Goal: Share content: Contribute content

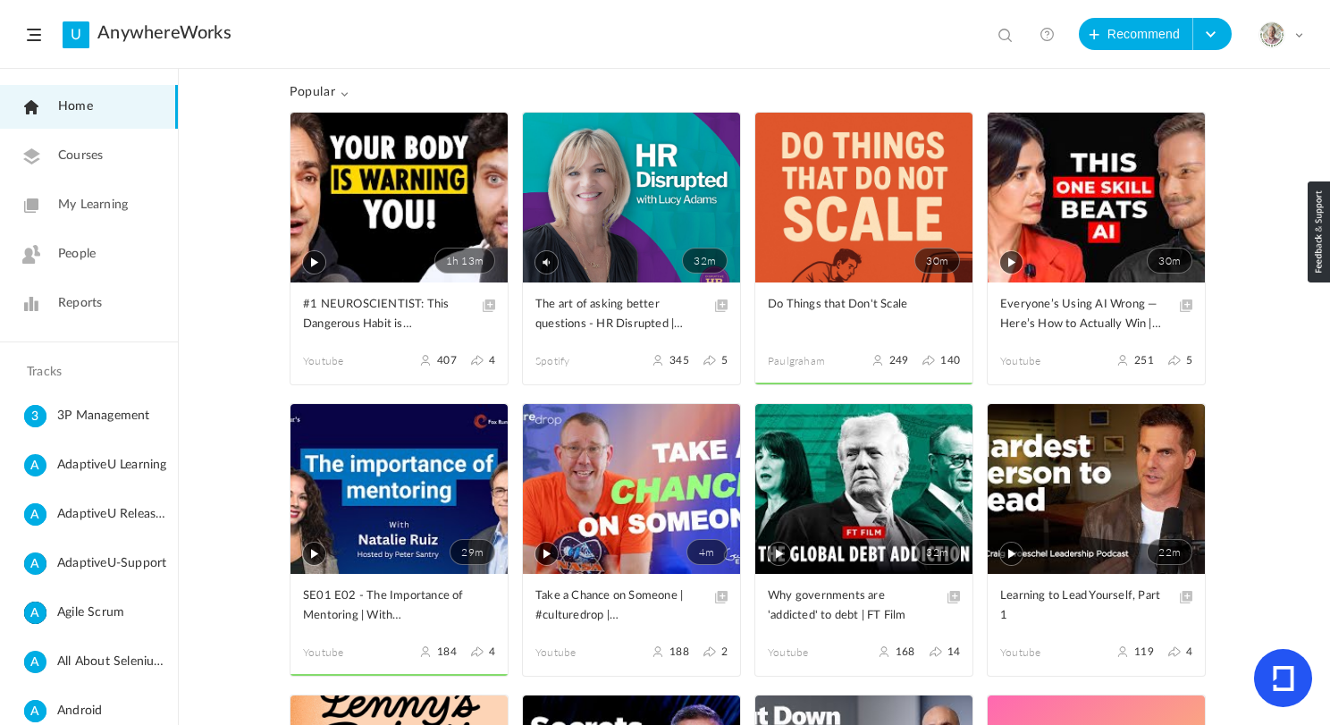
click at [1009, 38] on span at bounding box center [1008, 37] width 18 height 18
paste input "[PERSON_NAME]"
type input "Ben Horowitz"
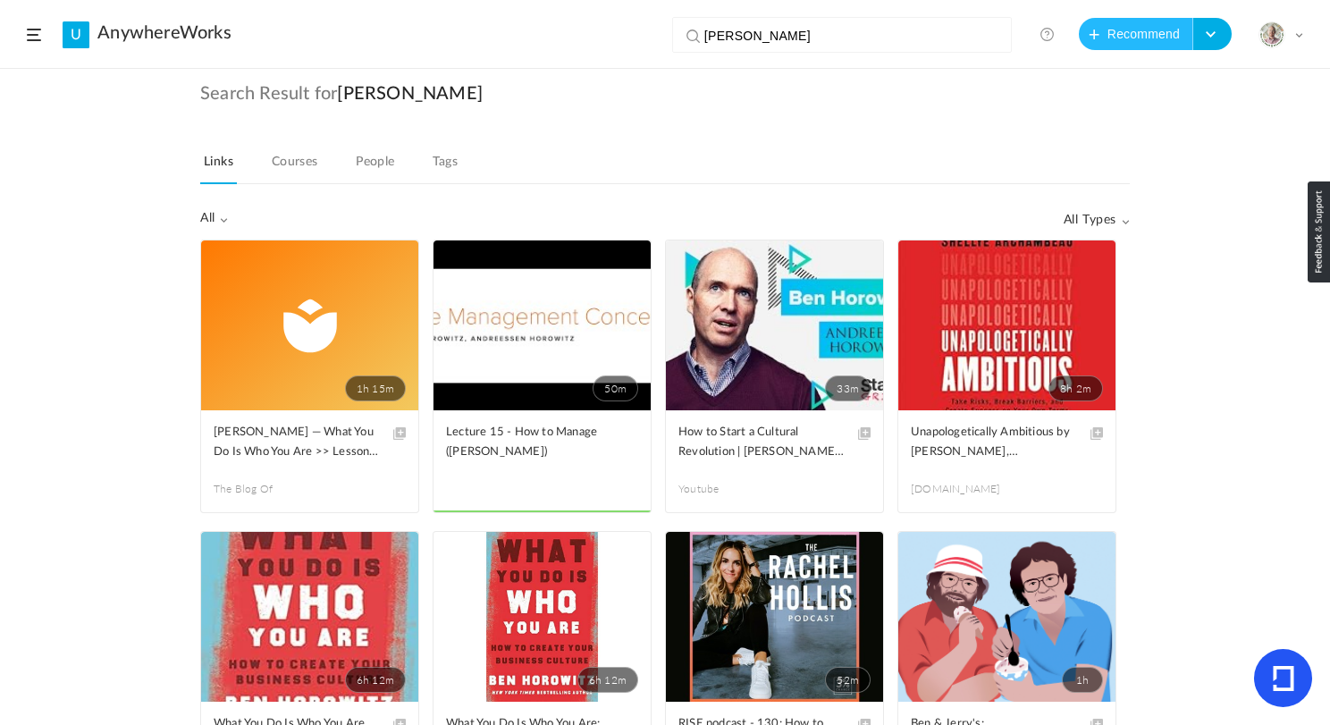
click at [1108, 30] on button "Recommend" at bounding box center [1136, 34] width 114 height 32
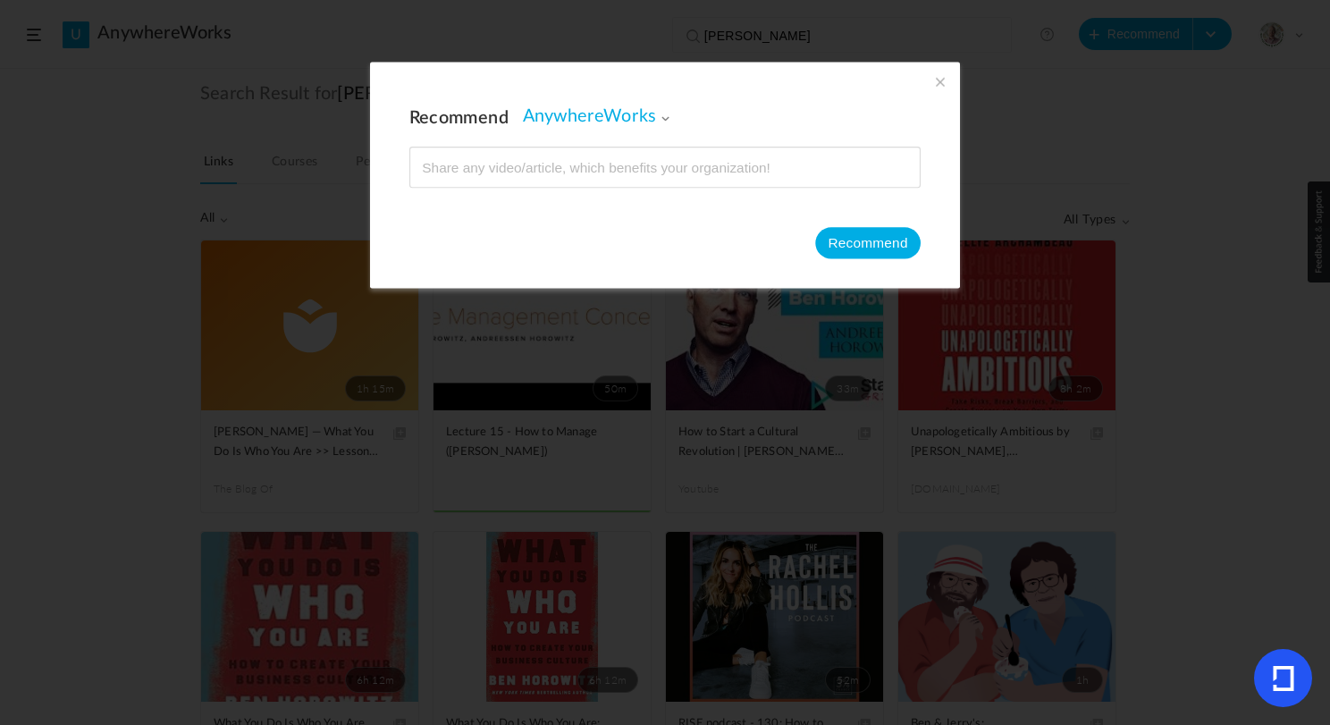
type input "https://www.lennysnewsletter.com/p/46b-of-hard-truths-from-ben-horowitz"
type input "$46B of hard truths from Ben Horowitz: Why founders fail and why you need to ru…"
type input "7"
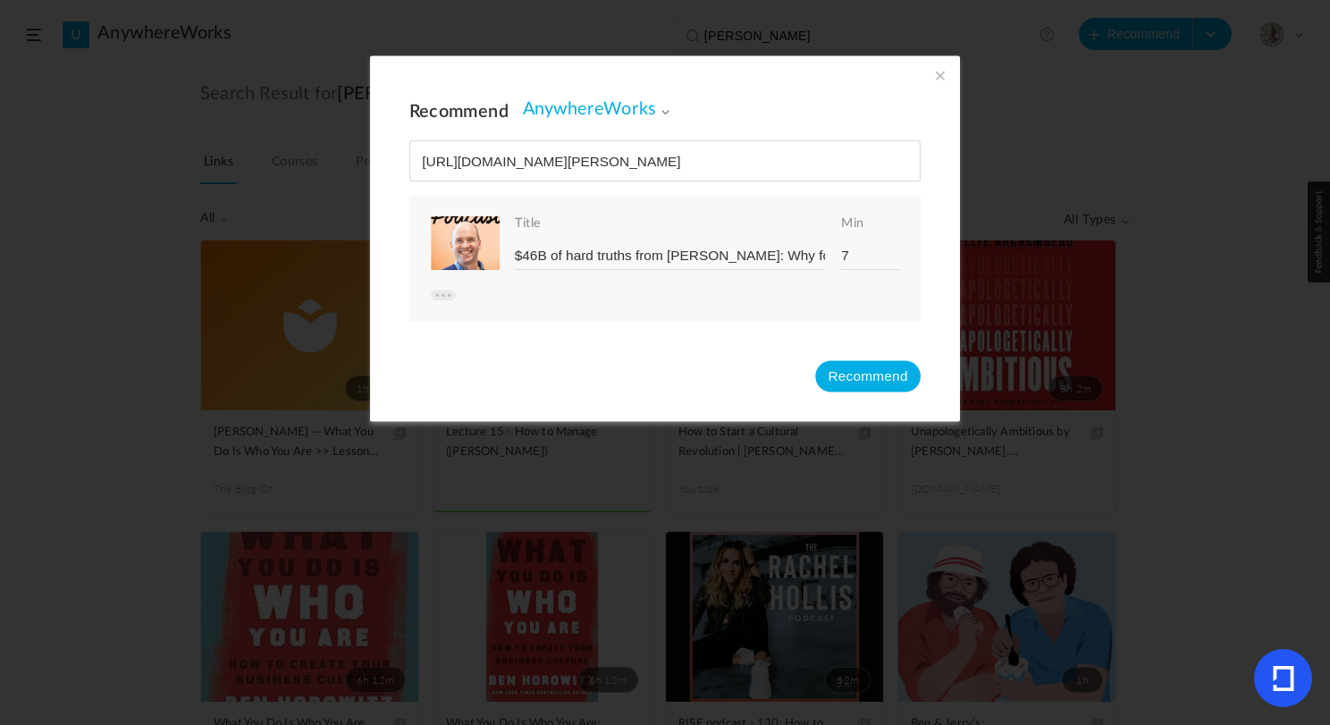
type input "https://www.lennysnewsletter.com/p/46b-of-hard-truths-from-ben-horowitz"
click at [857, 257] on input "7" at bounding box center [870, 255] width 58 height 28
click at [936, 73] on span at bounding box center [941, 75] width 20 height 20
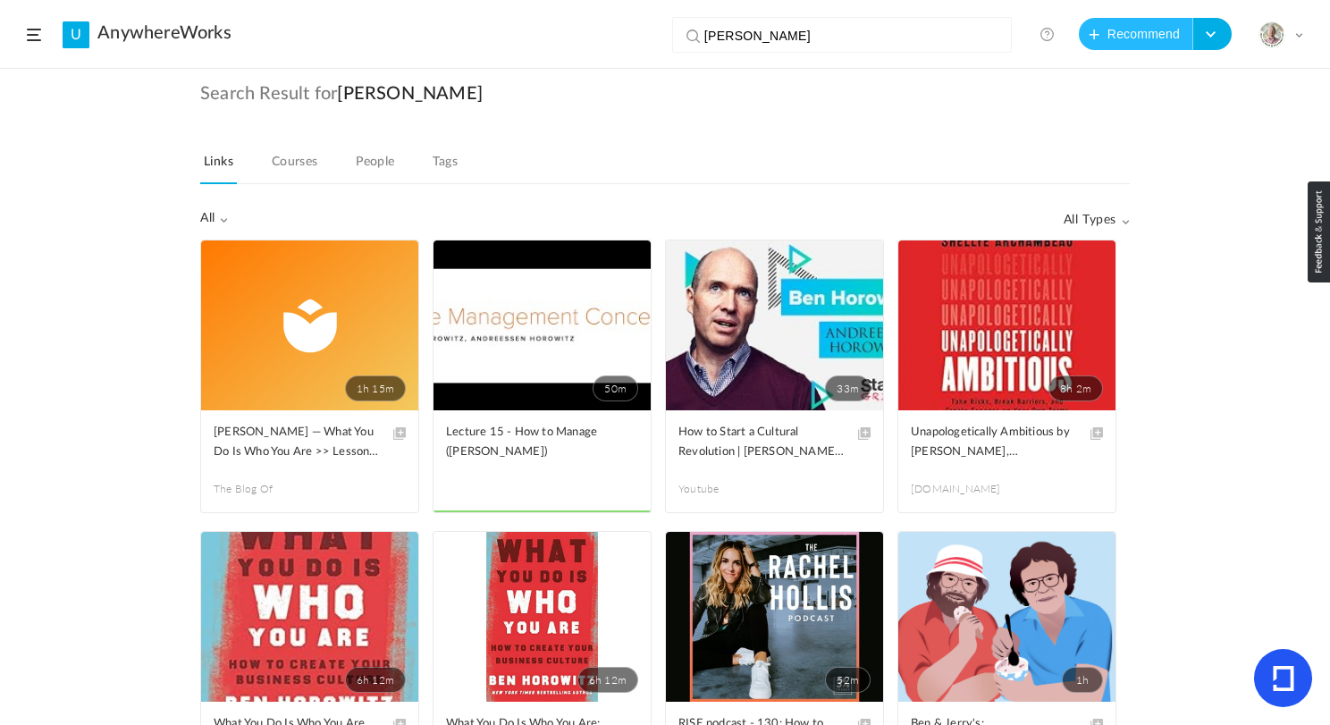
click at [1149, 41] on button "Recommend" at bounding box center [1136, 34] width 114 height 32
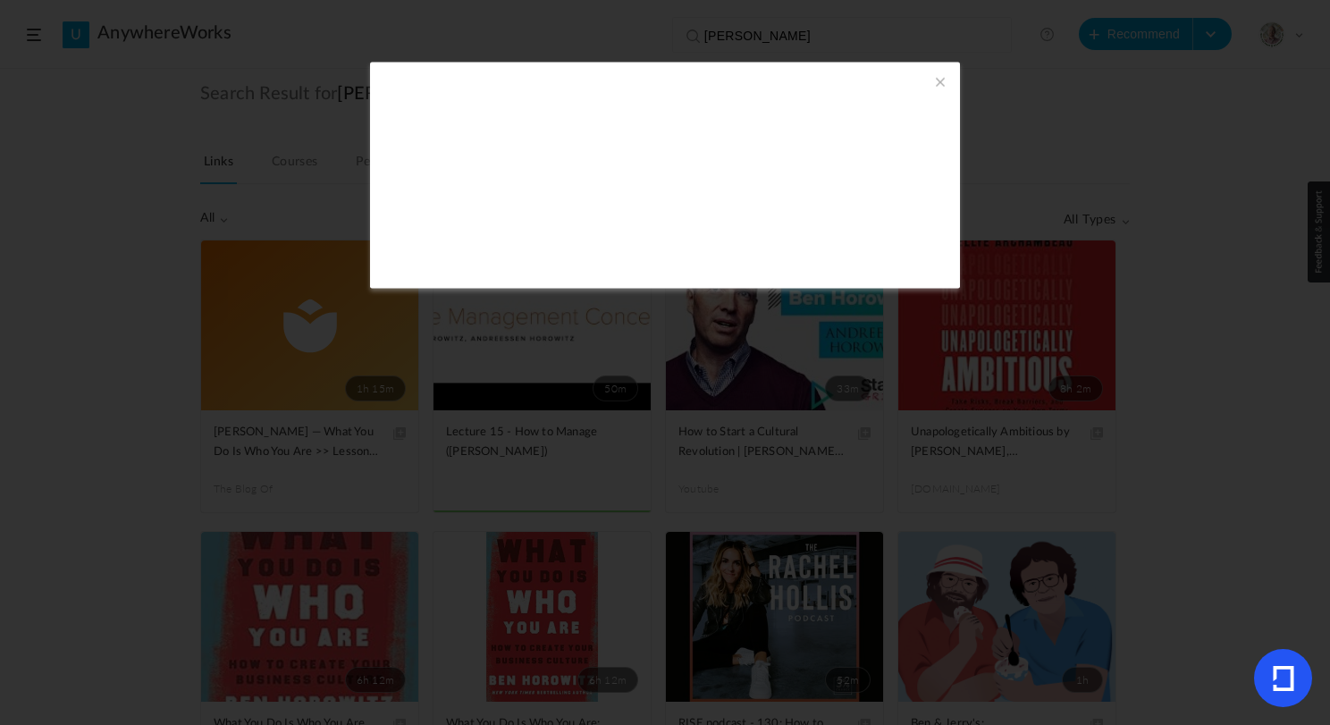
type input "https://www.youtube.com/watch?v=KPxTekxQjzc"
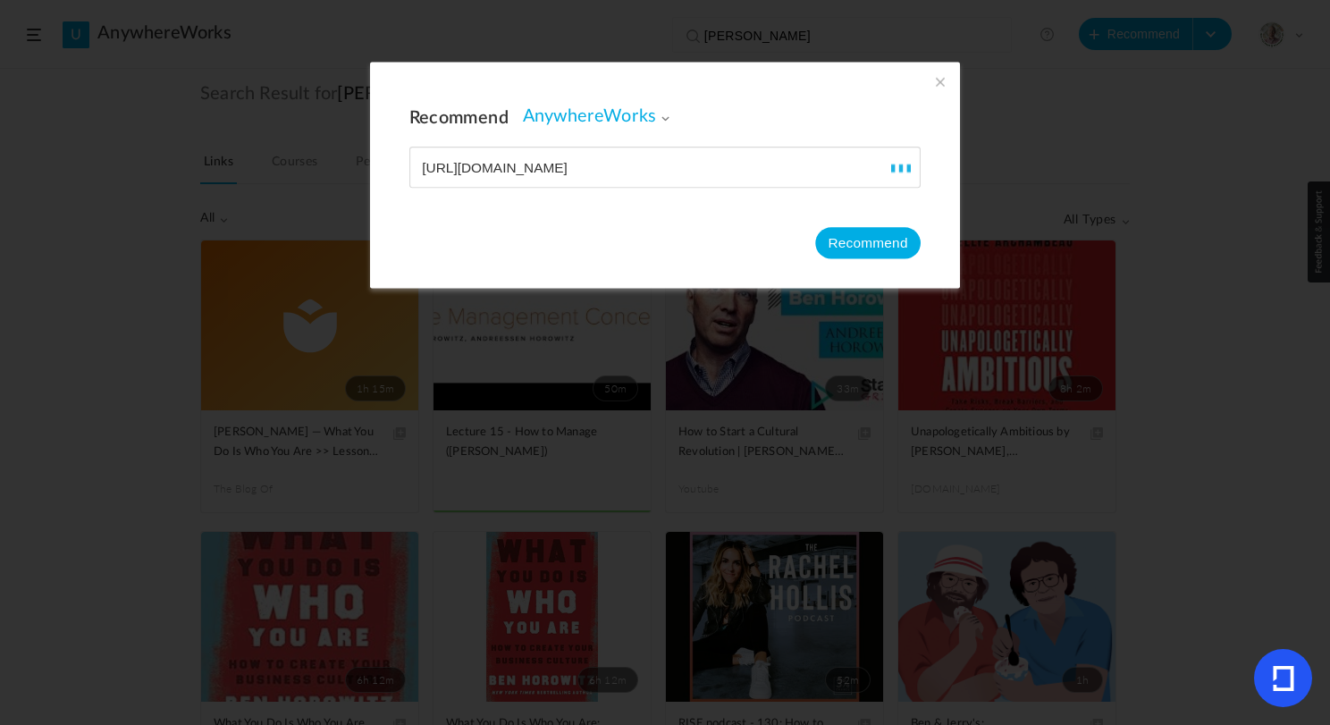
type input "$46B of hard truths: Why founders fail and why you need to run toward fear | [P…"
type input "100"
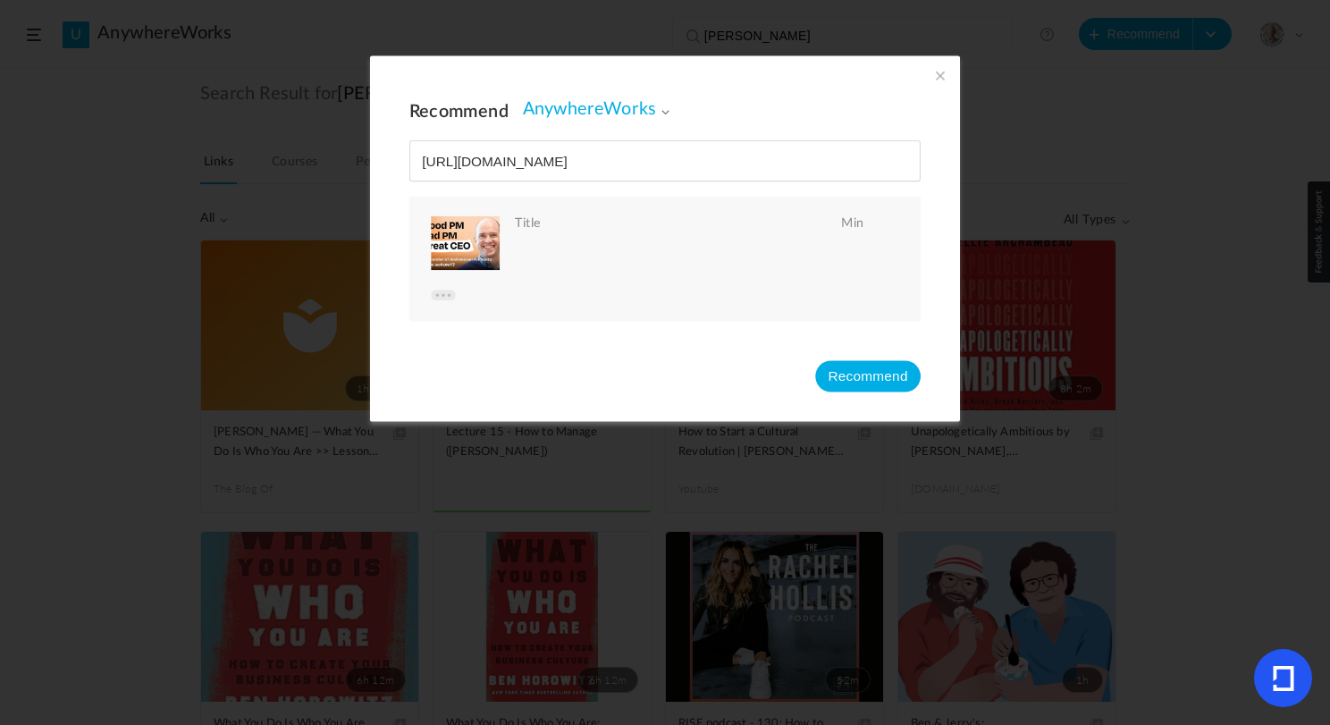
type input "https://www.youtube.com/watch?v=KPxTekxQjzc"
click at [856, 377] on button "Recommend" at bounding box center [868, 375] width 106 height 31
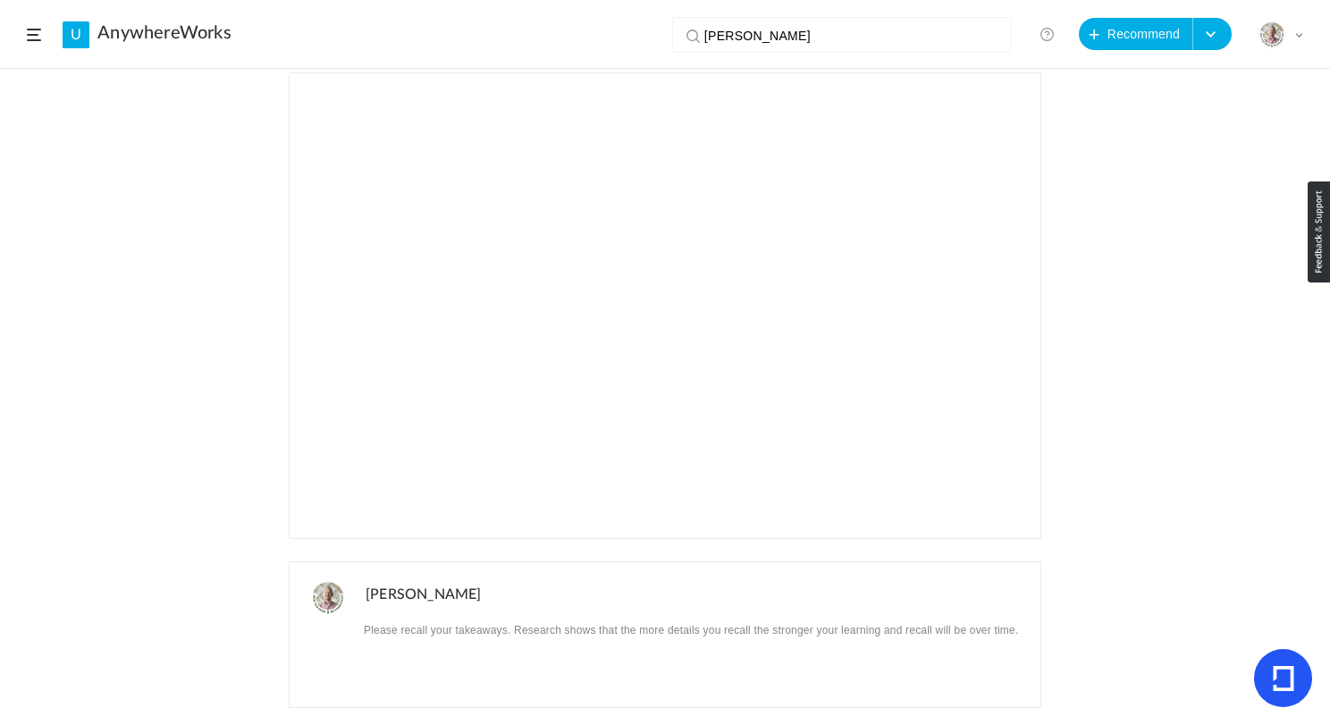
scroll to position [287, 0]
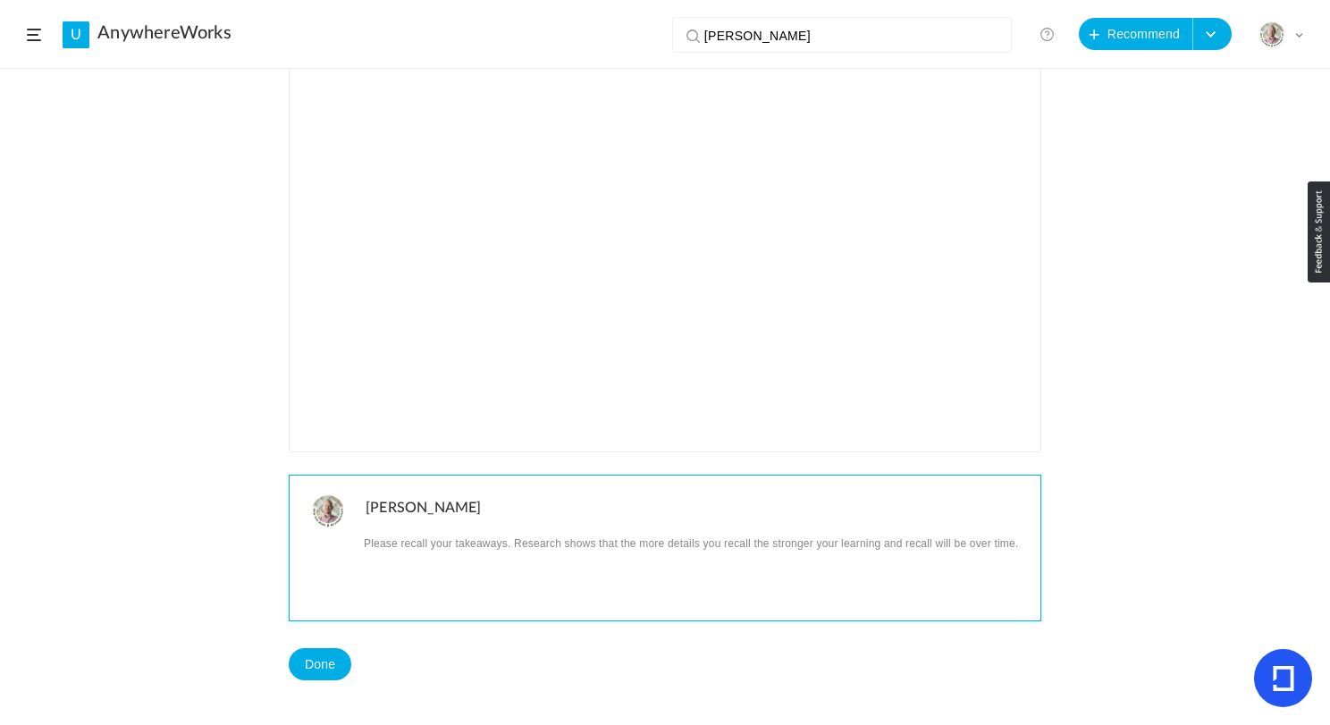
click at [425, 552] on p at bounding box center [697, 542] width 662 height 23
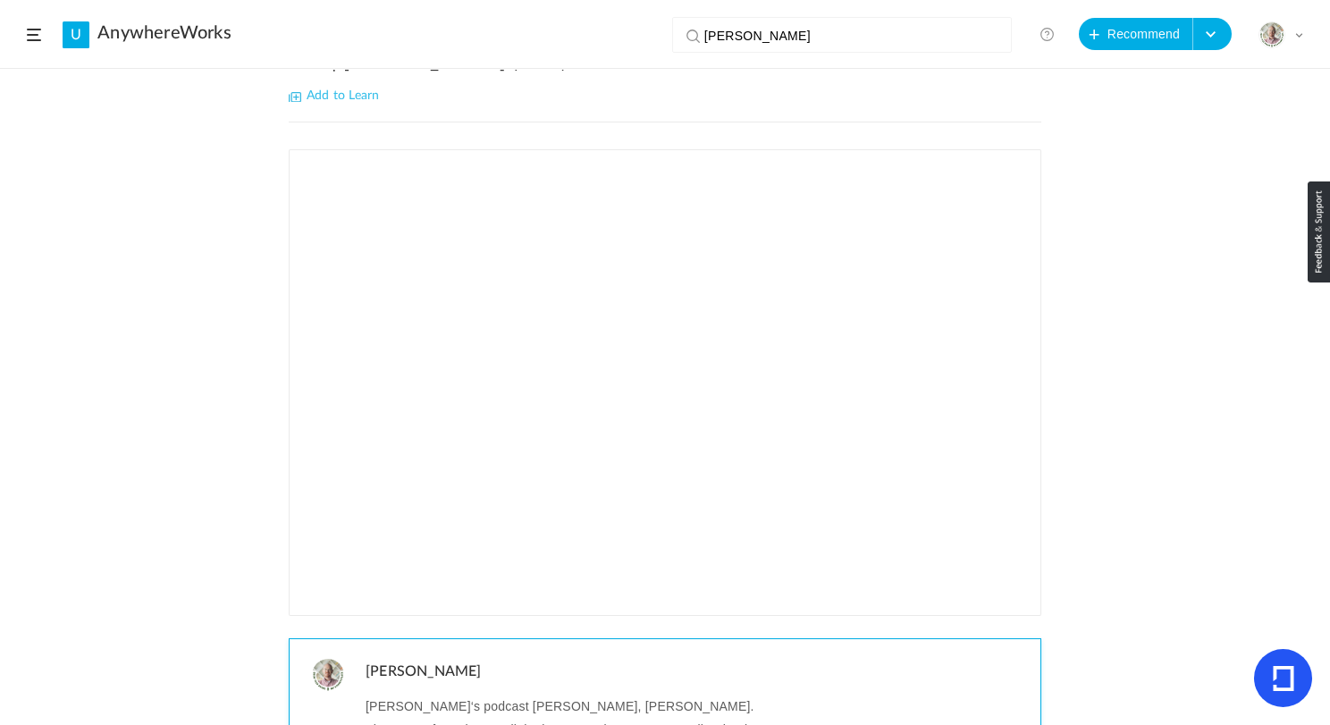
scroll to position [0, 0]
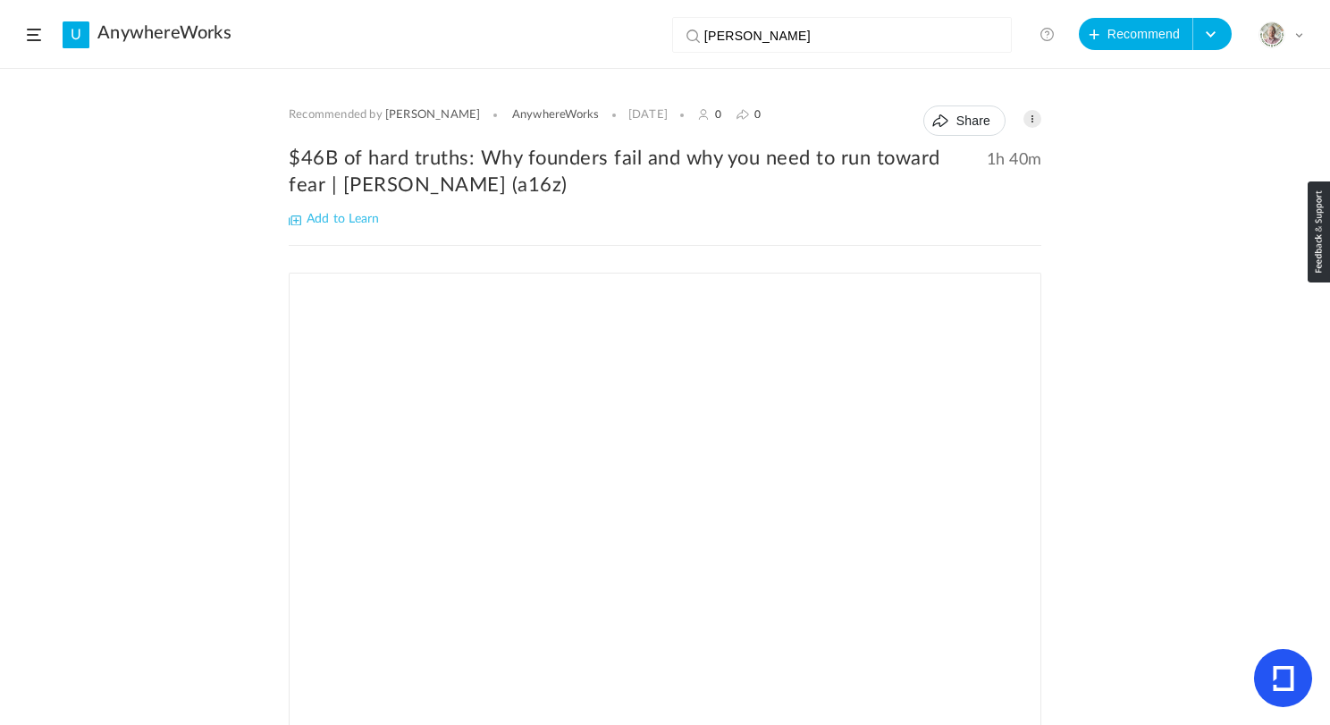
click at [407, 168] on h2 "$46B of hard truths: Why founders fail and why you need to run toward fear | [P…" at bounding box center [665, 172] width 753 height 54
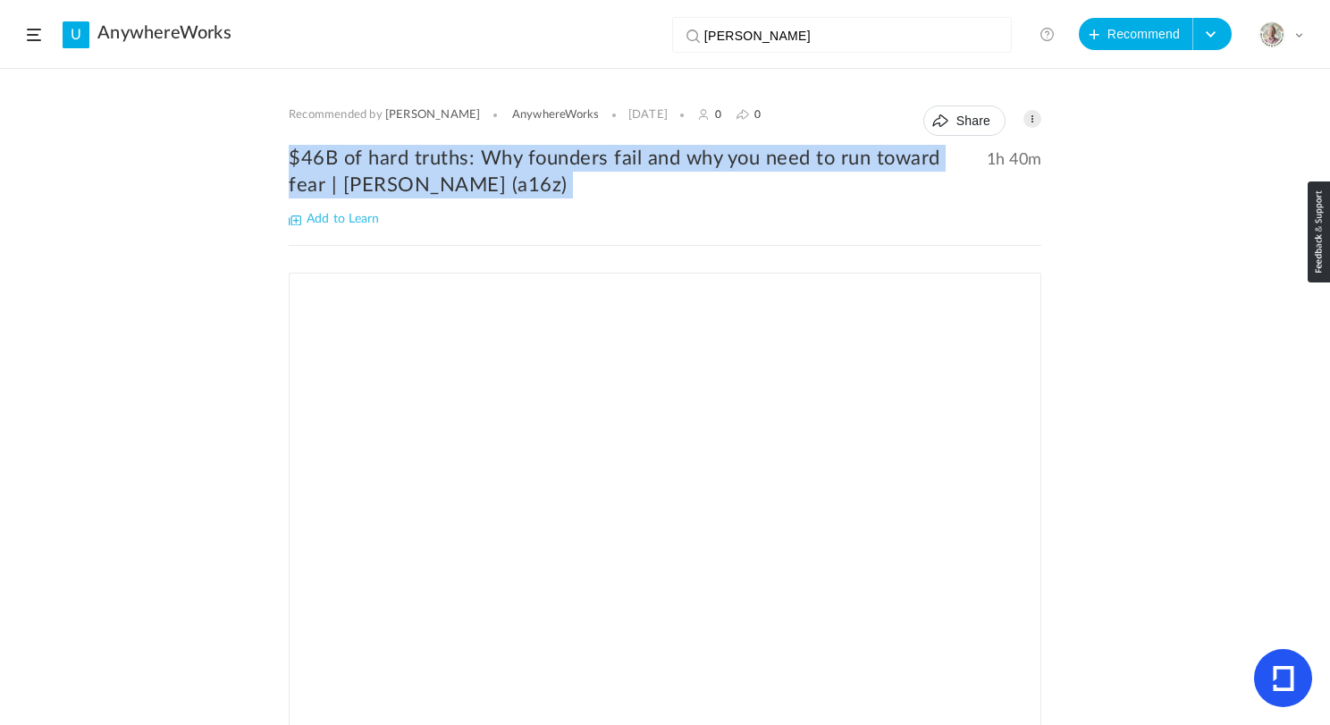
click at [407, 168] on h2 "$46B of hard truths: Why founders fail and why you need to run toward fear | [P…" at bounding box center [665, 172] width 753 height 54
copy div "$46B of hard truths: Why founders fail and why you need to run toward fear | [P…"
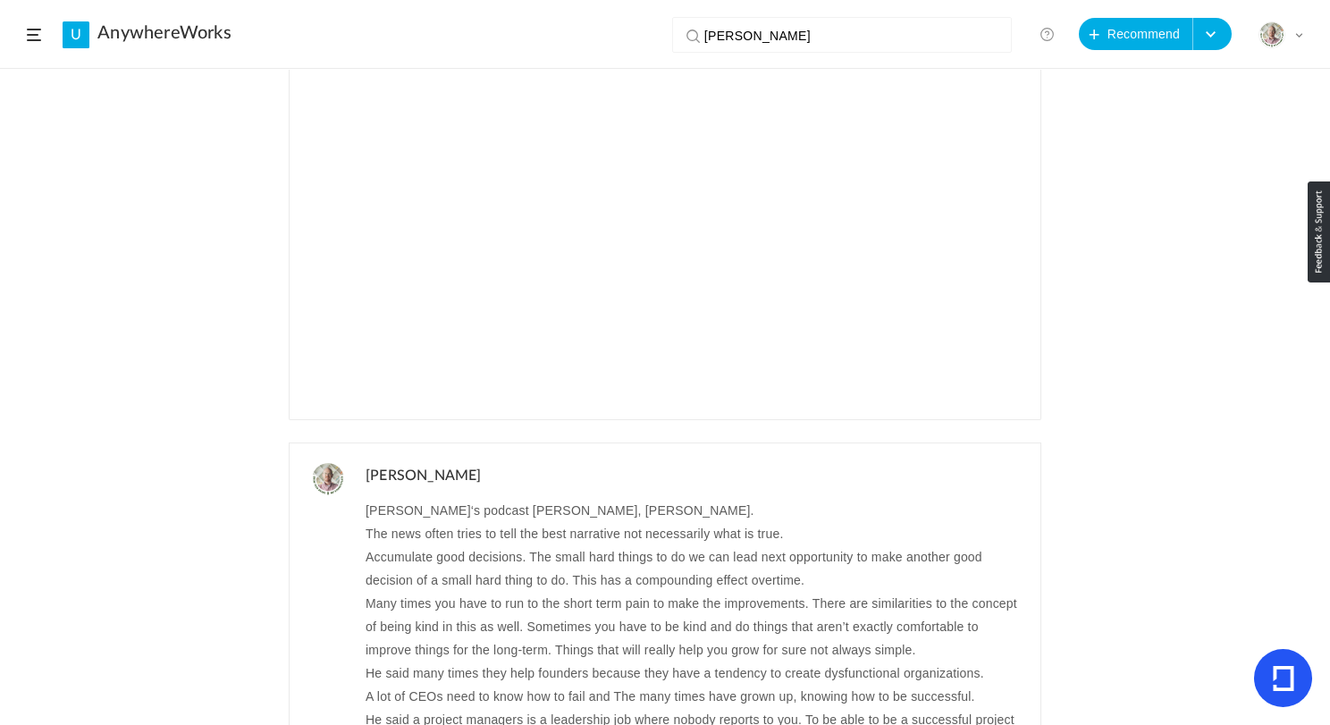
scroll to position [551, 0]
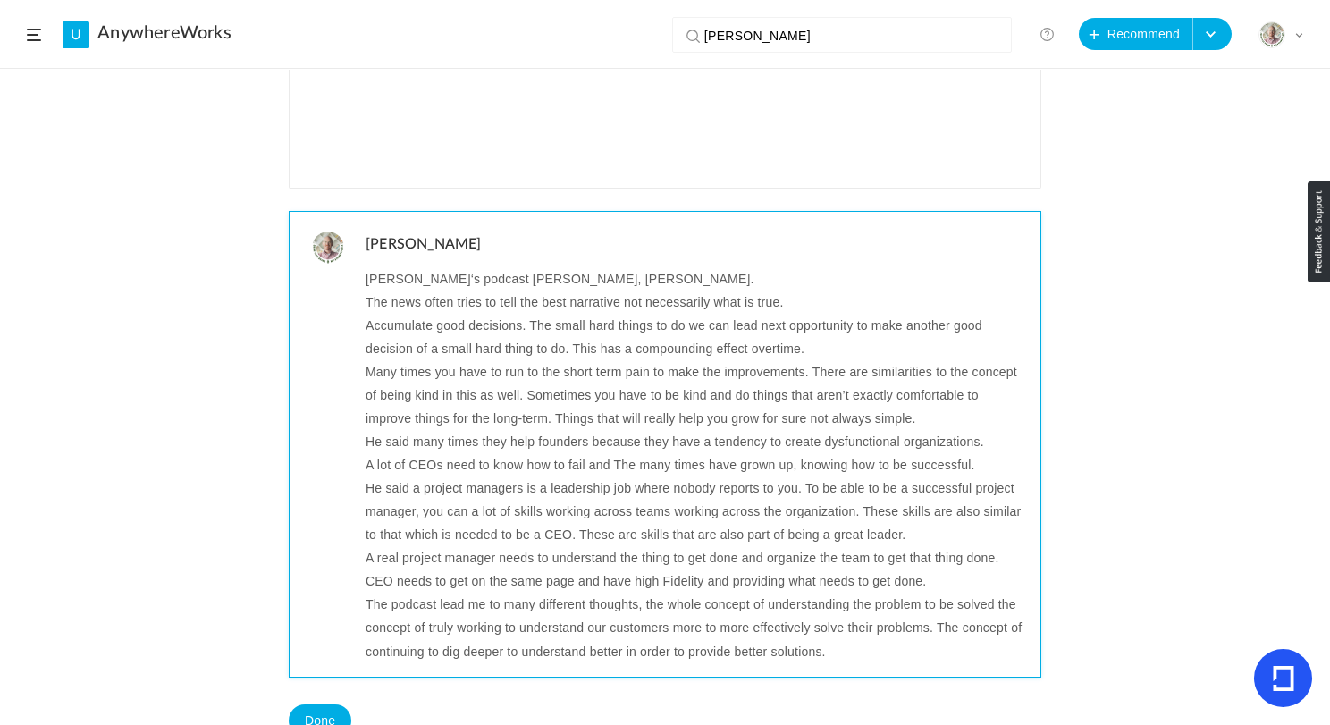
click at [446, 284] on p "Lenny‘s podcast Ben, Horwitz." at bounding box center [697, 278] width 662 height 23
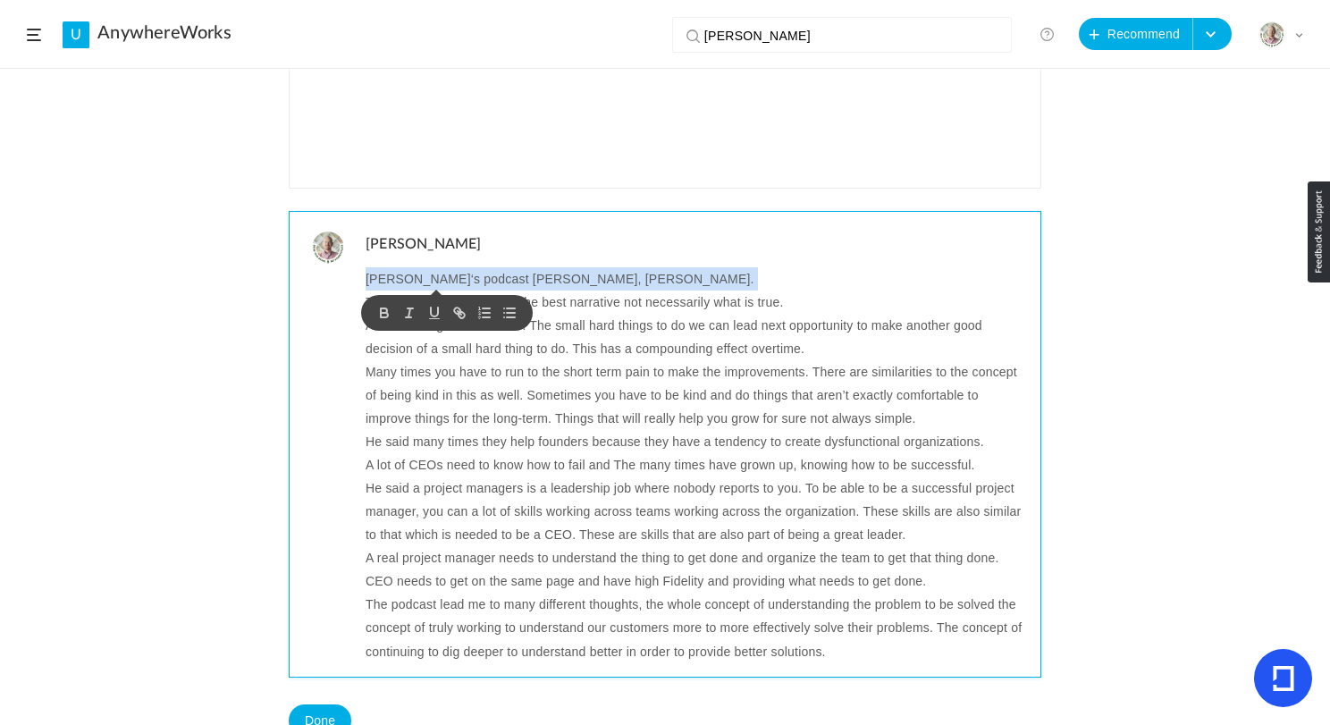
click at [446, 284] on p "Lenny‘s podcast Ben, Horwitz." at bounding box center [697, 278] width 662 height 23
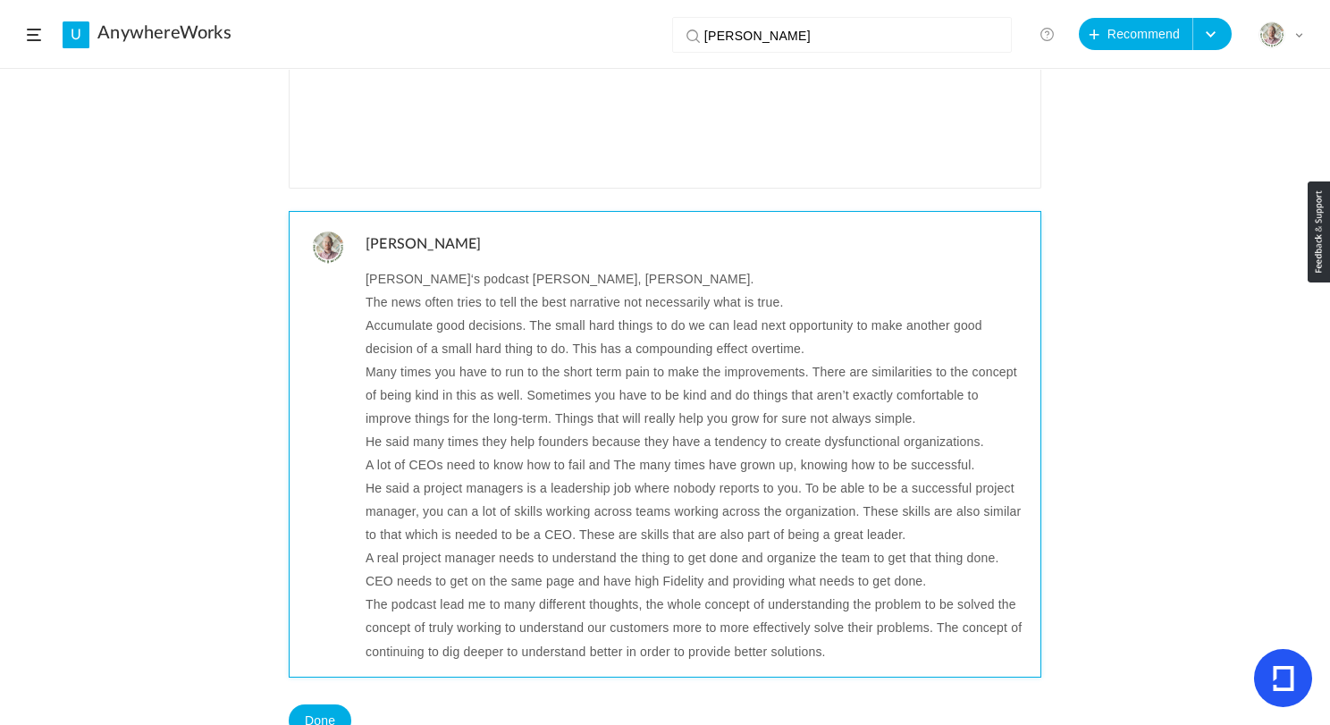
click at [502, 280] on p "Lenny‘s podcast Ben, Horwitz." at bounding box center [697, 278] width 662 height 23
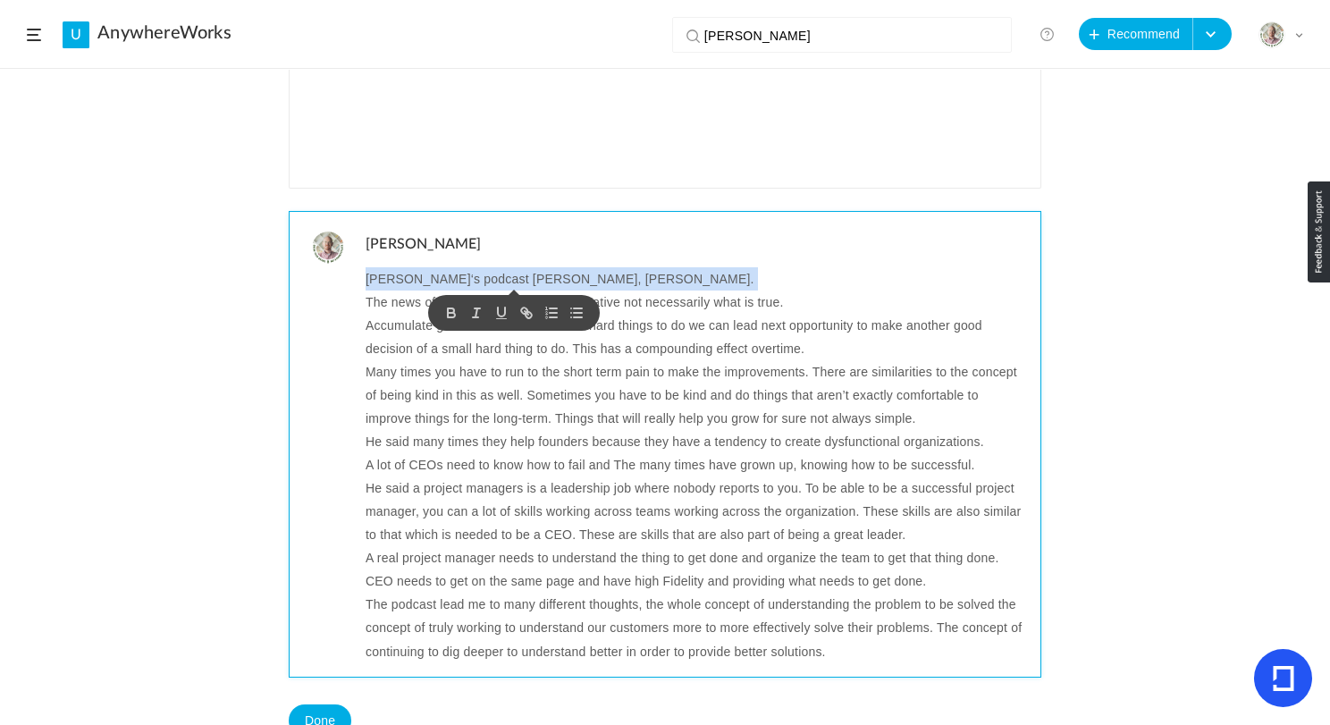
click at [502, 280] on p "Lenny‘s podcast Ben, Horwitz." at bounding box center [697, 278] width 662 height 23
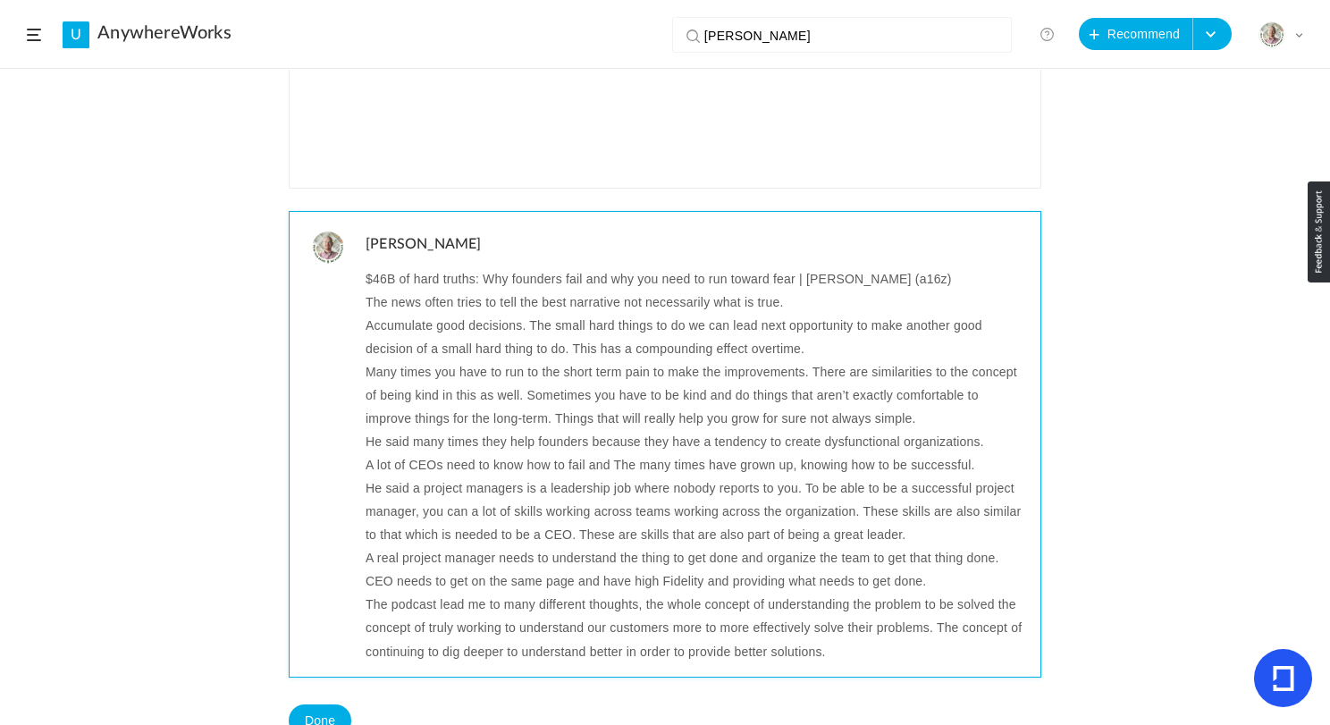
click at [514, 304] on p "The news often tries to tell the best narrative not necessarily what is true." at bounding box center [697, 302] width 662 height 23
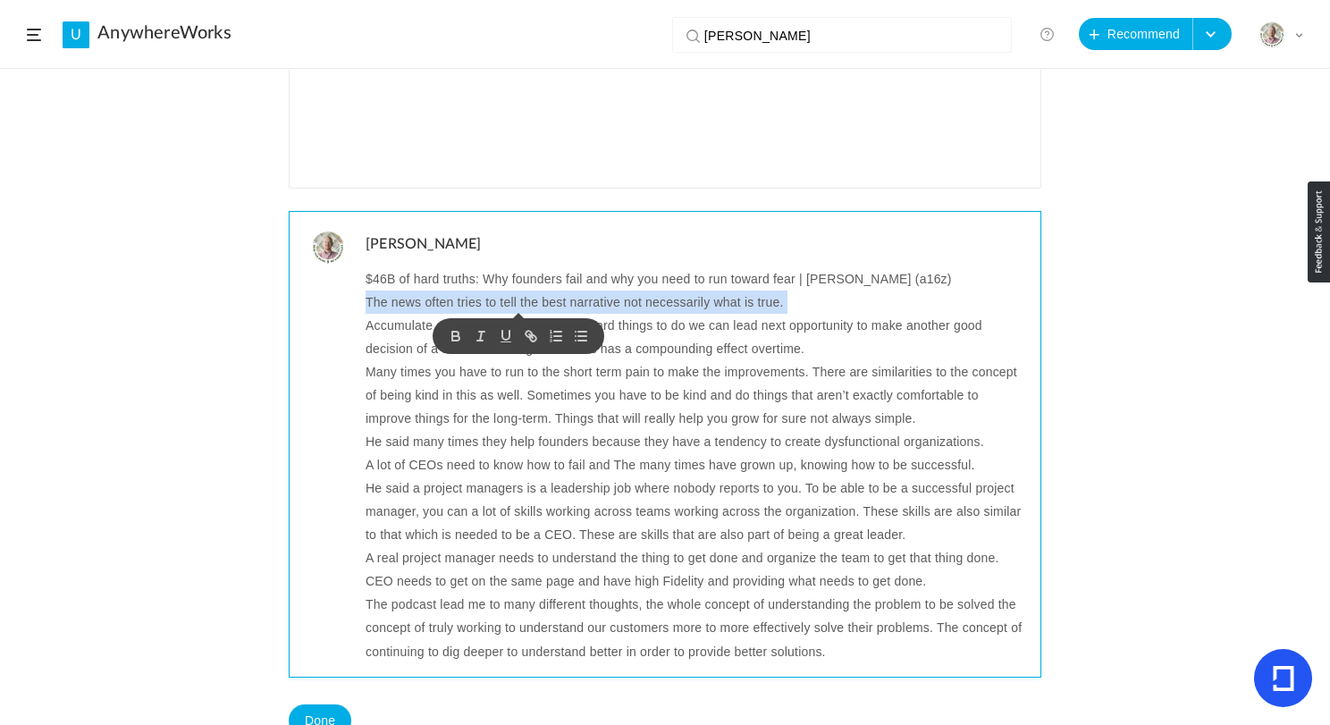
click at [514, 304] on p "The news often tries to tell the best narrative not necessarily what is true." at bounding box center [697, 302] width 662 height 23
copy p "The news often tries to tell the best narrative not necessarily what is true."
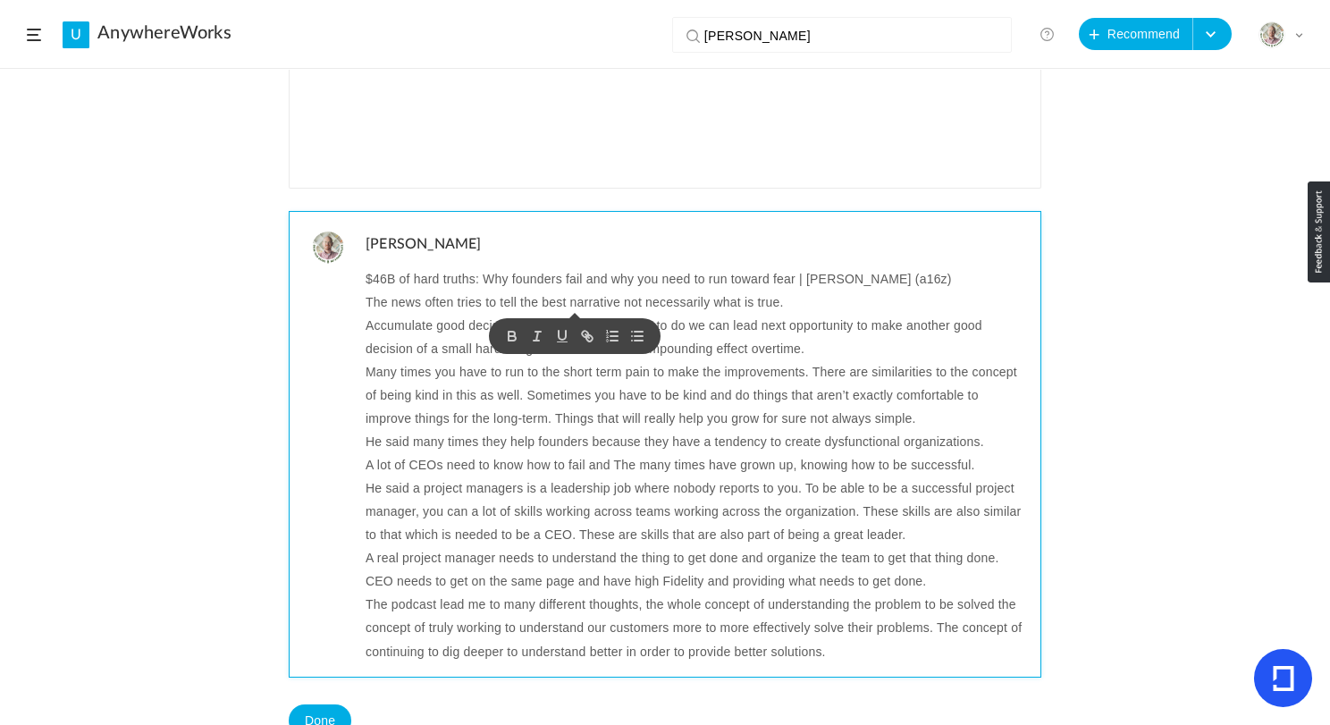
click at [727, 325] on p "Accumulate good decisions. The small hard things to do we can lead next opportu…" at bounding box center [697, 337] width 662 height 46
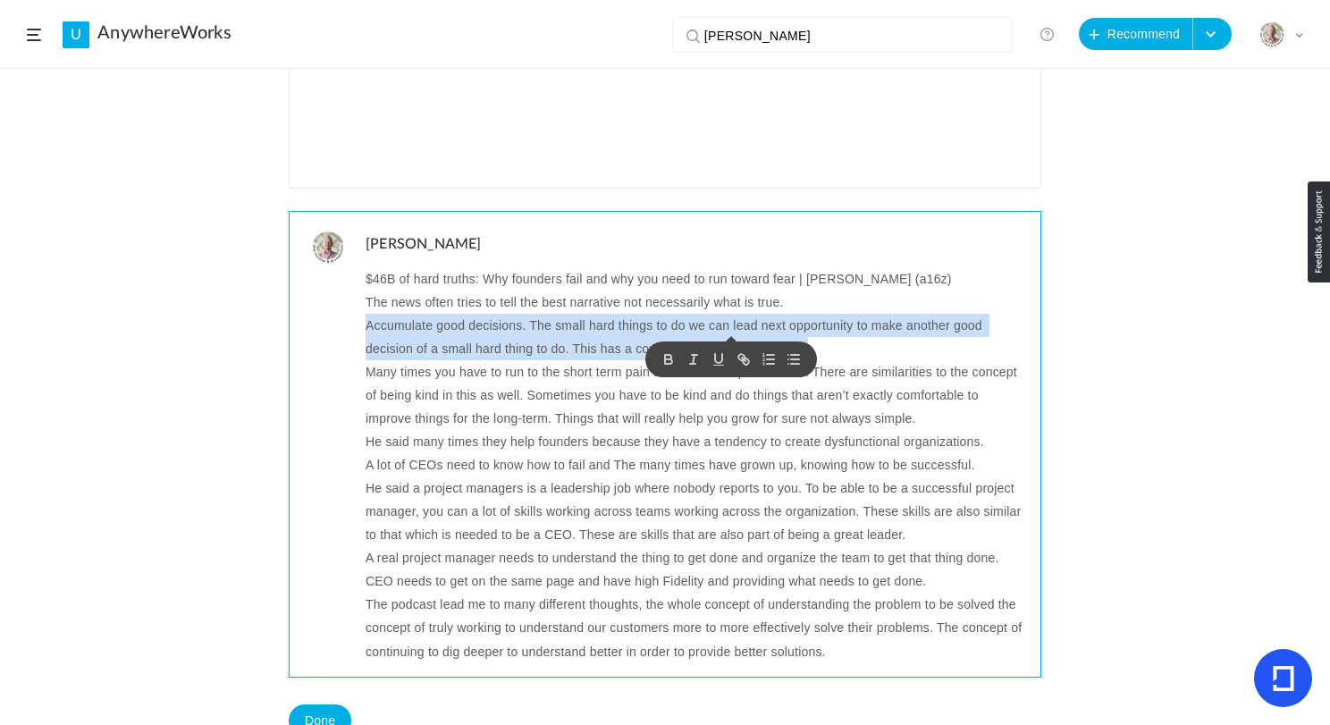
click at [727, 325] on p "Accumulate good decisions. The small hard things to do we can lead next opportu…" at bounding box center [697, 337] width 662 height 46
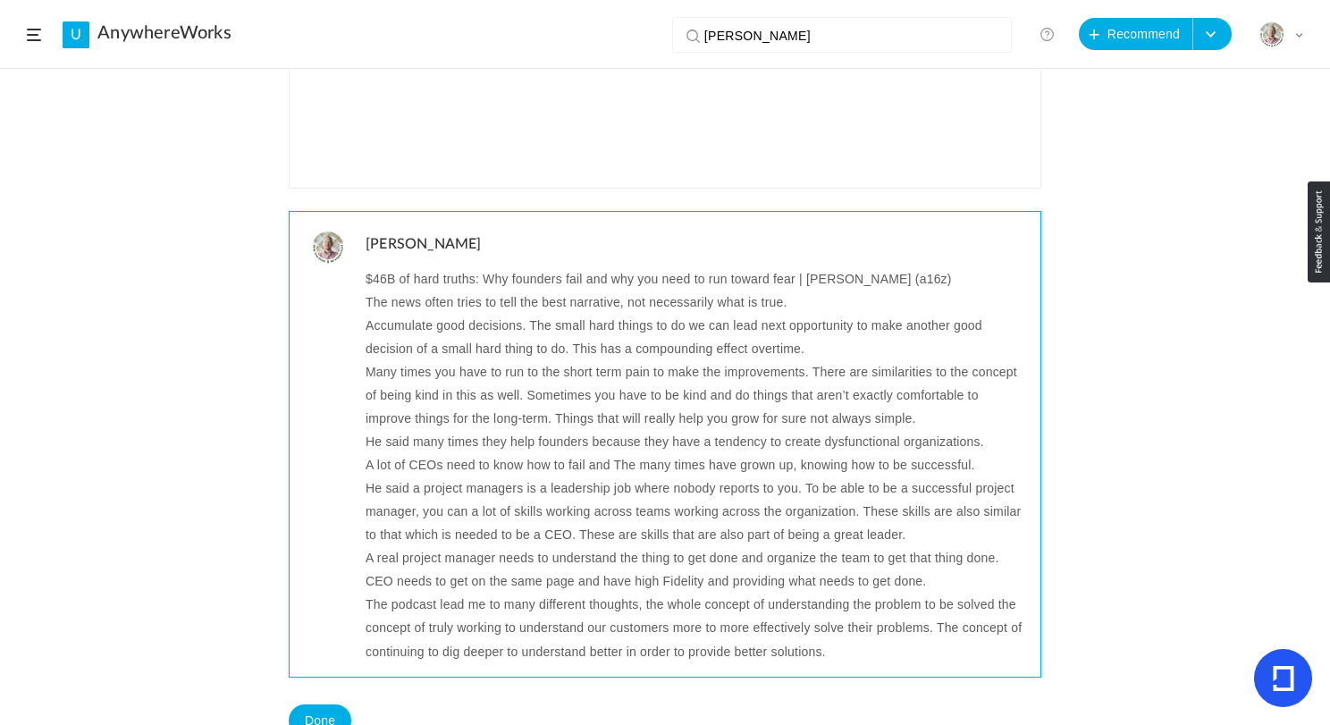
click at [608, 324] on p "Accumulate good decisions. The small hard things to do we can lead next opportu…" at bounding box center [697, 337] width 662 height 46
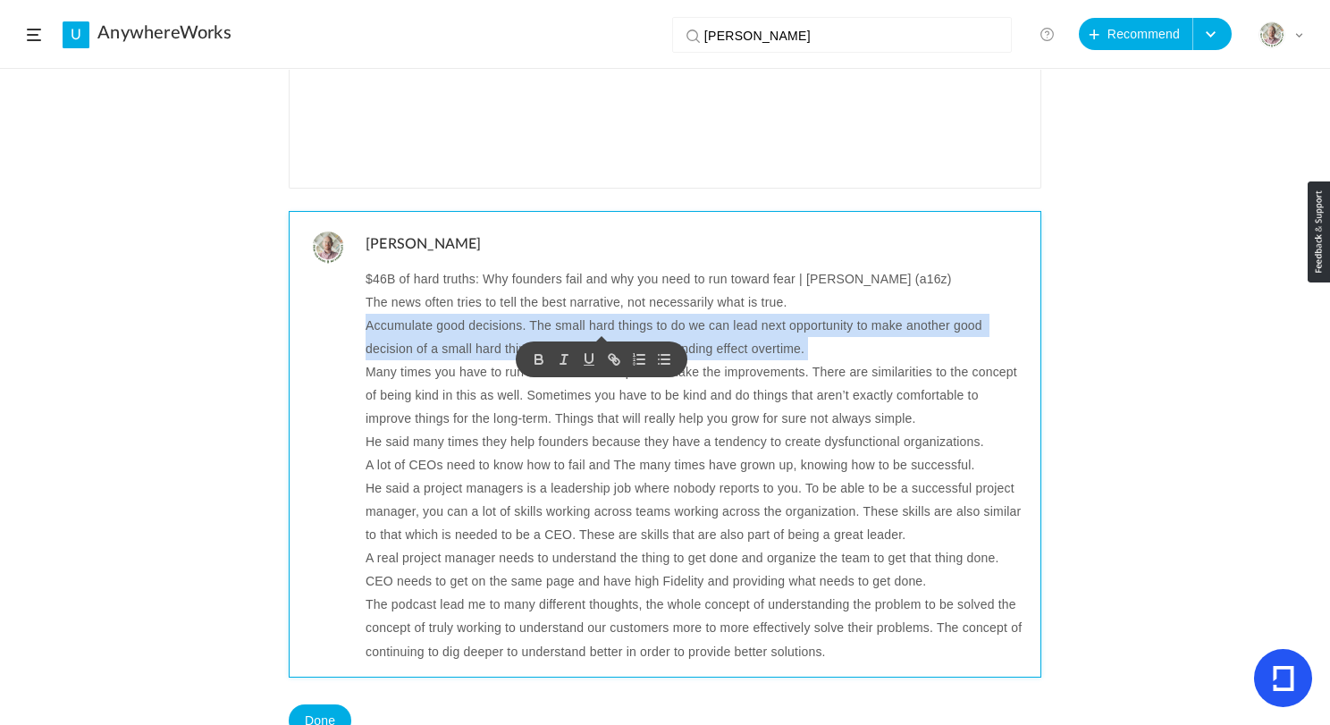
click at [608, 324] on p "Accumulate good decisions. The small hard things to do we can lead next opportu…" at bounding box center [697, 337] width 662 height 46
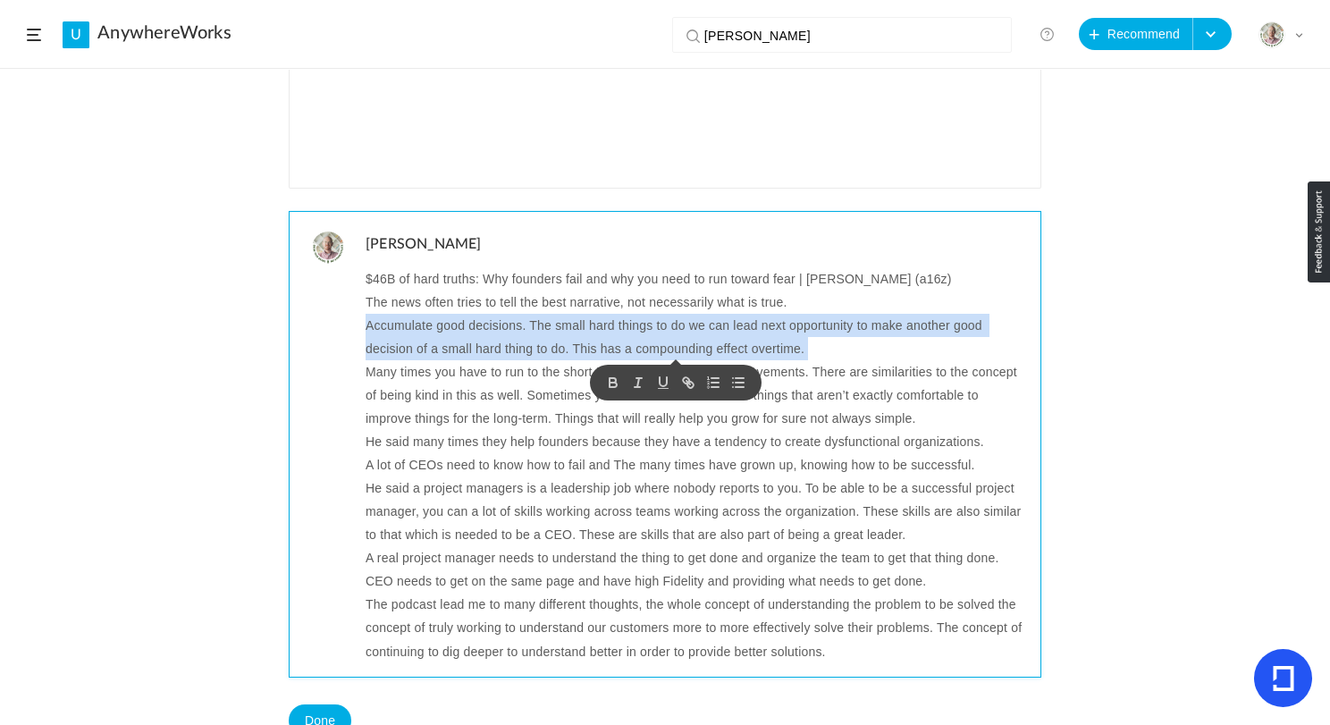
copy p "Accumulate good decisions. The small hard things to do we can lead next opportu…"
click at [693, 325] on p "Accumulate good decisions. The small hard things to do we can lead next opportu…" at bounding box center [697, 337] width 662 height 46
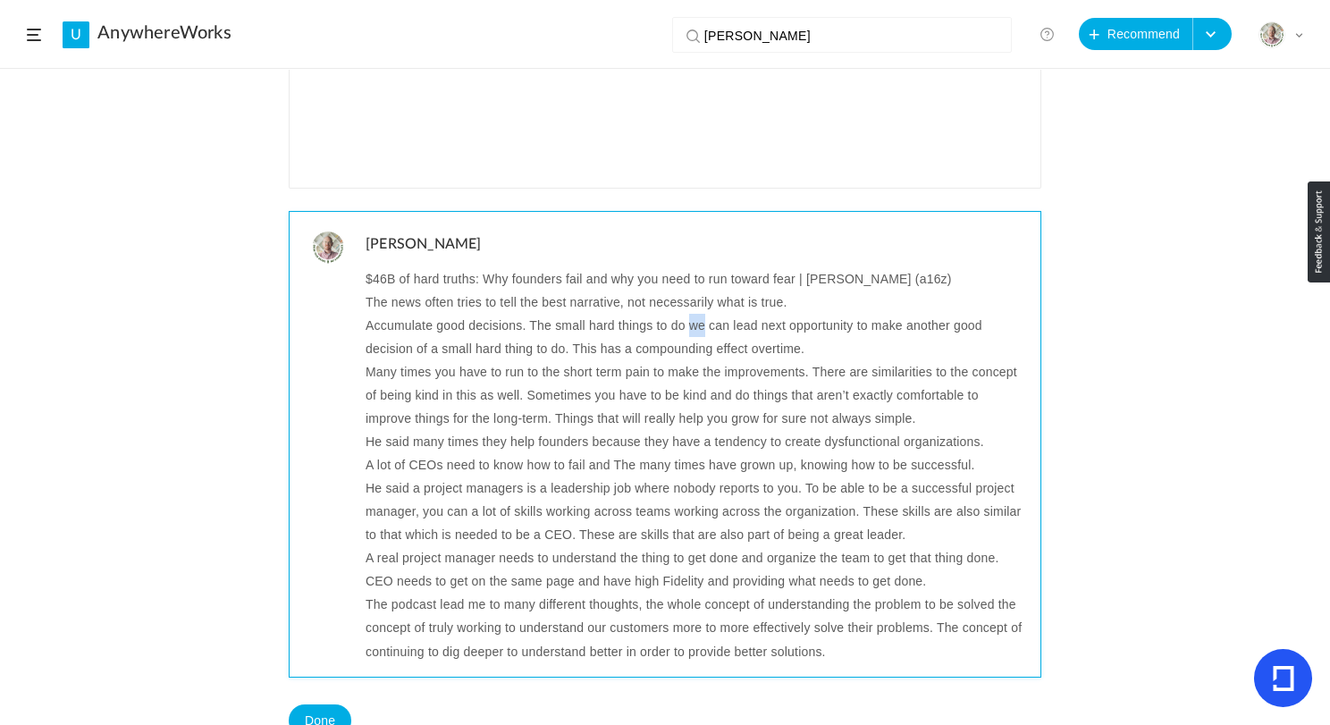
click at [693, 325] on p "Accumulate good decisions. The small hard things to do we can lead next opportu…" at bounding box center [697, 337] width 662 height 46
click at [764, 375] on p "Many times you have to run to the short term pain to make the improvements. The…" at bounding box center [697, 395] width 662 height 70
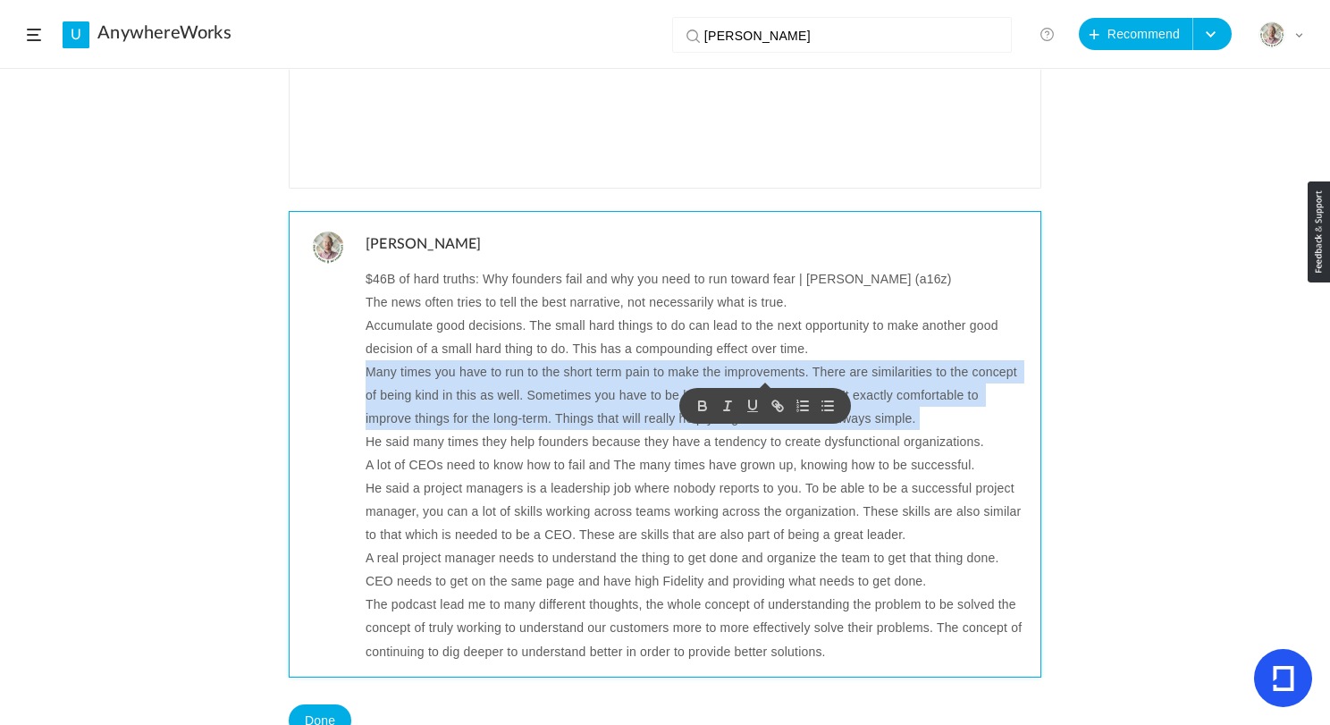
click at [764, 375] on p "Many times you have to run to the short term pain to make the improvements. The…" at bounding box center [697, 395] width 662 height 70
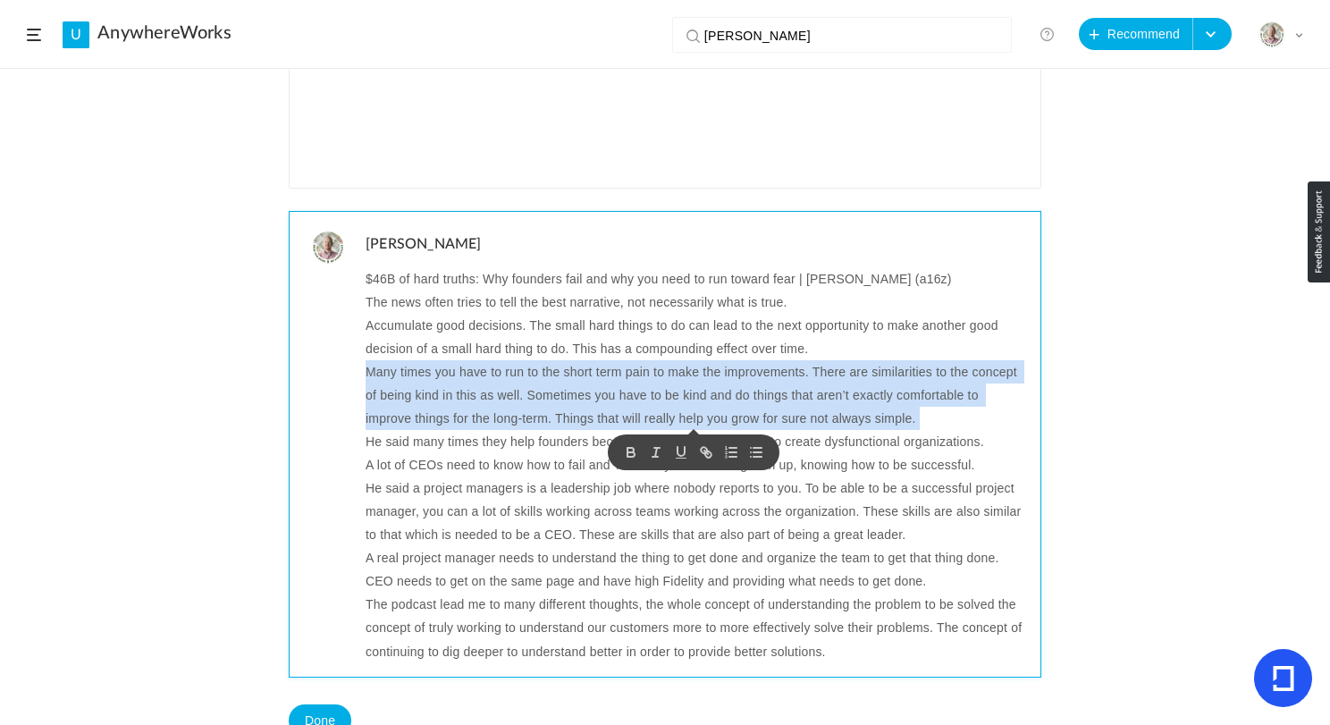
copy p "Many times you have to run to the short term pain to make the improvements. The…"
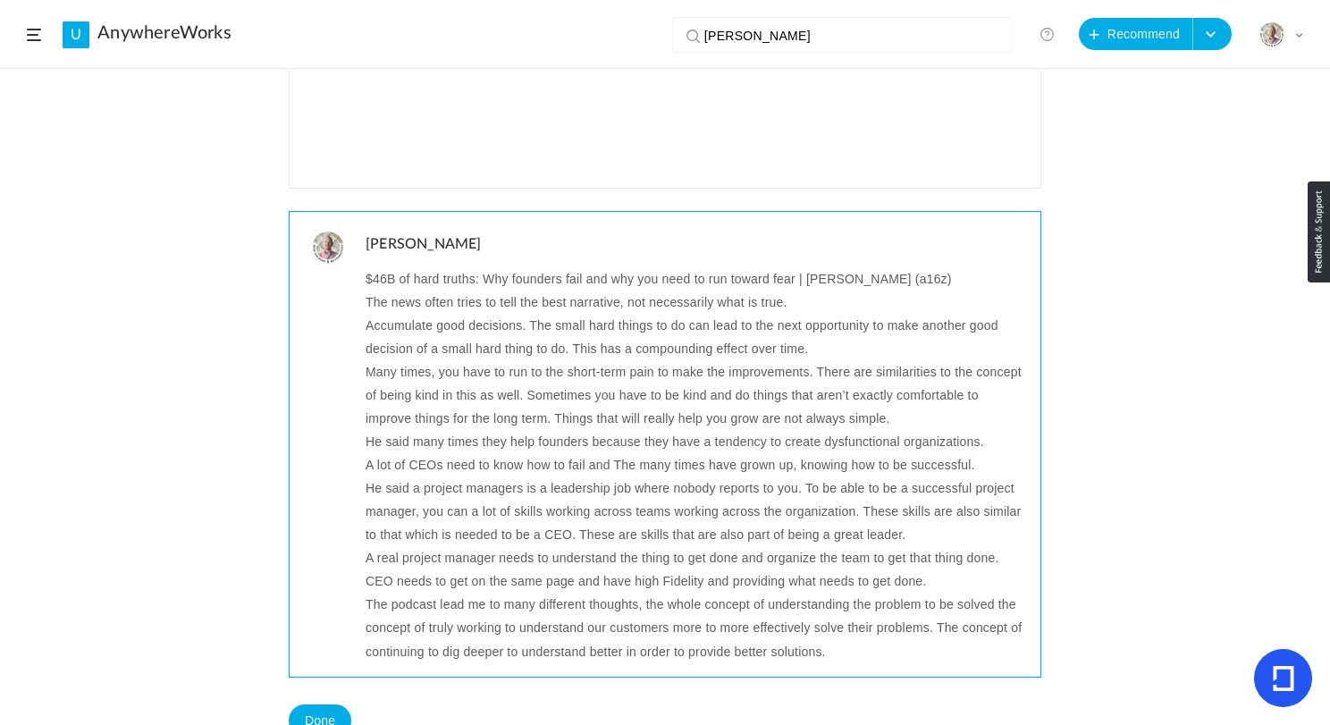
click at [435, 445] on p "He said many times they help founders because they have a tendency to create dy…" at bounding box center [697, 441] width 662 height 23
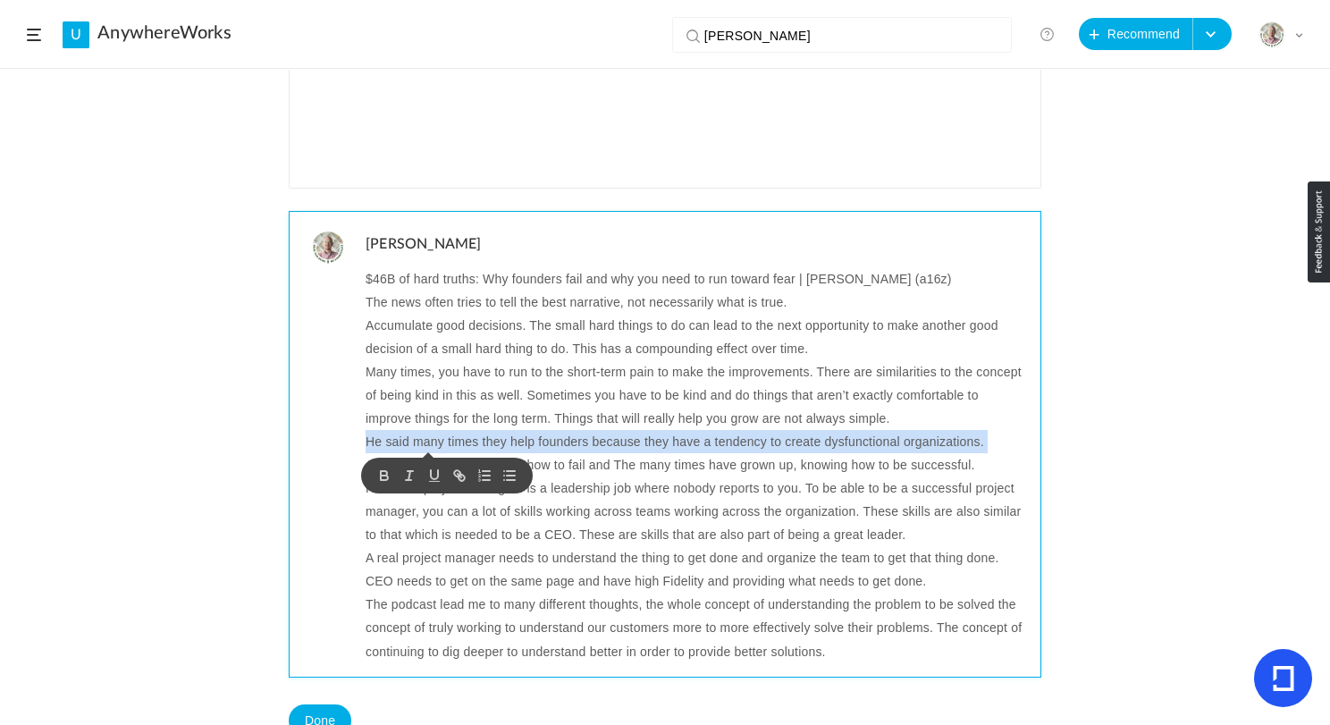
click at [435, 445] on p "He said many times they help founders because they have a tendency to create dy…" at bounding box center [697, 441] width 662 height 23
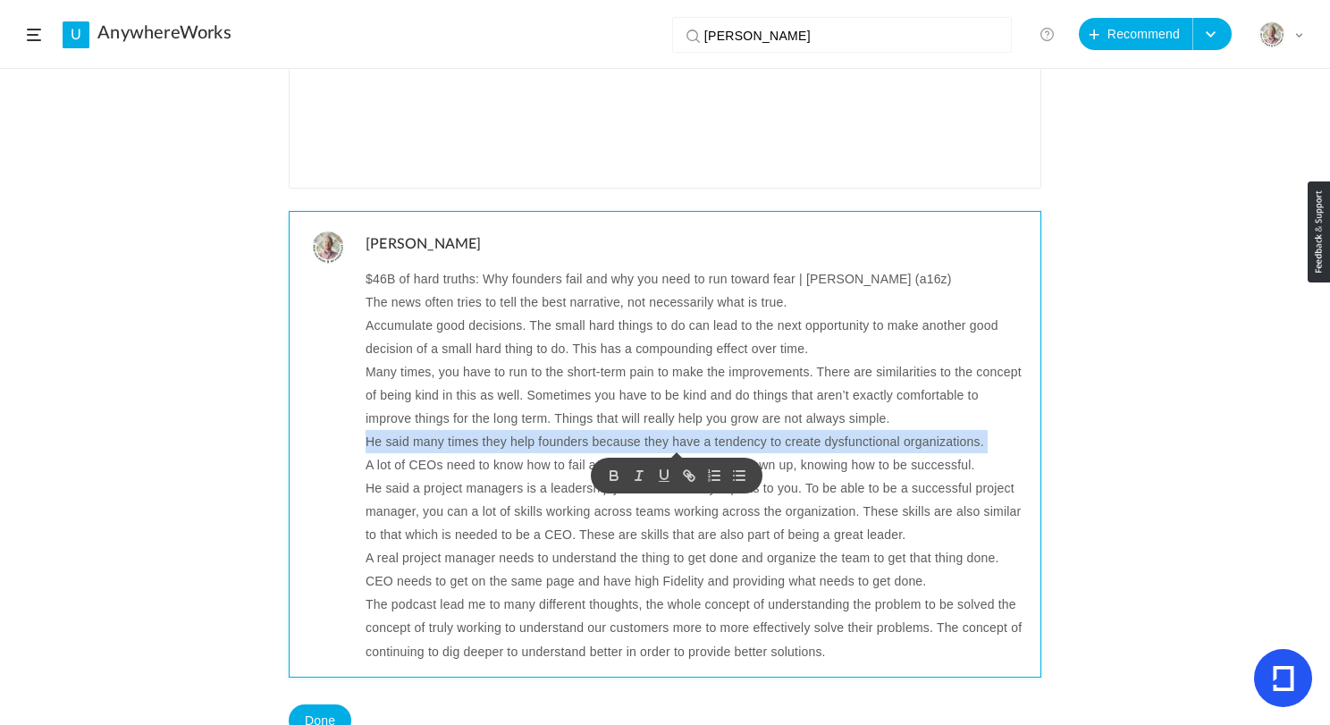
copy p "He said many times they help founders because they have a tendency to create dy…"
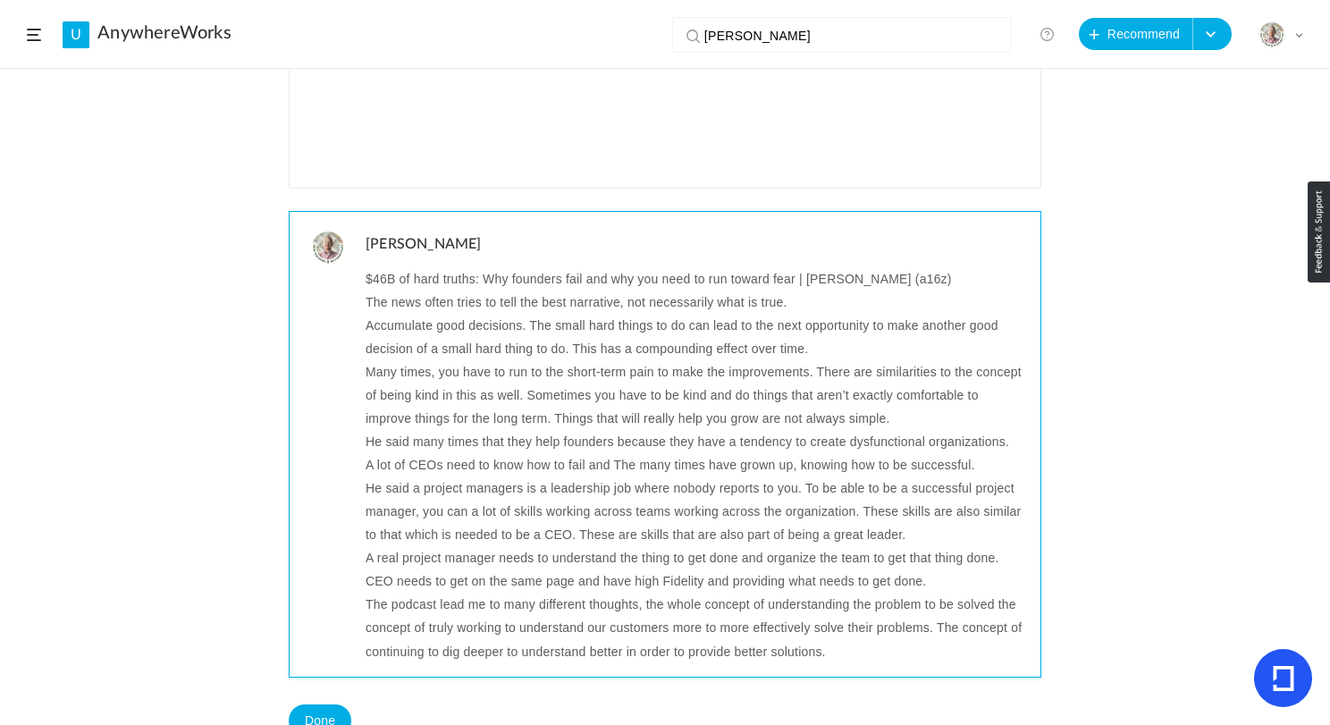
click at [511, 468] on p "A lot of CEOs need to know how to fail and The many times have grown up, knowin…" at bounding box center [697, 464] width 662 height 23
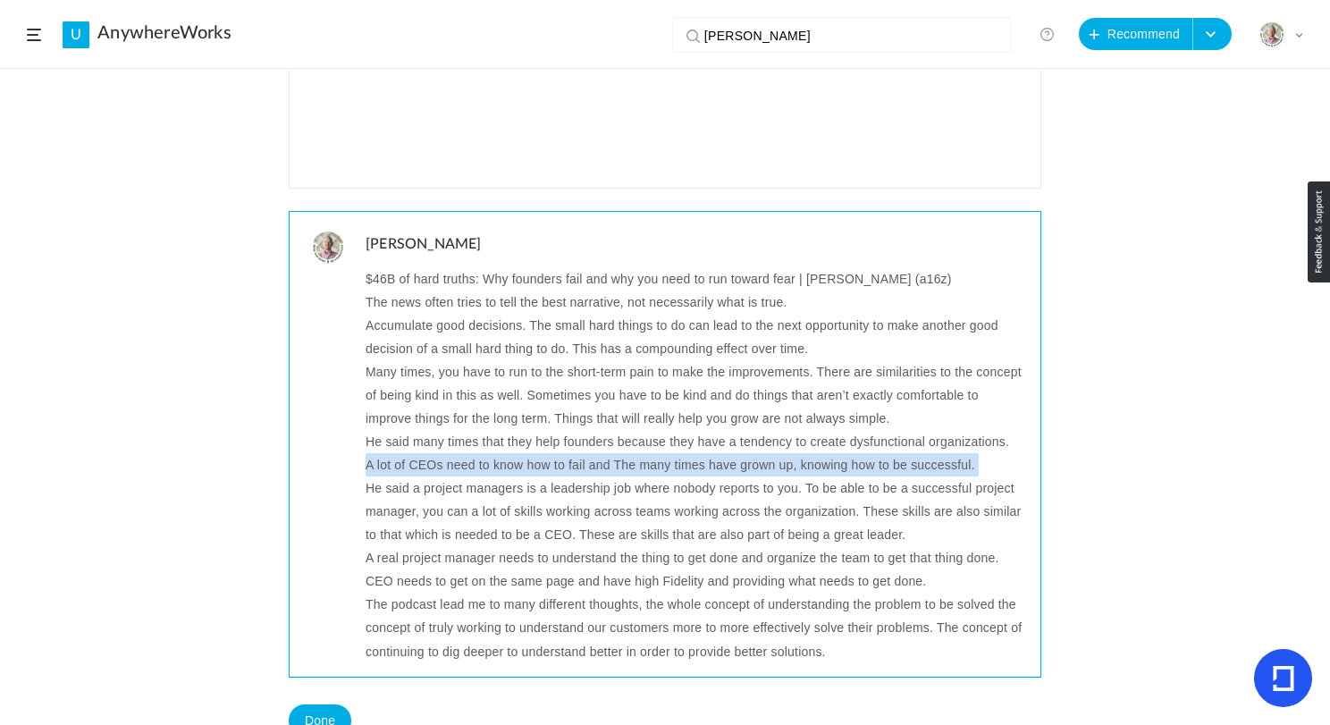
click at [511, 468] on p "A lot of CEOs need to know how to fail and The many times have grown up, knowin…" at bounding box center [697, 464] width 662 height 23
copy p "A lot of CEOs need to know how to fail and The many times have grown up, knowin…"
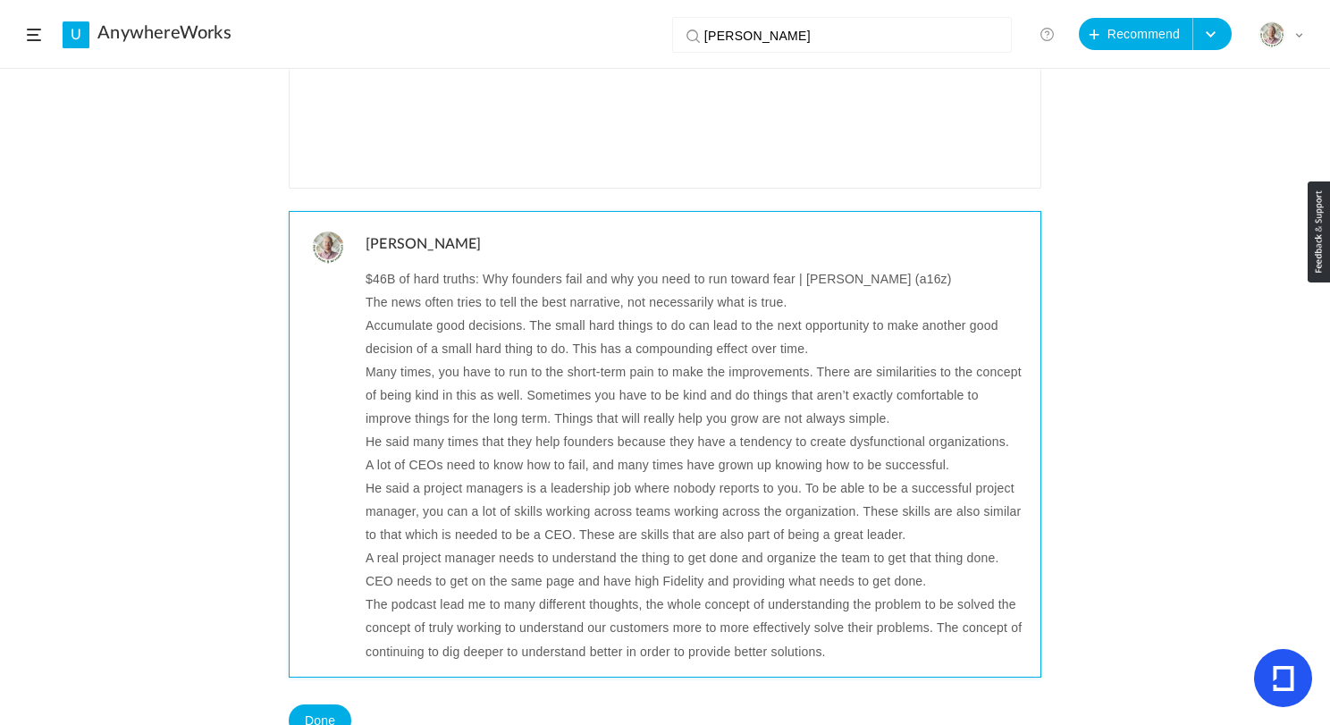
click at [647, 488] on p "He said a project managers is a leadership job where nobody reports to you. To …" at bounding box center [697, 512] width 662 height 70
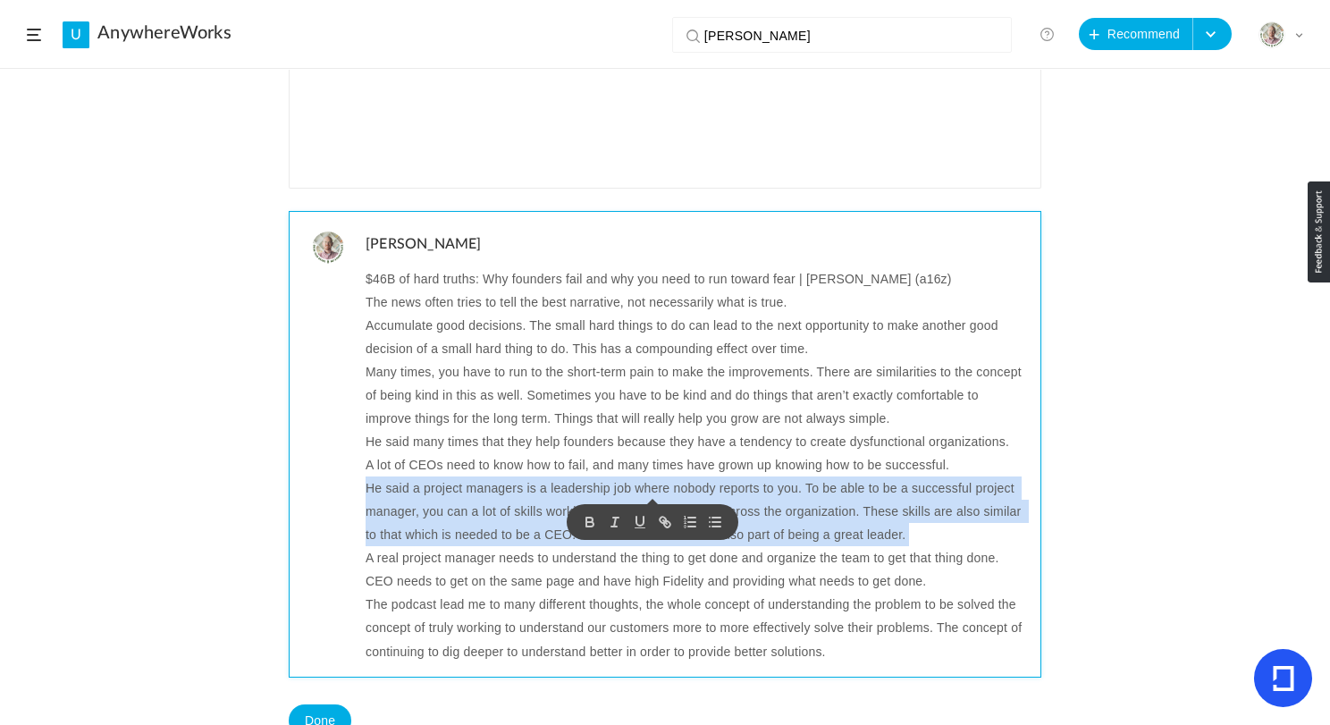
click at [647, 488] on p "He said a project managers is a leadership job where nobody reports to you. To …" at bounding box center [697, 512] width 662 height 70
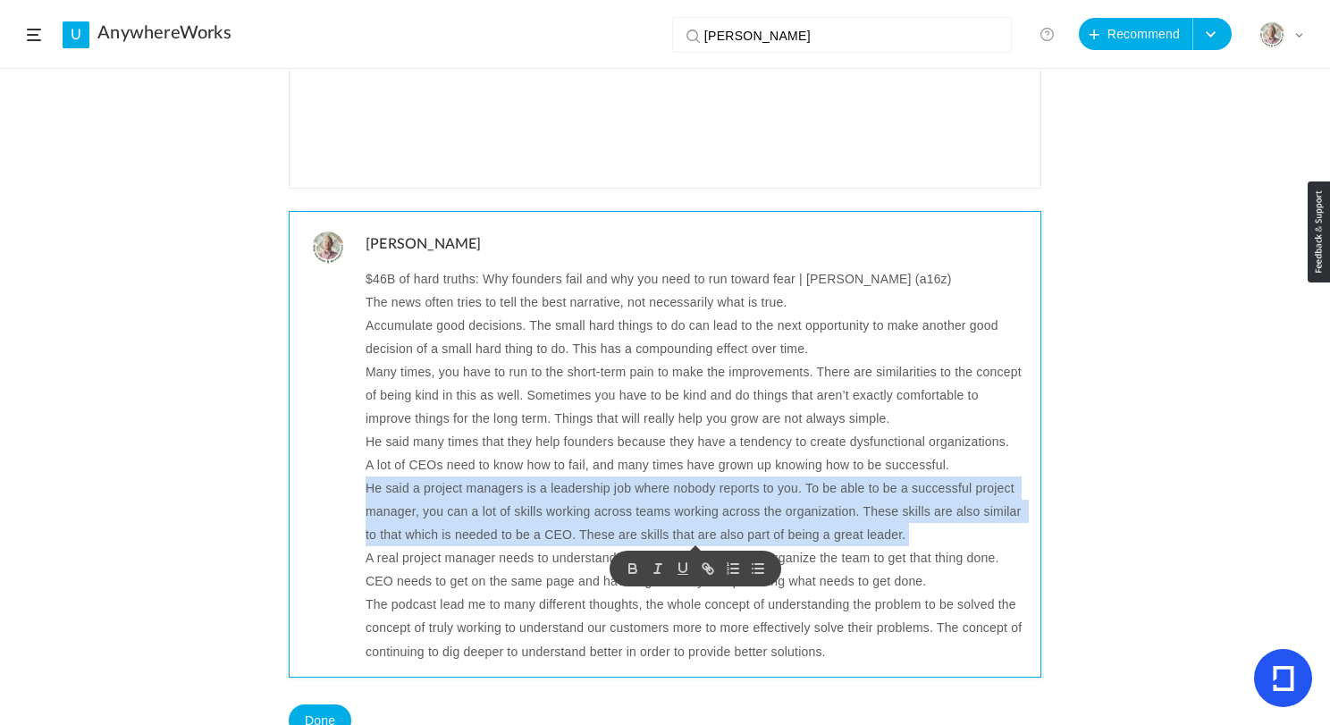
copy p "He said a project managers is a leadership job where nobody reports to you. To …"
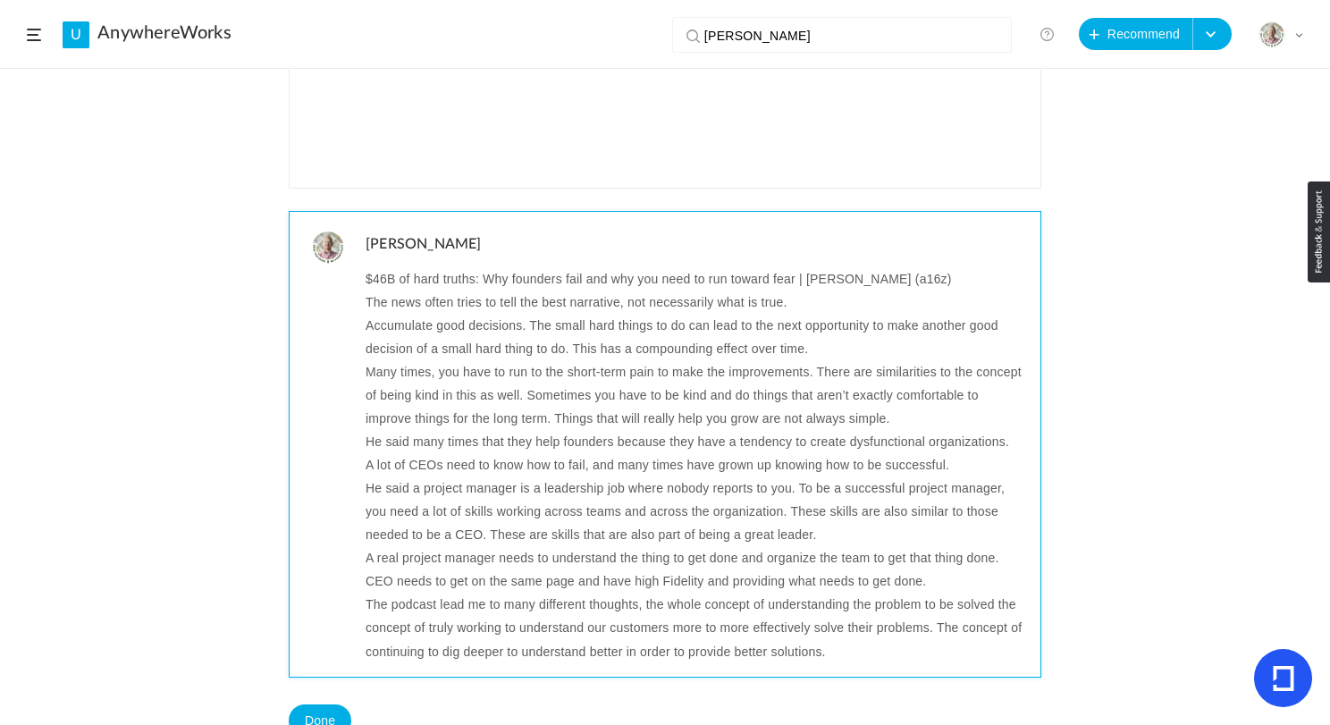
click at [553, 559] on p "A real project manager needs to understand the thing to get done and organize t…" at bounding box center [697, 557] width 662 height 23
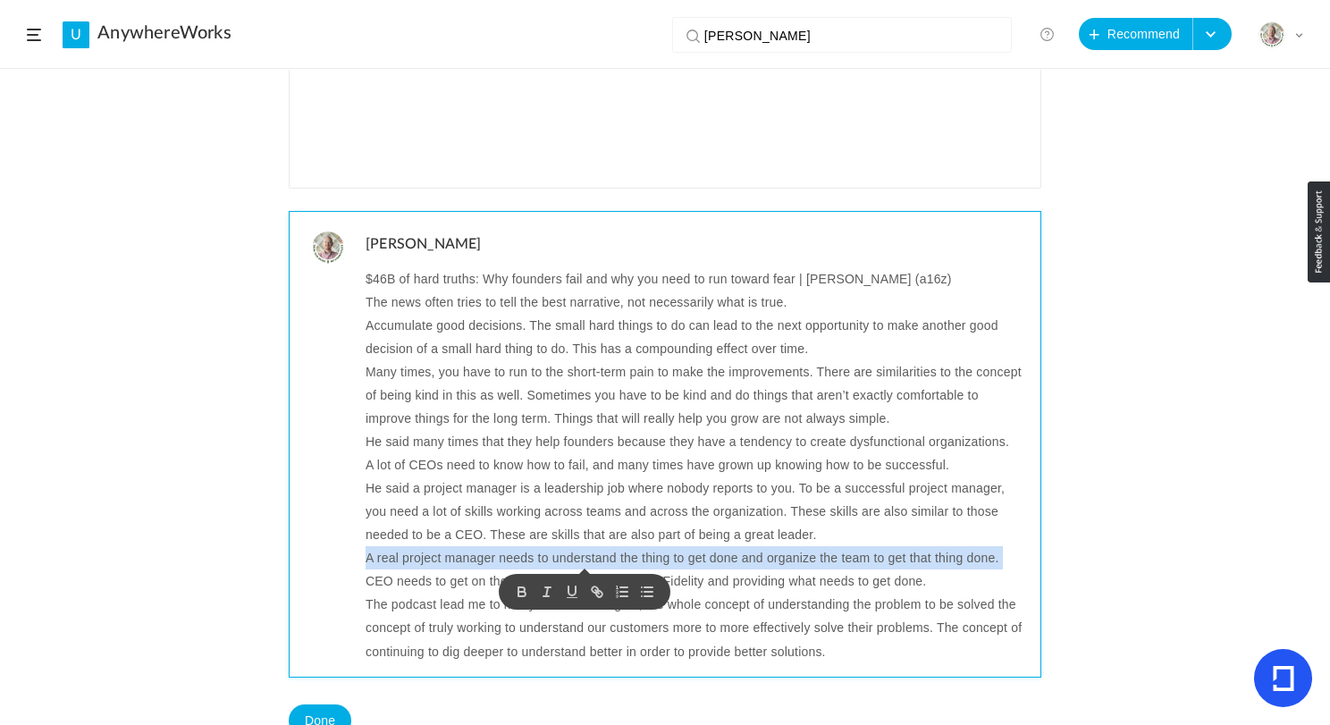
click at [553, 559] on p "A real project manager needs to understand the thing to get done and organize t…" at bounding box center [697, 557] width 662 height 23
copy p "A real project manager needs to understand the thing to get done and organize t…"
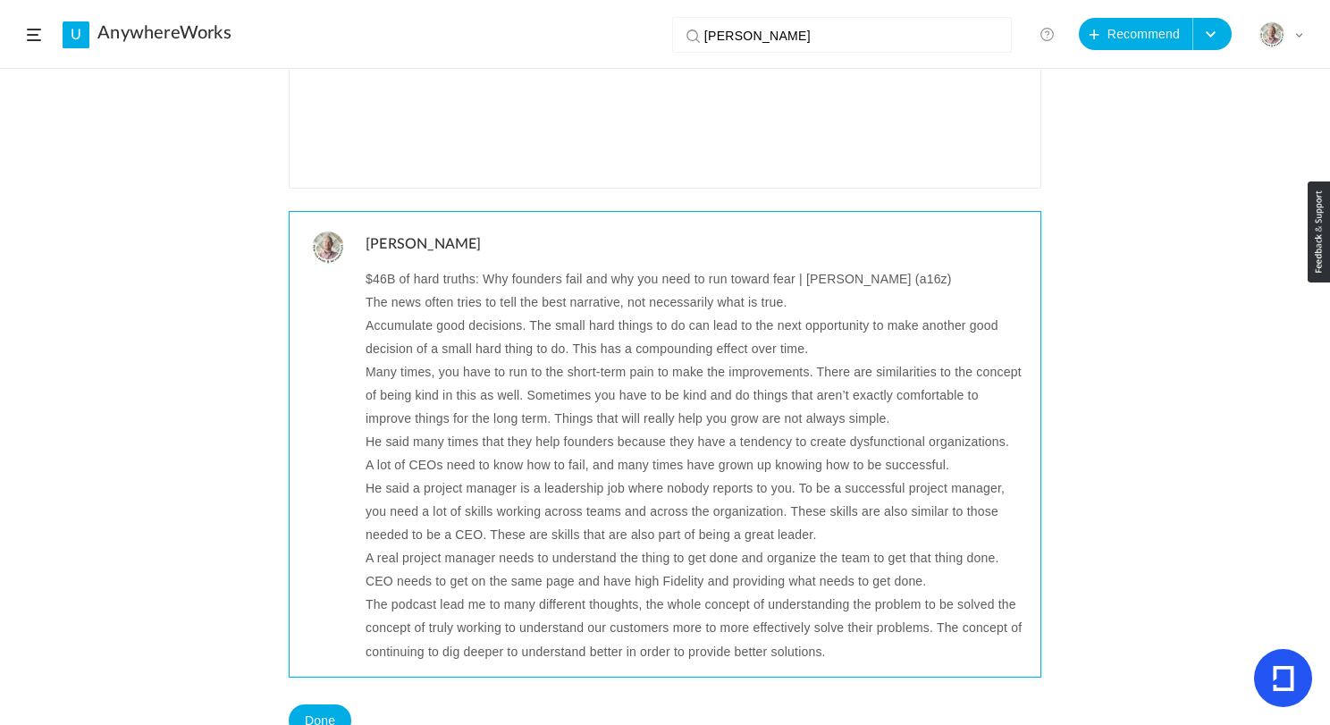
click at [490, 585] on p "CEO needs to get on the same page and have high Fidelity and providing what nee…" at bounding box center [697, 581] width 662 height 23
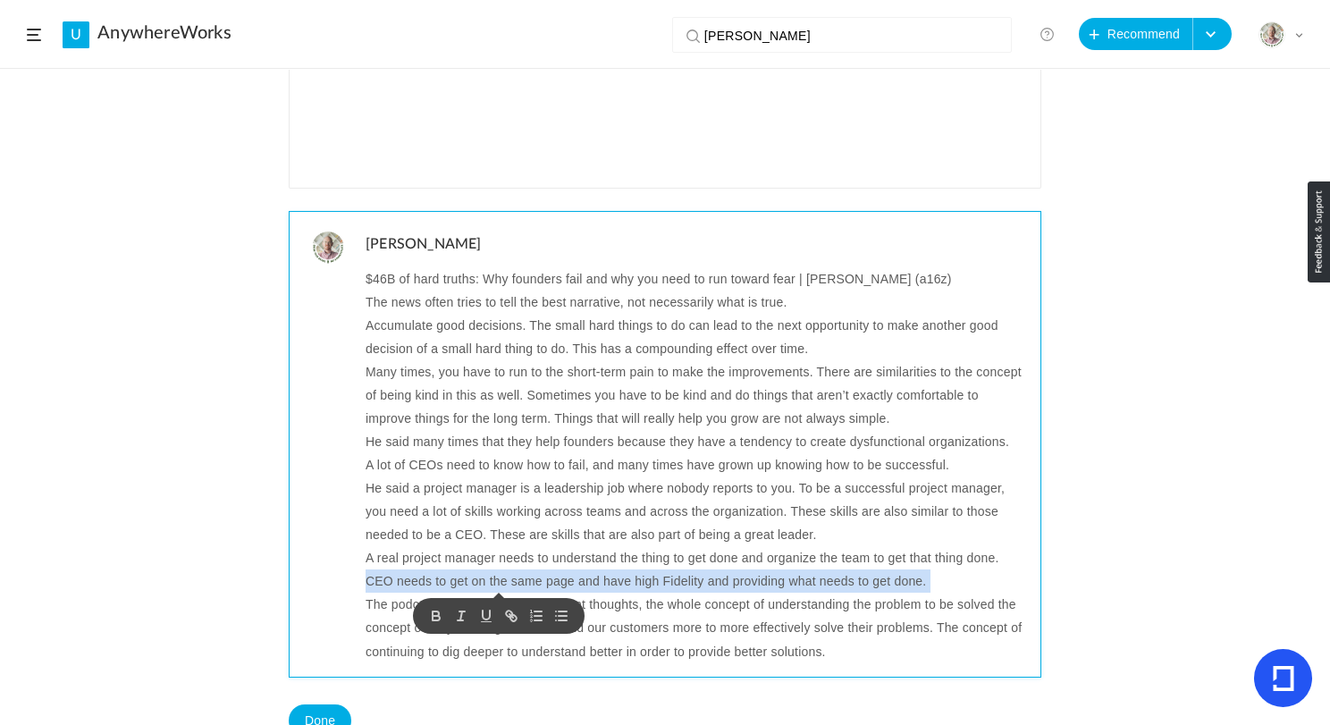
click at [490, 585] on p "CEO needs to get on the same page and have high Fidelity and providing what nee…" at bounding box center [697, 581] width 662 height 23
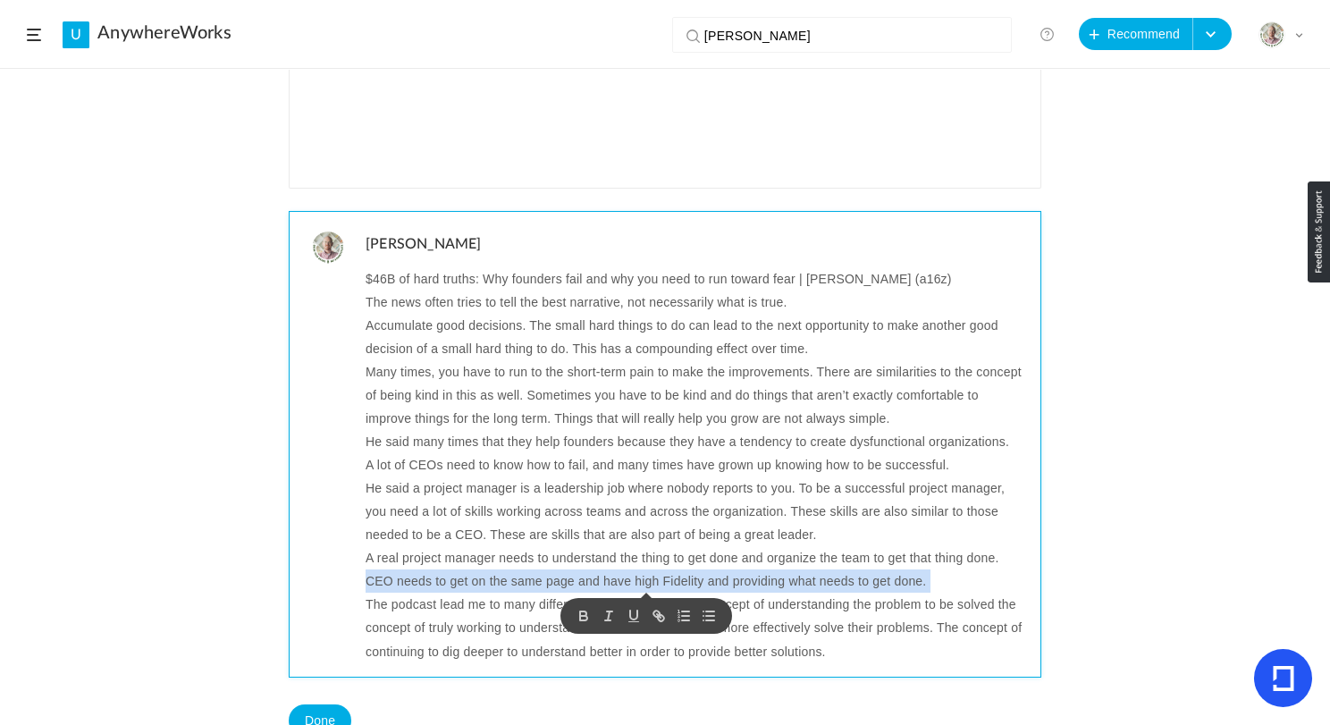
copy p "CEO needs to get on the same page and have high Fidelity and providing what nee…"
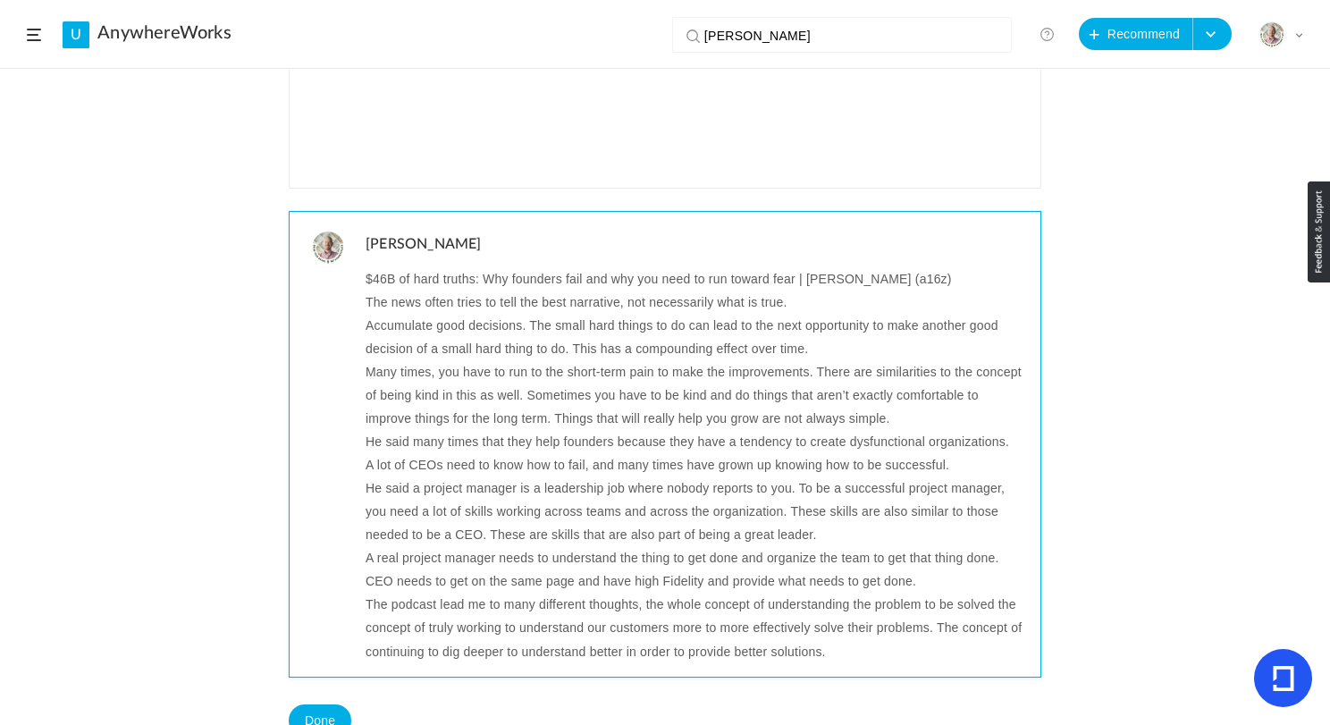
click at [564, 608] on p "The podcast lead me to many different thoughts, the whole concept of understand…" at bounding box center [697, 628] width 662 height 70
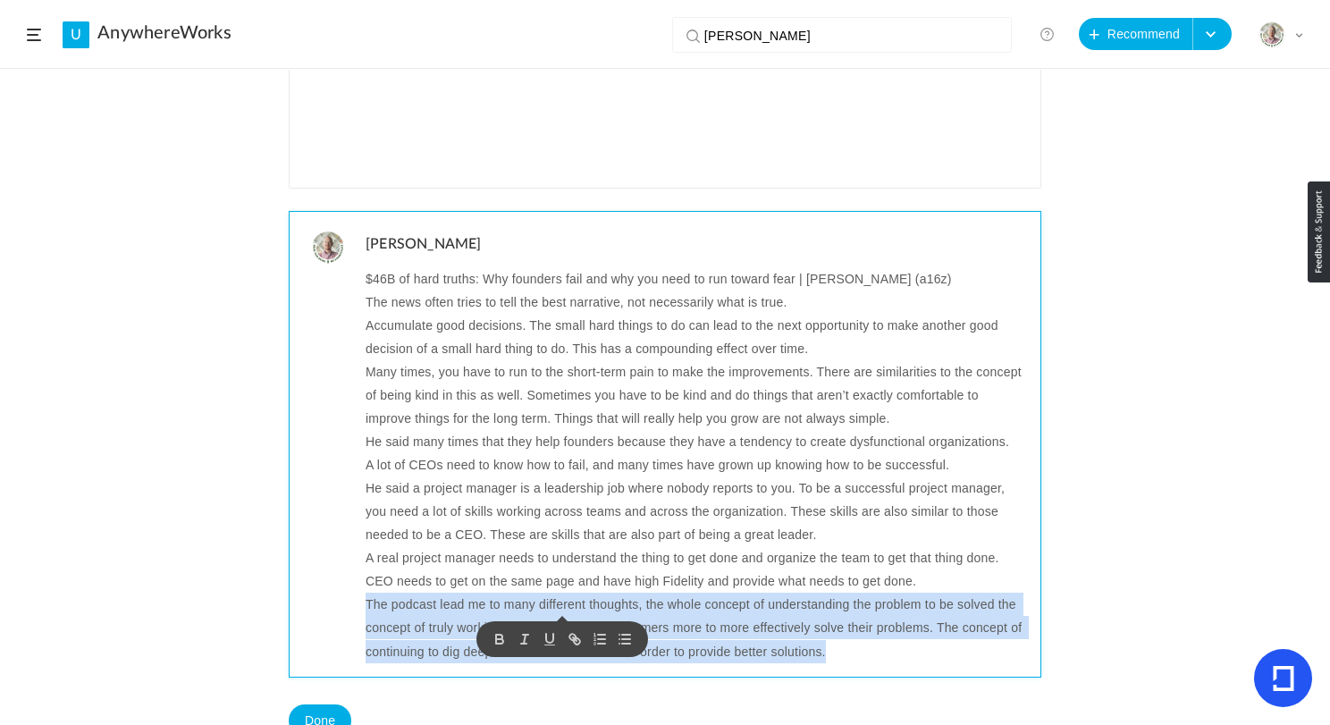
click at [564, 608] on p "The podcast lead me to many different thoughts, the whole concept of understand…" at bounding box center [697, 628] width 662 height 70
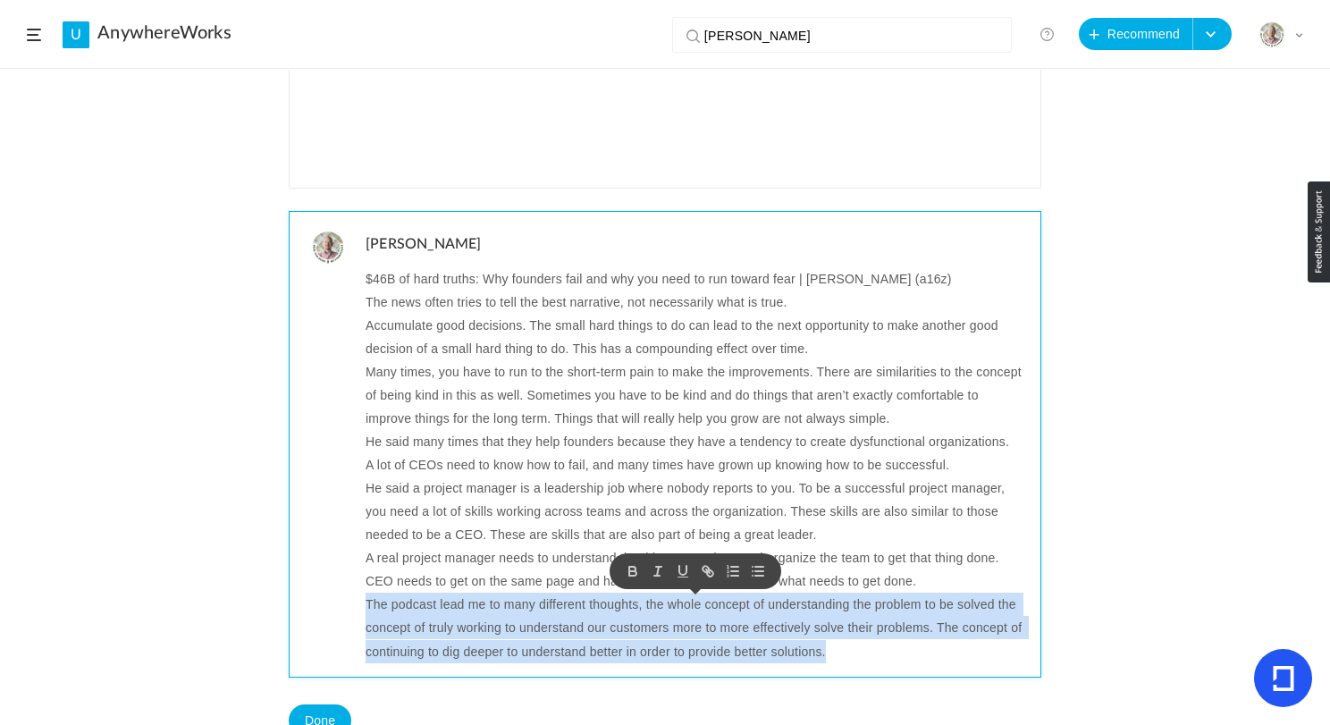
copy p "The podcast lead me to many different thoughts, the whole concept of understand…"
click at [893, 636] on p "The podcast lead me to many different thoughts, the whole concept of understand…" at bounding box center [697, 628] width 662 height 70
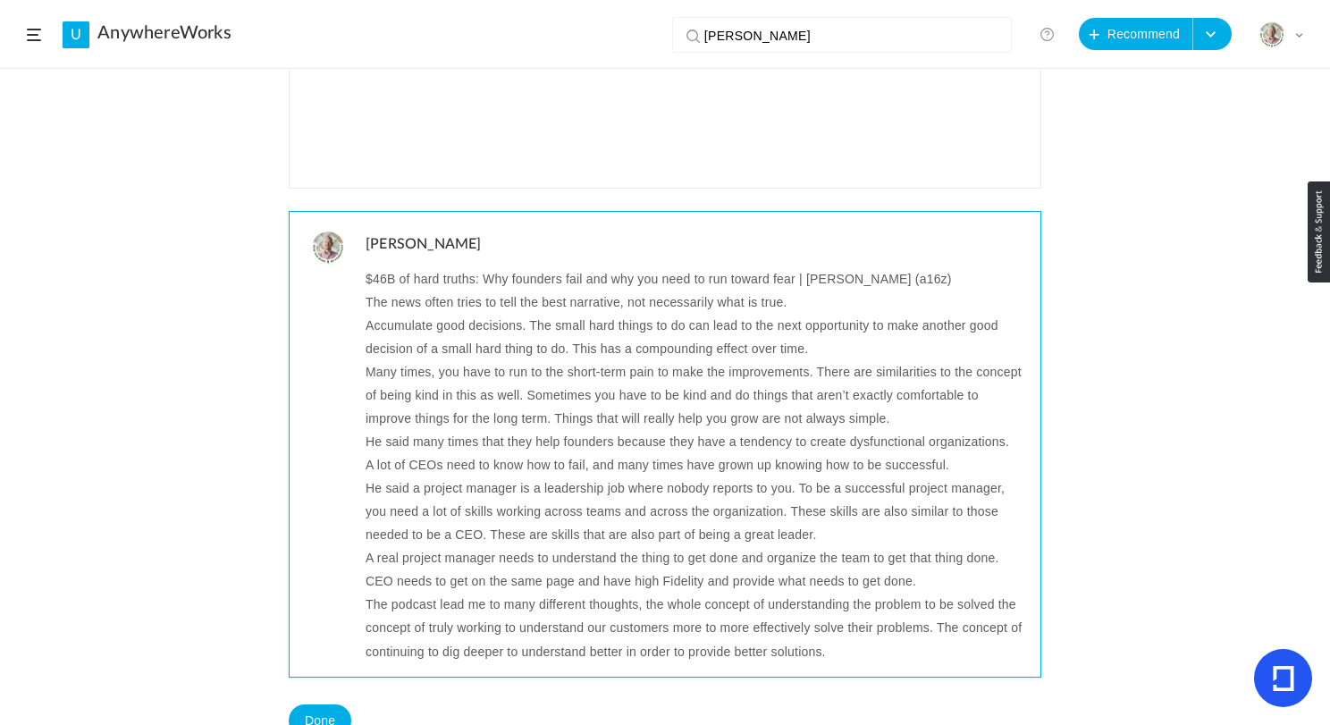
click at [857, 655] on p "The podcast lead me to many different thoughts, the whole concept of understand…" at bounding box center [697, 628] width 662 height 70
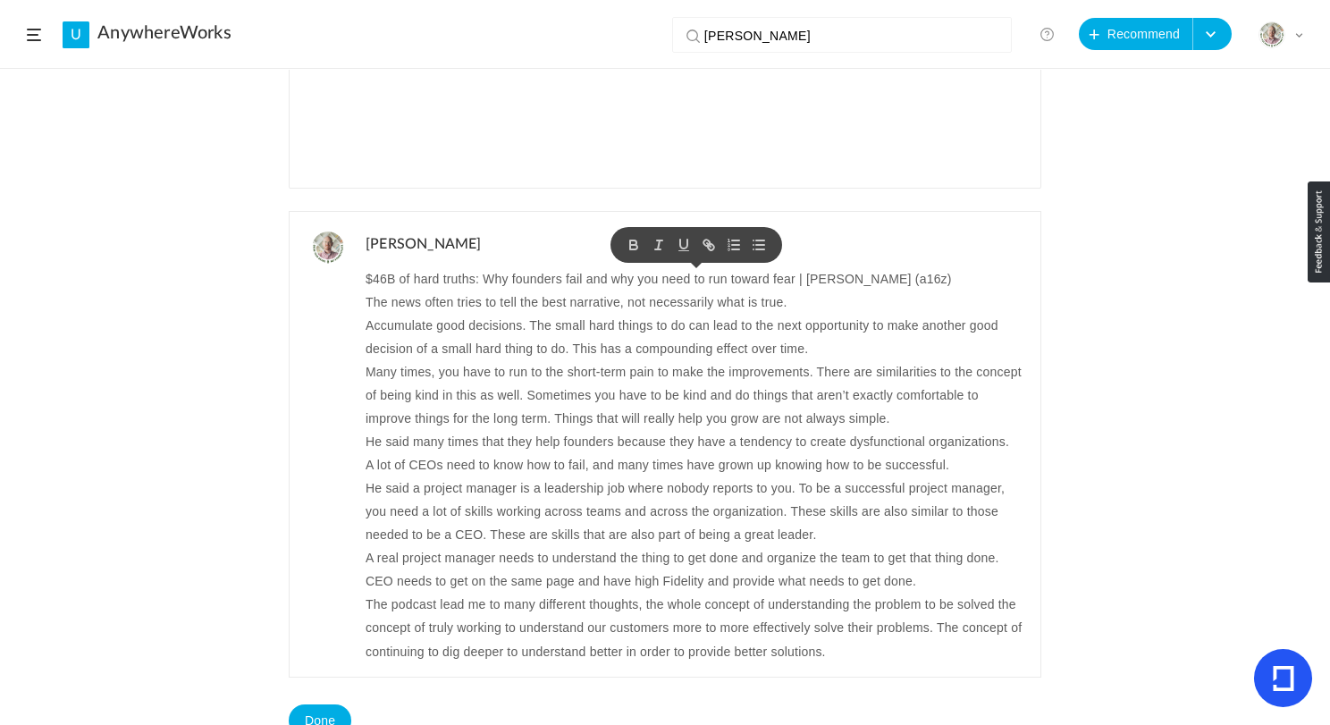
click at [122, 433] on div "Recommended by Kevin AnywhereWorks 14 Sep 0 0 Share Edit Delete 1h 40m %" at bounding box center [665, 397] width 1330 height 655
click at [1127, 32] on button "Recommend" at bounding box center [1136, 34] width 114 height 32
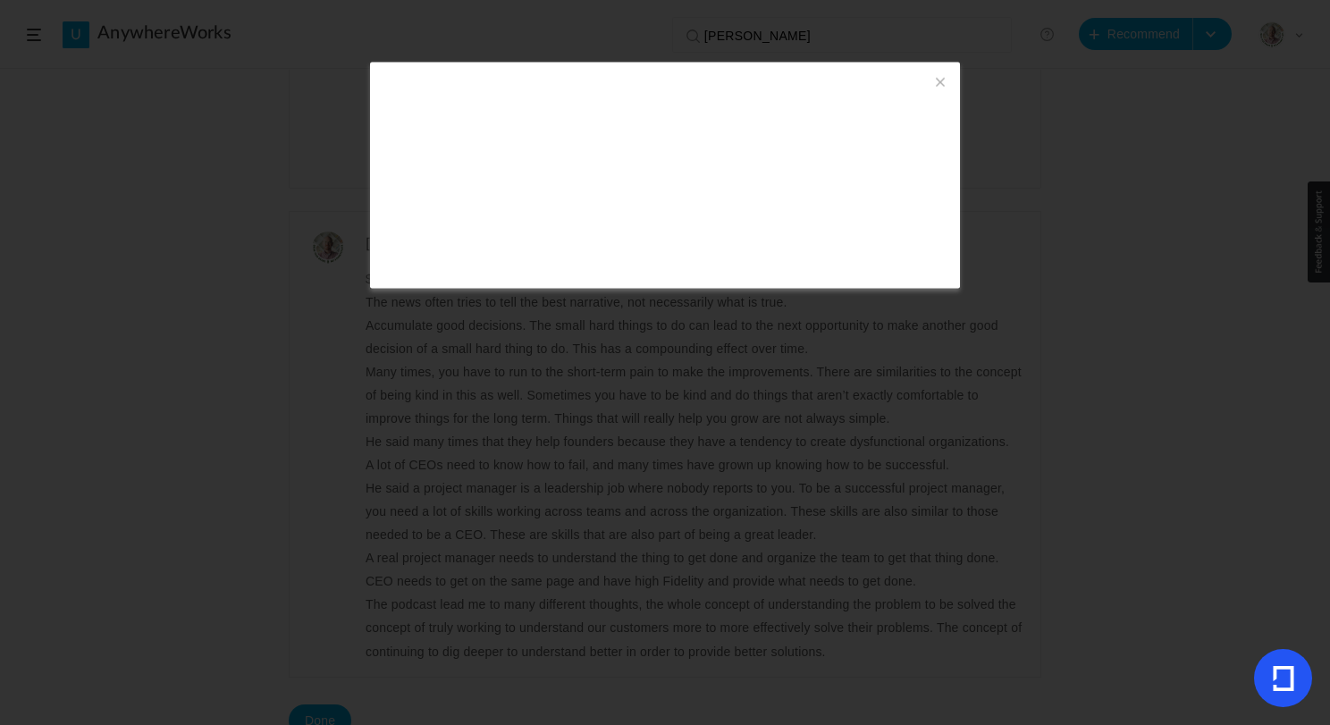
type input "https://www.youtube.com/watch?v=e1R_-esuO9o"
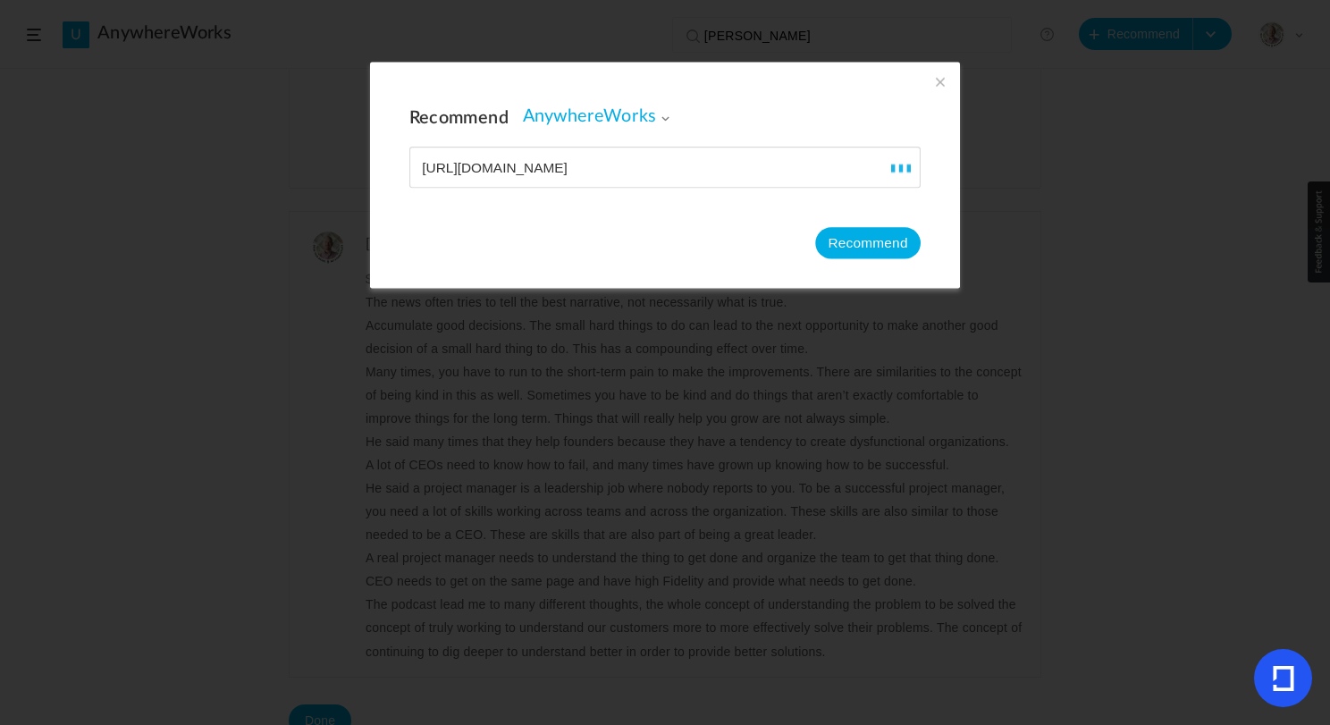
type input "How AI is reshaping the product role | [PERSON_NAME] and [PERSON_NAME]"
type input "81"
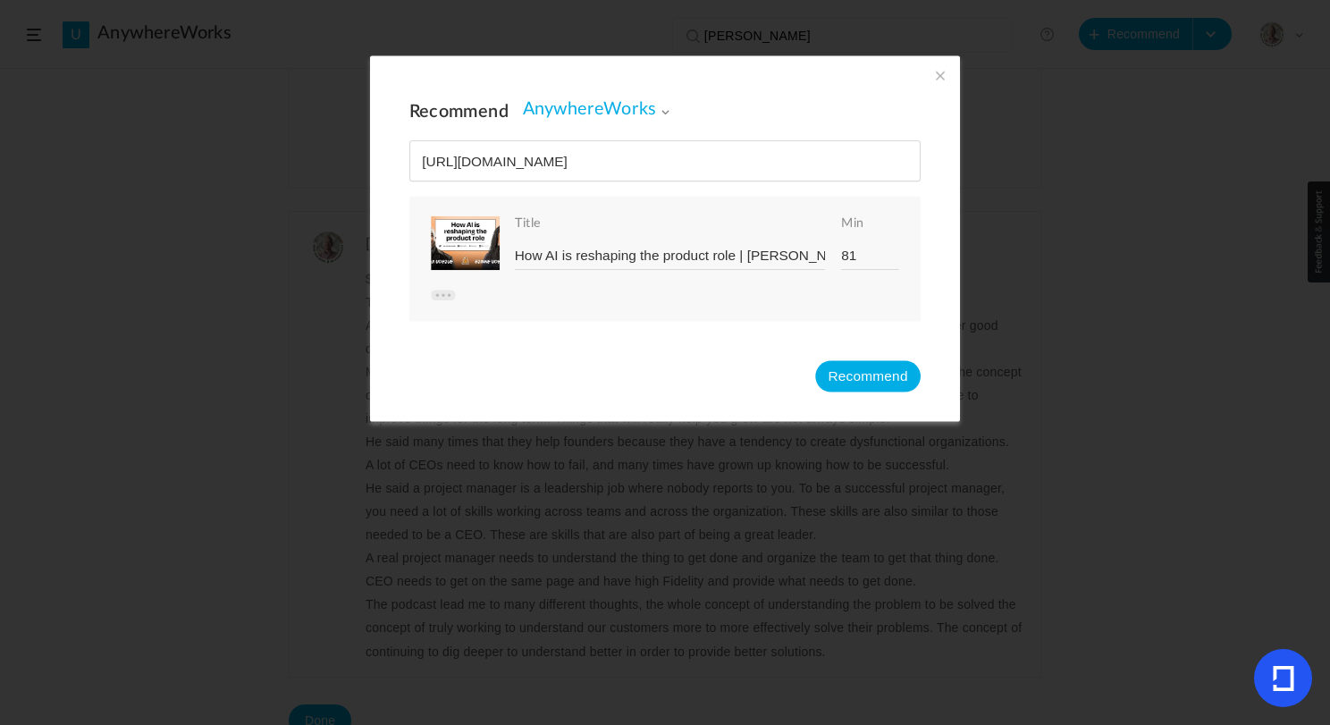
type input "https://www.youtube.com/watch?v=e1R_-esuO9o"
click at [869, 377] on button "Recommend" at bounding box center [868, 375] width 106 height 31
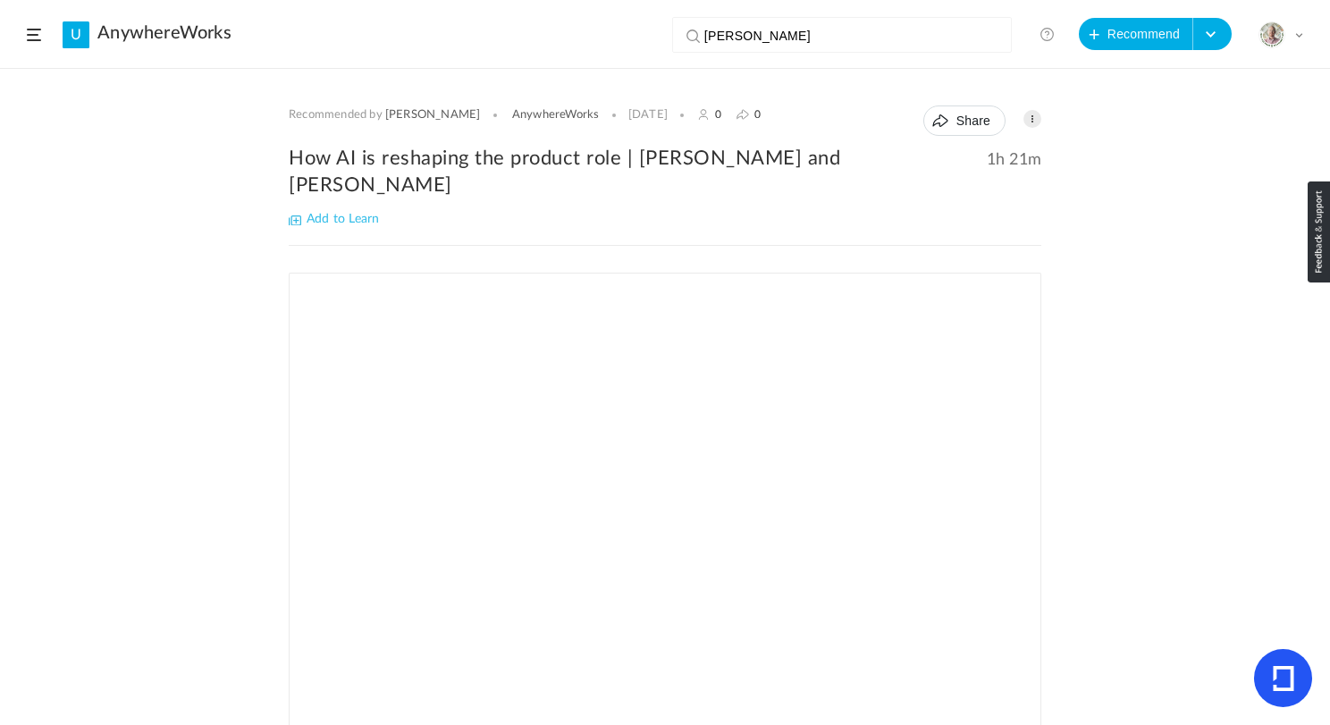
click at [150, 417] on div "Recommended by Kevin AnywhereWorks 14 Sep 0 0 Share Edit Delete 1h 21m %" at bounding box center [665, 397] width 1330 height 655
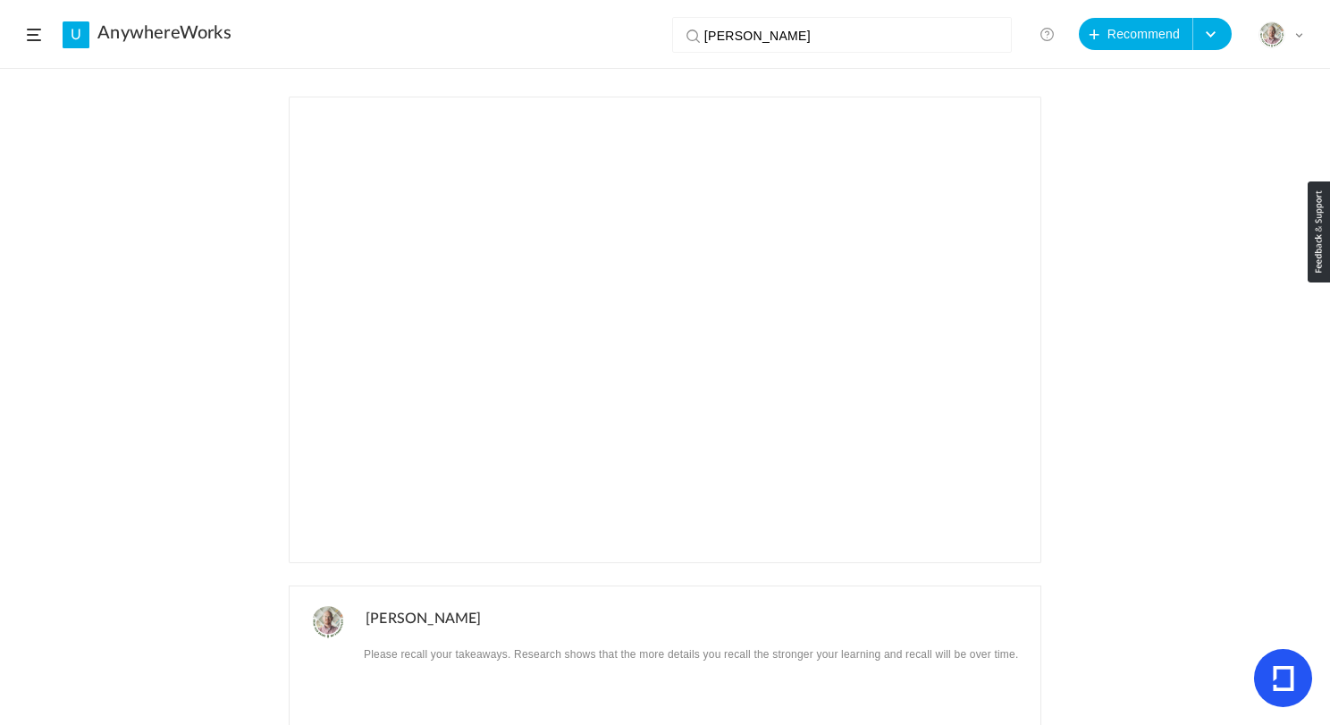
scroll to position [260, 0]
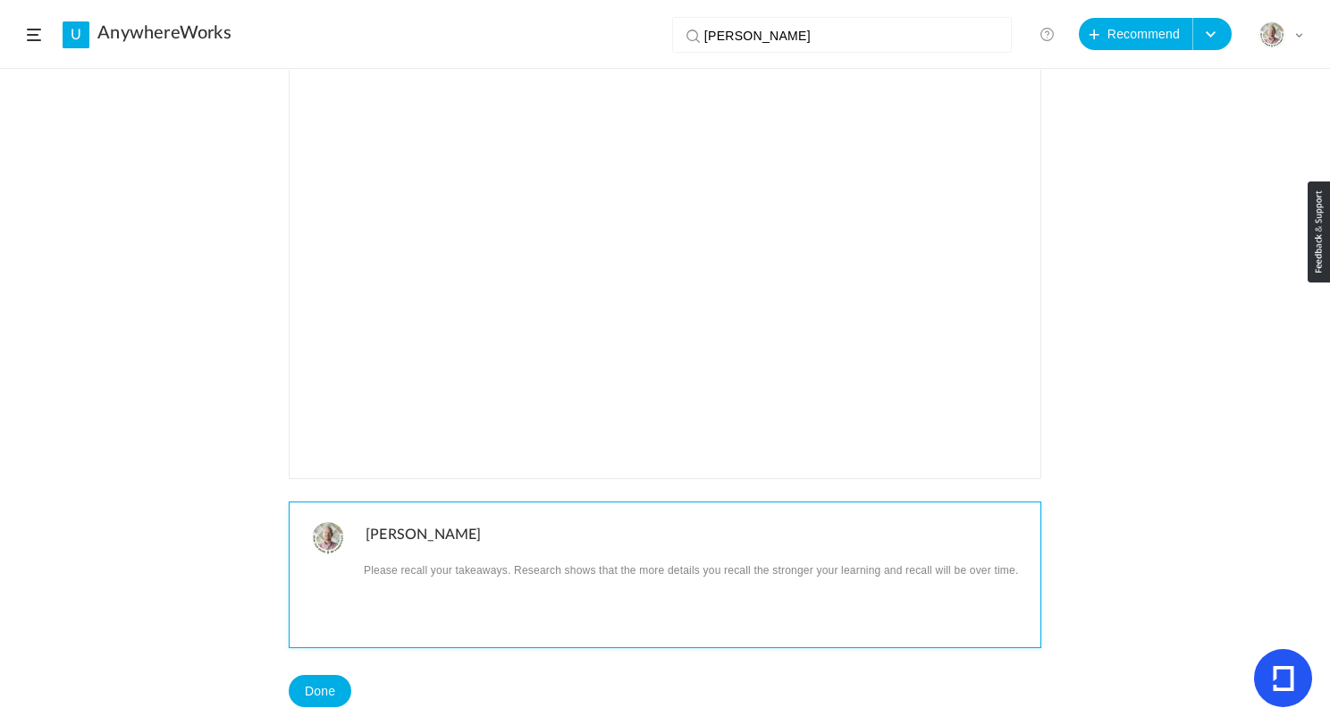
click at [395, 558] on p at bounding box center [697, 569] width 662 height 23
click at [461, 558] on p at bounding box center [697, 569] width 662 height 23
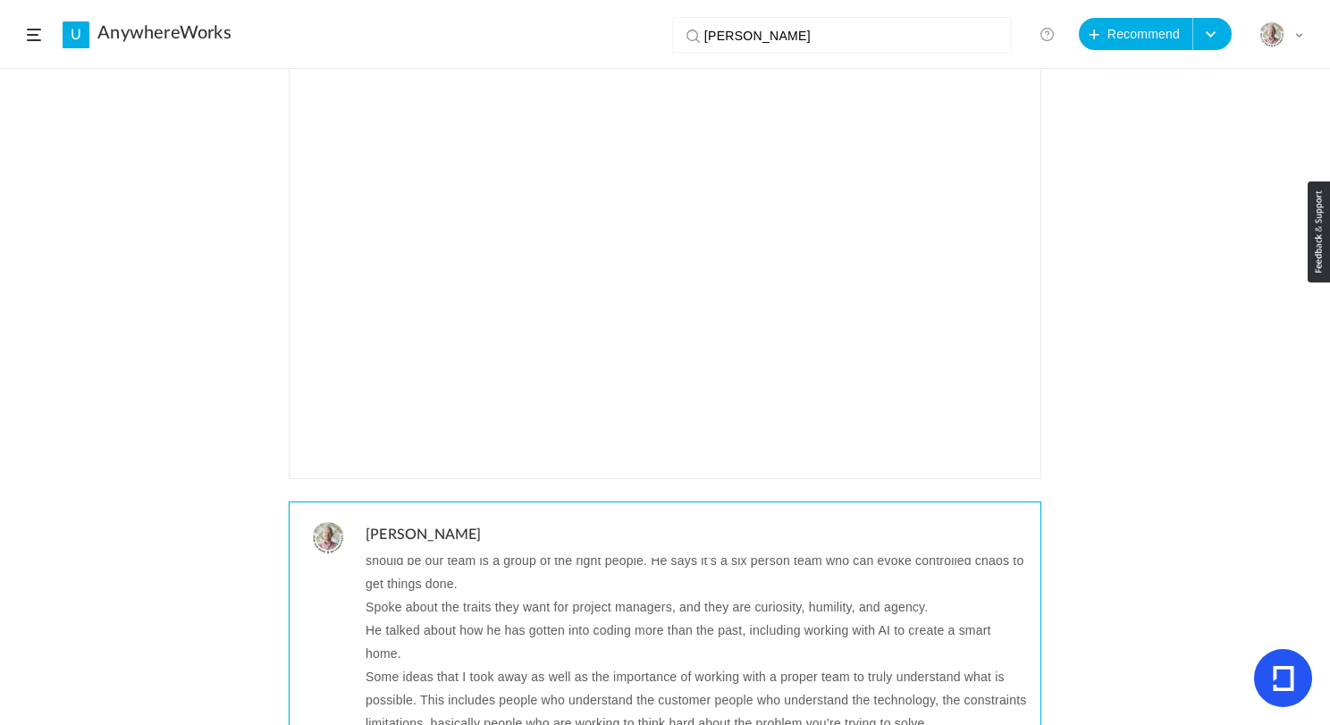
scroll to position [162, 0]
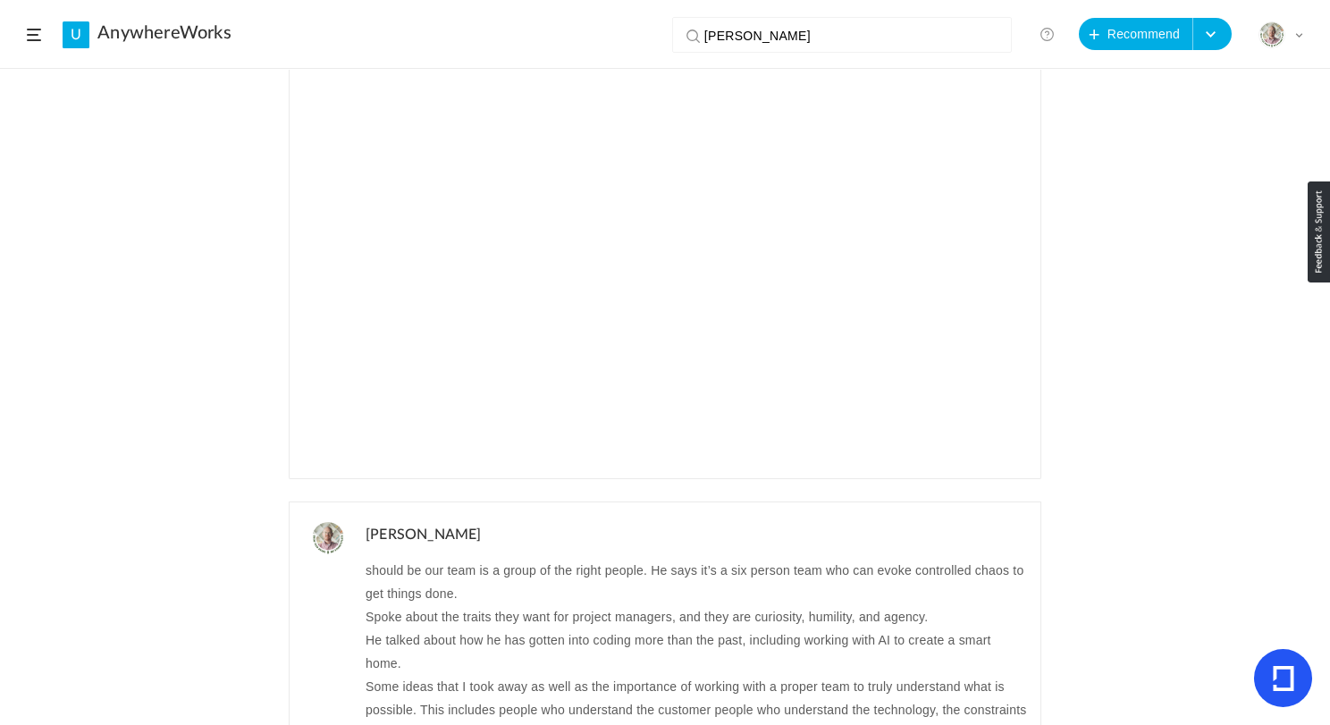
click at [207, 512] on div "Recommended by Kevin AnywhereWorks 14 Sep 0 0 Share Edit Delete 1h 21m %" at bounding box center [665, 397] width 1330 height 655
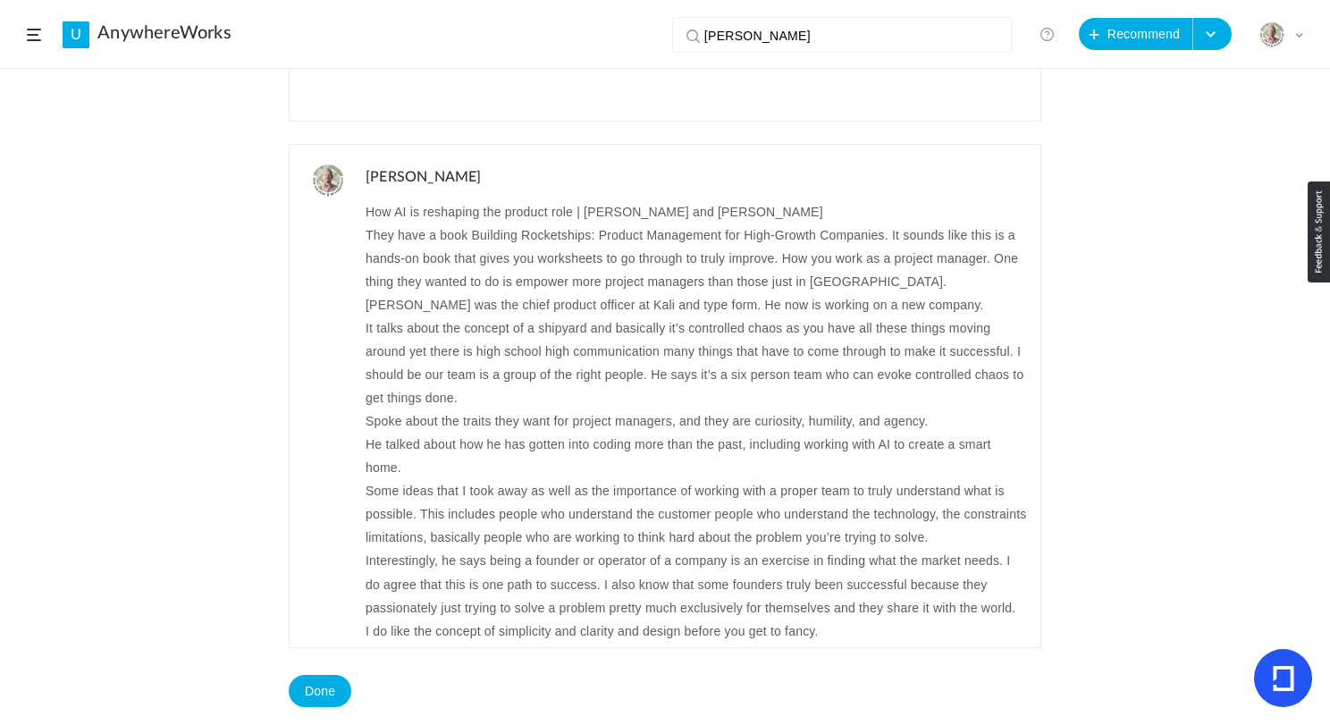
scroll to position [172, 0]
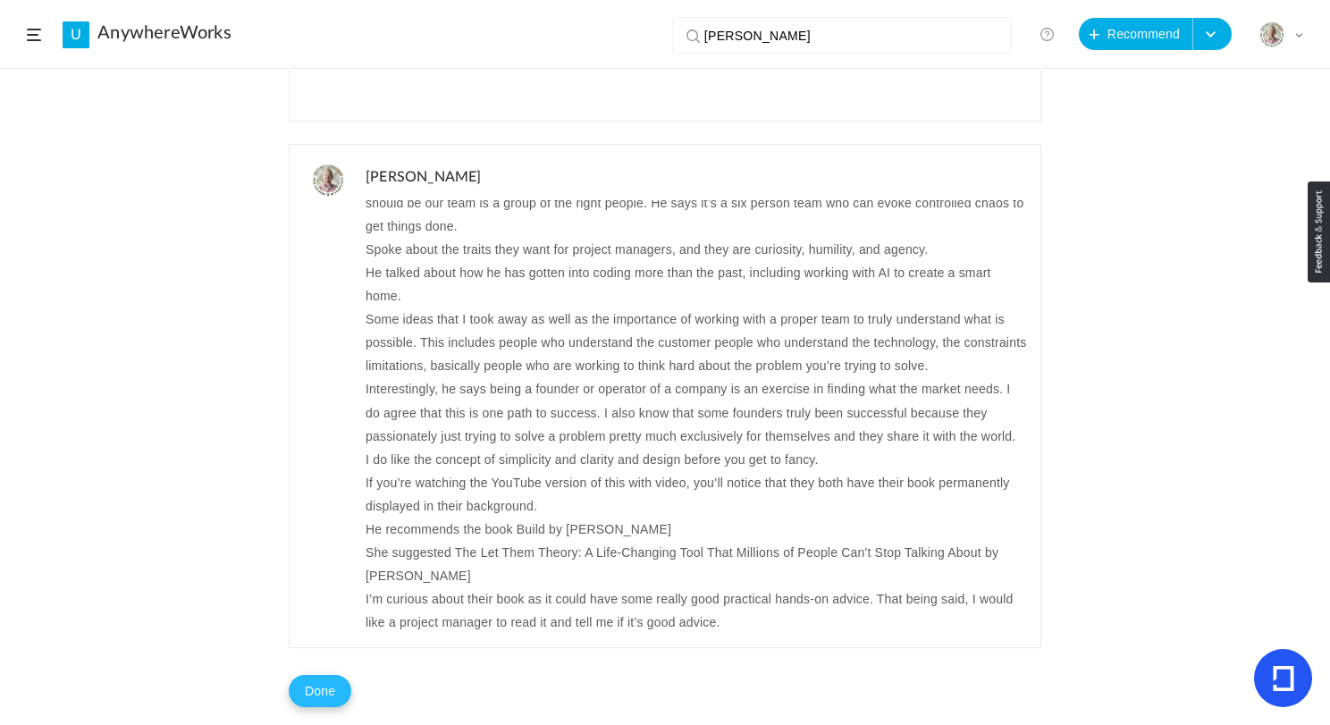
click at [324, 675] on button "Done" at bounding box center [320, 691] width 63 height 32
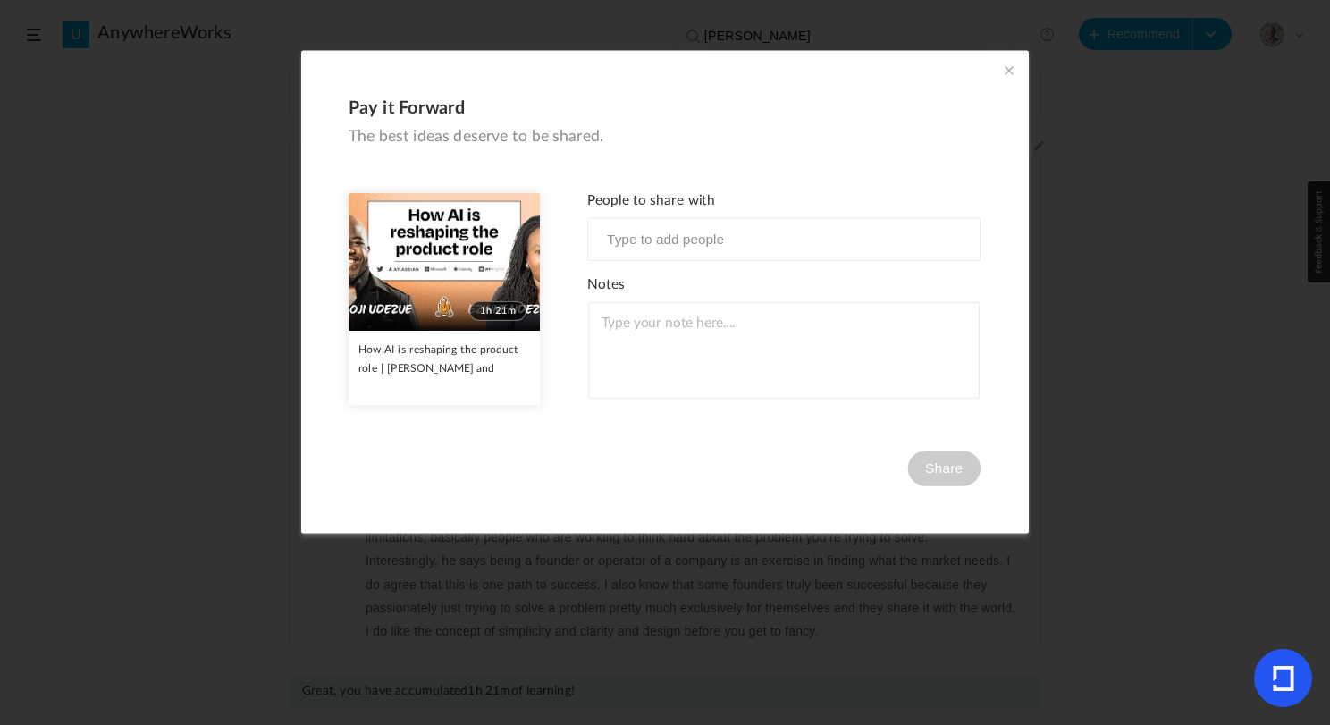
click at [1008, 71] on span at bounding box center [1010, 71] width 20 height 20
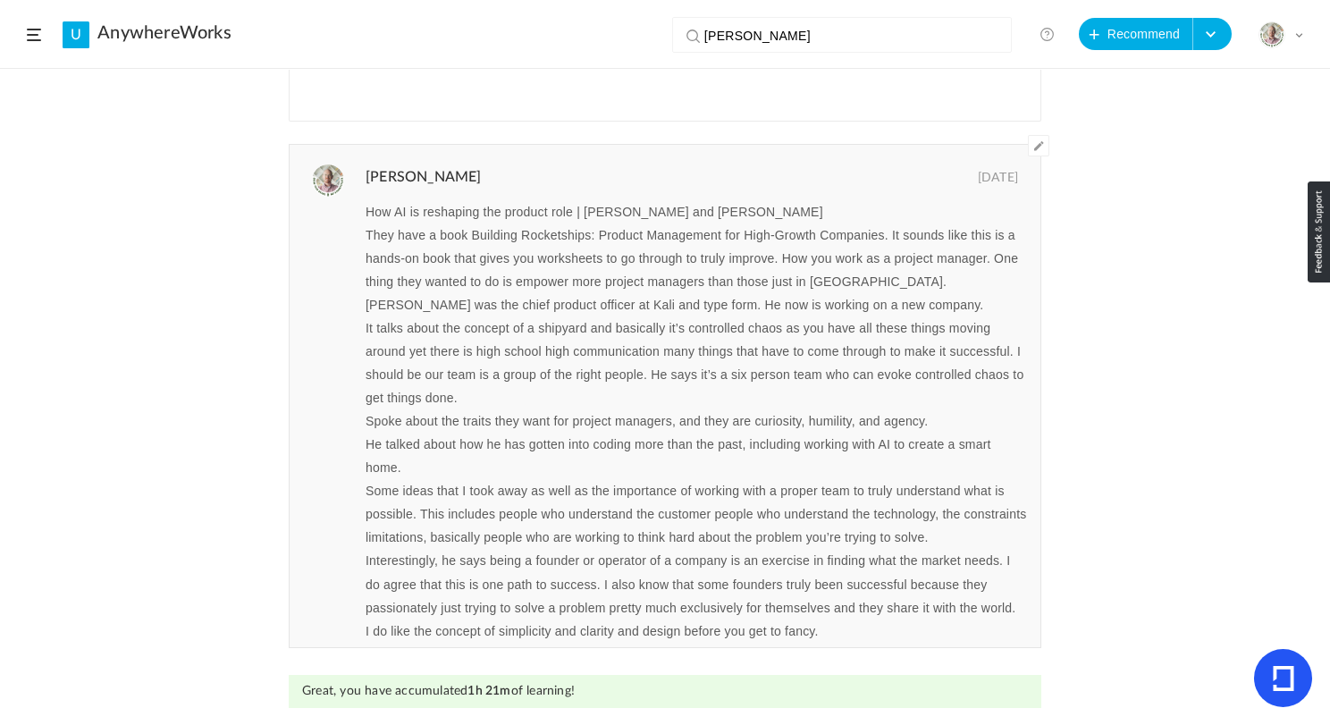
click at [47, 37] on header "U AnywhereWorks Ben Horowitz View all No results Recommend Create Course My Pro…" at bounding box center [665, 34] width 1330 height 69
click at [139, 268] on div "Recommended by Kevin AnywhereWorks 14 Sep 0 0 Share Edit Delete 1h 21m" at bounding box center [665, 397] width 1330 height 655
click at [806, 43] on input "Ben Horowitz" at bounding box center [846, 36] width 283 height 36
click at [819, 38] on input "Ben Horowitz" at bounding box center [846, 36] width 283 height 36
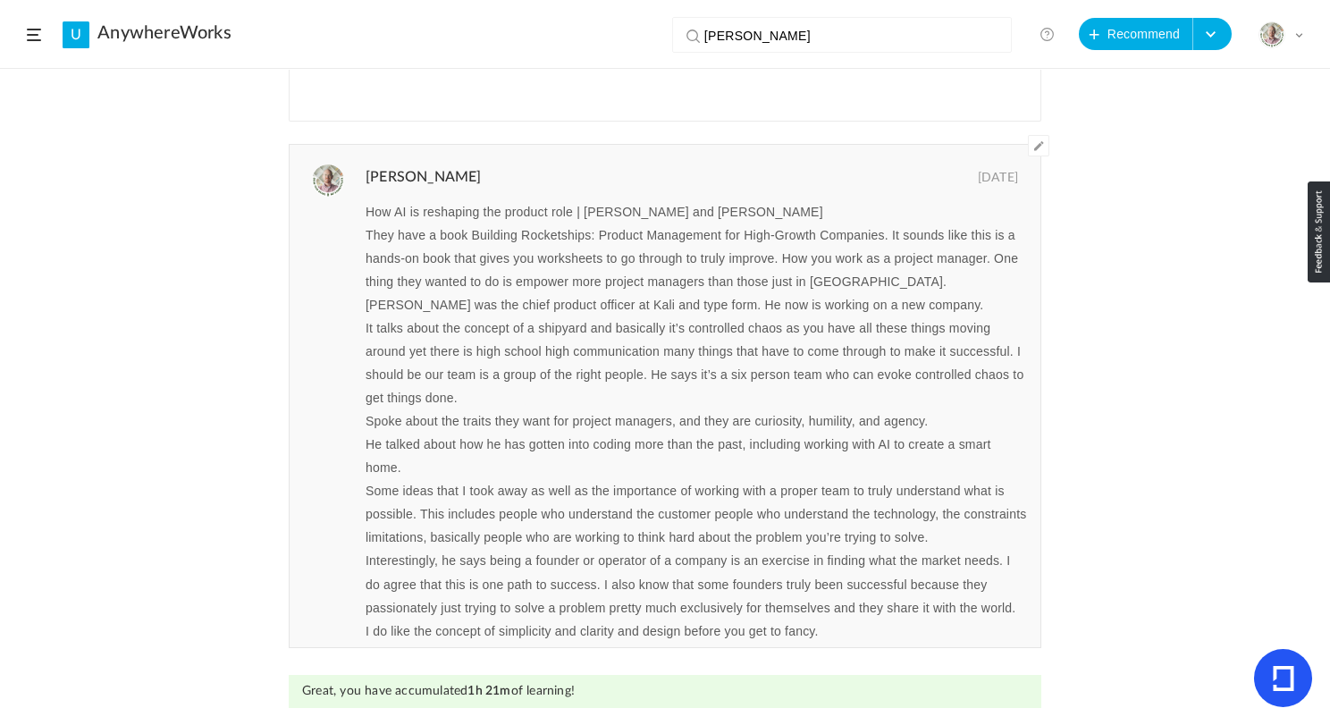
click at [819, 38] on input "Ben Horowitz" at bounding box center [846, 36] width 283 height 36
type input "a"
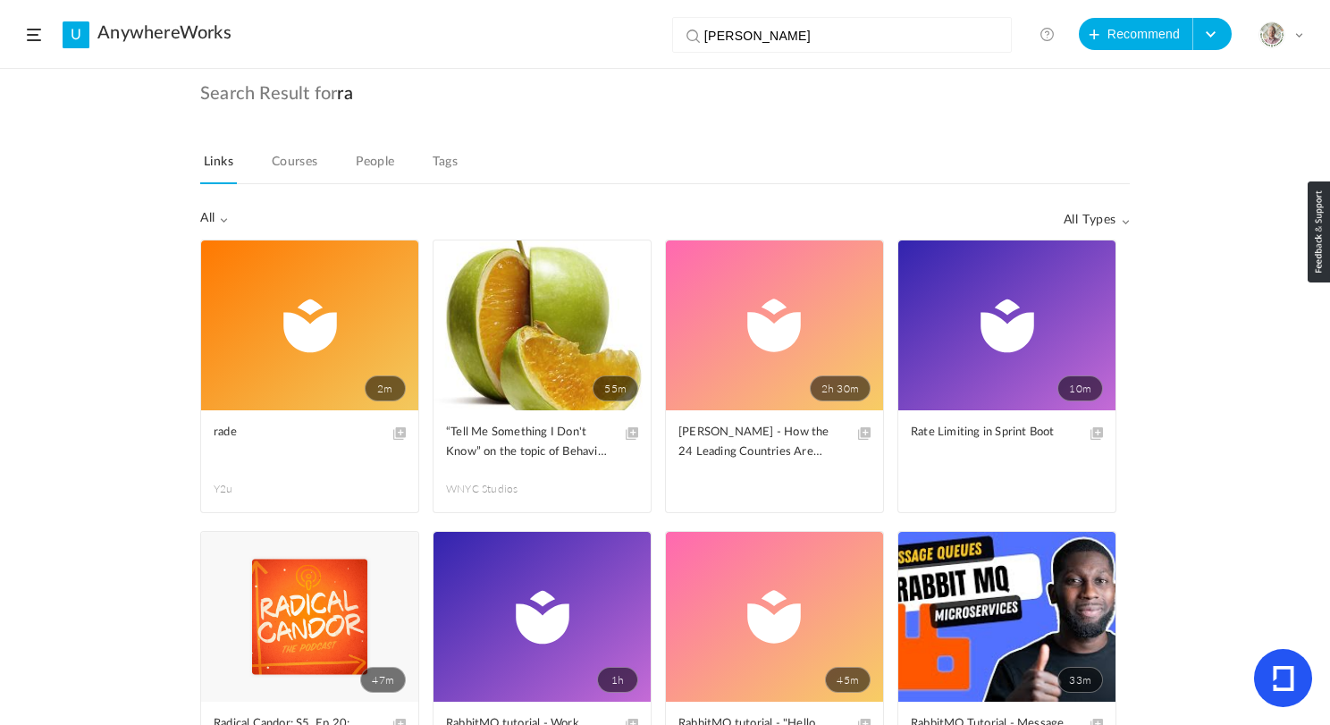
type input "ray dalio"
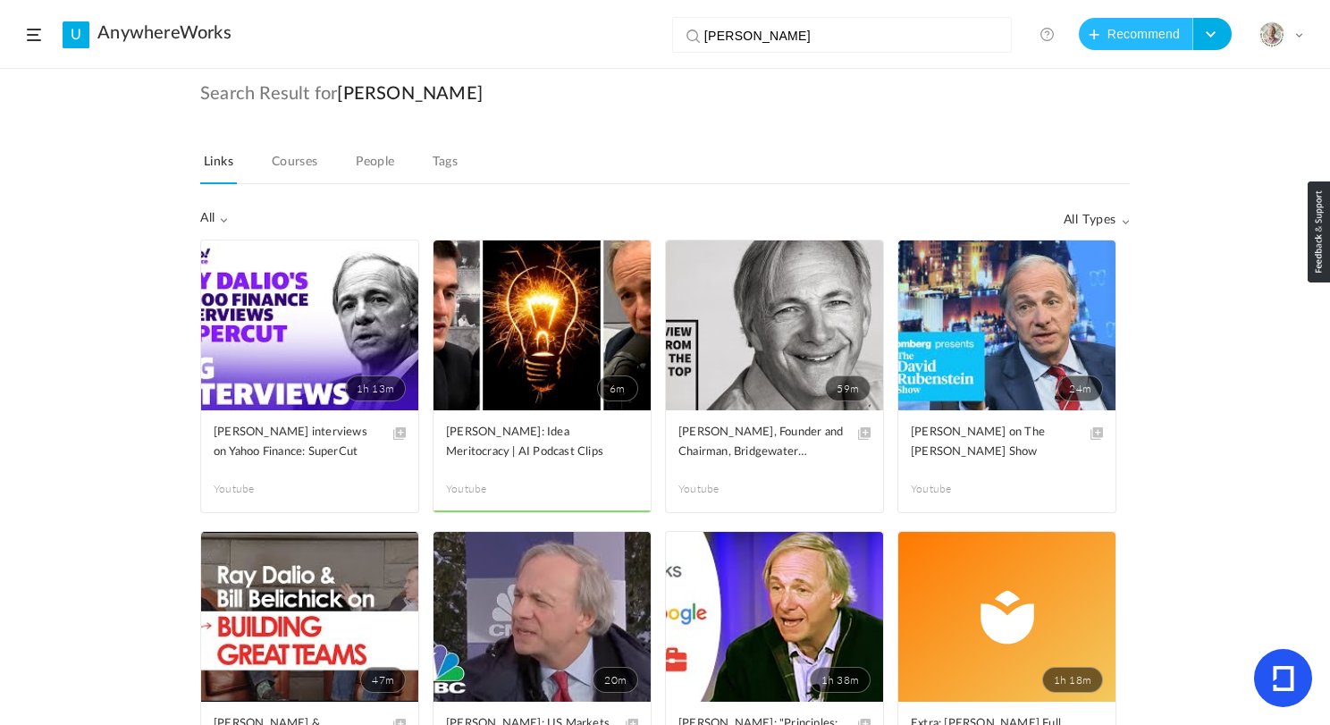
click at [1110, 30] on button "Recommend" at bounding box center [1136, 34] width 114 height 32
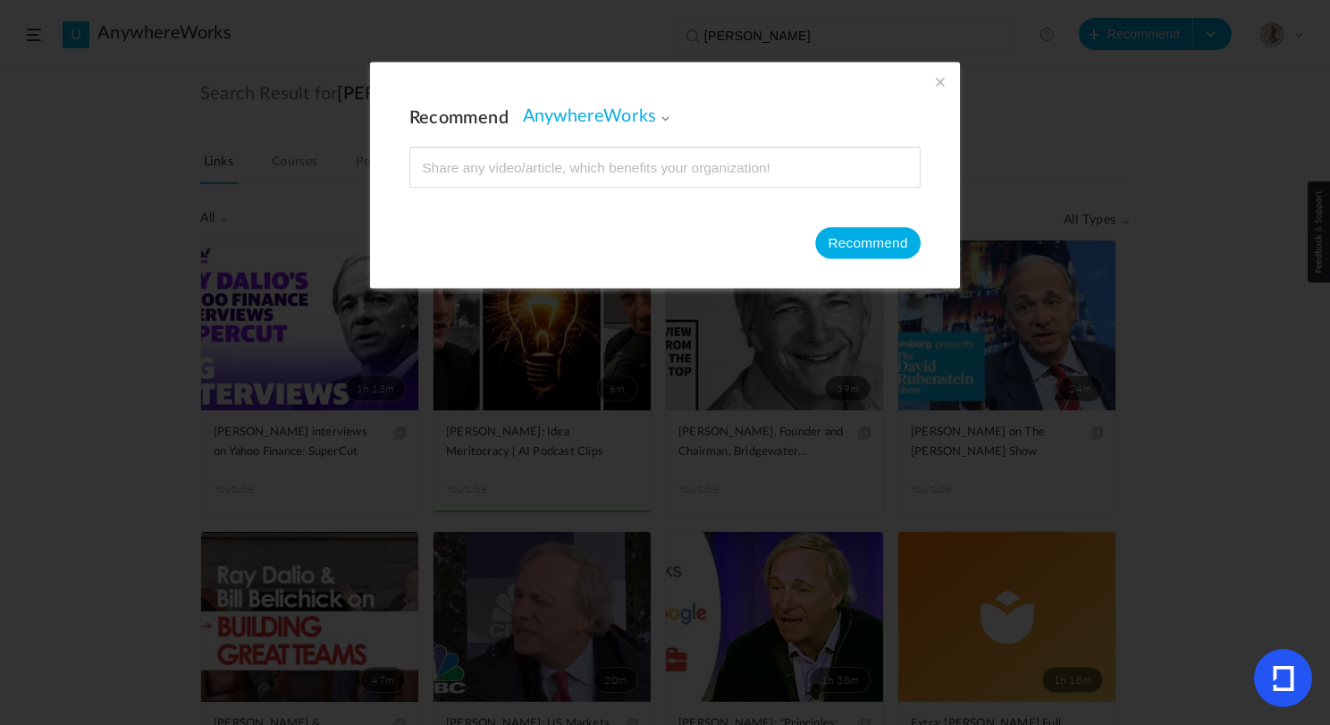
type input "https://www.youtube.com/watch?v=49RT6SQ8n0Y"
type input "Ray Dalio: We’re Heading Into Very, Very Dark Times! America & The UK’s Decline…"
type input "97"
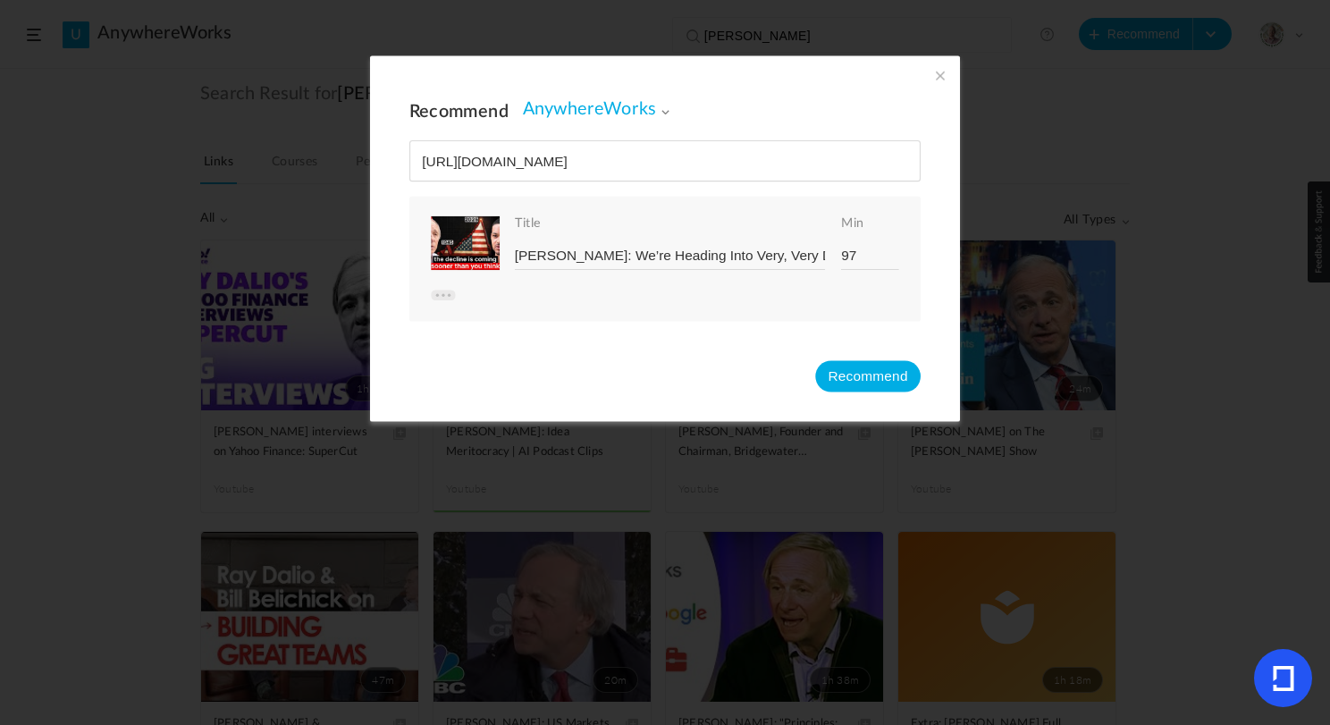
type input "https://www.youtube.com/watch?v=49RT6SQ8n0Y"
click at [937, 75] on span at bounding box center [941, 75] width 20 height 20
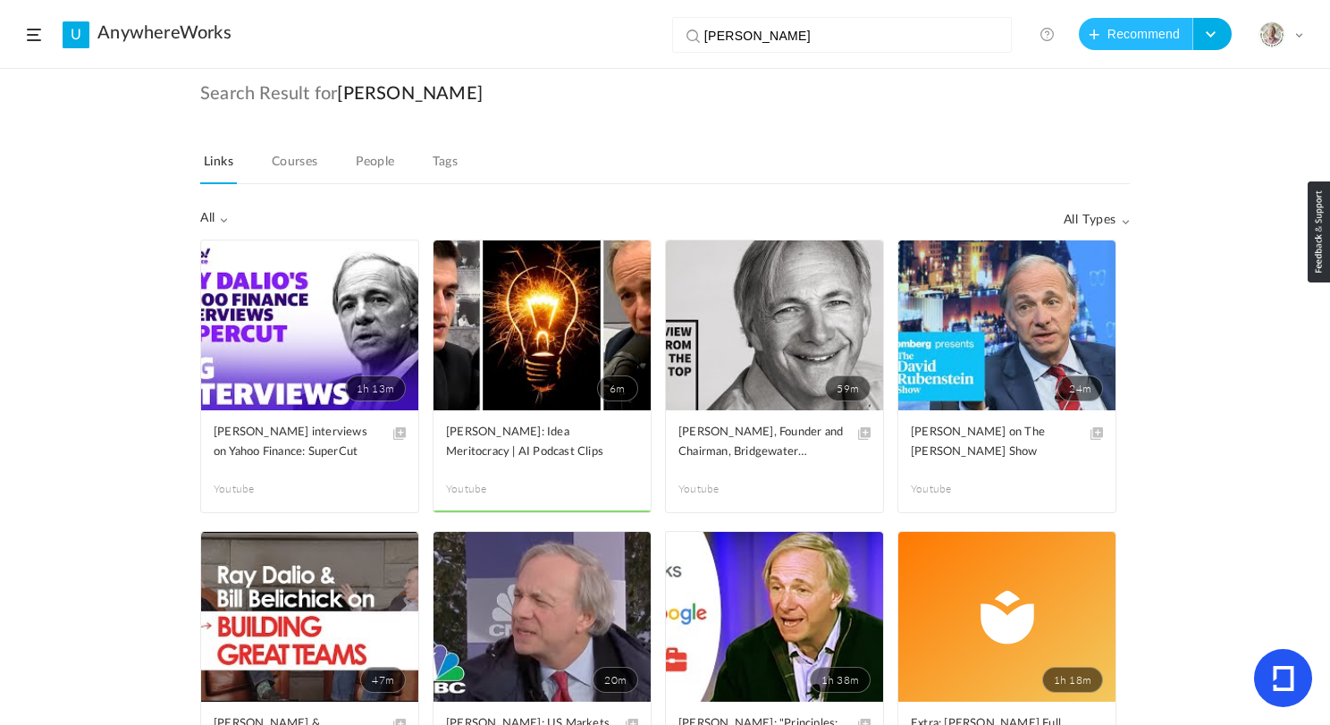
click at [1103, 28] on button "Recommend" at bounding box center [1136, 34] width 114 height 32
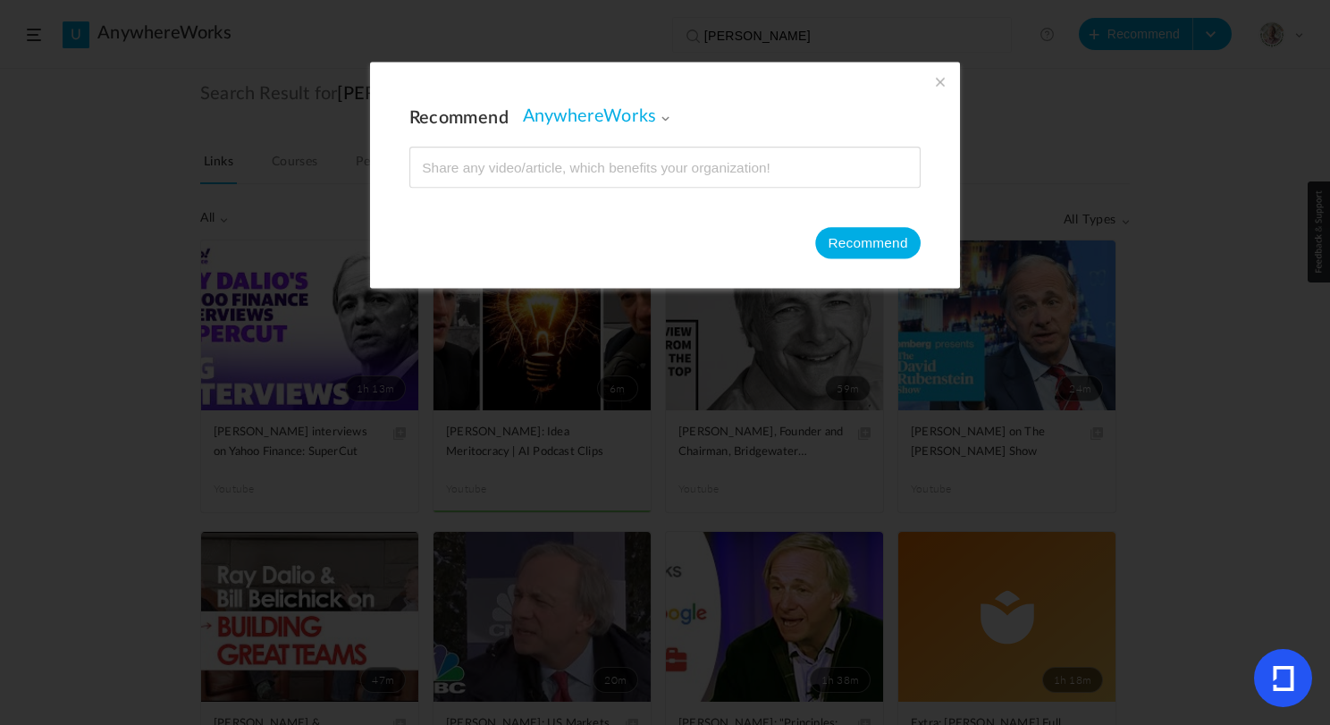
type input "https://podcasts.apple.com/us/podcast/ray-dalio-were-heading-into-very-very-dar…"
type input "[PERSON_NAME]: We’re Heading Into - The Diary Of A CEO with [PERSON_NAME] - App…"
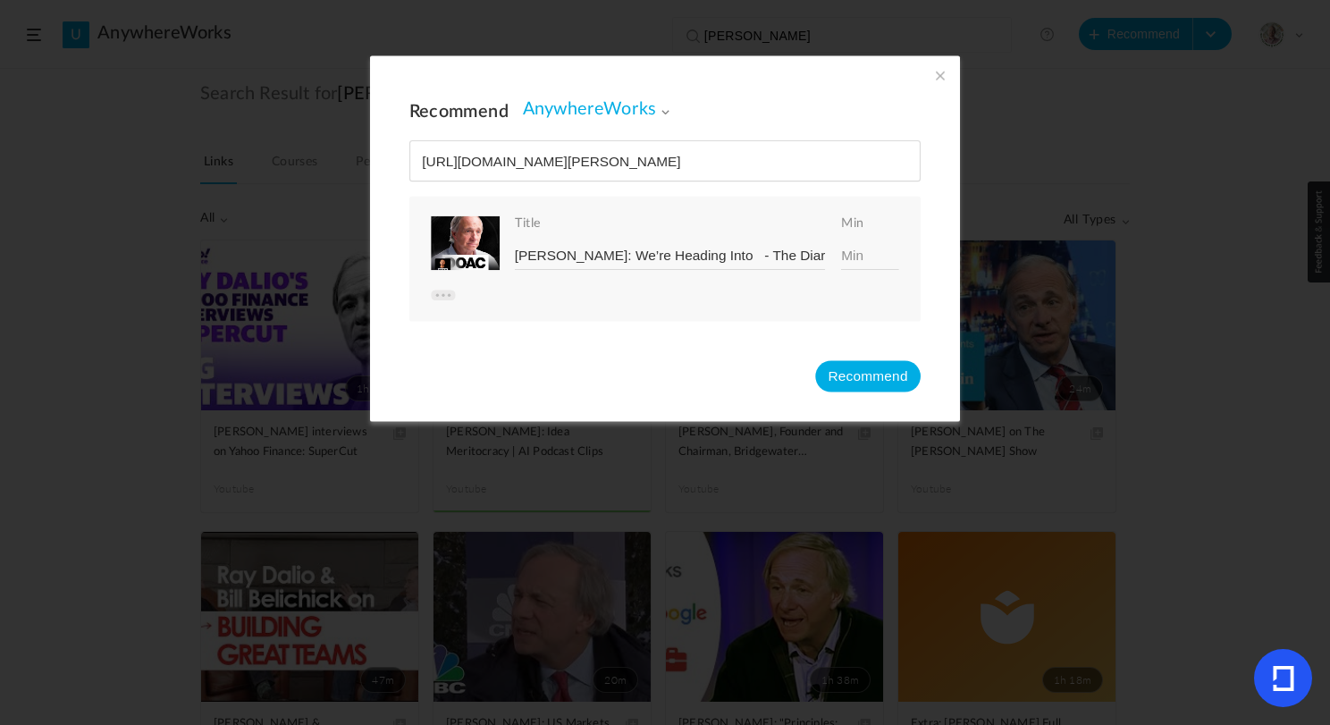
type input "https://podcasts.apple.com/us/podcast/ray-dalio-were-heading-into-very-very-dar…"
click at [855, 257] on input at bounding box center [870, 255] width 58 height 28
type input "95"
click at [855, 373] on button "Recommend" at bounding box center [868, 375] width 106 height 31
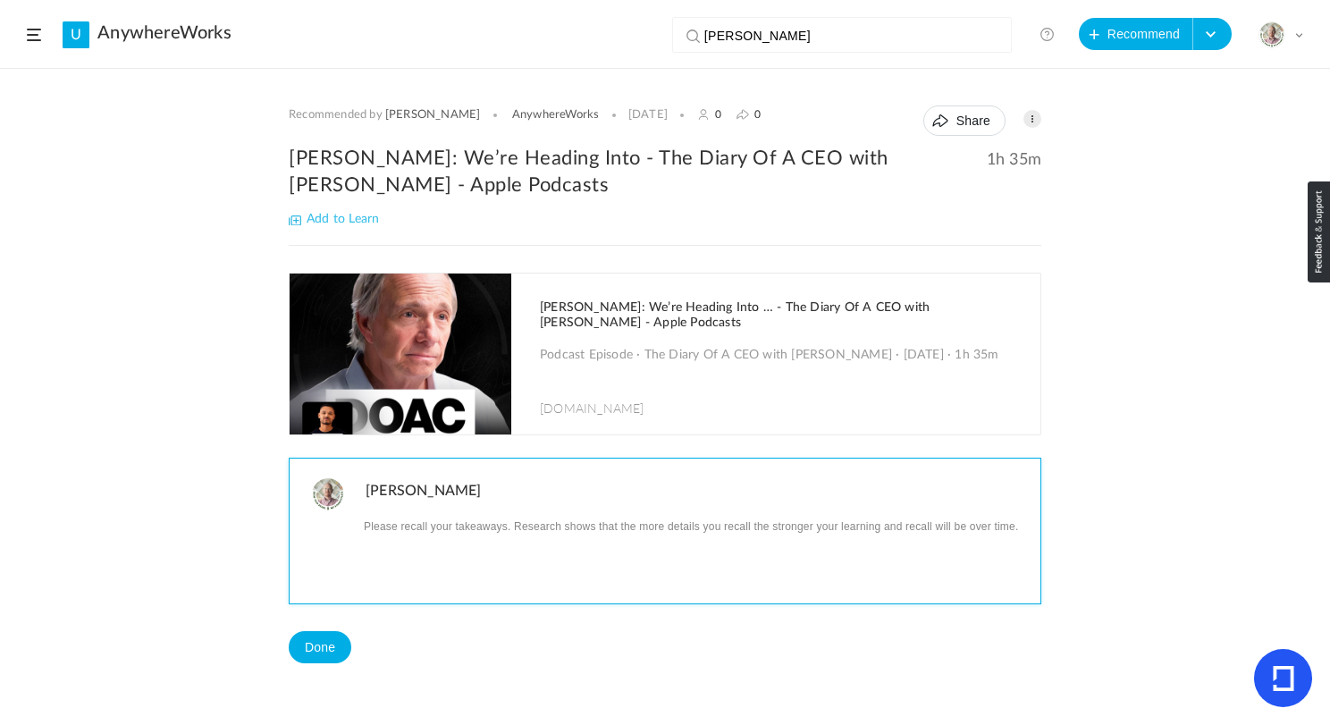
click at [417, 532] on p at bounding box center [697, 525] width 662 height 23
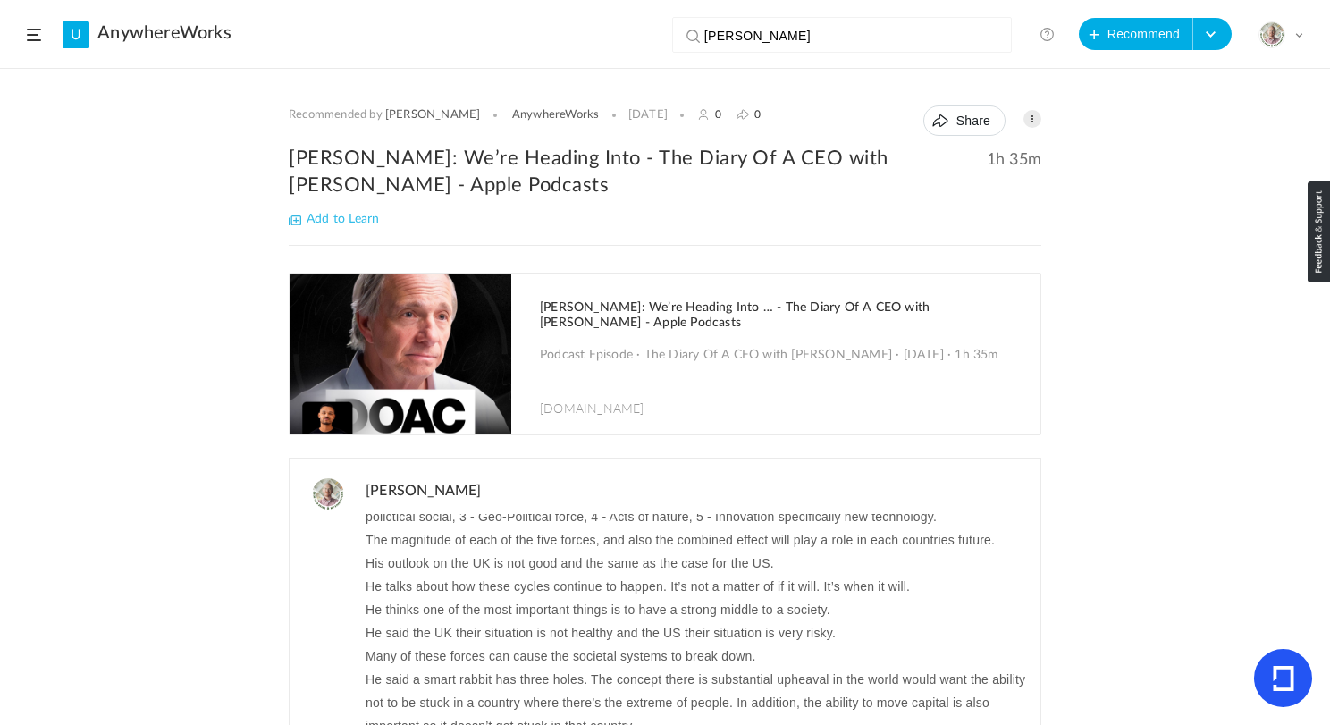
click at [409, 156] on h2 "[PERSON_NAME]: We’re Heading Into - The Diary Of A CEO with [PERSON_NAME] - App…" at bounding box center [665, 172] width 753 height 54
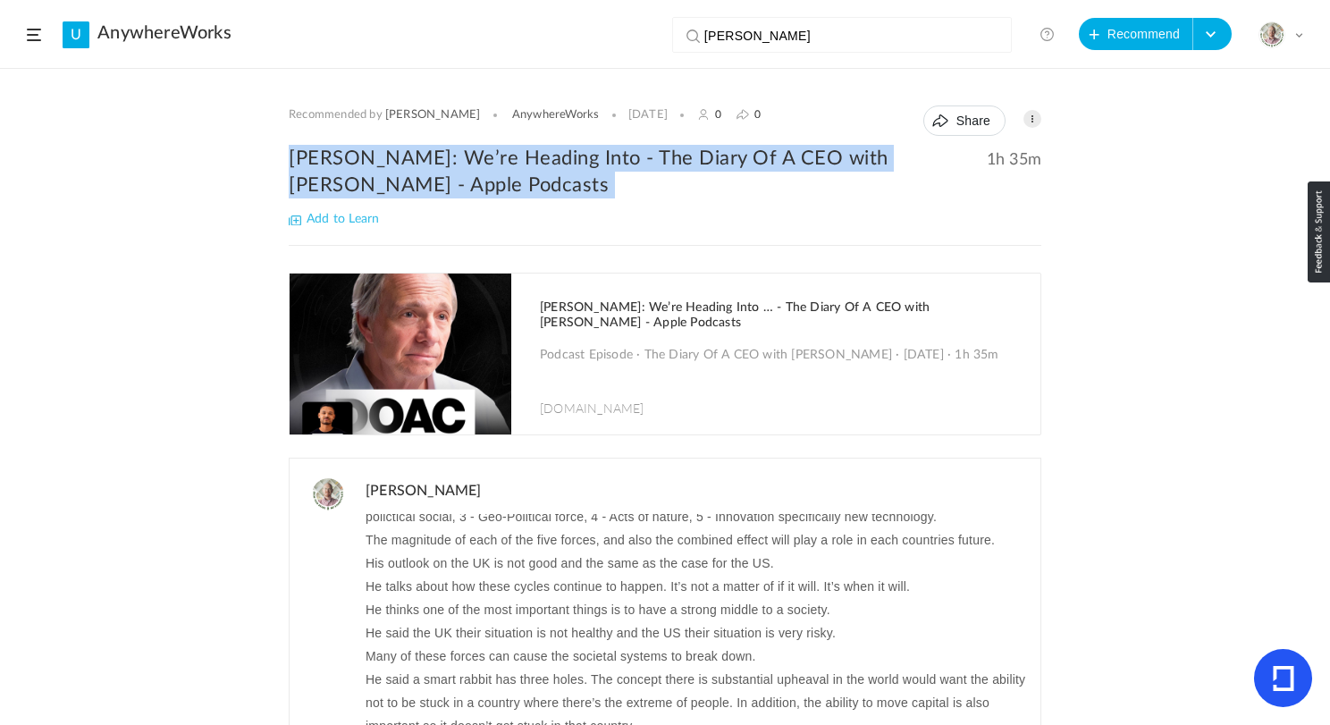
click at [409, 156] on h2 "[PERSON_NAME]: We’re Heading Into - The Diary Of A CEO with [PERSON_NAME] - App…" at bounding box center [665, 172] width 753 height 54
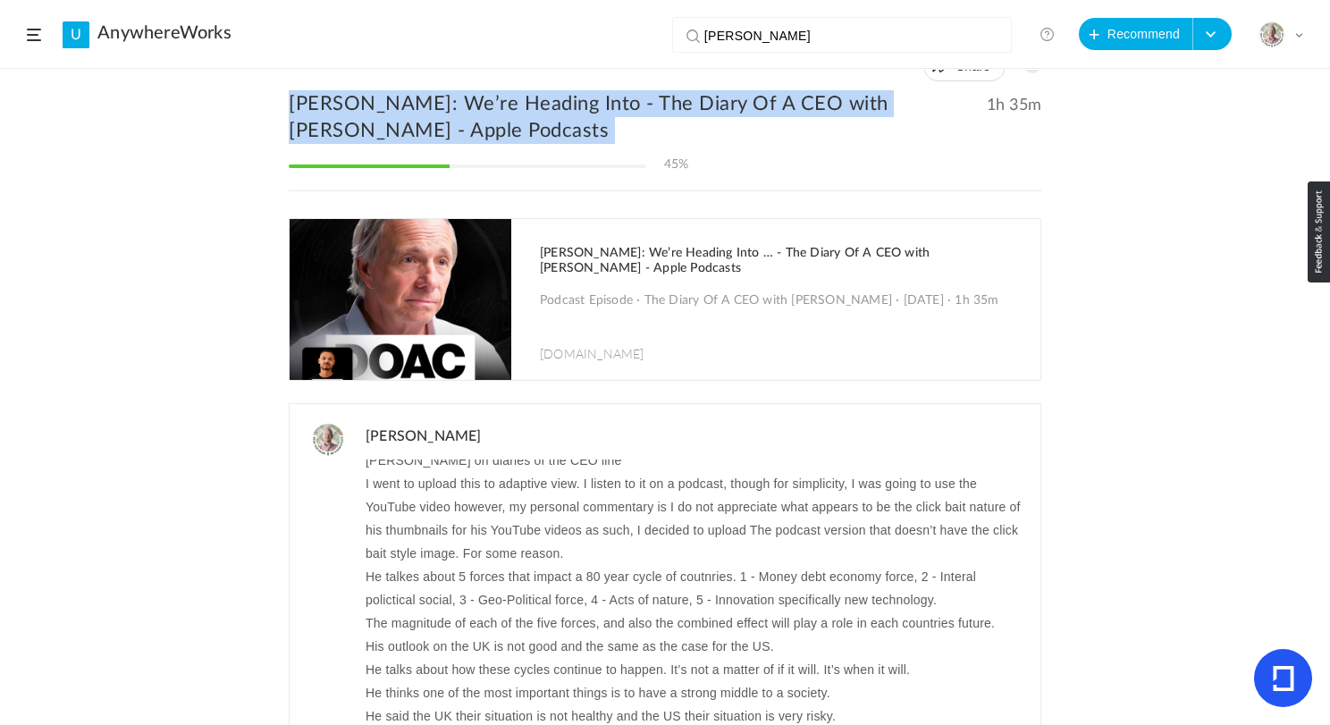
scroll to position [0, 0]
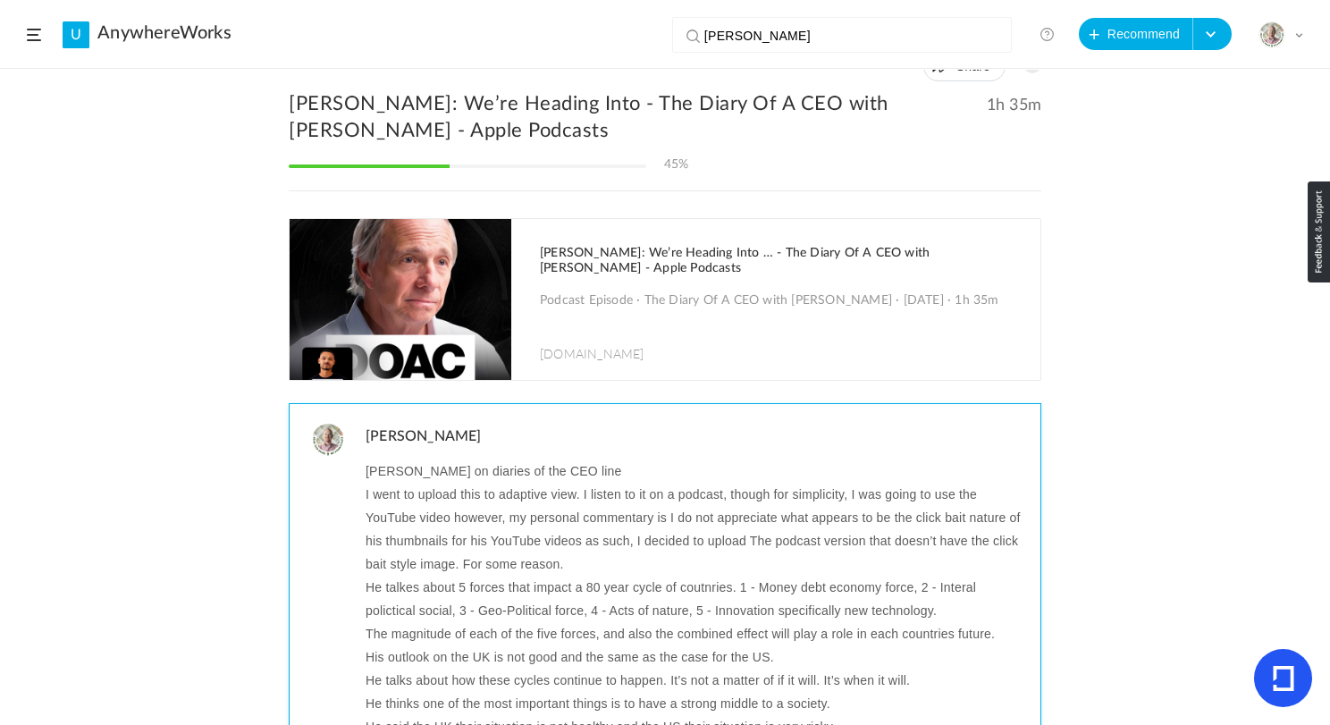
click at [437, 475] on p "Ray Dalio on diaries of the CEO line" at bounding box center [697, 471] width 662 height 23
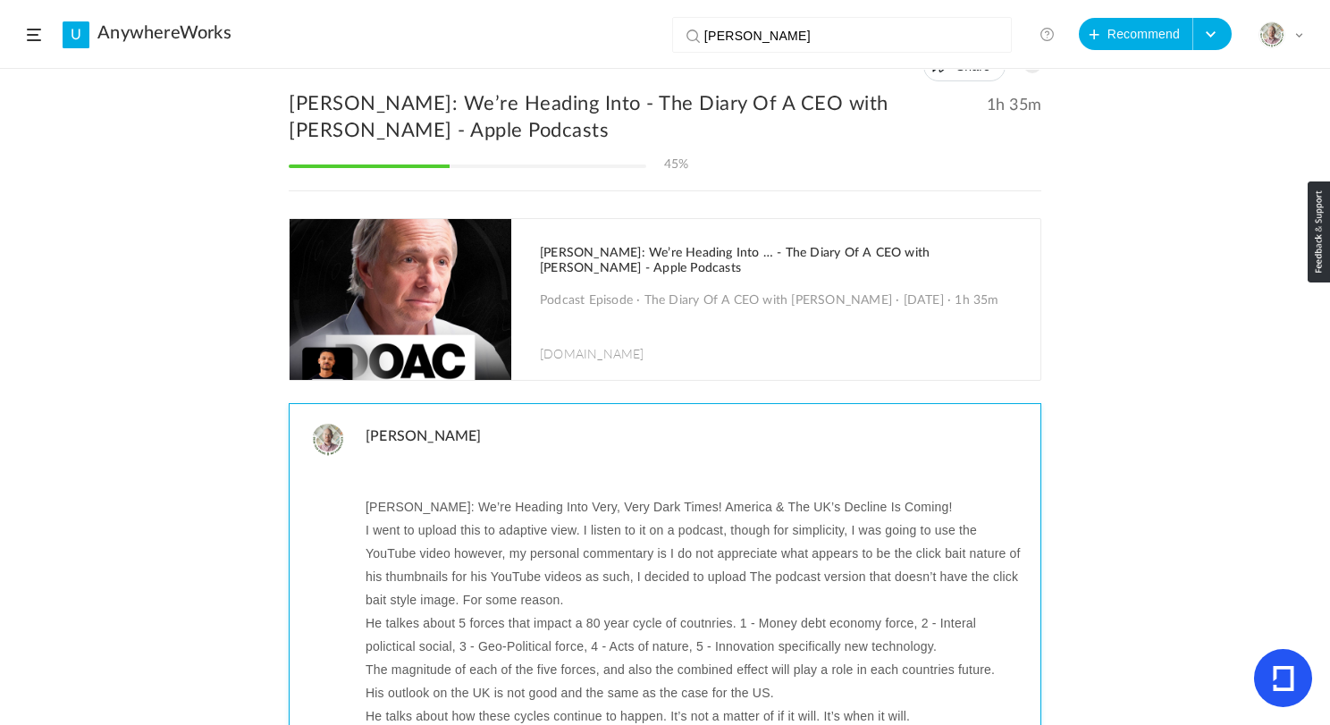
scroll to position [19, 0]
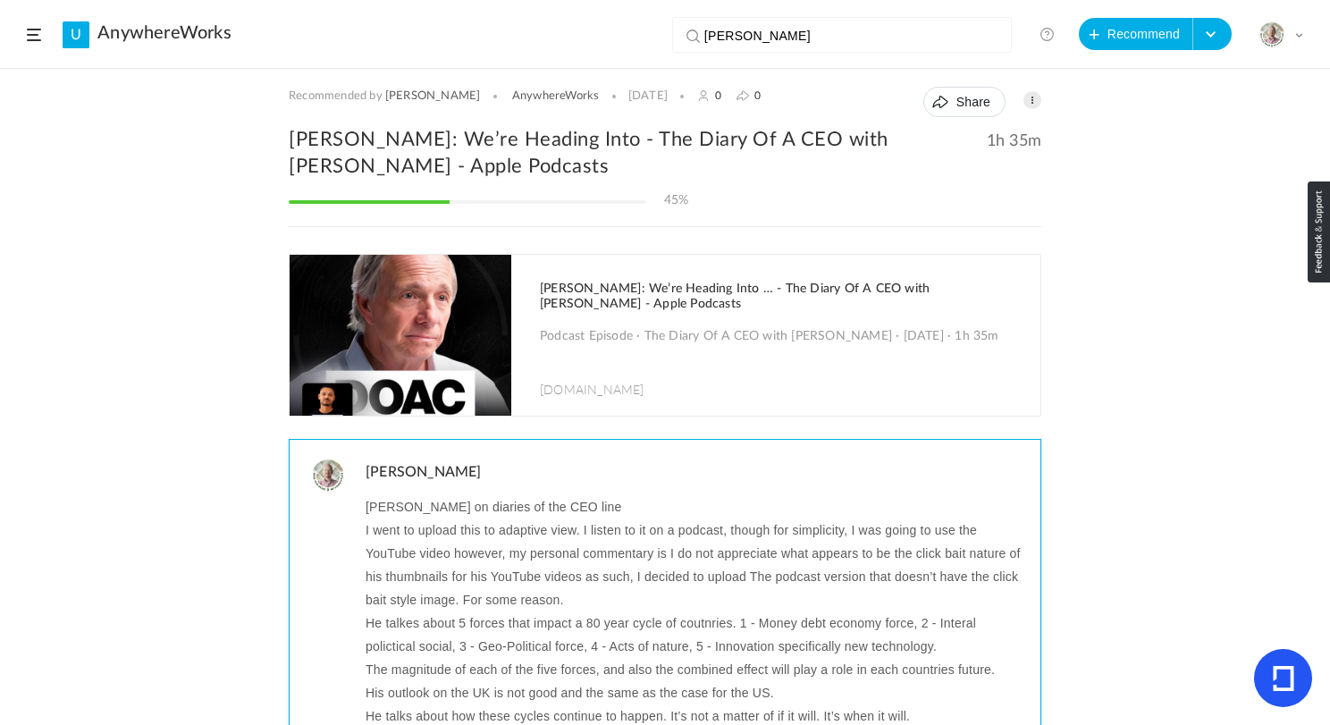
click at [554, 504] on p "Ray Dalio on diaries of the CEO line" at bounding box center [697, 506] width 662 height 23
click at [571, 506] on p "Ray Dalio on diaries of the CEO line" at bounding box center [697, 506] width 662 height 23
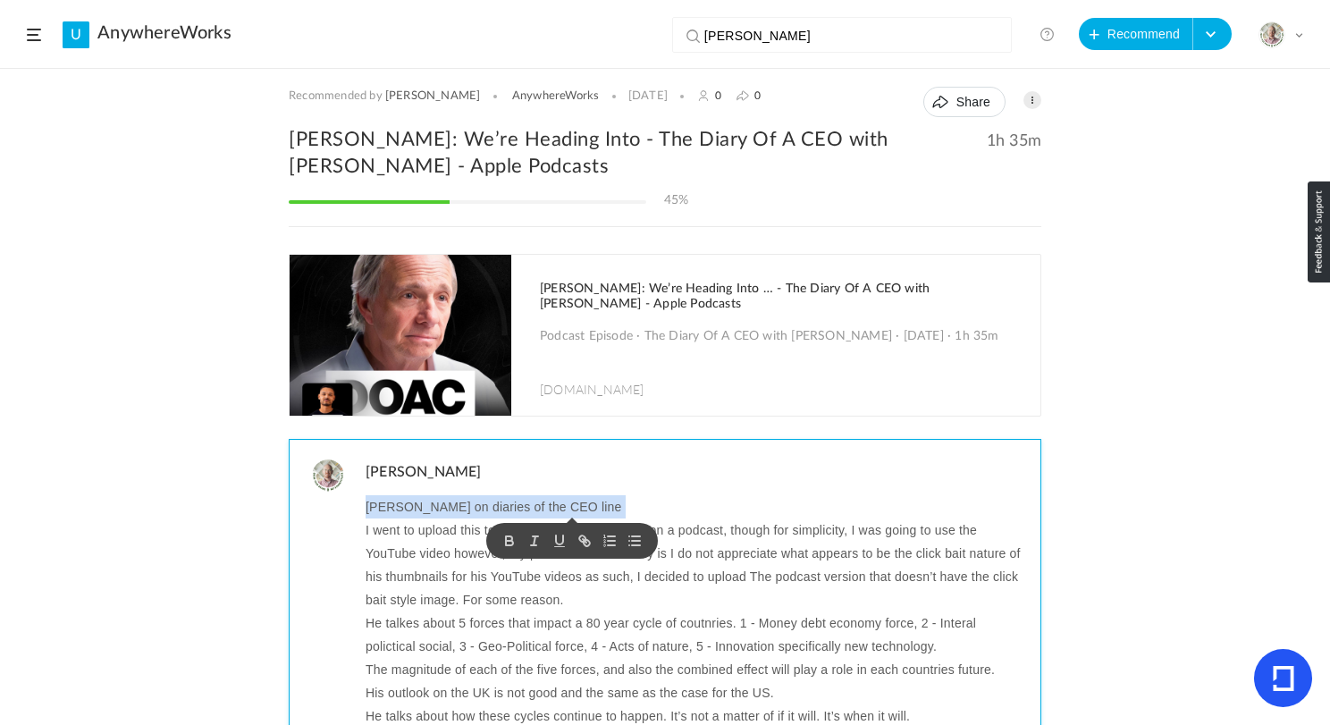
click at [571, 506] on p "Ray Dalio on diaries of the CEO line" at bounding box center [697, 506] width 662 height 23
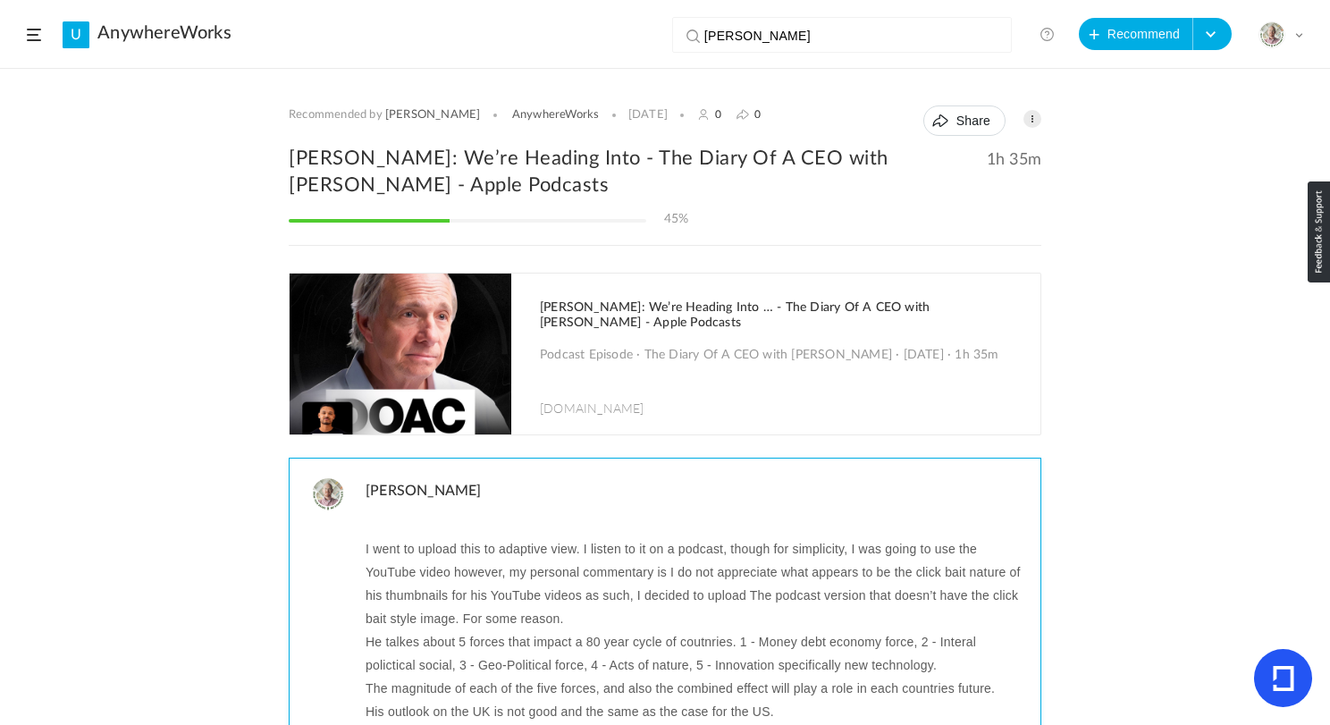
scroll to position [0, 0]
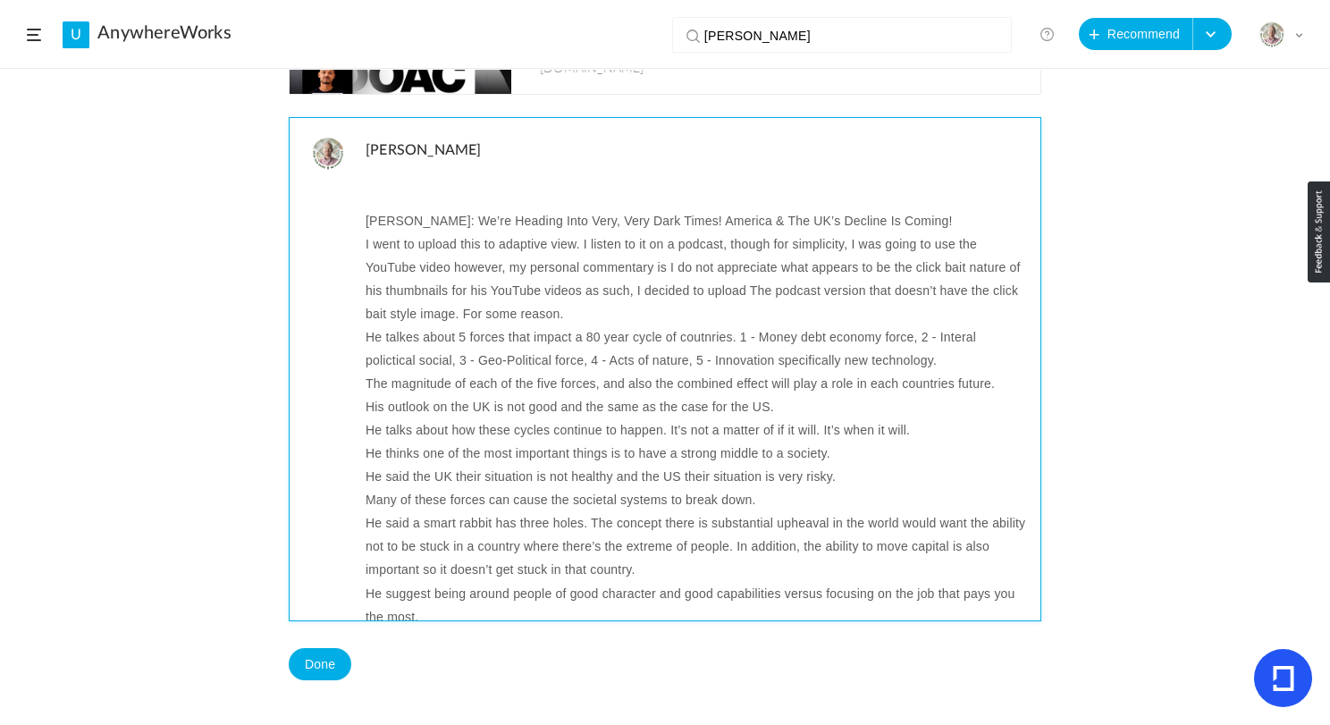
click at [403, 258] on p "I went to upload this to adaptive view. I listen to it on a podcast, though for…" at bounding box center [697, 278] width 662 height 93
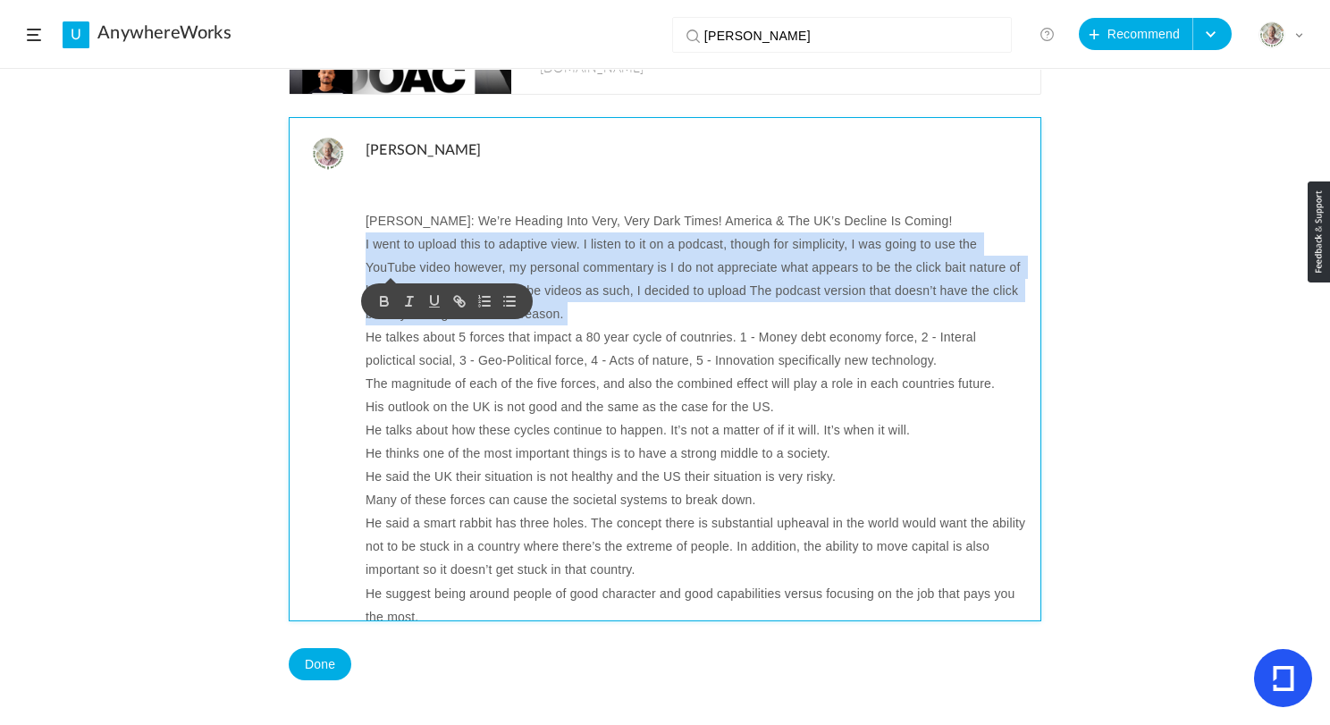
click at [403, 258] on p "I went to upload this to adaptive view. I listen to it on a podcast, though for…" at bounding box center [697, 278] width 662 height 93
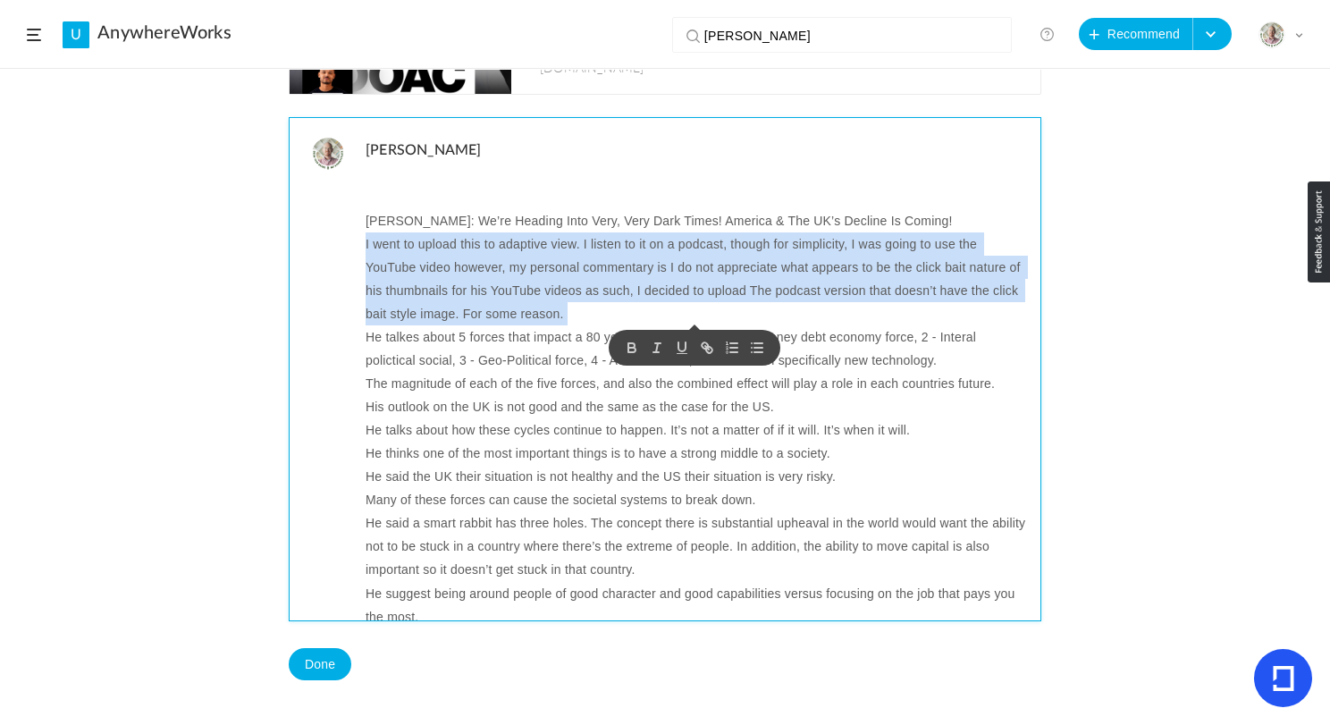
click at [526, 247] on p "I went to upload this to adaptive view. I listen to it on a podcast, though for…" at bounding box center [697, 278] width 662 height 93
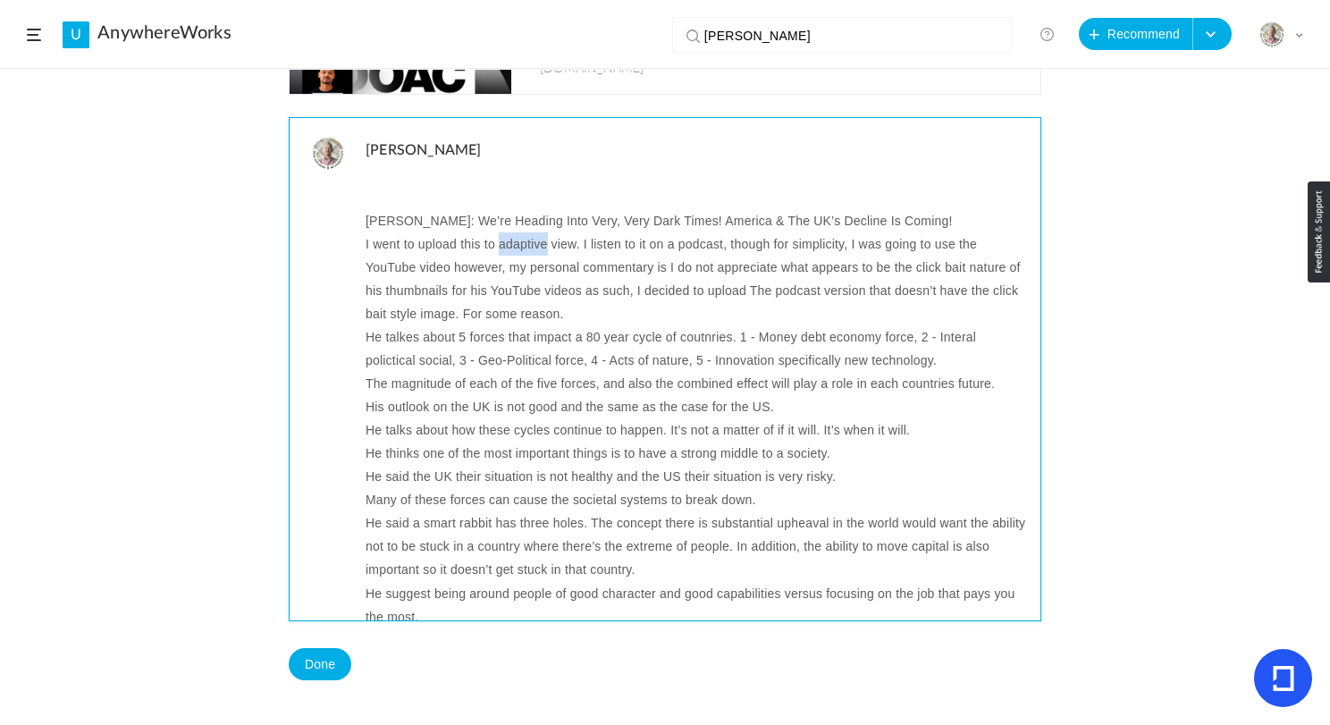
click at [526, 247] on p "I went to upload this to adaptive view. I listen to it on a podcast, though for…" at bounding box center [697, 278] width 662 height 93
click at [553, 245] on p "I went to upload this to adaptive view. I listen to it on a podcast, though for…" at bounding box center [697, 278] width 662 height 93
click at [604, 331] on p "He talkes about 5 forces that impact a 80 year cycle of coutnries. 1 - Money de…" at bounding box center [697, 348] width 662 height 46
click at [602, 307] on p "I went to upload this to AdaptiveU. I listen to it on a podcast, though for sim…" at bounding box center [697, 278] width 662 height 93
click at [650, 317] on p "I went to upload this to AdaptiveU. I listen to it on a podcast, though for sim…" at bounding box center [697, 278] width 662 height 93
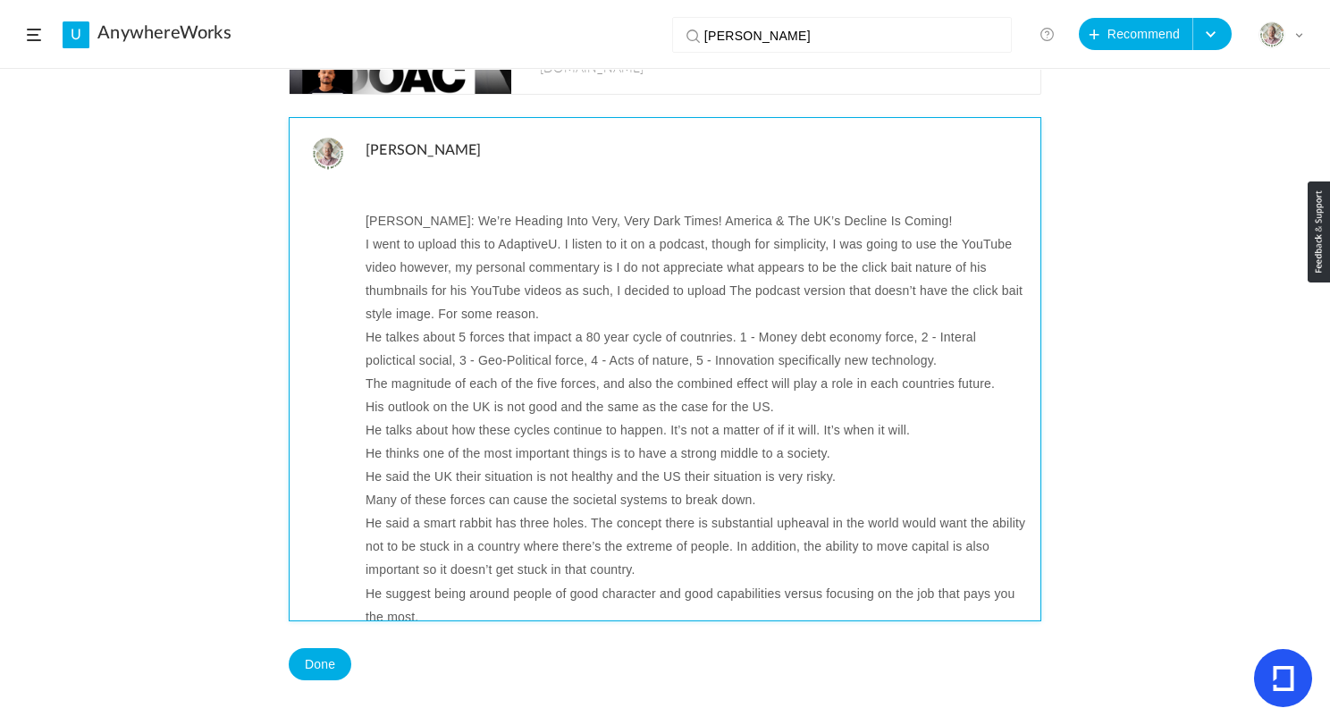
click at [616, 221] on h1 "Ray Dalio: We’re Heading Into Very, Very Dark Times! America & The UK’s Decline…" at bounding box center [697, 220] width 662 height 23
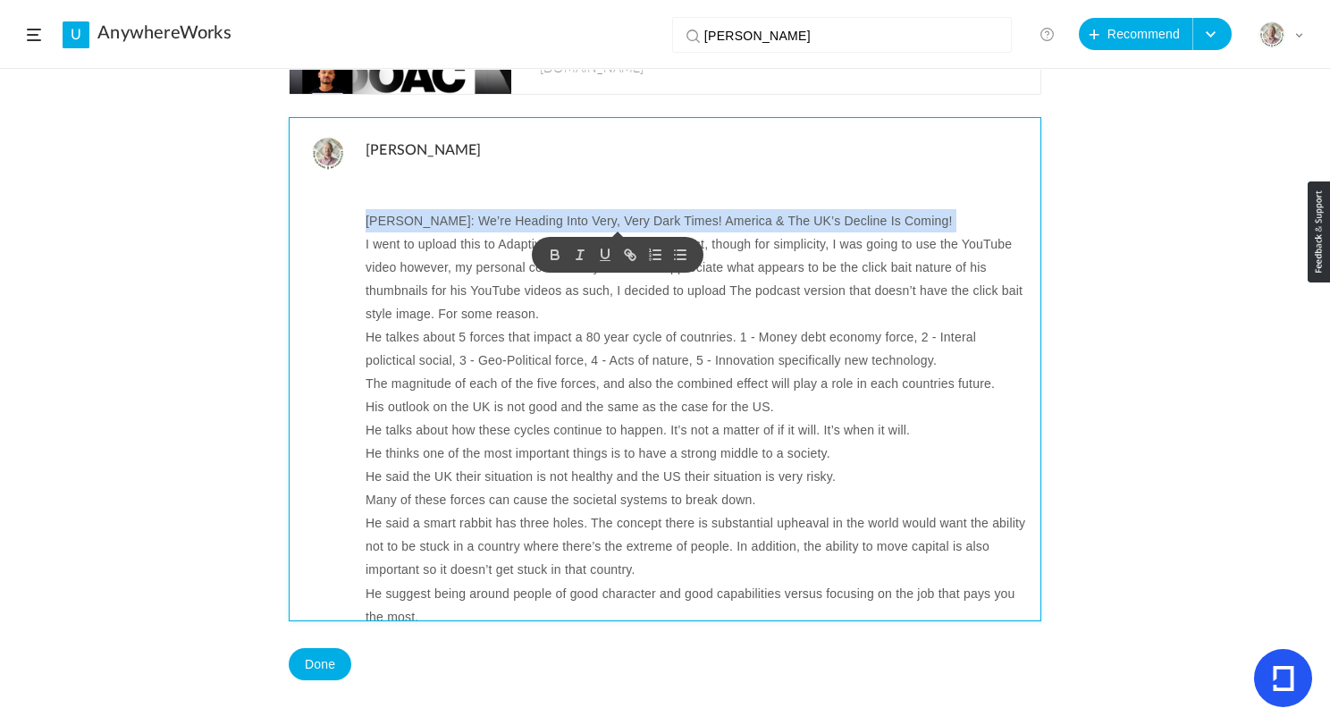
click at [616, 221] on h1 "Ray Dalio: We’re Heading Into Very, Very Dark Times! America & The UK’s Decline…" at bounding box center [697, 220] width 662 height 23
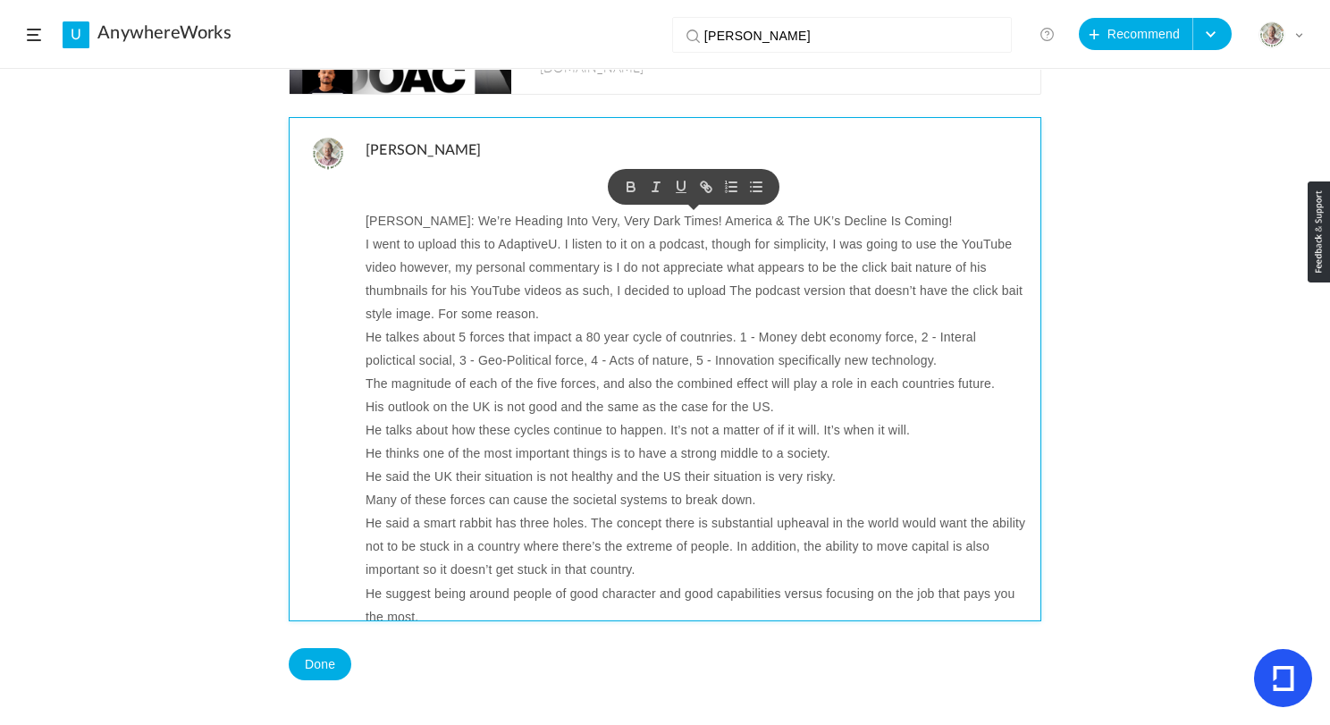
scroll to position [154, 0]
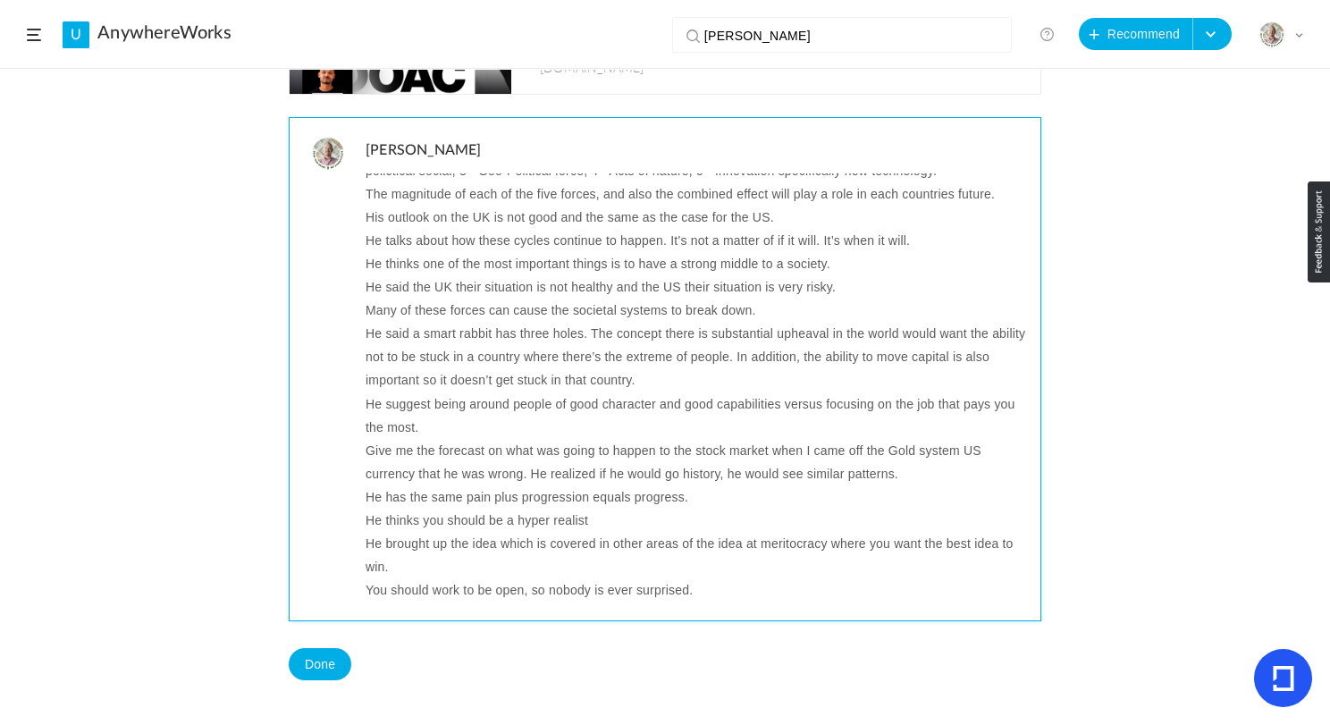
click at [849, 298] on p "He said the UK their situation is not healthy and the US their situation is ver…" at bounding box center [697, 286] width 662 height 23
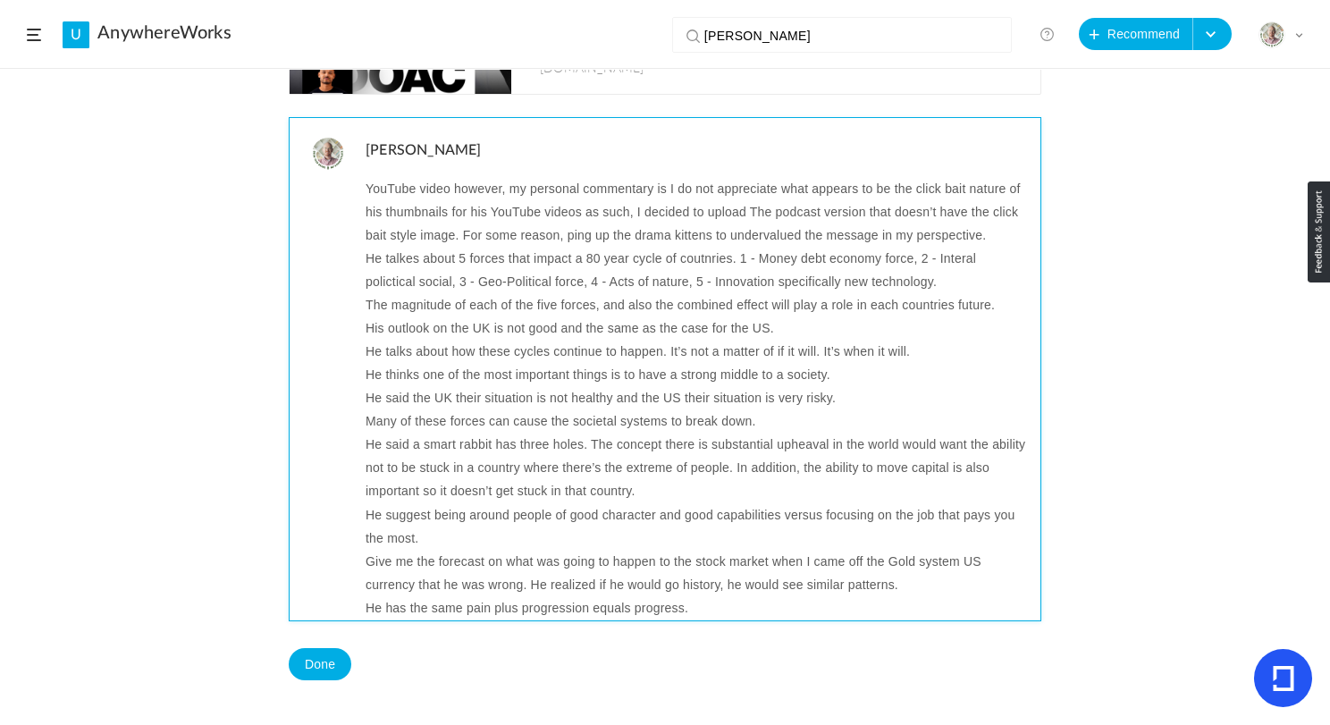
scroll to position [0, 0]
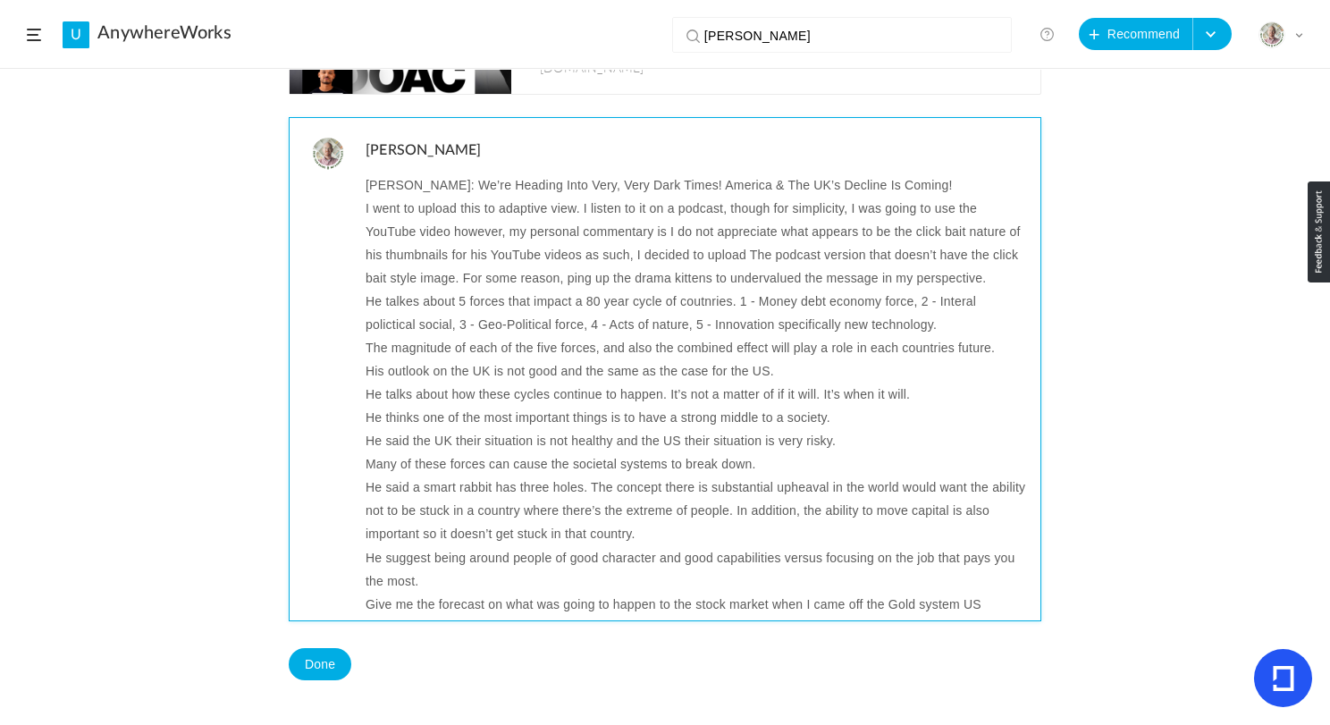
click at [503, 211] on p "I went to upload this to adaptive view. I listen to it on a podcast, though for…" at bounding box center [697, 243] width 662 height 93
click at [604, 279] on p "I went to upload this to adaptive view. I listen to it on a podcast, though for…" at bounding box center [697, 243] width 662 height 93
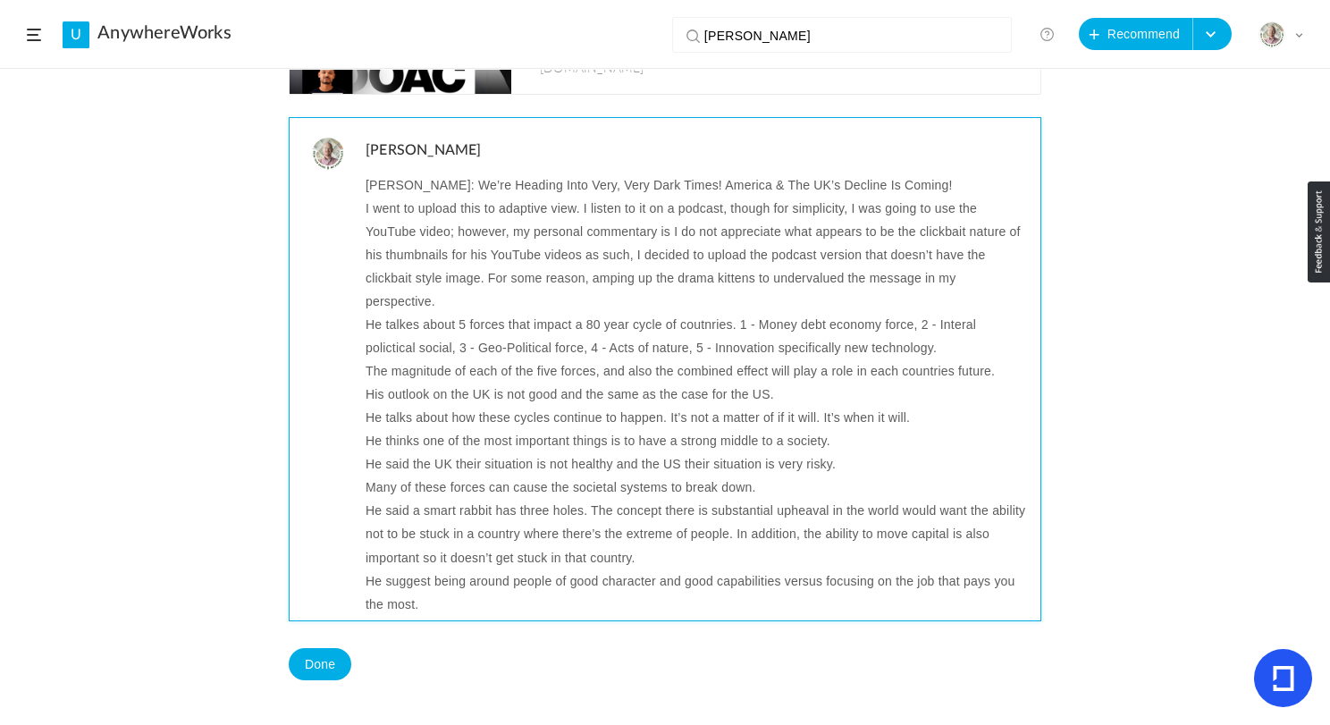
click at [727, 277] on p "I went to upload this to adaptive view. I listen to it on a podcast, though for…" at bounding box center [697, 255] width 662 height 116
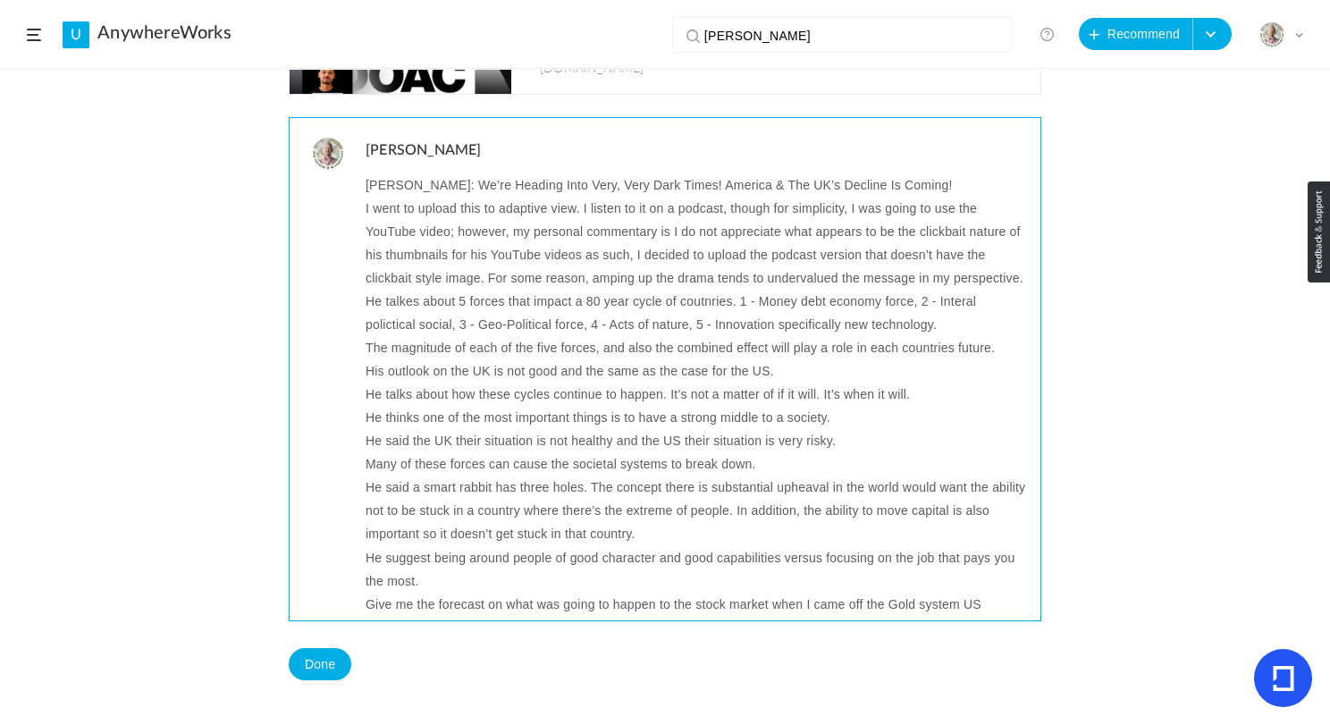
click at [816, 280] on p "I went to upload this to adaptive view. I listen to it on a podcast, though for…" at bounding box center [697, 243] width 662 height 93
click at [808, 277] on p "I went to upload this to adaptive view. I listen to it on a podcast, though for…" at bounding box center [697, 243] width 662 height 93
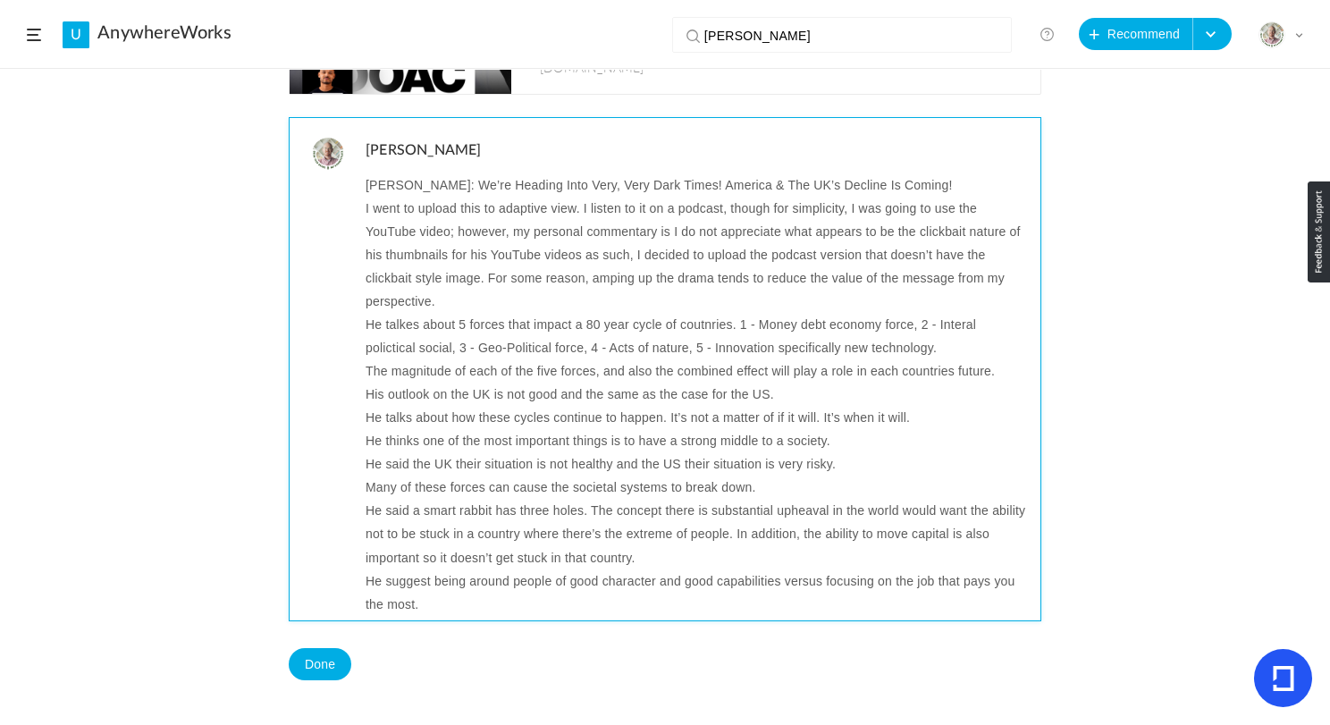
click at [469, 326] on p "He talkes about 5 forces that impact a 80 year cycle of coutnries. 1 - Money de…" at bounding box center [697, 336] width 662 height 46
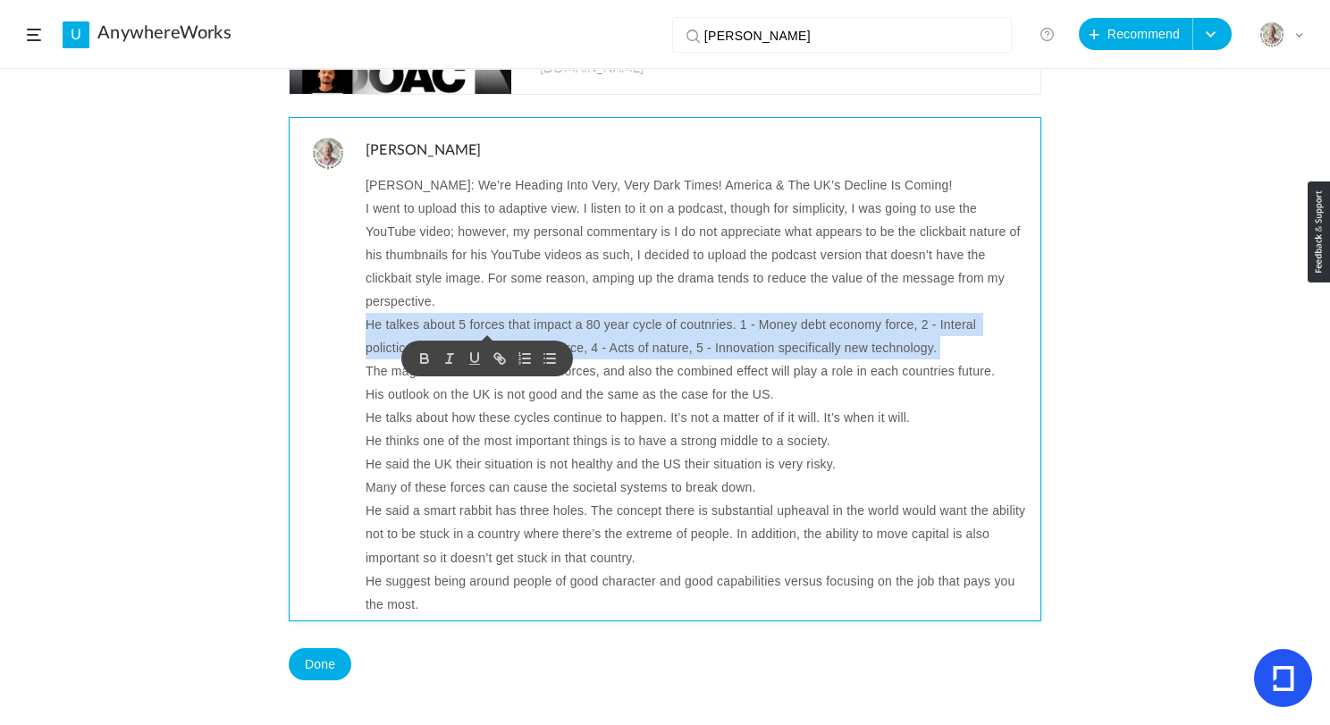
click at [469, 326] on p "He talkes about 5 forces that impact a 80 year cycle of coutnries. 1 - Money de…" at bounding box center [697, 336] width 662 height 46
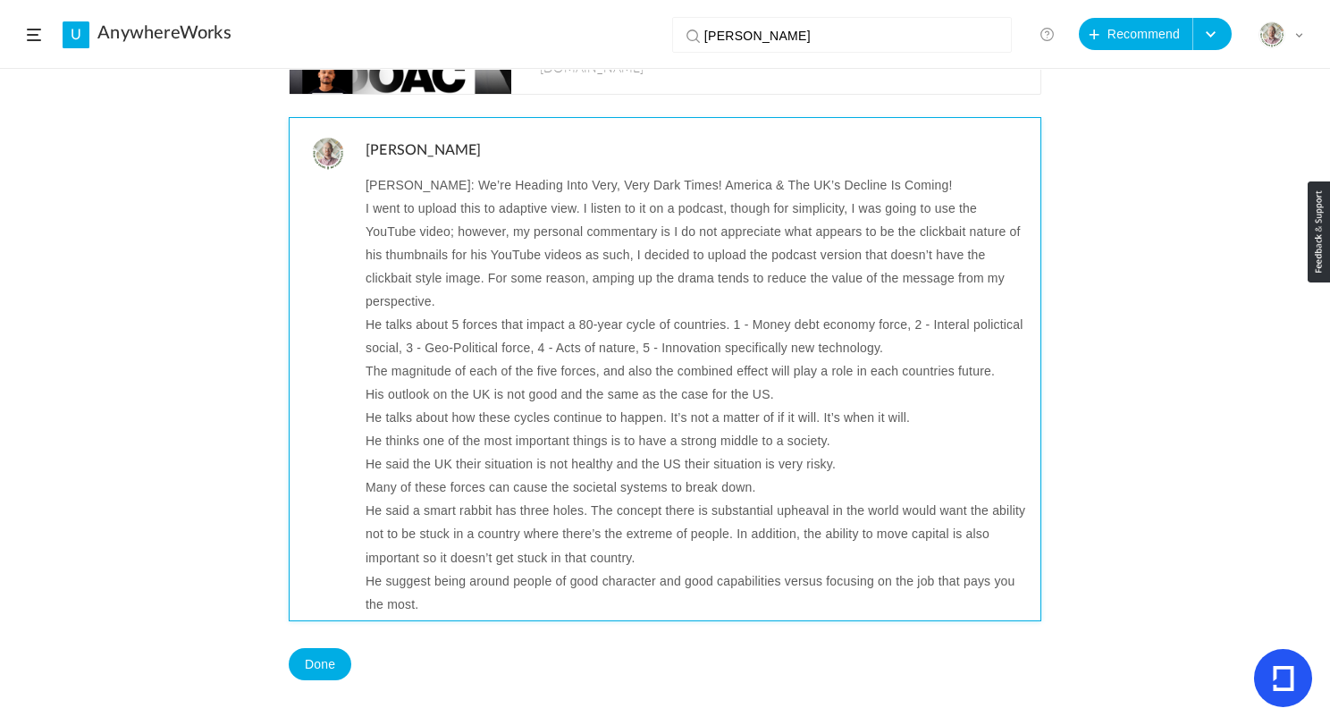
click at [489, 366] on p "The magnitude of each of the five forces, and also the combined effect will pla…" at bounding box center [697, 370] width 662 height 23
click at [531, 326] on p "He talks about 5 forces that impact a 80-year cycle of countries. 1 - Money deb…" at bounding box center [697, 336] width 662 height 46
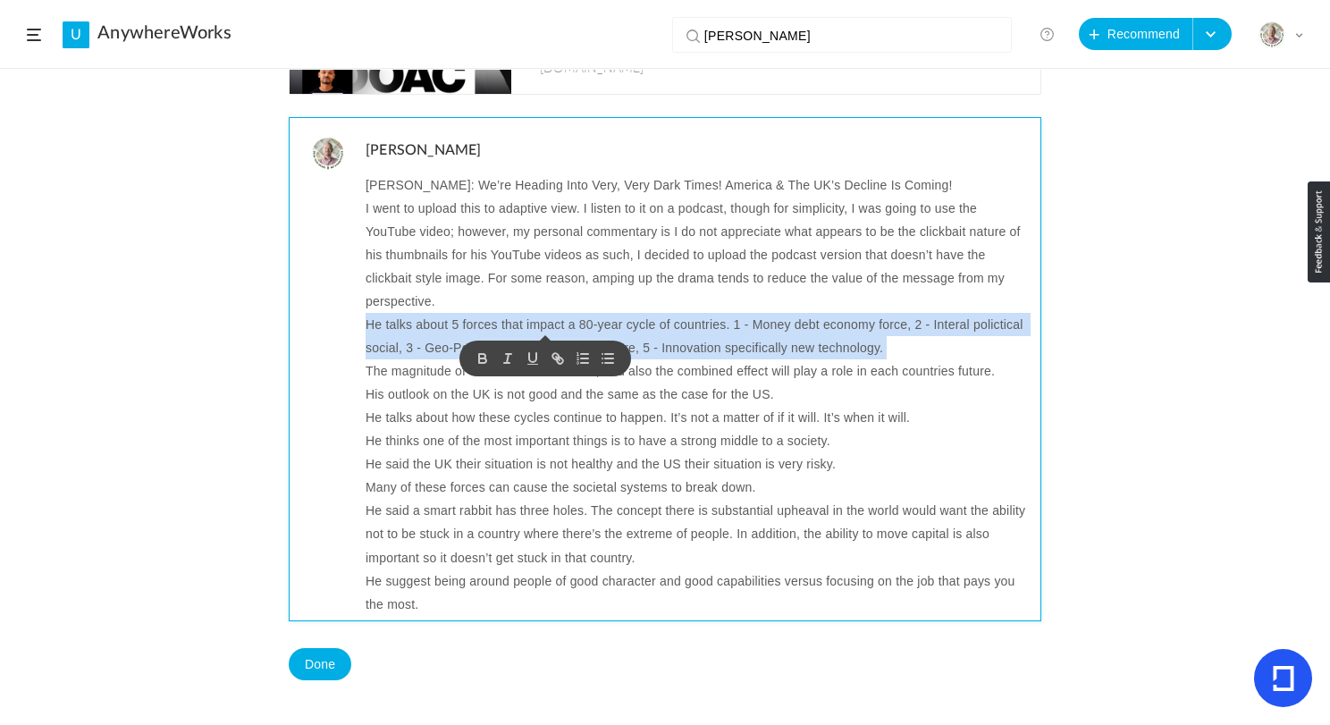
click at [531, 326] on p "He talks about 5 forces that impact a 80-year cycle of countries. 1 - Money deb…" at bounding box center [697, 336] width 662 height 46
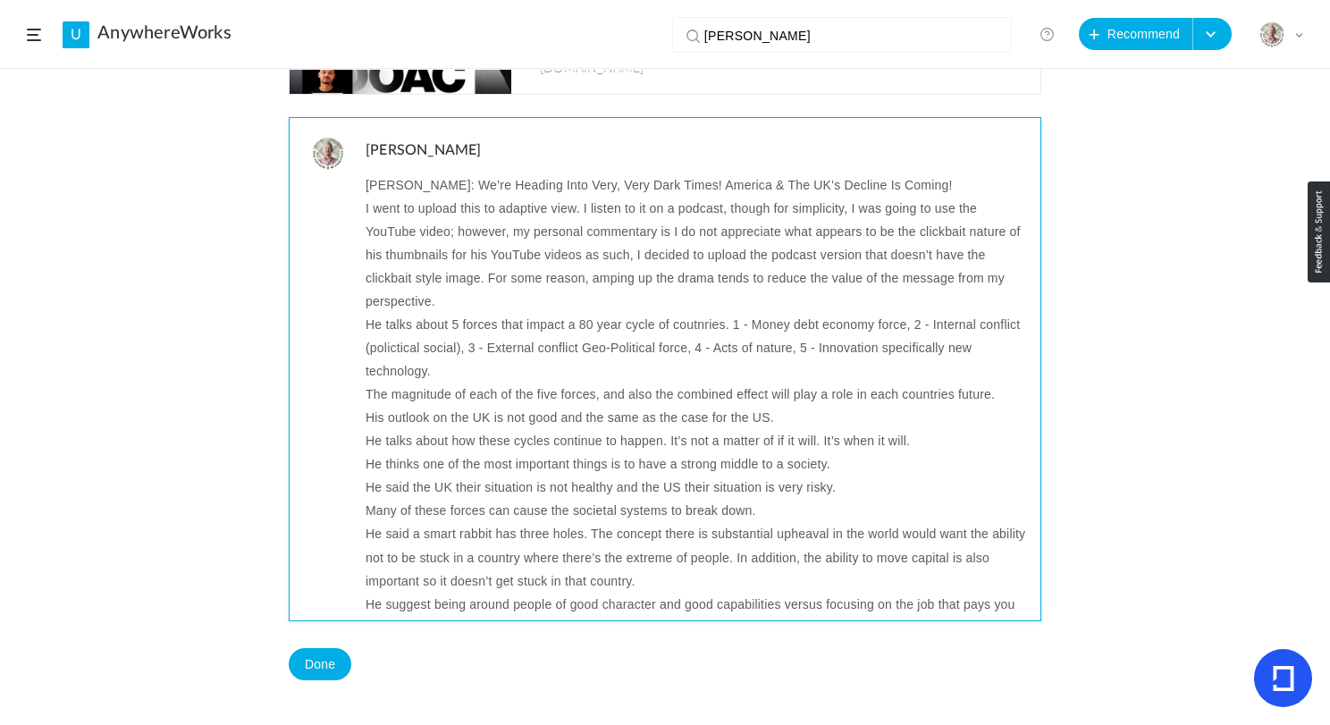
click at [426, 325] on p "He talks about 5 forces that impact a 80 year cycle of coutnries. 1 - Money deb…" at bounding box center [697, 348] width 662 height 70
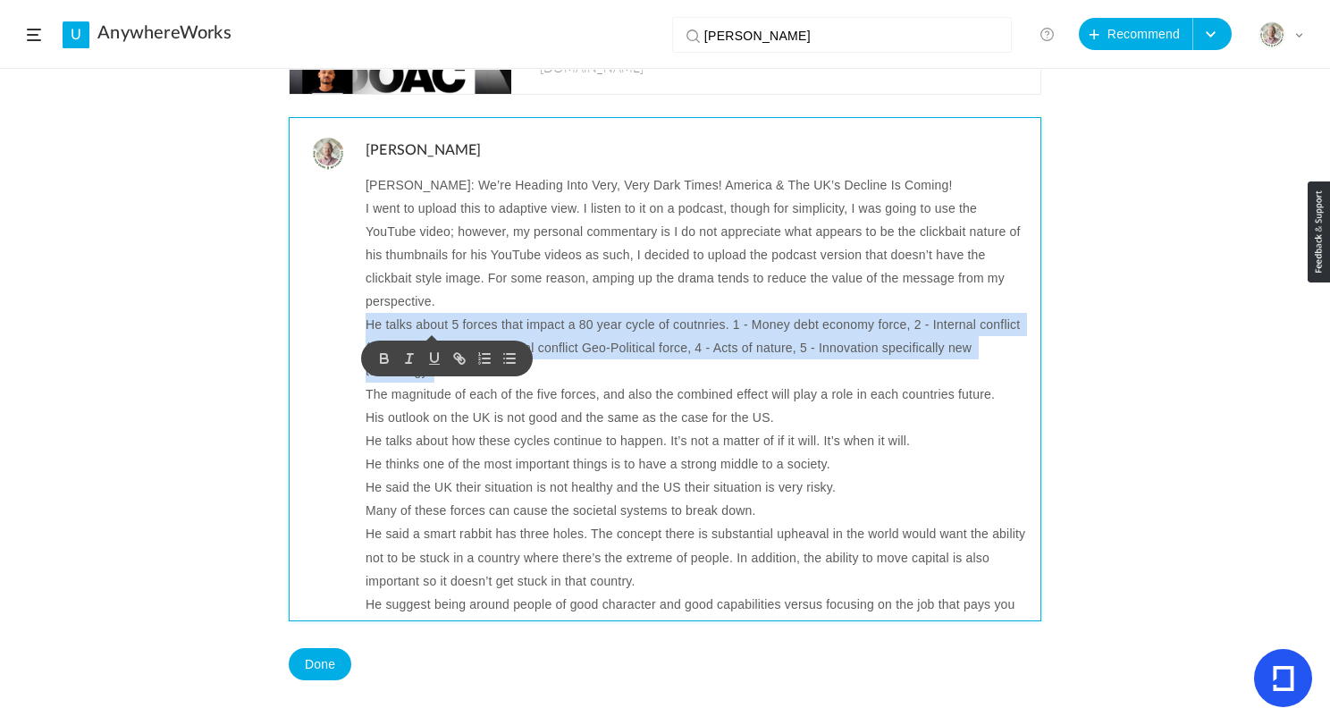
click at [426, 325] on p "He talks about 5 forces that impact a 80 year cycle of coutnries. 1 - Money deb…" at bounding box center [697, 348] width 662 height 70
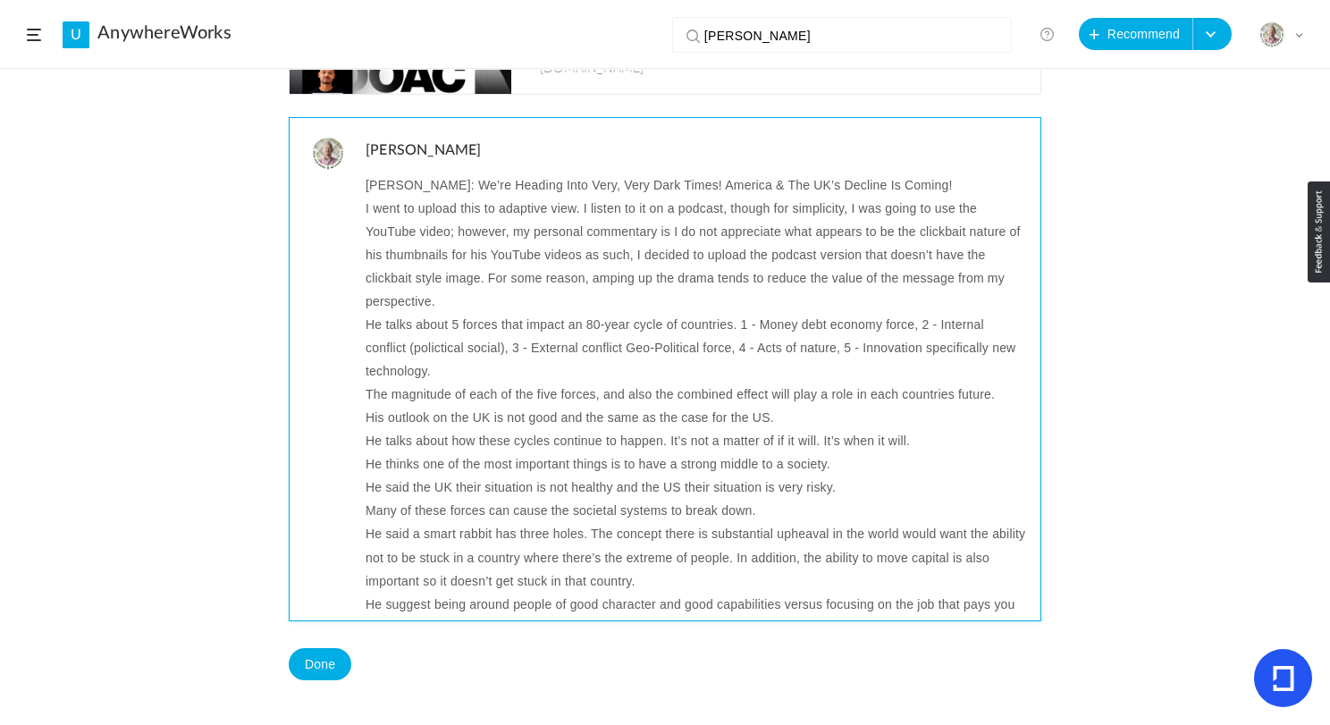
click at [625, 394] on p "The magnitude of each of the five forces, and also the combined effect will pla…" at bounding box center [697, 394] width 662 height 23
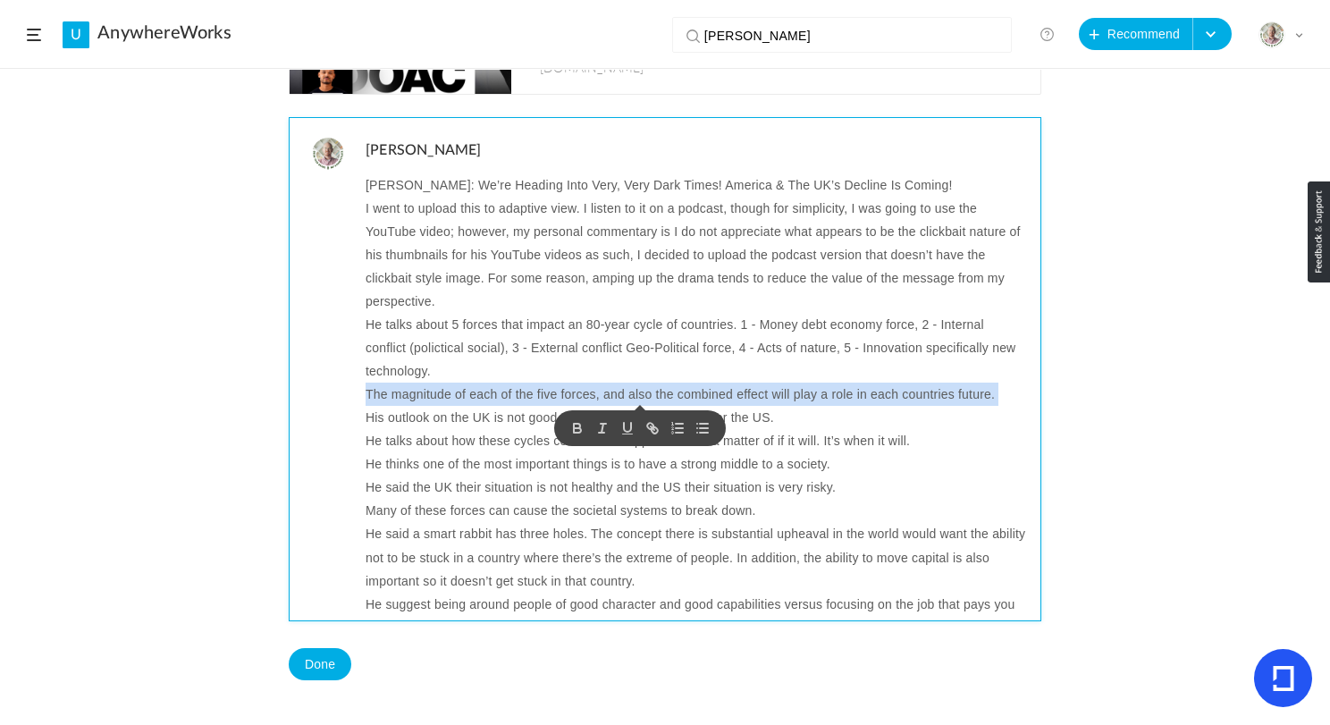
click at [625, 394] on p "The magnitude of each of the five forces, and also the combined effect will pla…" at bounding box center [697, 394] width 662 height 23
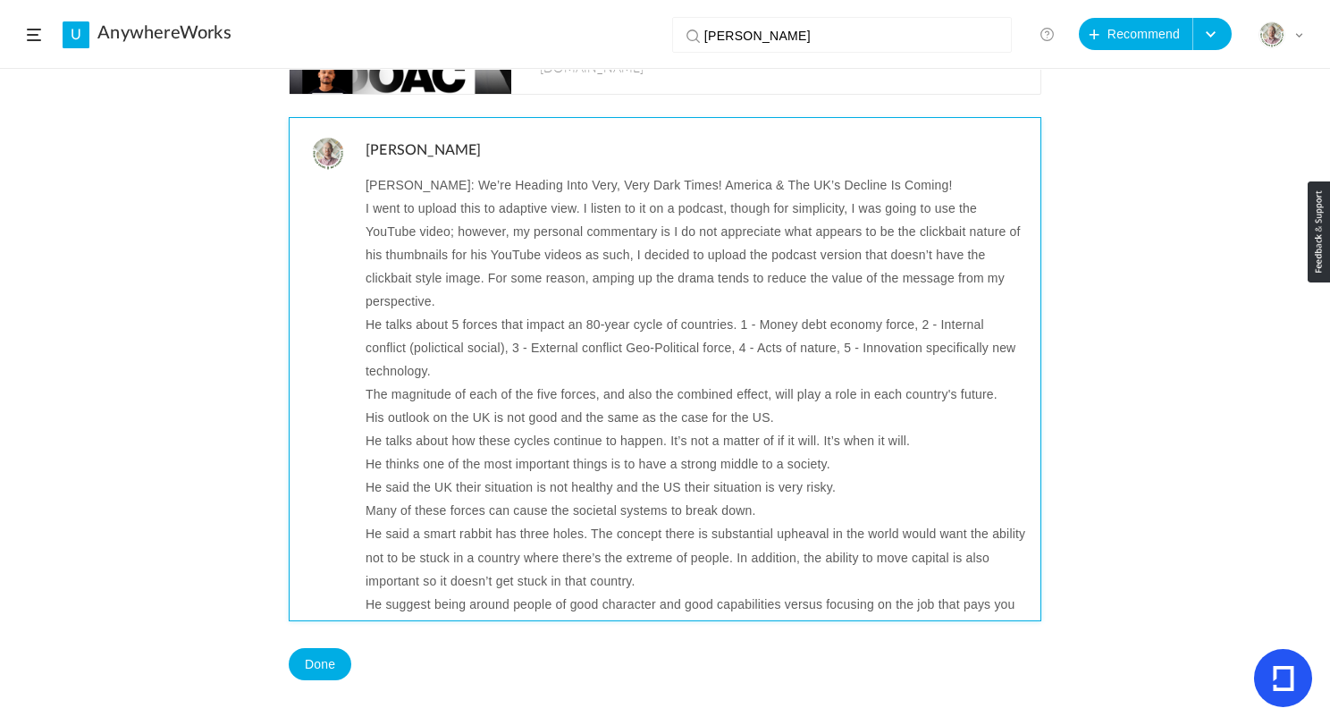
click at [454, 418] on p "His outlook on the UK is not good and the same as the case for the US." at bounding box center [697, 417] width 662 height 23
click at [479, 437] on p "He talks about how these cycles continue to happen. It’s not a matter of if it …" at bounding box center [697, 440] width 662 height 23
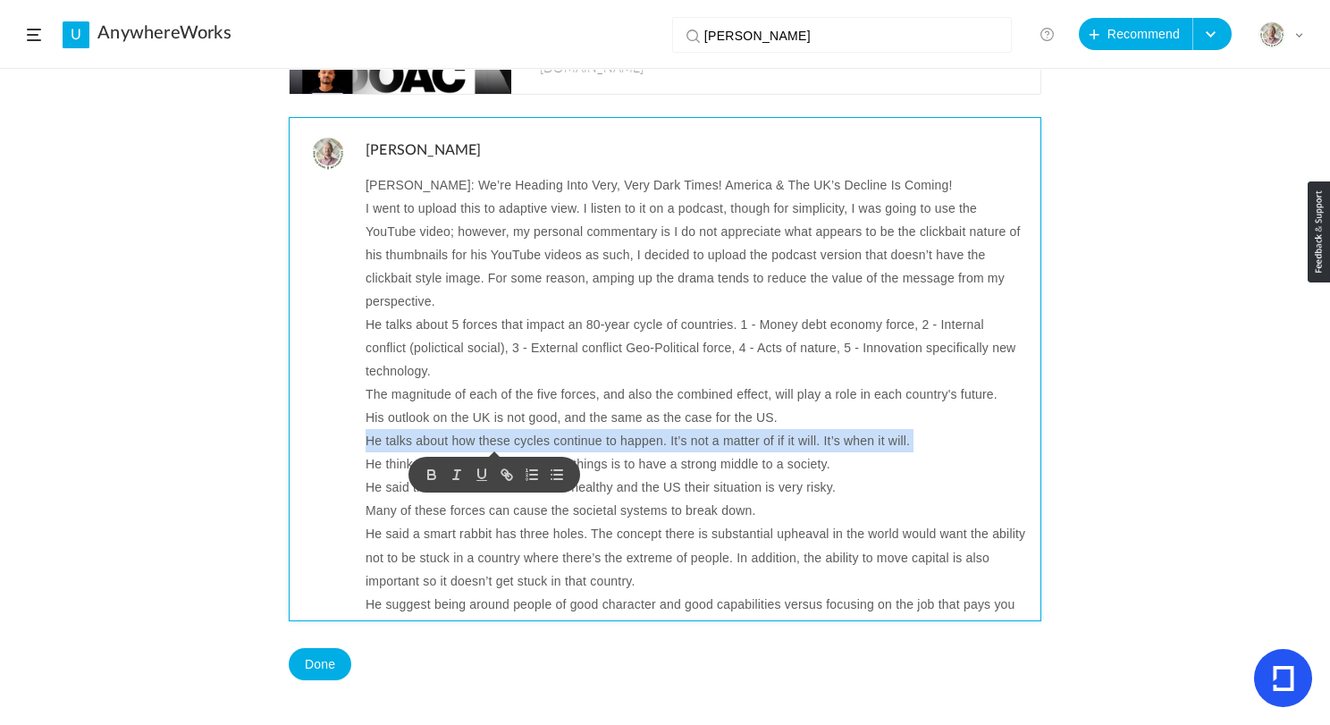
click at [479, 437] on p "He talks about how these cycles continue to happen. It’s not a matter of if it …" at bounding box center [697, 440] width 662 height 23
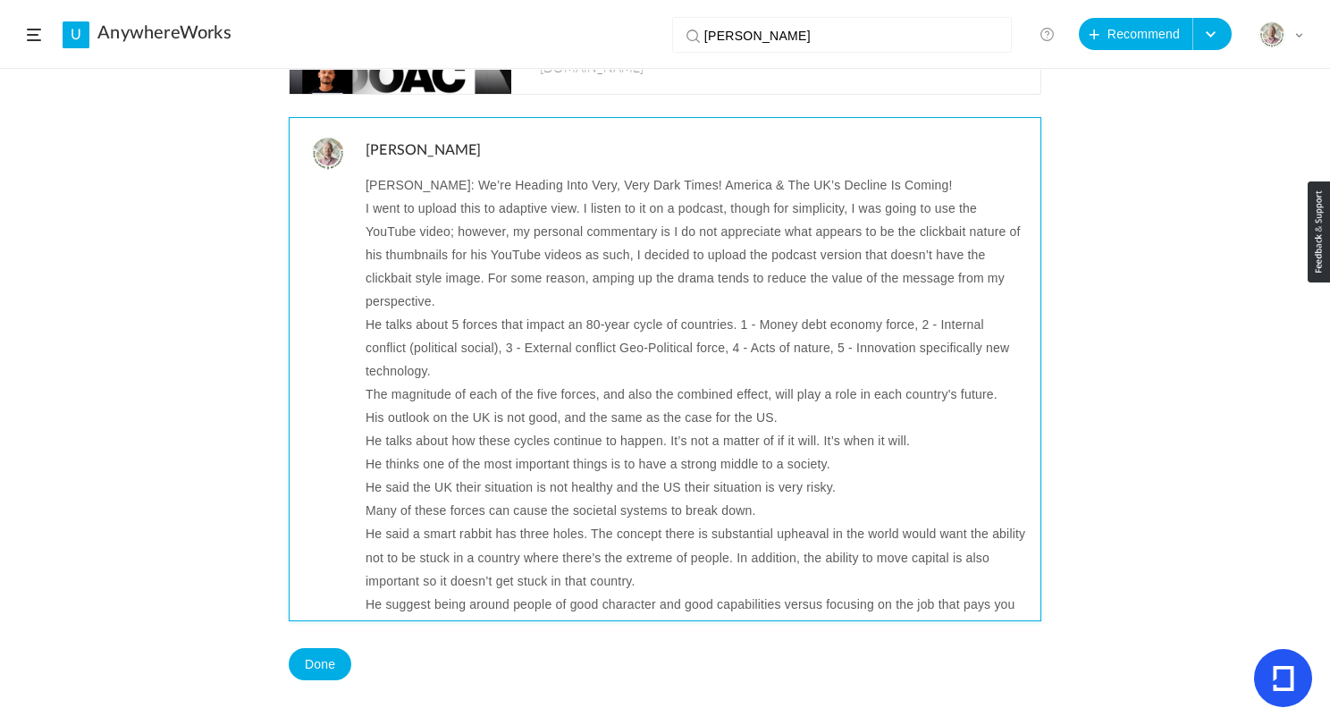
click at [479, 464] on p "He thinks one of the most important things is to have a strong middle to a soci…" at bounding box center [697, 463] width 662 height 23
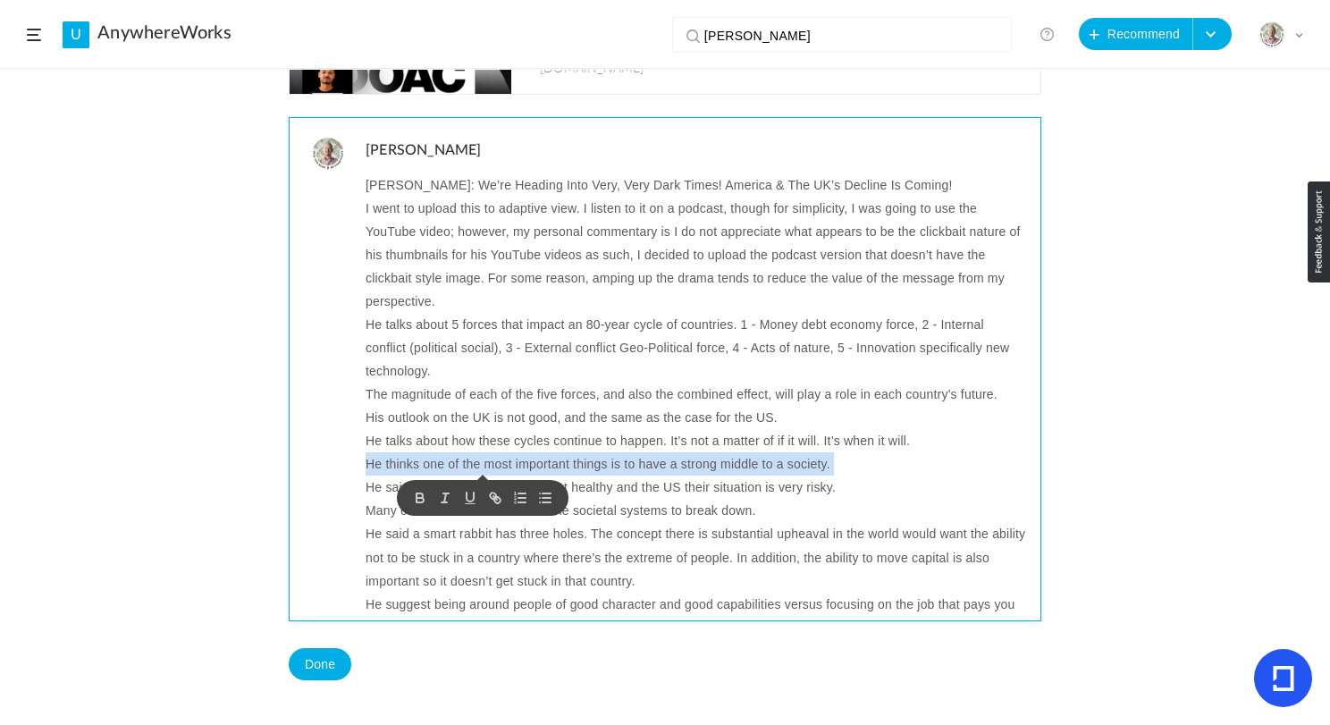
click at [479, 464] on p "He thinks one of the most important things is to have a strong middle to a soci…" at bounding box center [697, 463] width 662 height 23
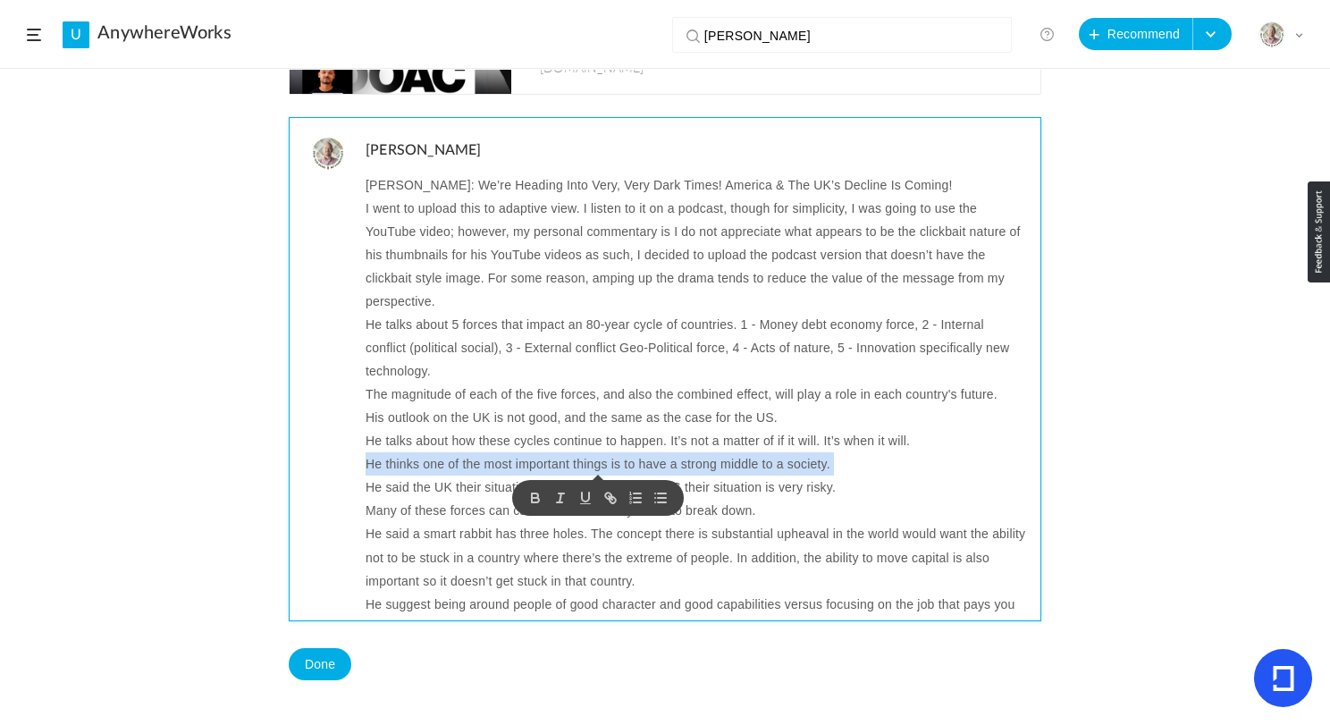
click at [757, 466] on p "He thinks one of the most important things is to have a strong middle to a soci…" at bounding box center [697, 463] width 662 height 23
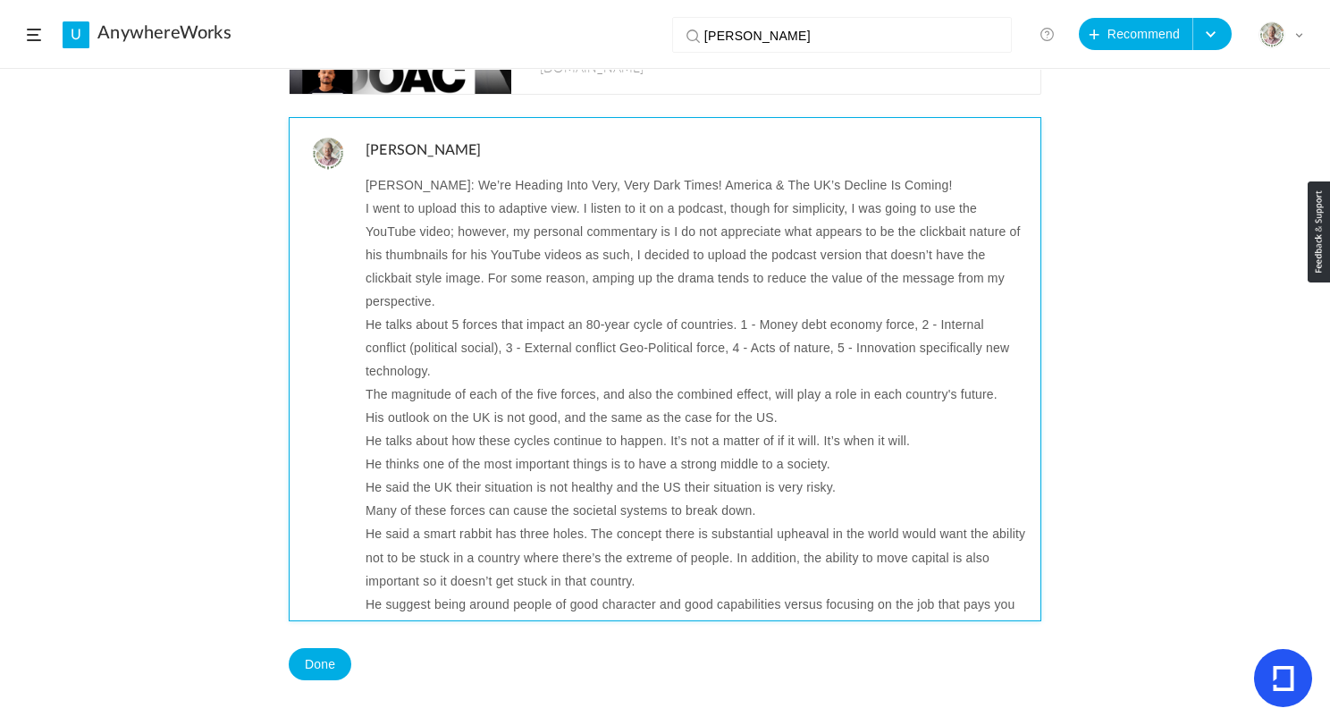
click at [753, 469] on p "He thinks one of the most important things is to have a strong middle to a soci…" at bounding box center [697, 463] width 662 height 23
click at [561, 494] on p "He said the UK their situation is not healthy and the US their situation is ver…" at bounding box center [697, 487] width 662 height 23
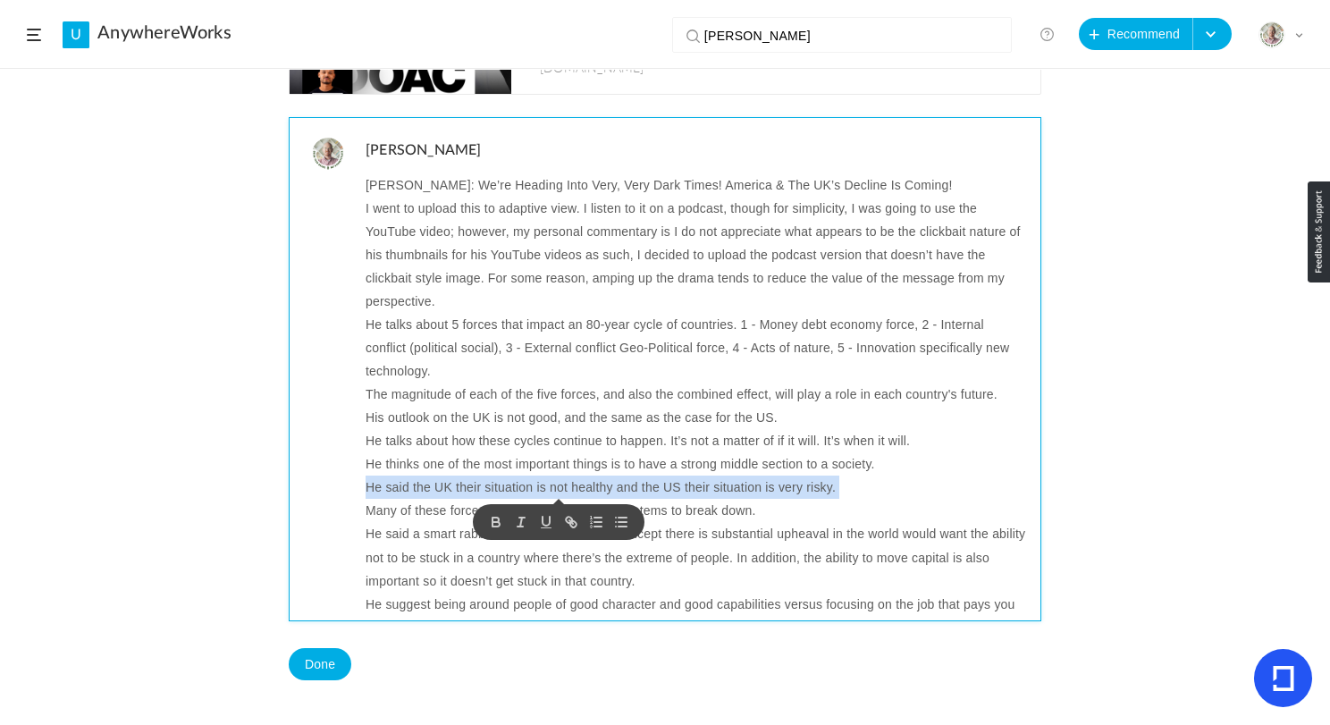
click at [561, 494] on p "He said the UK their situation is not healthy and the US their situation is ver…" at bounding box center [697, 487] width 662 height 23
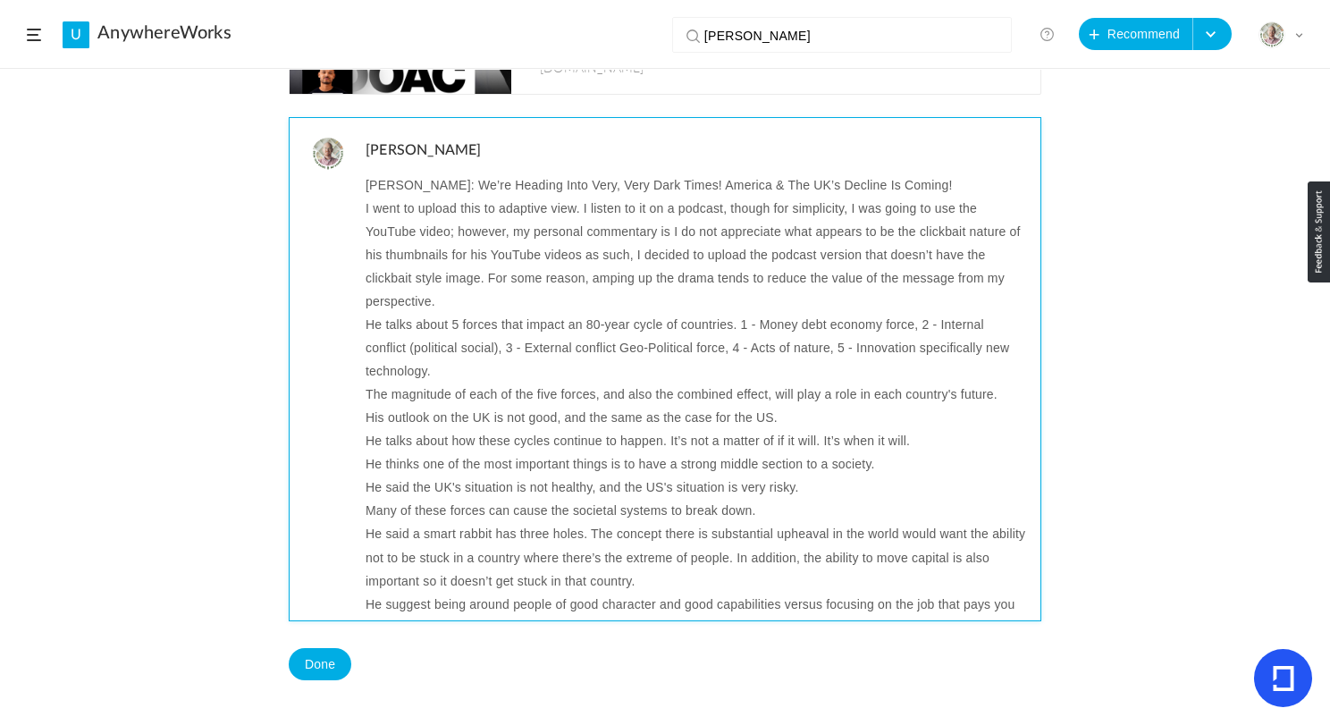
click at [561, 509] on p "Many of these forces can cause the societal systems to break down." at bounding box center [697, 510] width 662 height 23
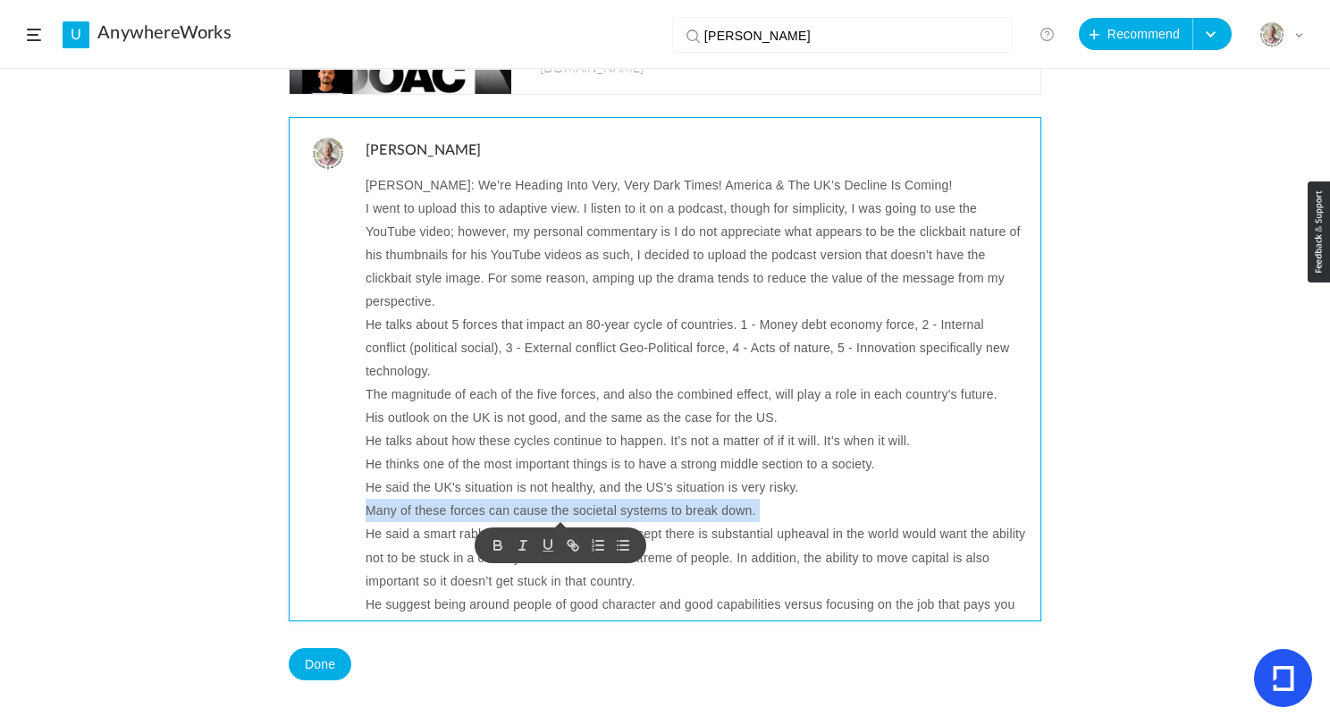
click at [561, 509] on p "Many of these forces can cause the societal systems to break down." at bounding box center [697, 510] width 662 height 23
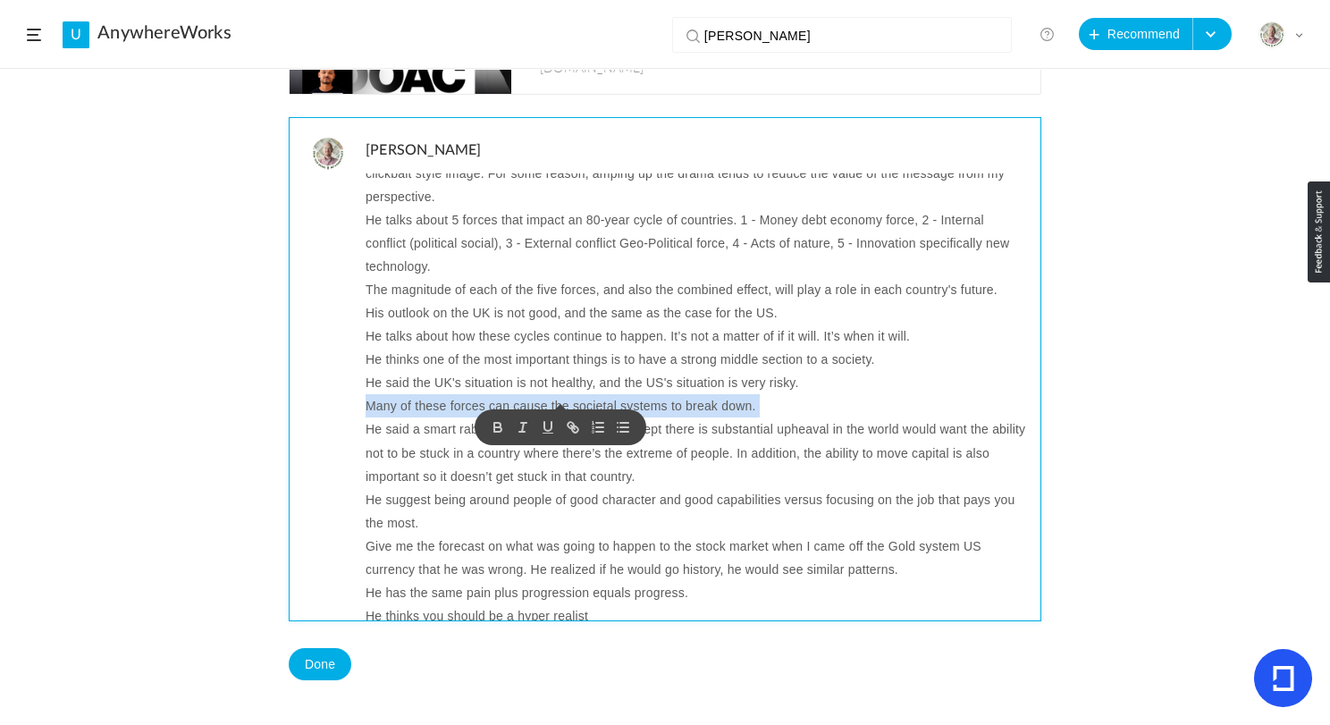
scroll to position [126, 0]
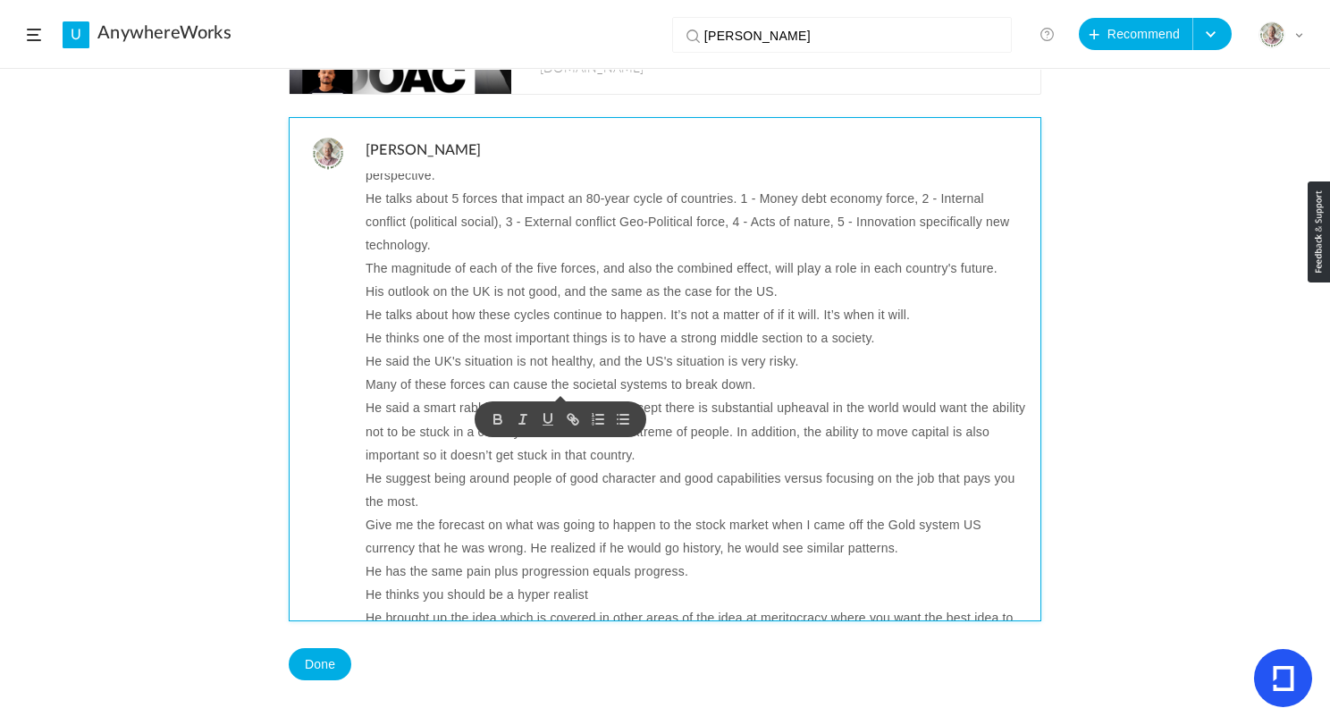
click at [731, 407] on p "He said a smart rabbit has three holes. The concept there is substantial upheav…" at bounding box center [697, 431] width 662 height 70
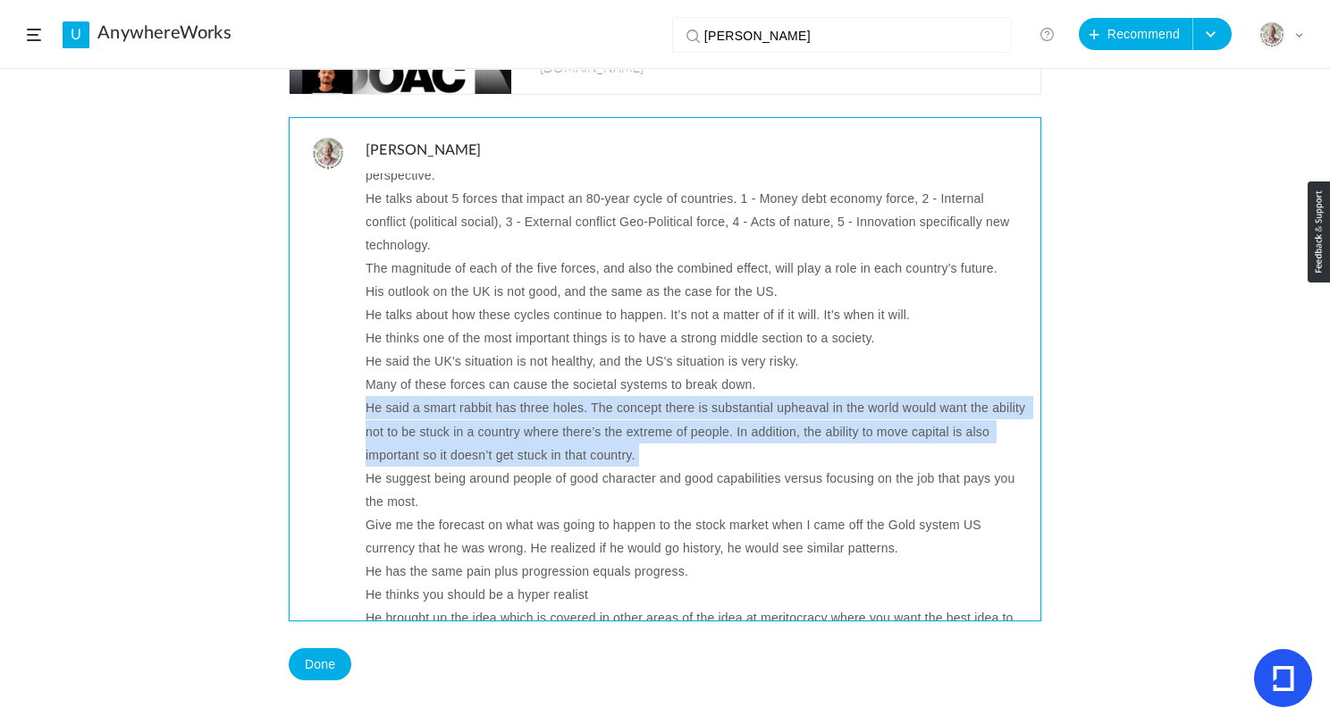
click at [731, 407] on p "He said a smart rabbit has three holes. The concept there is substantial upheav…" at bounding box center [697, 431] width 662 height 70
click at [880, 412] on p "He said a smart rabbit has three holes. The concept there is substantial upheav…" at bounding box center [697, 431] width 662 height 70
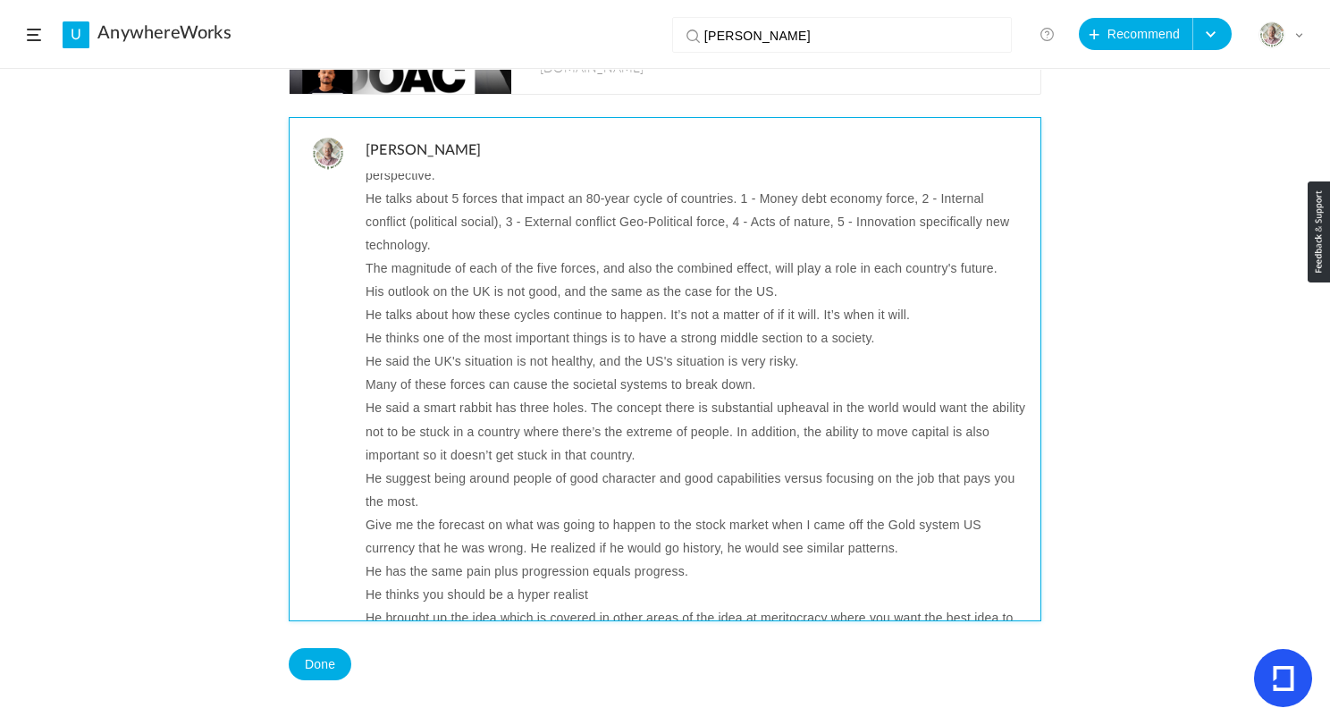
click at [879, 409] on p "He said a smart rabbit has three holes. The concept there is substantial upheav…" at bounding box center [697, 431] width 662 height 70
click at [597, 430] on p "He said a smart rabbit has three holes. The concept there is substantial upheav…" at bounding box center [697, 431] width 662 height 70
click at [658, 431] on p "He said a smart rabbit has three holes. The concept there is substantial upheav…" at bounding box center [697, 431] width 662 height 70
click at [657, 431] on p "He said a smart rabbit has three holes. The concept there is substantial upheav…" at bounding box center [697, 431] width 662 height 70
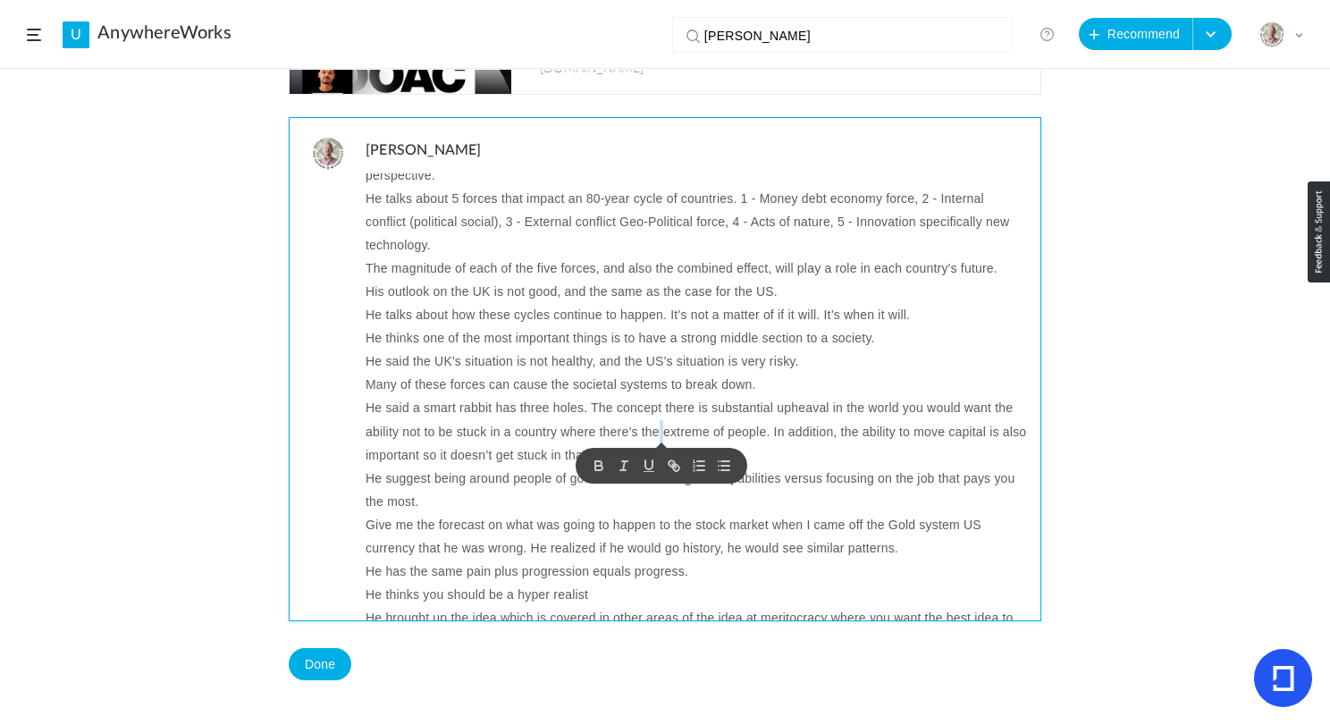
click at [657, 431] on p "He said a smart rabbit has three holes. The concept there is substantial upheav…" at bounding box center [697, 431] width 662 height 70
click at [689, 436] on p "He said a smart rabbit has three holes. The concept there is substantial upheav…" at bounding box center [697, 431] width 662 height 70
click at [560, 457] on p "He said a smart rabbit has three holes. The concept there is substantial upheav…" at bounding box center [697, 431] width 662 height 70
click at [755, 476] on p "He suggest being around people of good character and good capabilities versus f…" at bounding box center [697, 490] width 662 height 46
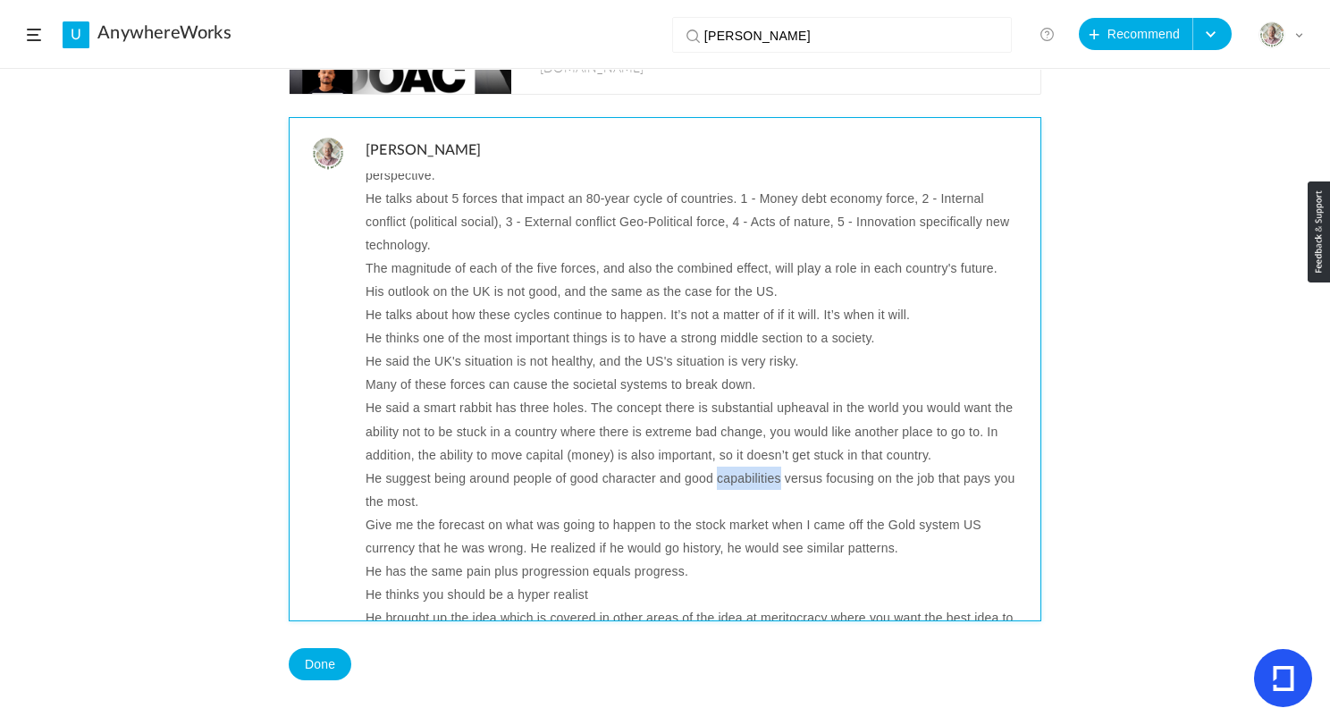
click at [755, 476] on p "He suggest being around people of good character and good capabilities versus f…" at bounding box center [697, 490] width 662 height 46
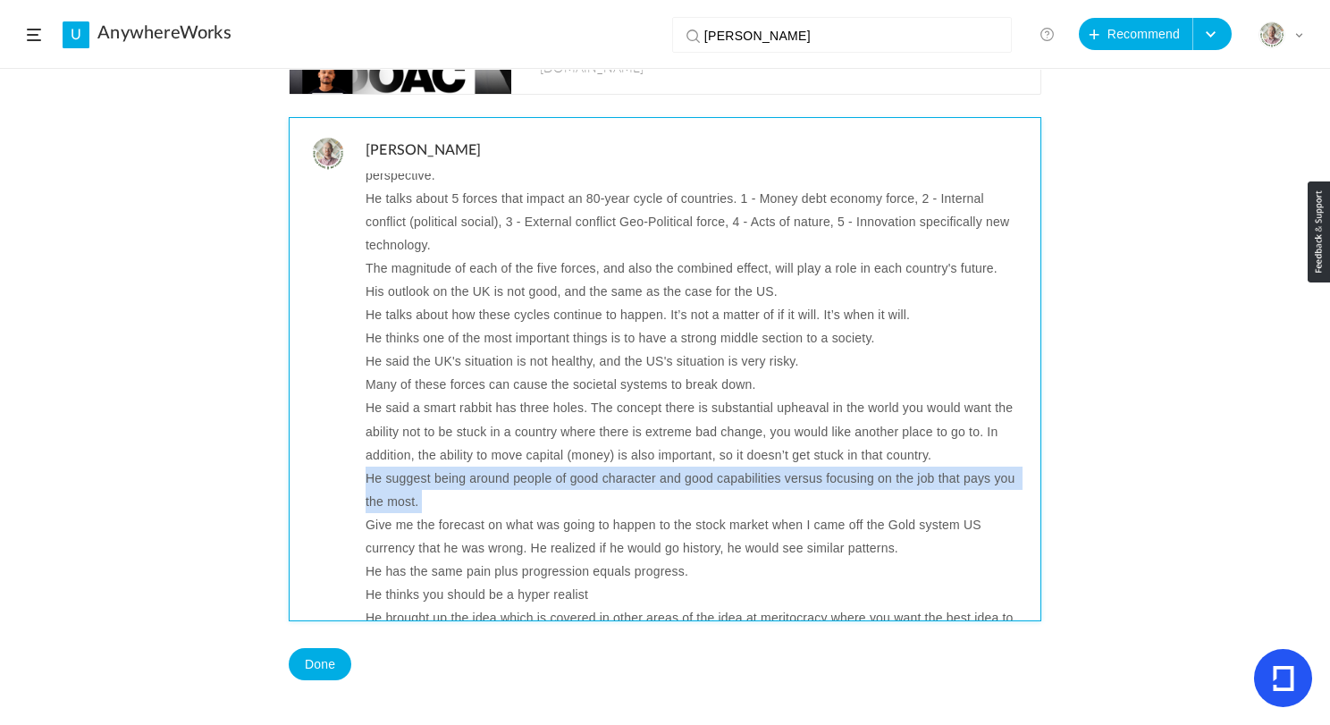
click at [755, 476] on p "He suggest being around people of good character and good capabilities versus f…" at bounding box center [697, 490] width 662 height 46
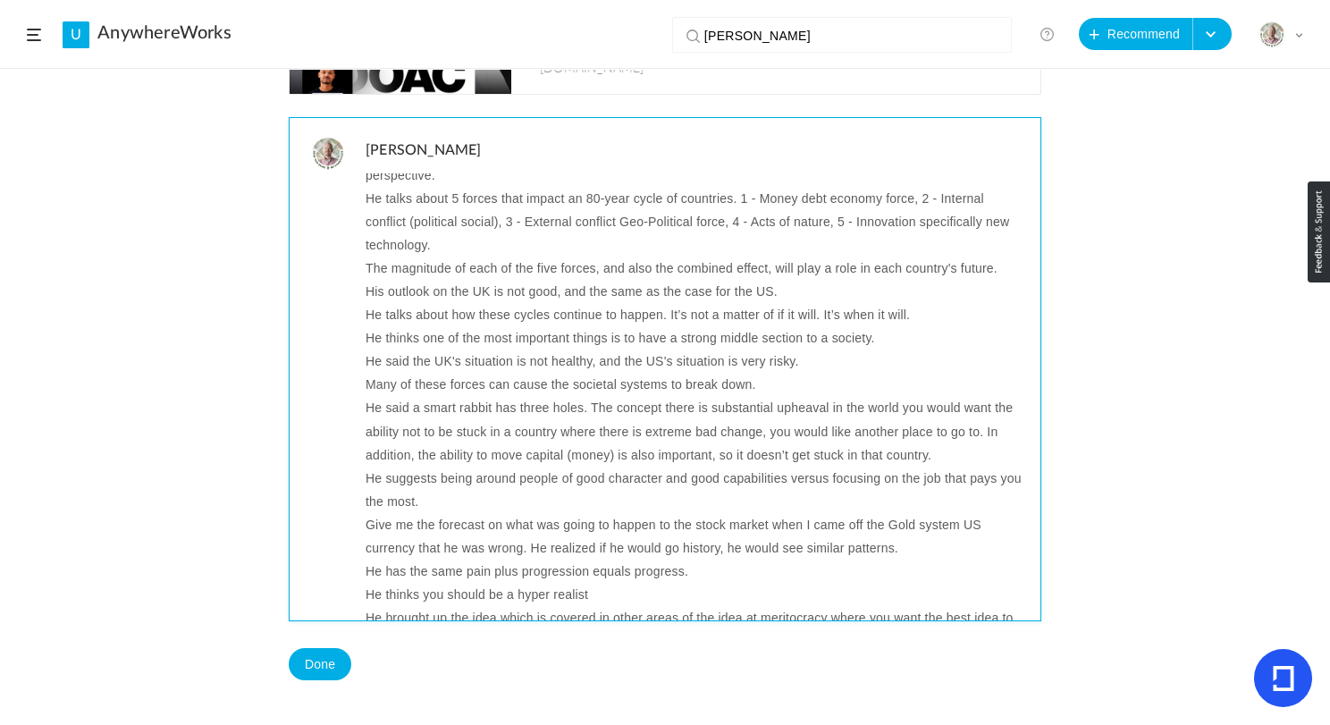
click at [433, 521] on p "Give me the forecast on what was going to happen to the stock market when I cam…" at bounding box center [697, 536] width 662 height 46
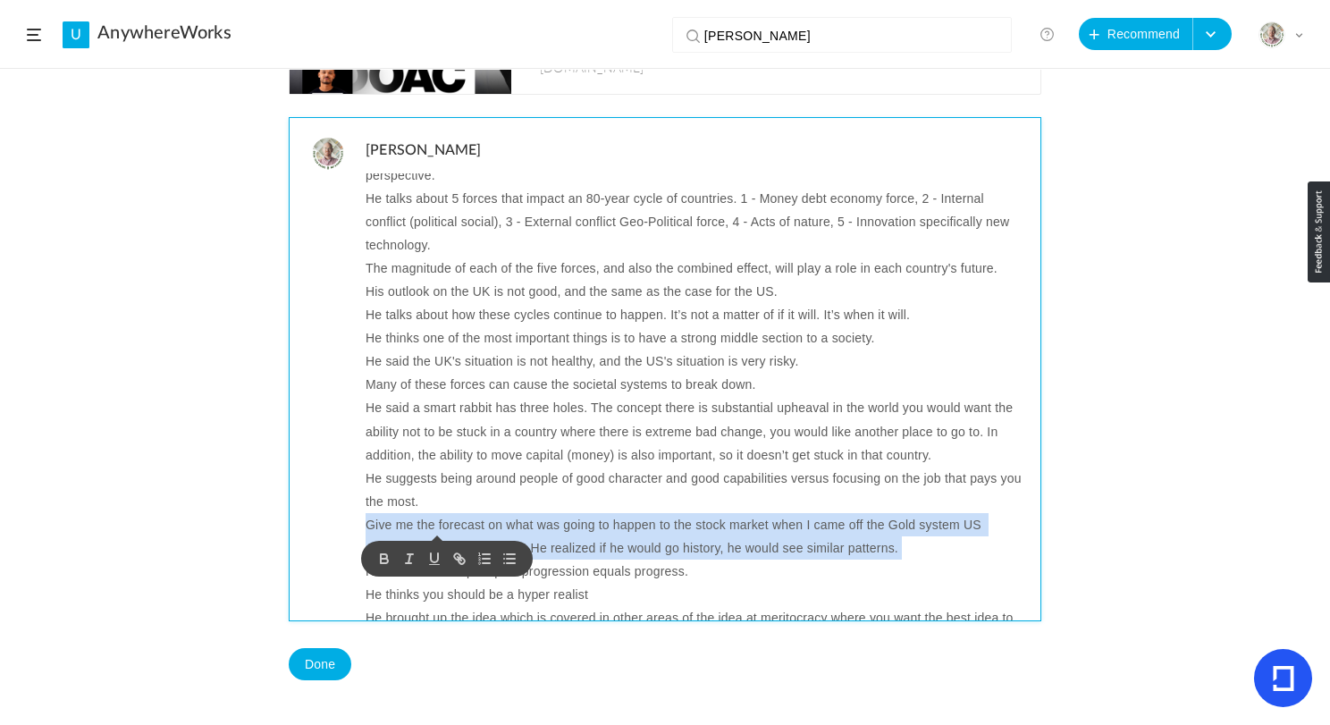
click at [433, 521] on p "Give me the forecast on what was going to happen to the stock market when I cam…" at bounding box center [697, 536] width 662 height 46
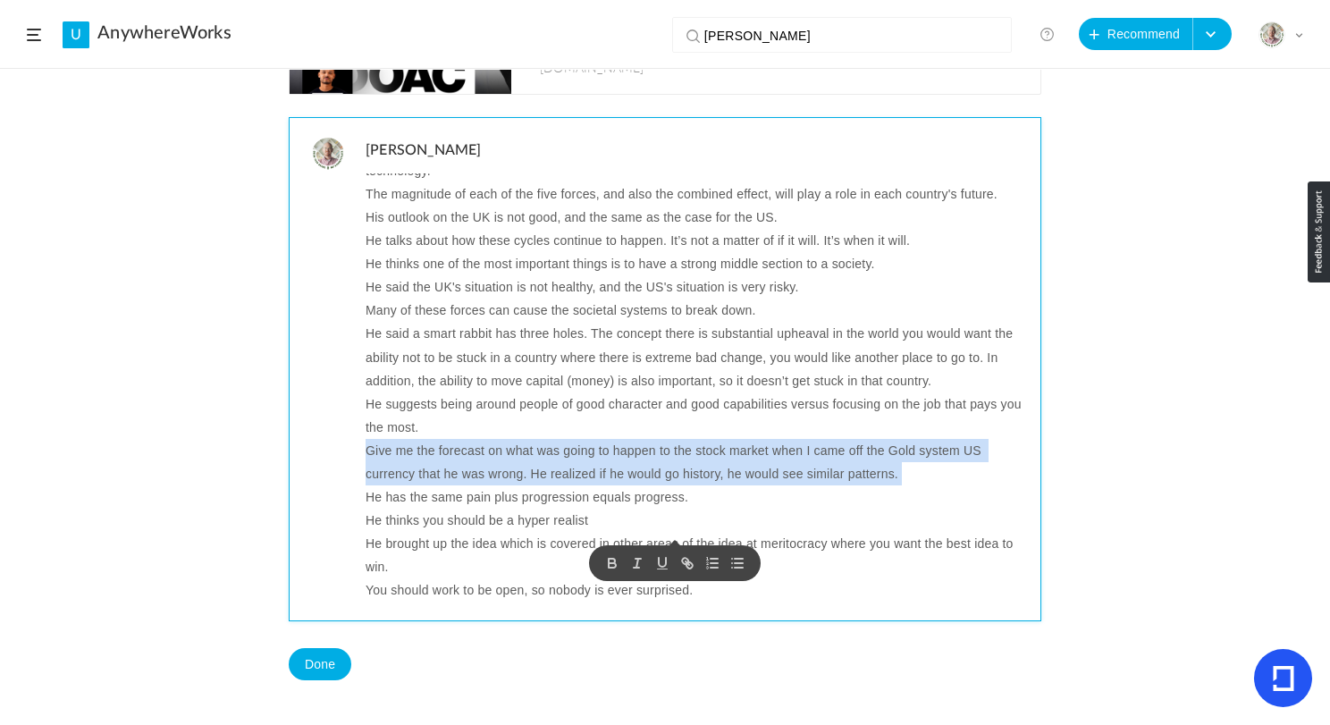
scroll to position [218, 0]
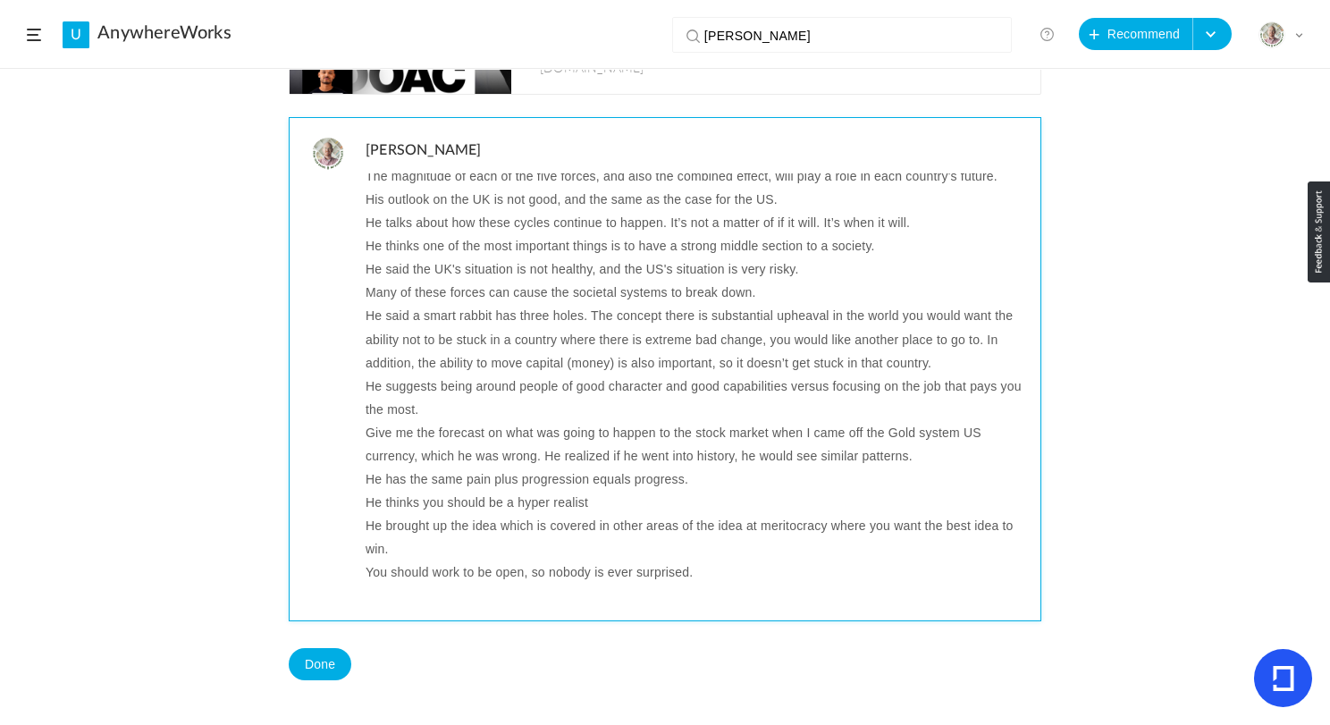
click at [638, 479] on p "He has the same pain plus progression equals progress." at bounding box center [697, 479] width 662 height 23
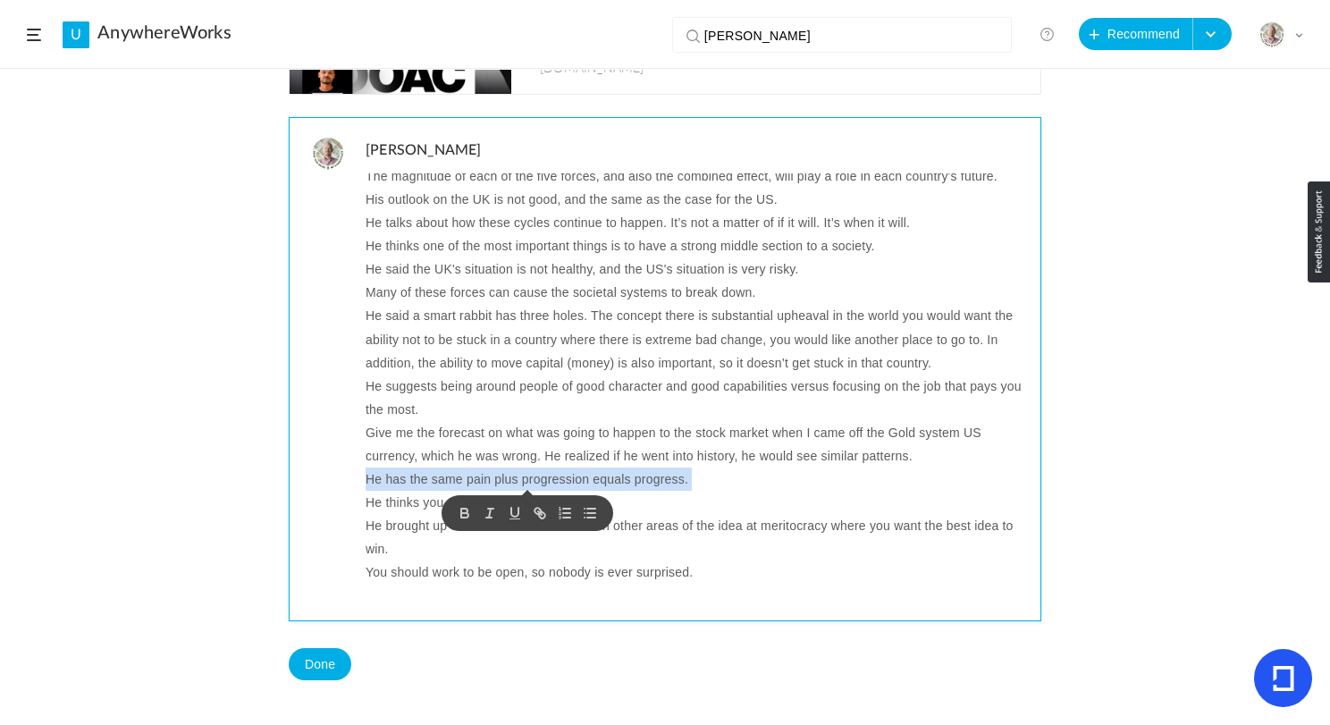
click at [444, 485] on p "He has the same pain plus progression equals progress." at bounding box center [697, 479] width 662 height 23
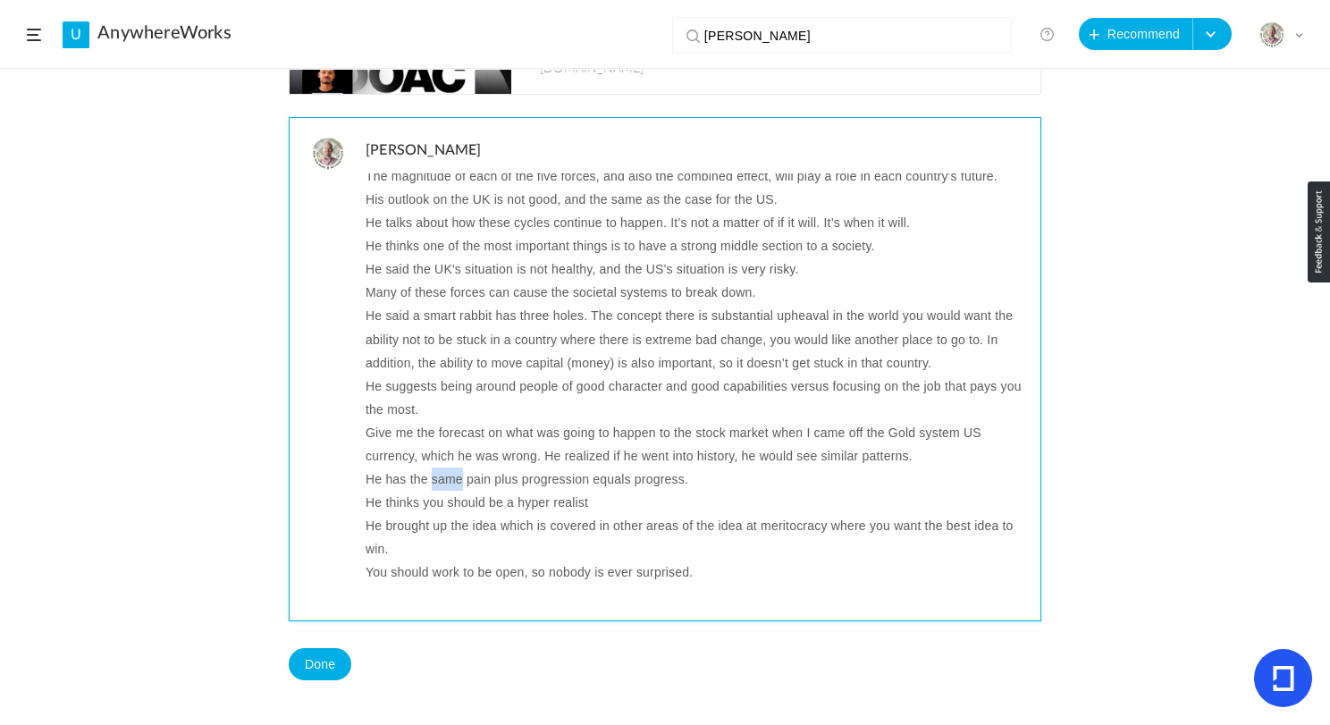
click at [444, 485] on p "He has the same pain plus progression equals progress." at bounding box center [697, 479] width 662 height 23
click at [418, 507] on p "He thinks you should be a hyper realist" at bounding box center [697, 502] width 662 height 23
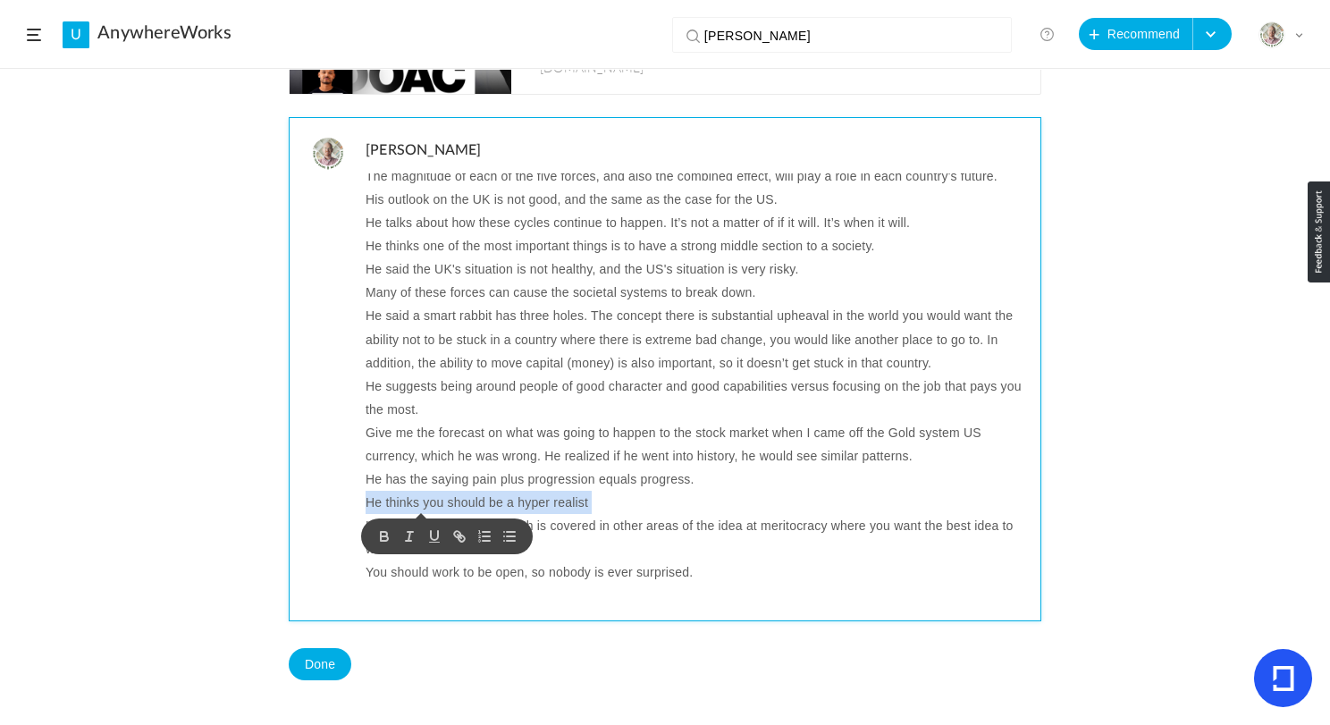
click at [418, 507] on p "He thinks you should be a hyper realist" at bounding box center [697, 502] width 662 height 23
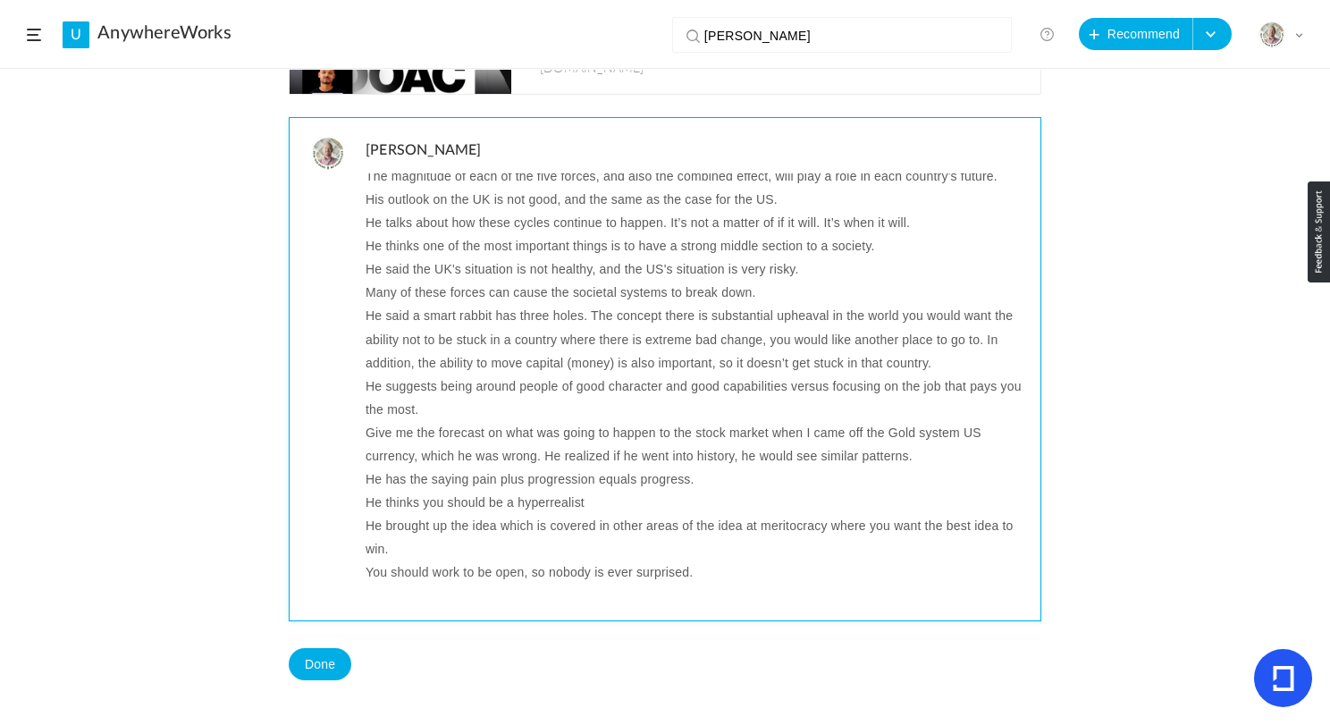
click at [611, 528] on p "He brought up the idea which is covered in other areas of the idea at meritocra…" at bounding box center [697, 537] width 662 height 46
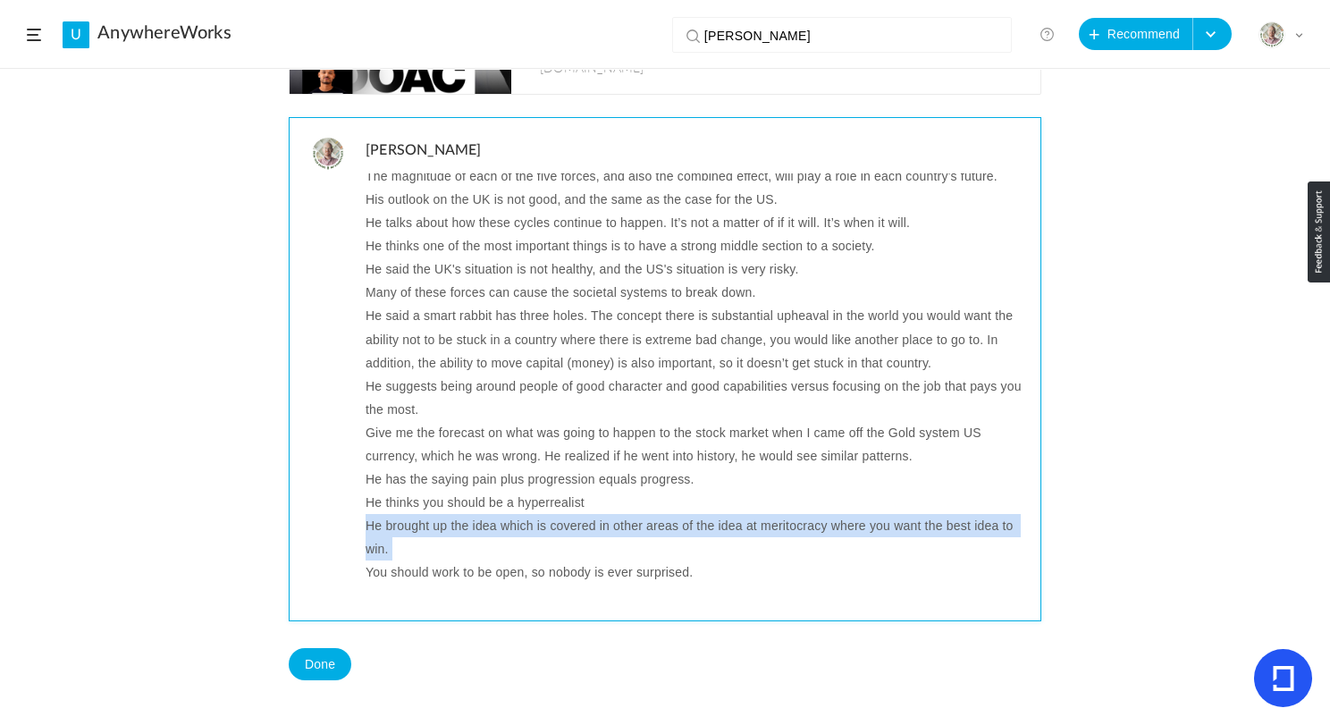
click at [611, 528] on p "He brought up the idea which is covered in other areas of the idea at meritocra…" at bounding box center [697, 537] width 662 height 46
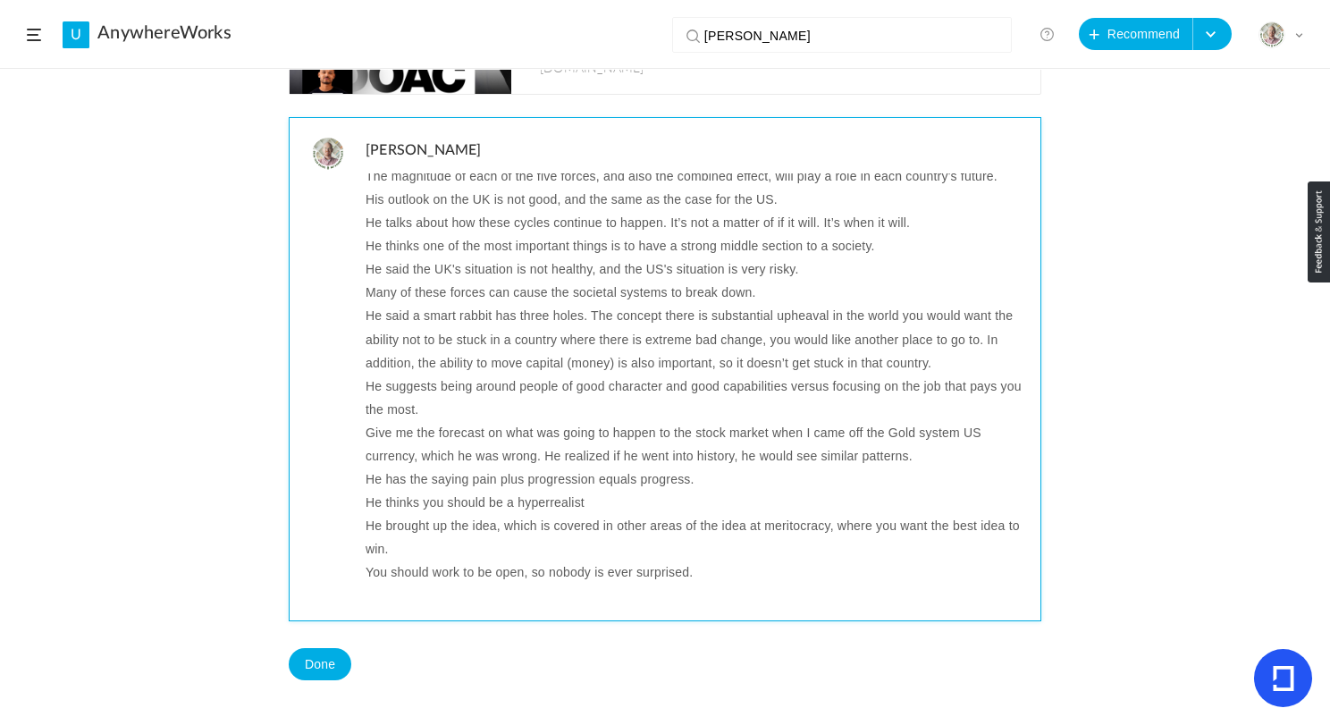
click at [452, 579] on p "You should work to be open, so nobody is ever surprised." at bounding box center [697, 572] width 662 height 23
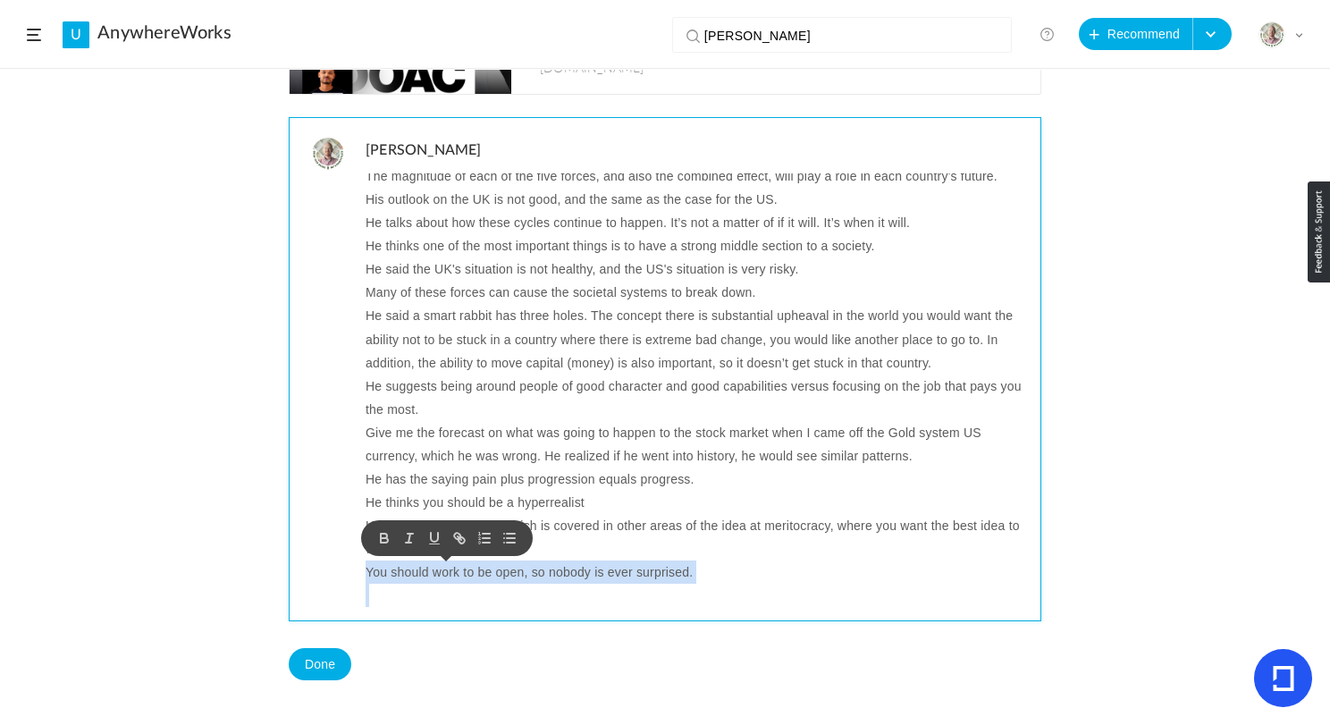
click at [452, 579] on p "You should work to be open, so nobody is ever surprised." at bounding box center [697, 572] width 662 height 23
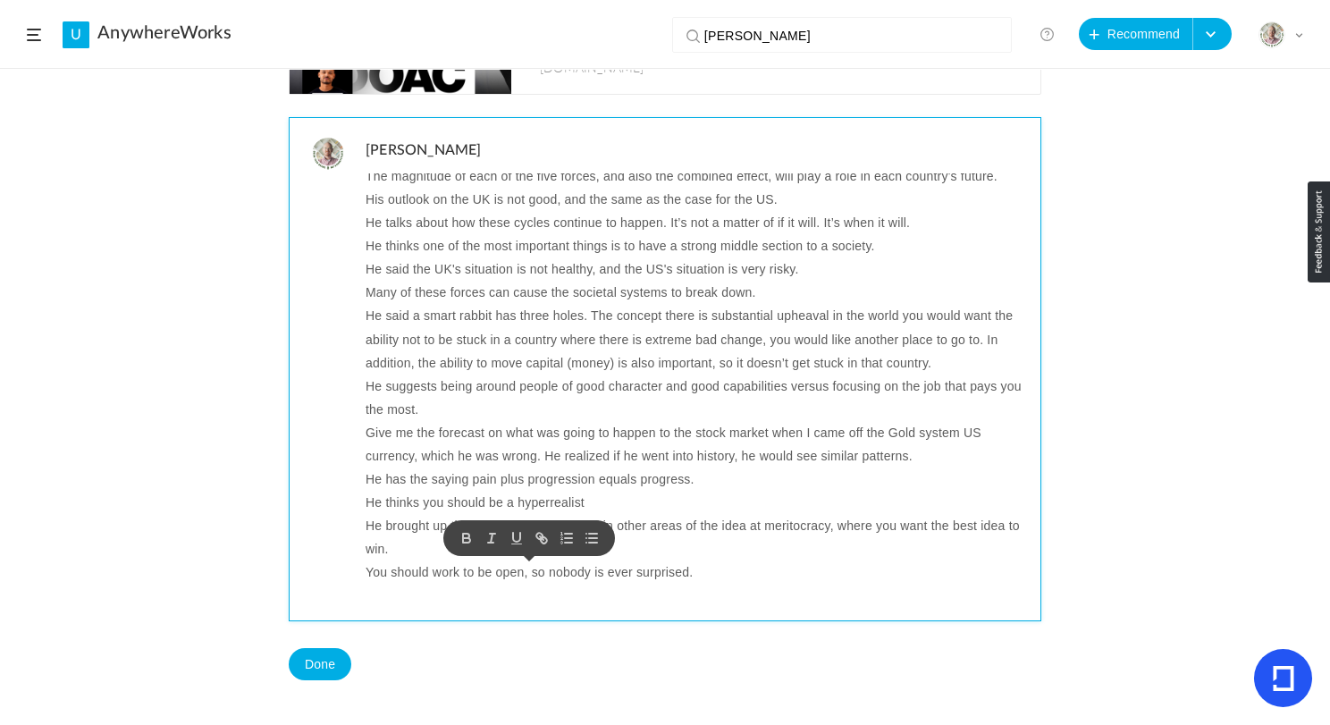
click at [730, 573] on p "You should work to be open, so nobody is ever surprised." at bounding box center [697, 572] width 662 height 23
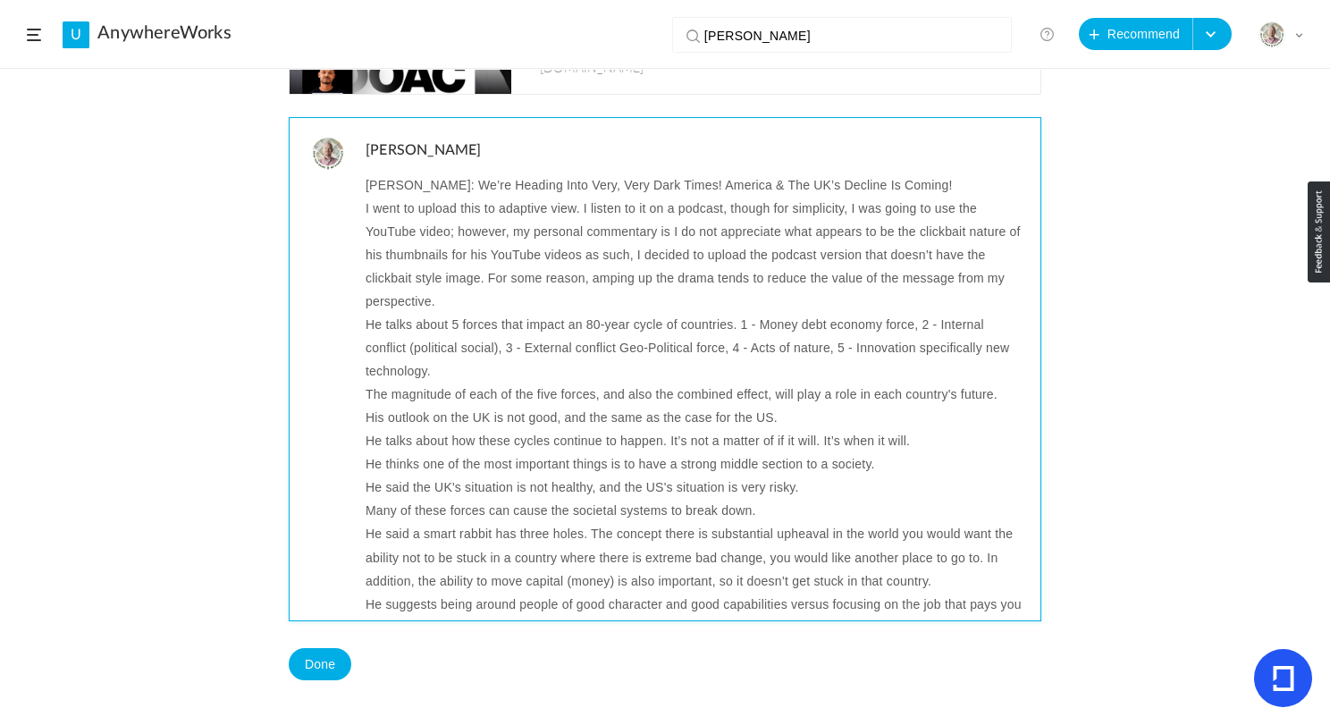
click at [451, 185] on p "Ray Dalio: We’re Heading Into Very, Very Dark Times! America & The UK’s Decline…" at bounding box center [697, 184] width 662 height 23
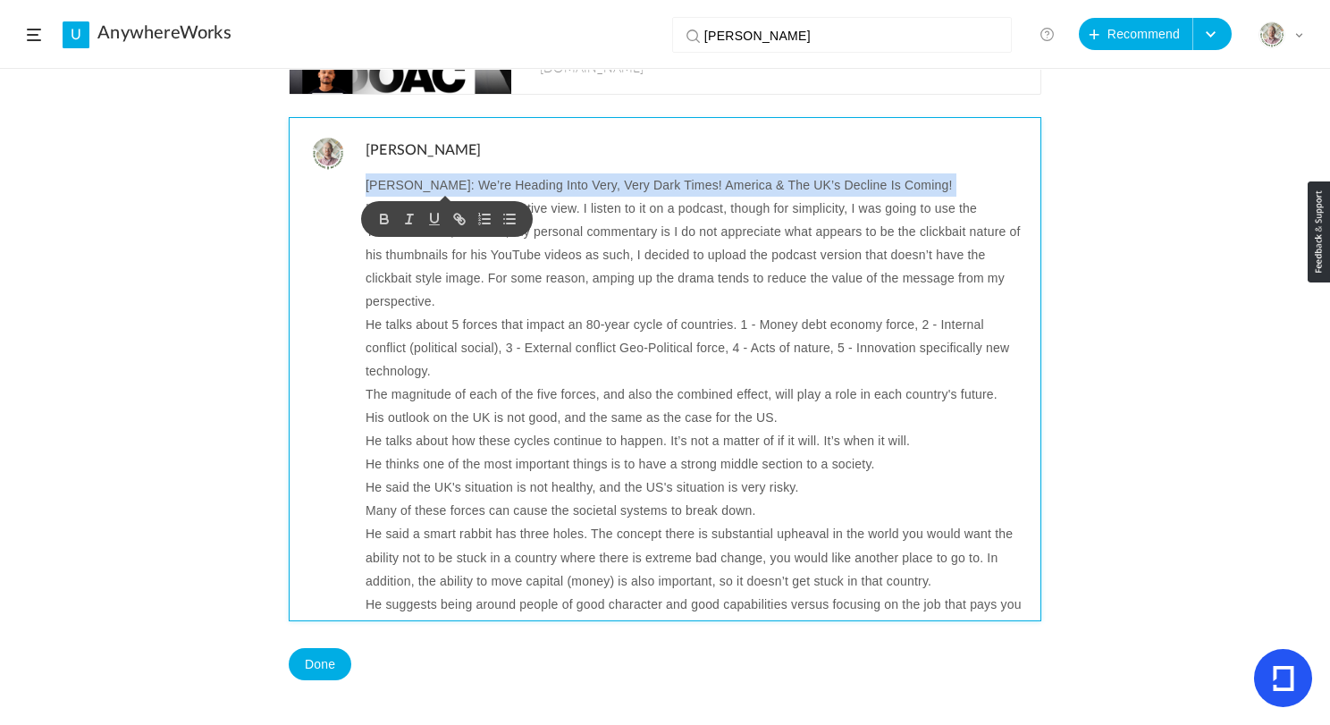
click at [451, 185] on p "Ray Dalio: We’re Heading Into Very, Very Dark Times! America & The UK’s Decline…" at bounding box center [697, 184] width 662 height 23
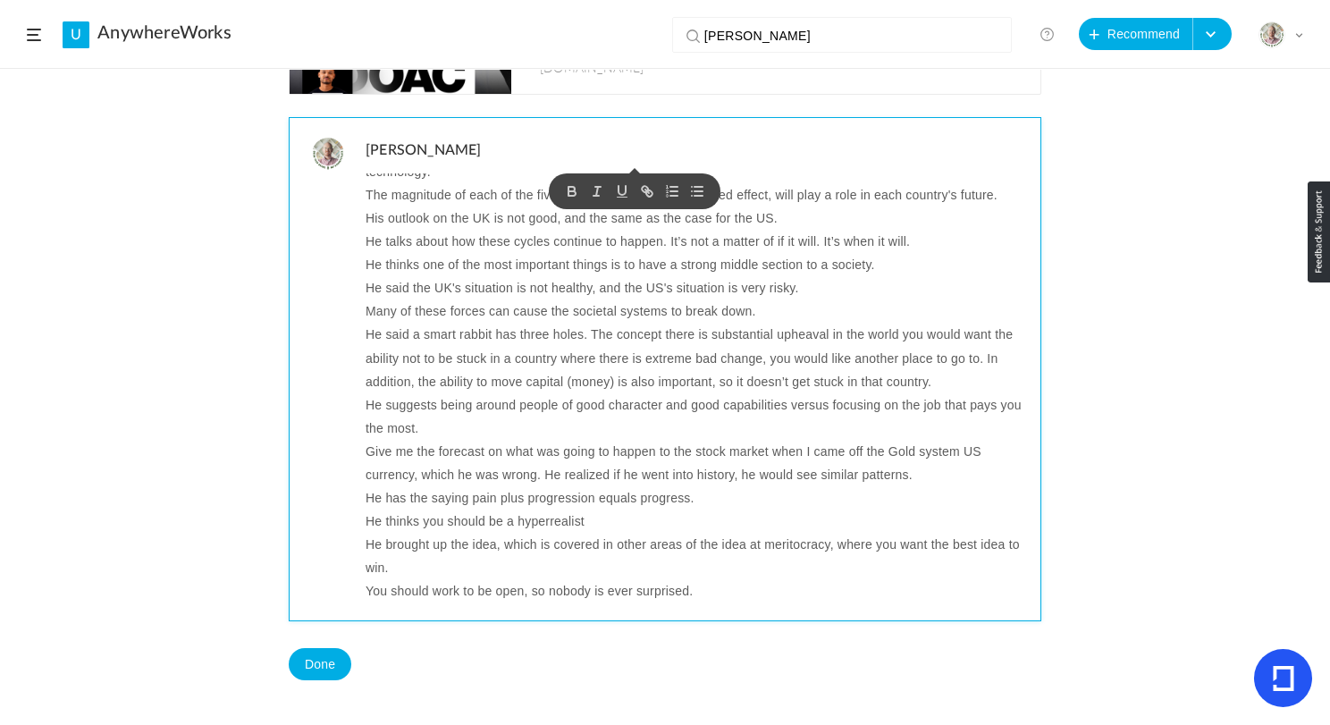
scroll to position [218, 0]
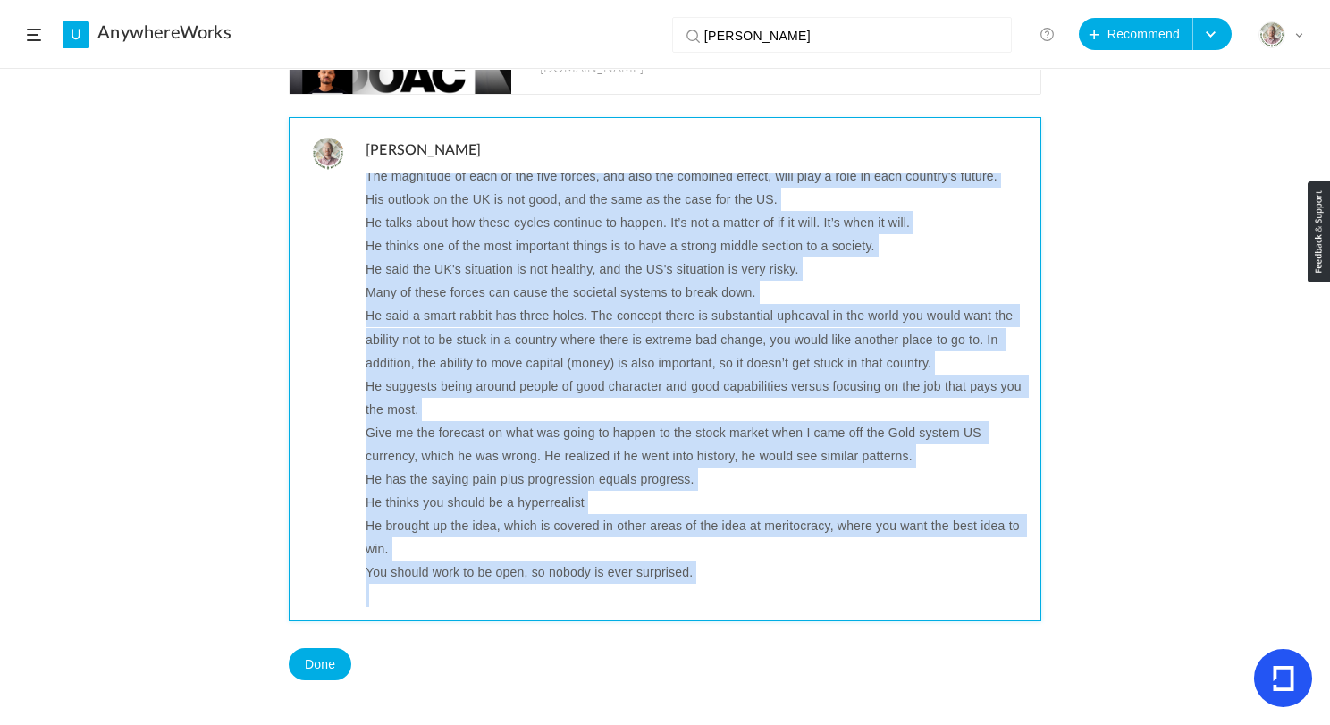
click at [708, 580] on p "You should work to be open, so nobody is ever surprised." at bounding box center [697, 572] width 662 height 23
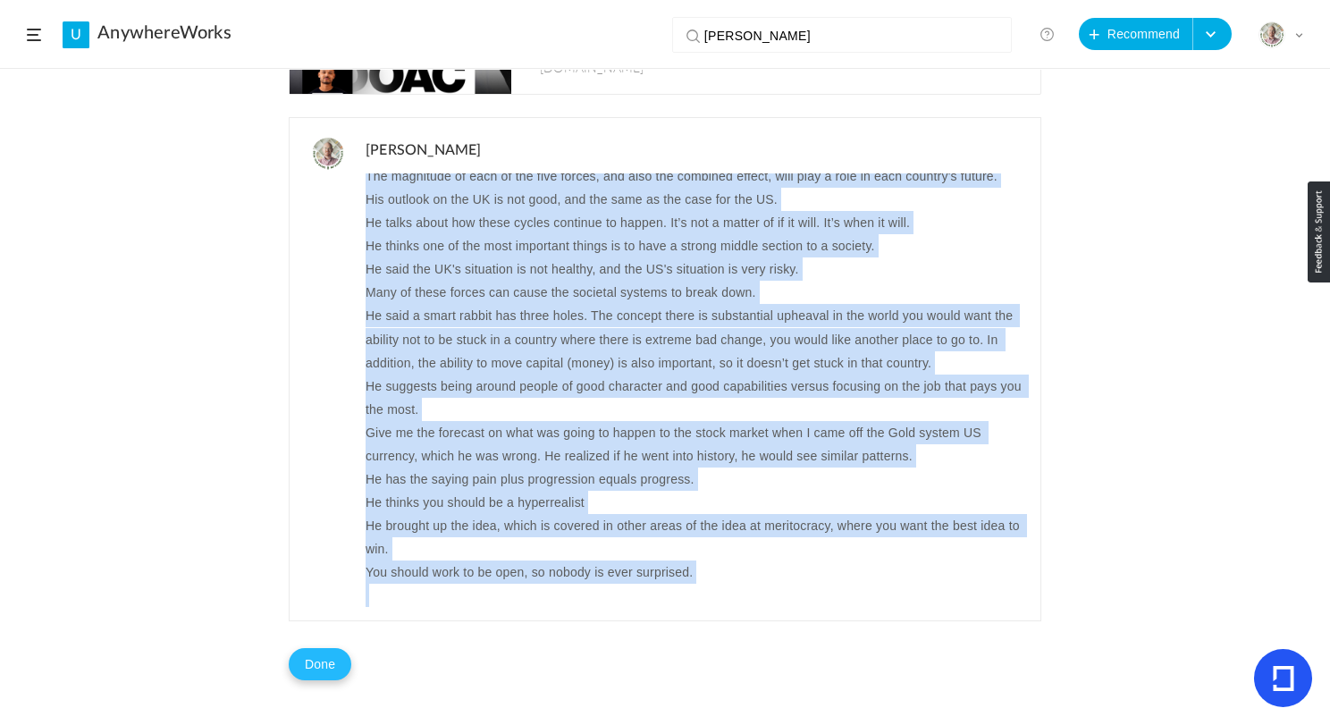
scroll to position [195, 0]
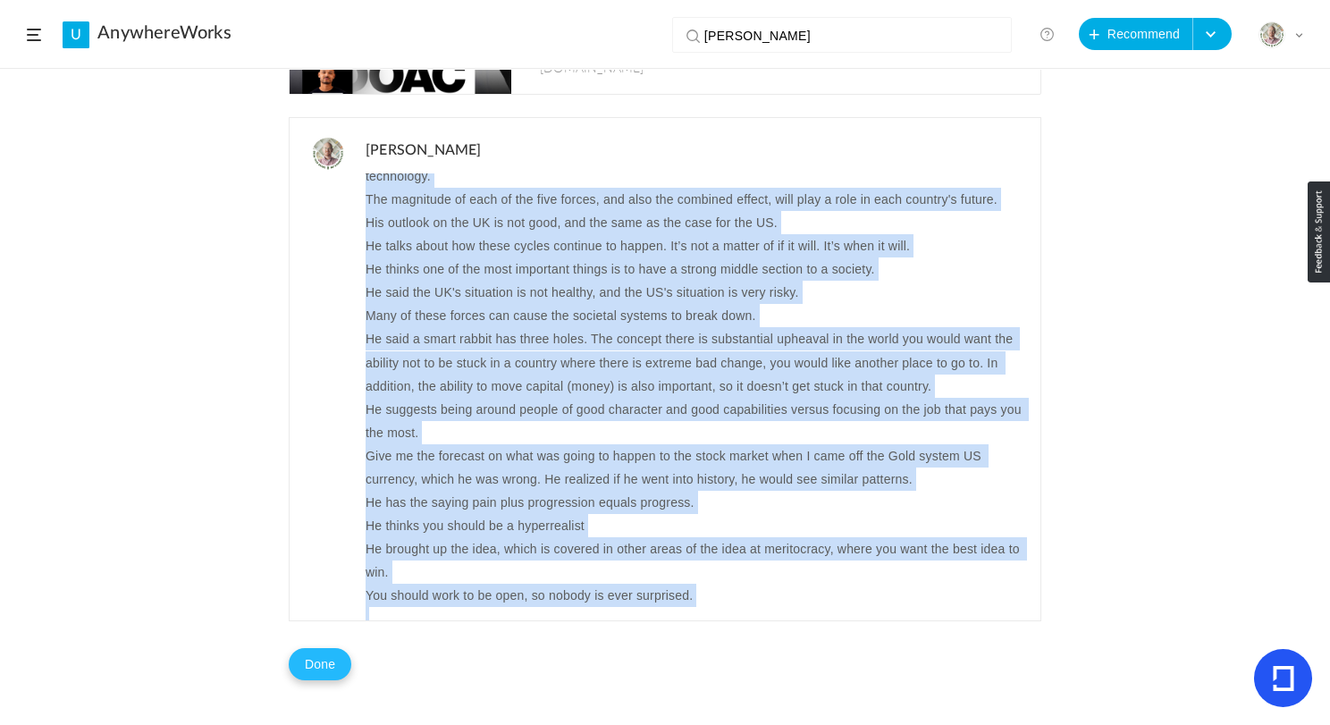
click at [319, 659] on button "Done" at bounding box center [320, 664] width 63 height 32
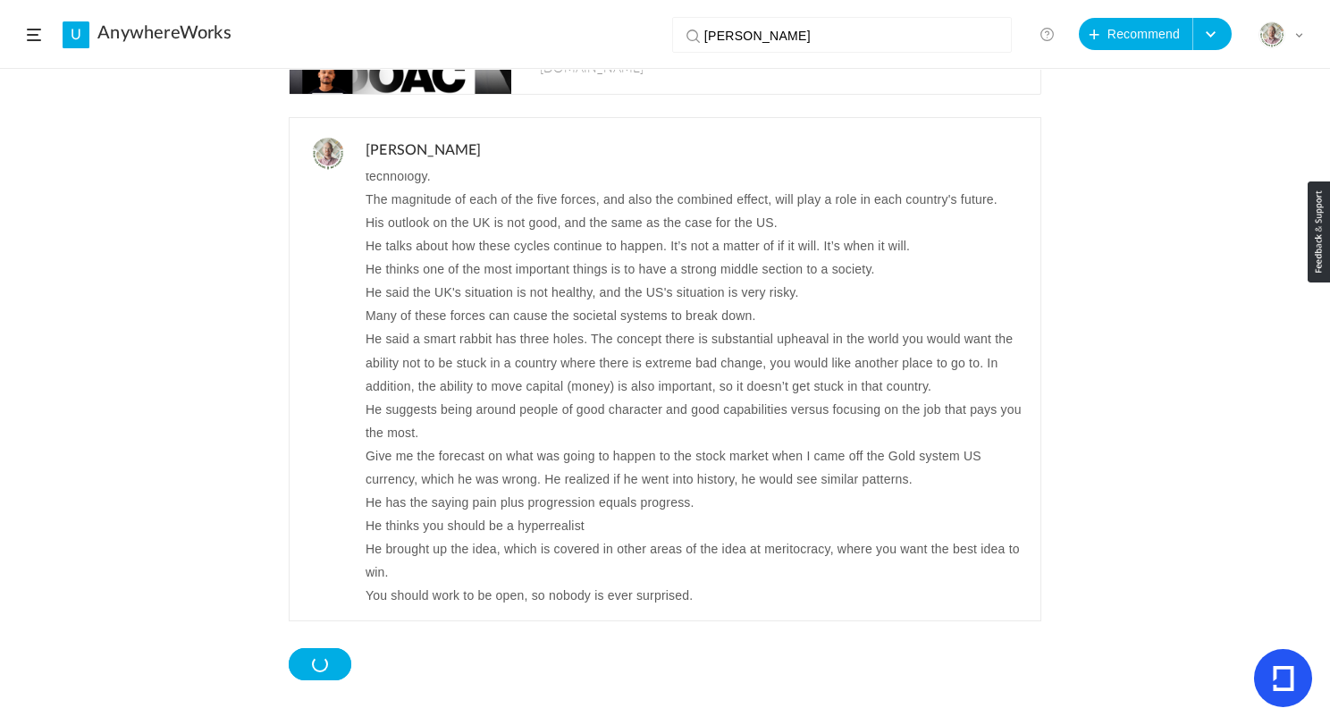
scroll to position [312, 0]
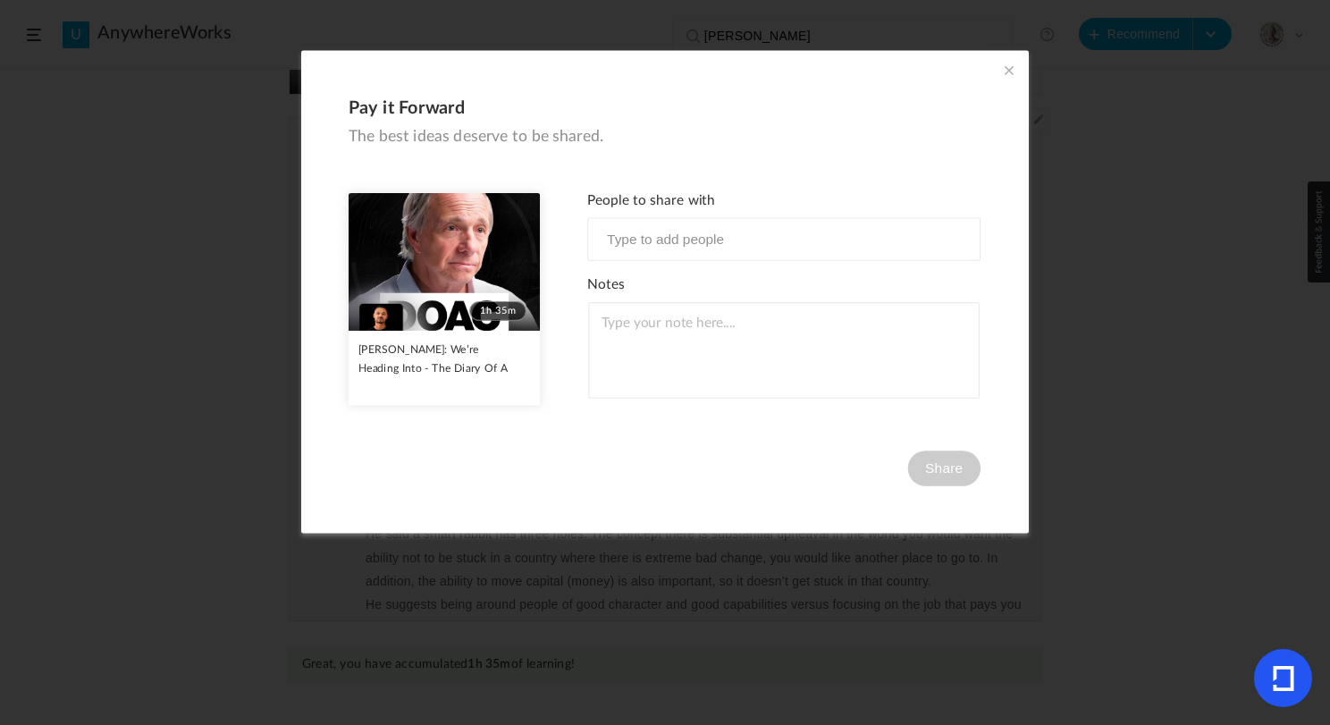
click at [1009, 71] on span at bounding box center [1010, 71] width 20 height 20
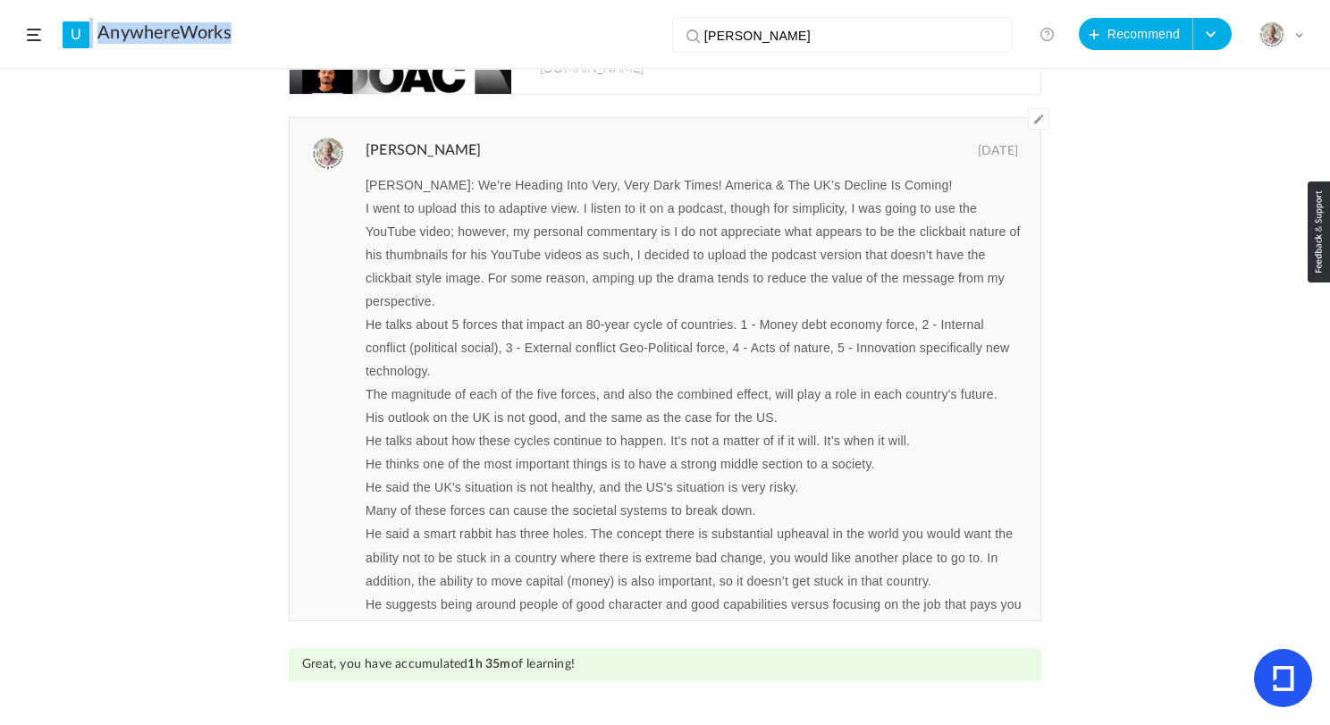
click at [86, 47] on header "U AnywhereWorks ray dalio View all No results Recommend Create Course My Profil…" at bounding box center [665, 34] width 1330 height 69
click at [75, 46] on link "U" at bounding box center [76, 34] width 27 height 27
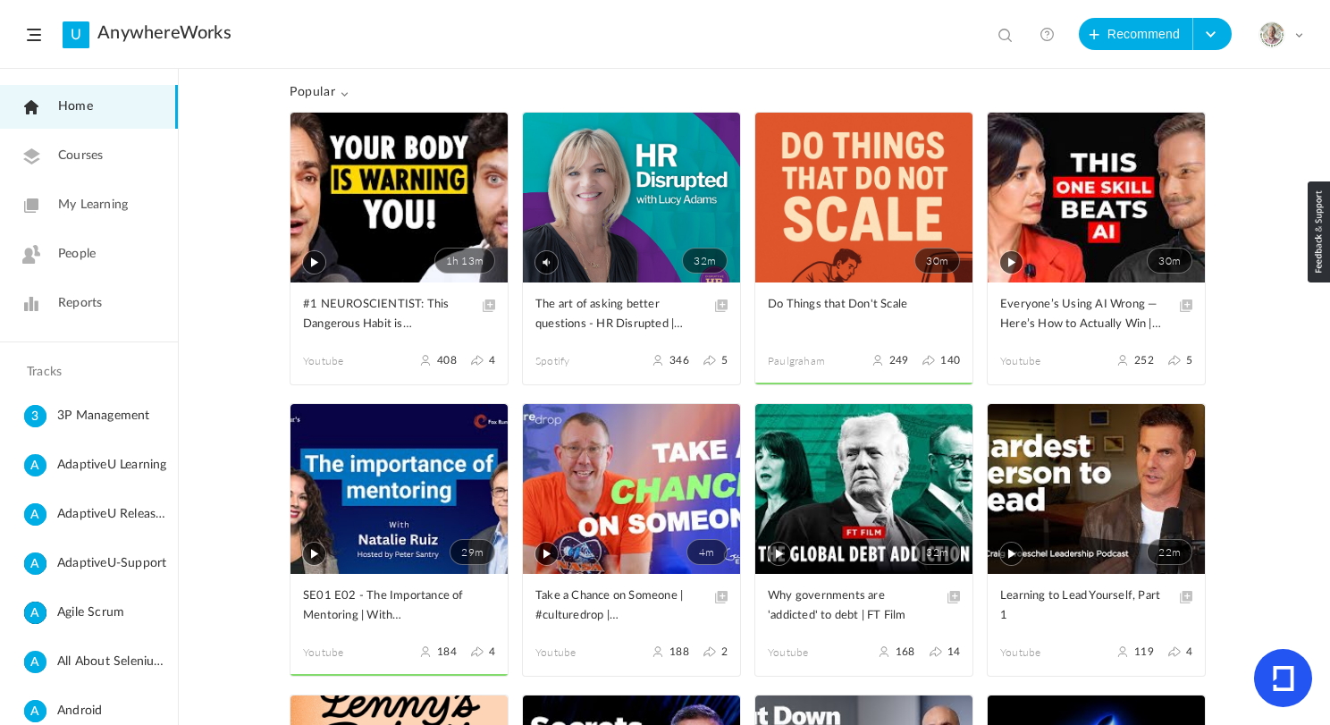
click at [104, 209] on span "My Learning" at bounding box center [93, 205] width 70 height 19
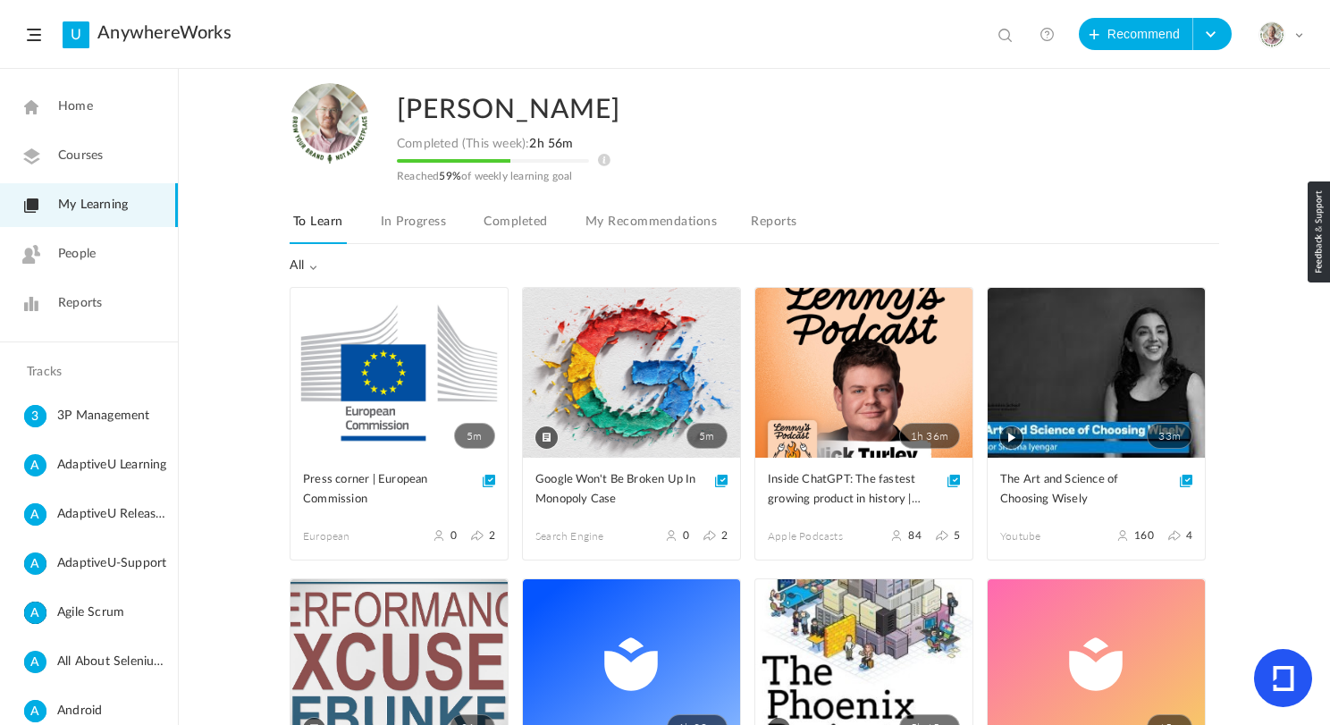
click at [514, 224] on link "Completed" at bounding box center [515, 227] width 71 height 34
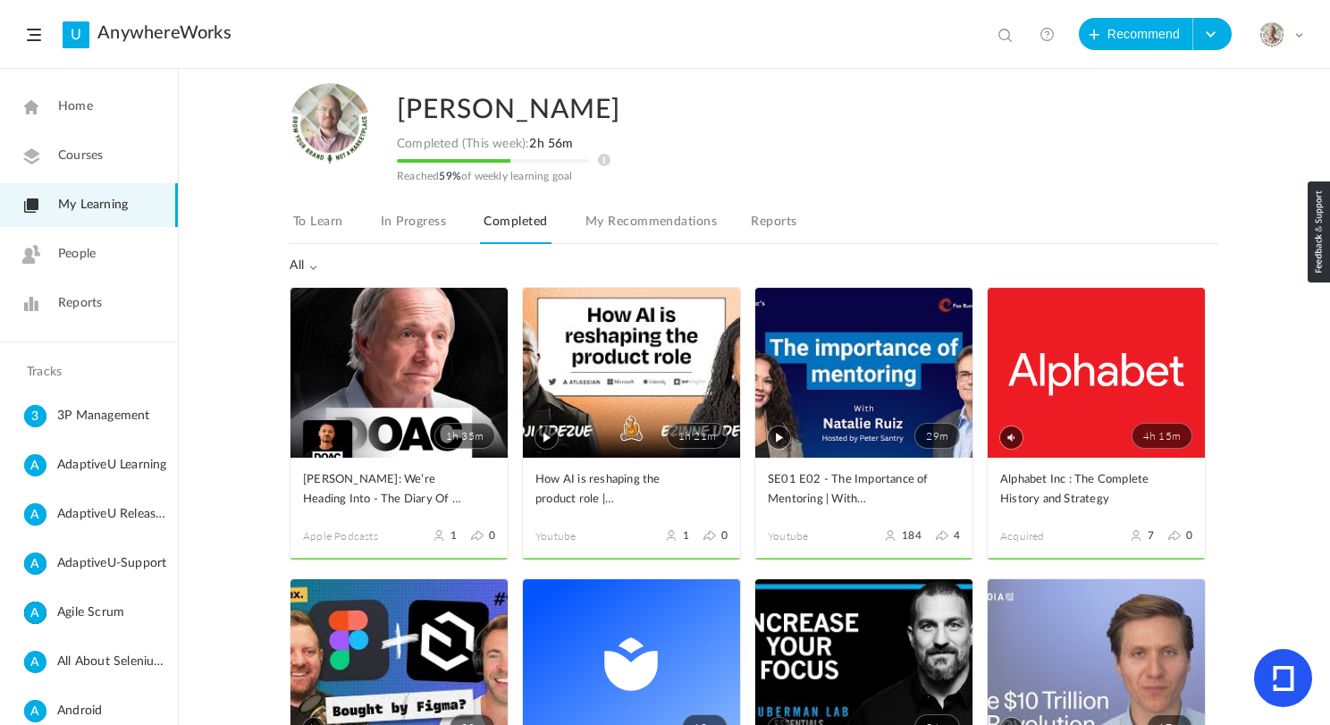
click at [411, 229] on link "In Progress" at bounding box center [413, 227] width 72 height 34
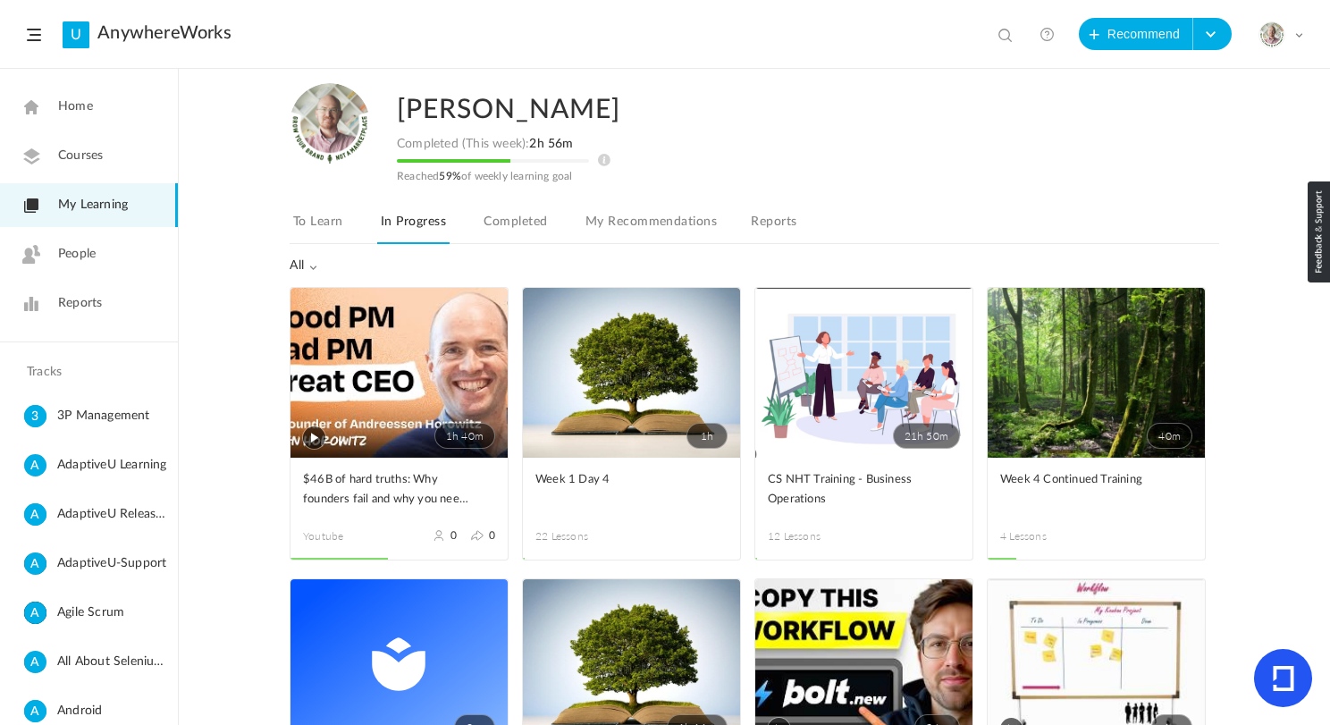
click at [359, 324] on link "1h 40m" at bounding box center [399, 373] width 217 height 170
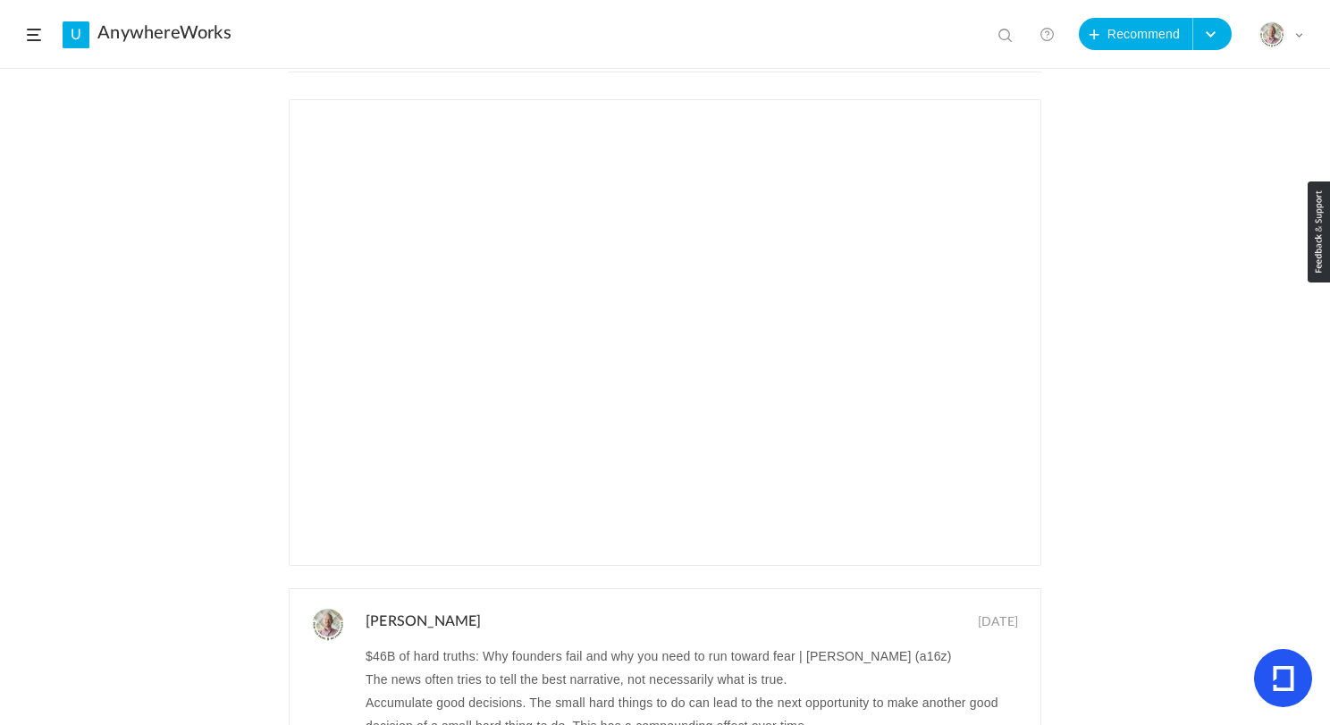
scroll to position [607, 0]
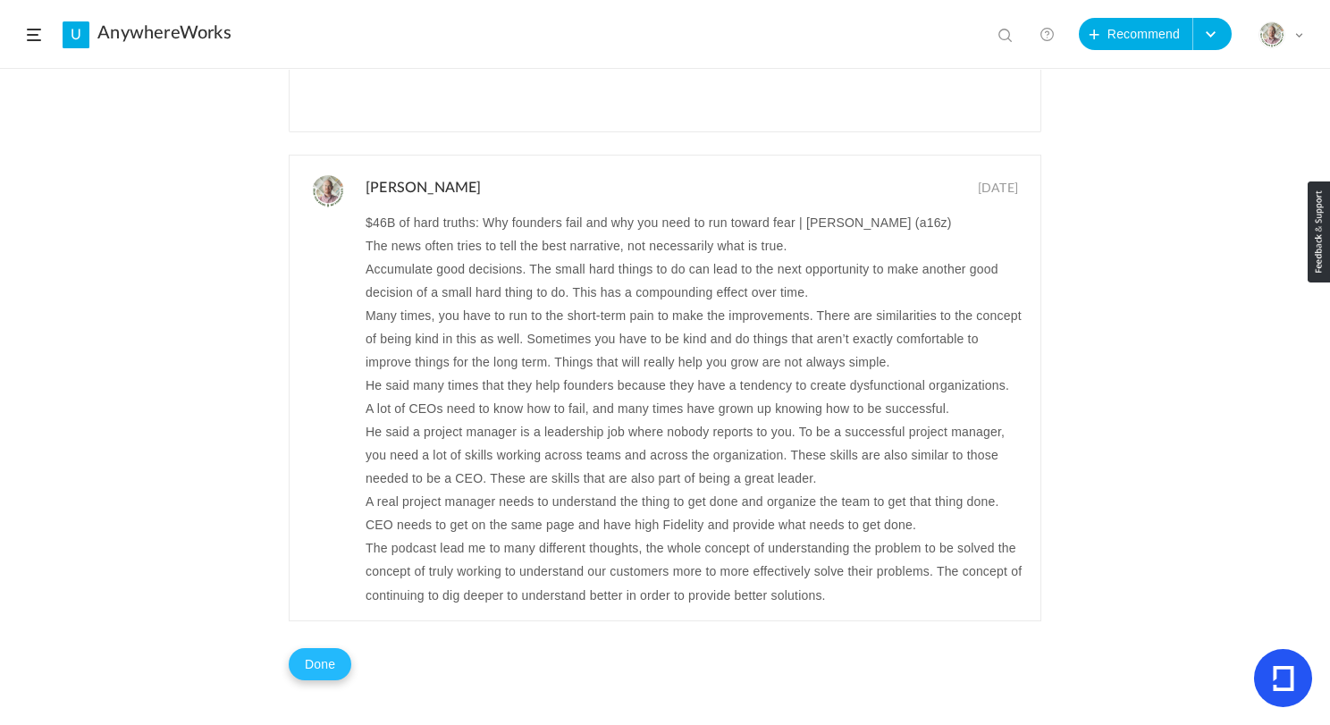
click at [310, 667] on button "Done" at bounding box center [320, 664] width 63 height 32
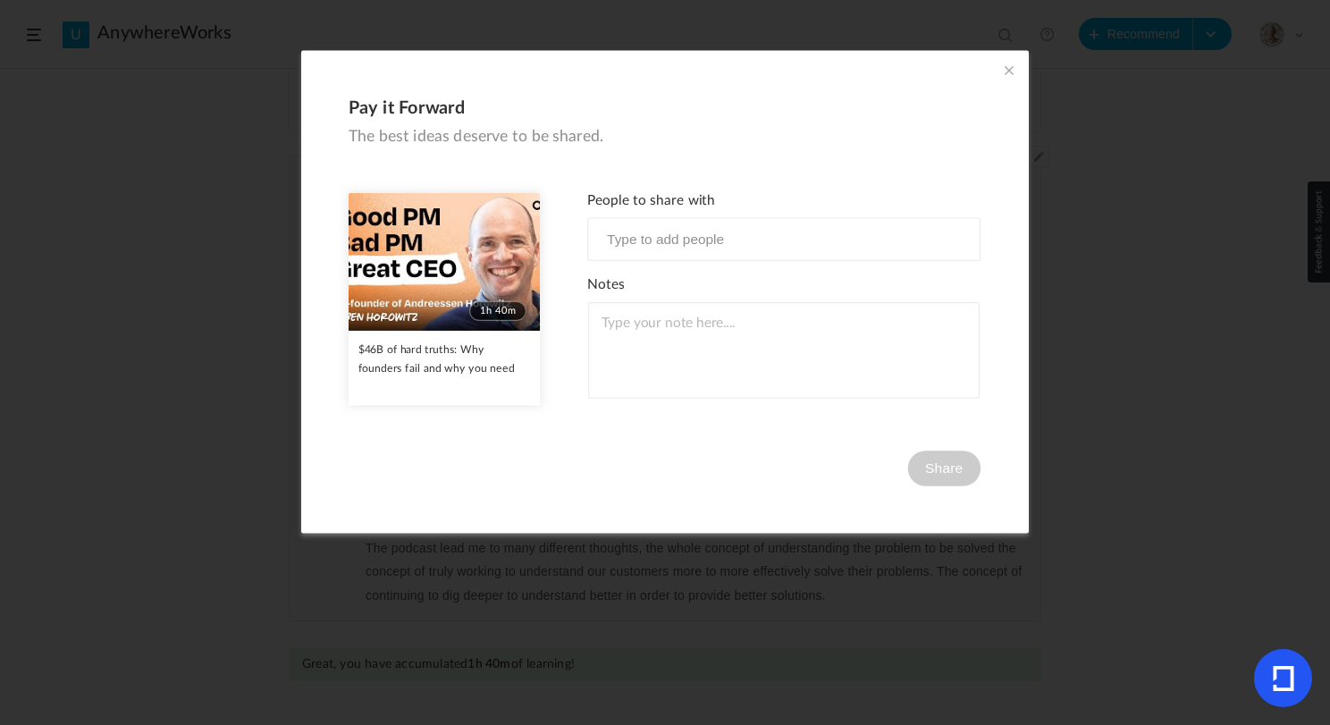
click at [1005, 69] on span at bounding box center [1010, 71] width 20 height 20
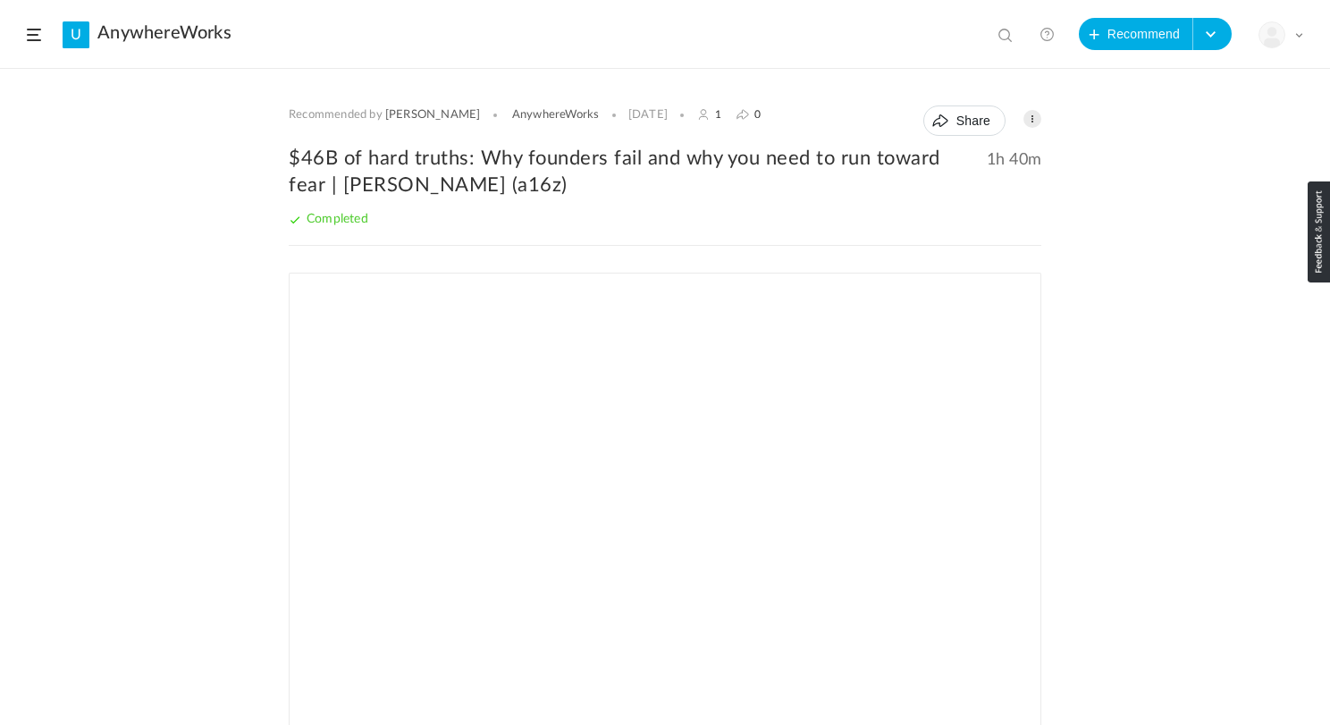
click at [37, 33] on span at bounding box center [34, 35] width 14 height 13
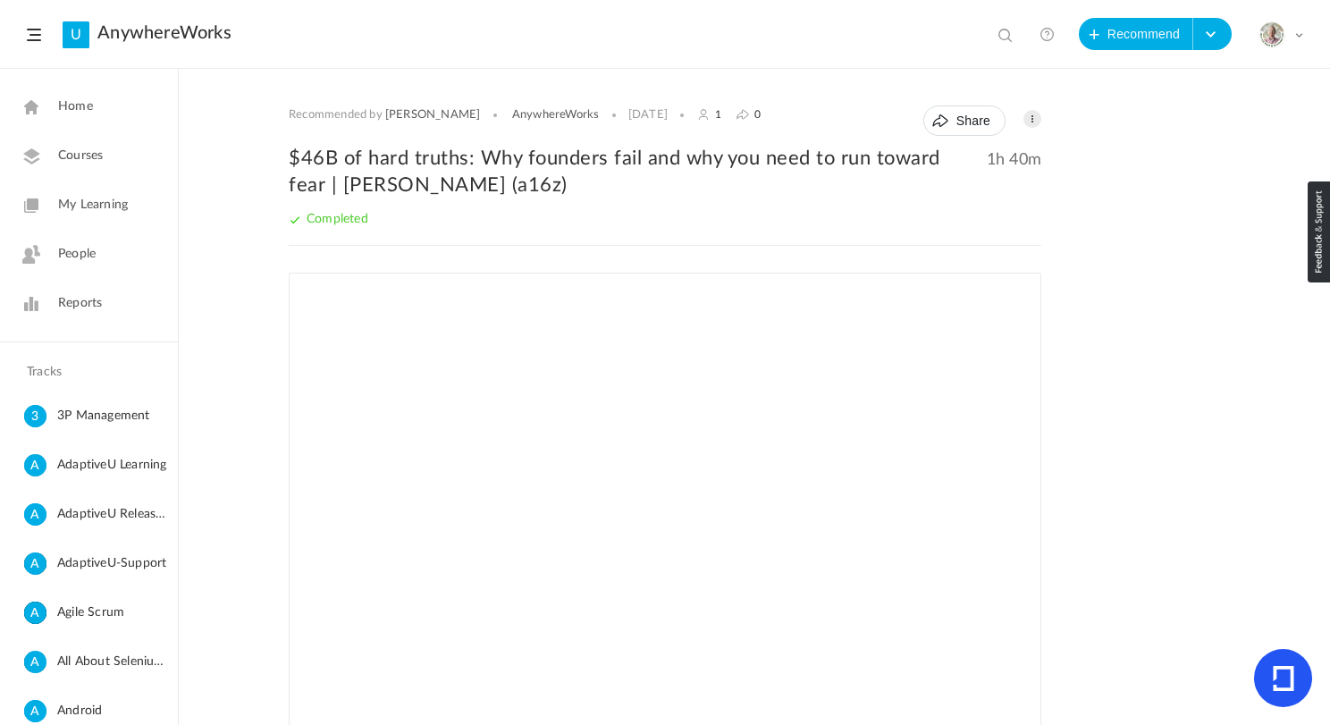
click at [80, 208] on span "My Learning" at bounding box center [93, 205] width 70 height 19
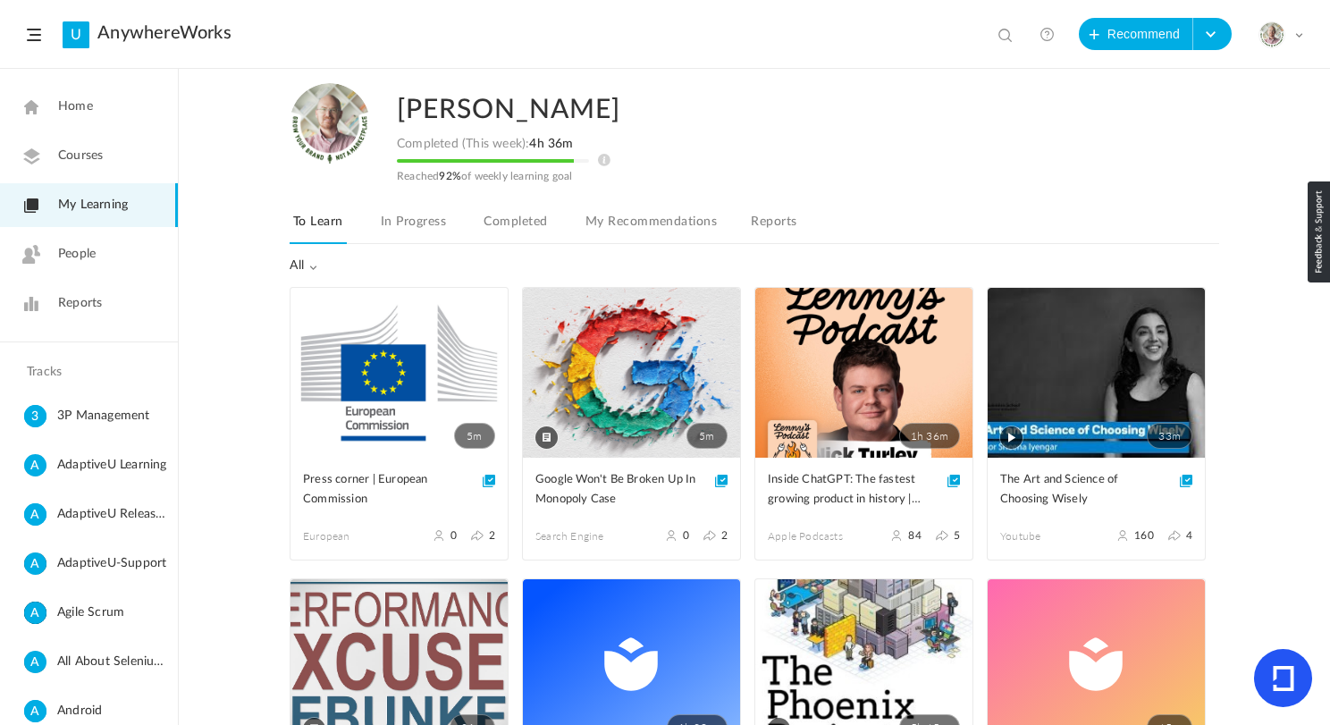
click at [412, 224] on link "In Progress" at bounding box center [413, 227] width 72 height 34
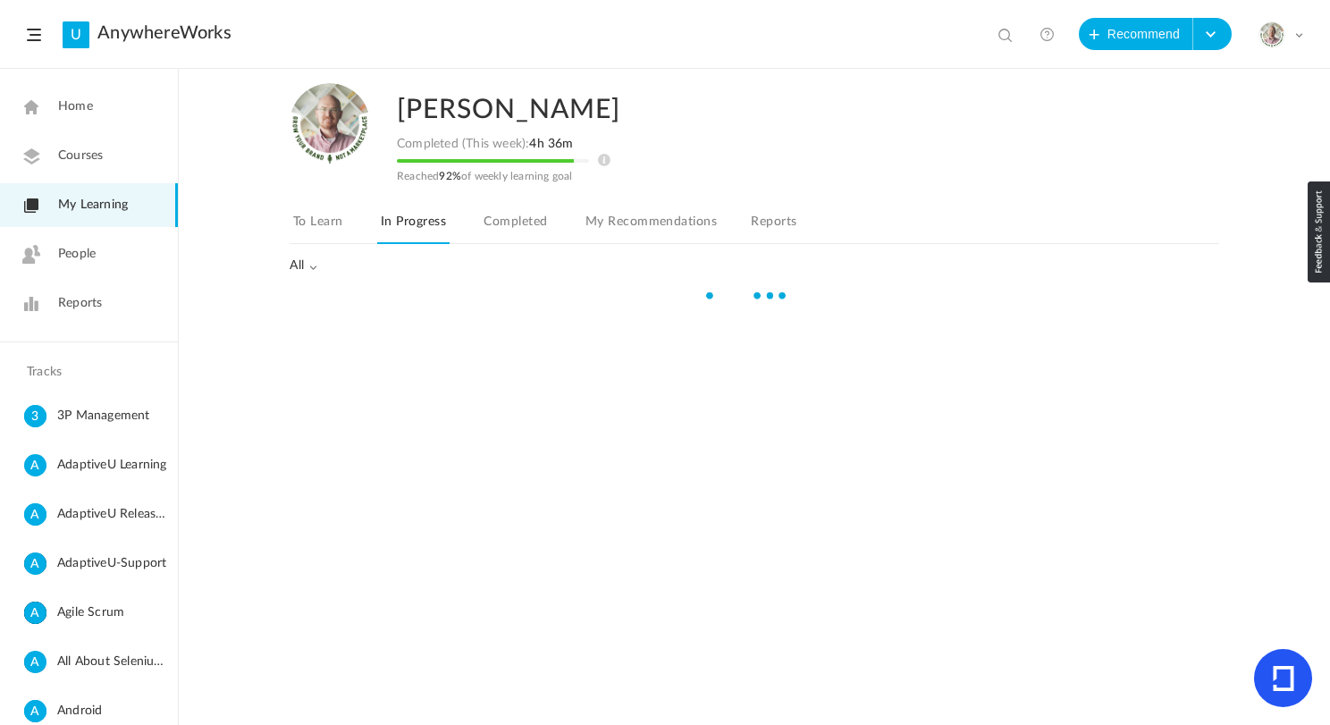
click at [522, 231] on link "Completed" at bounding box center [515, 227] width 71 height 34
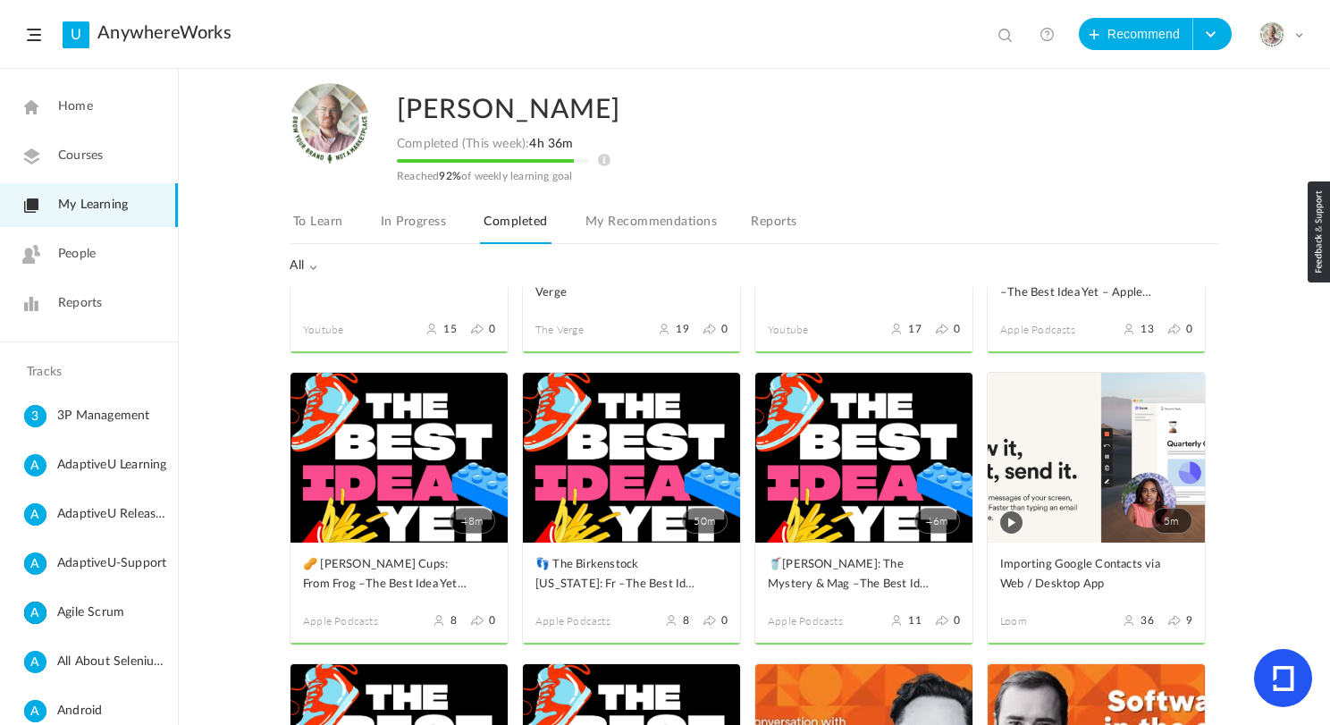
scroll to position [3418, 0]
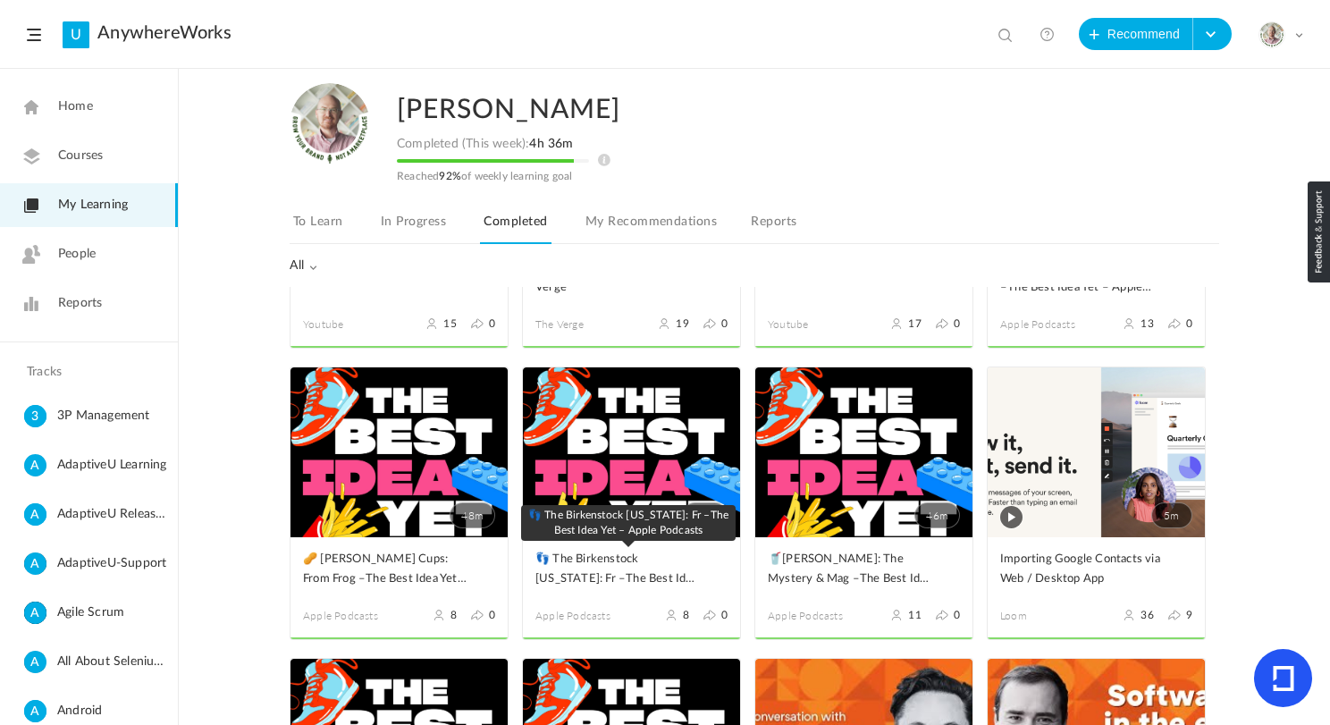
click at [614, 563] on span "👣 The Birkenstock Arizona: Fr –The Best Idea Yet – Apple Podcasts" at bounding box center [618, 569] width 165 height 39
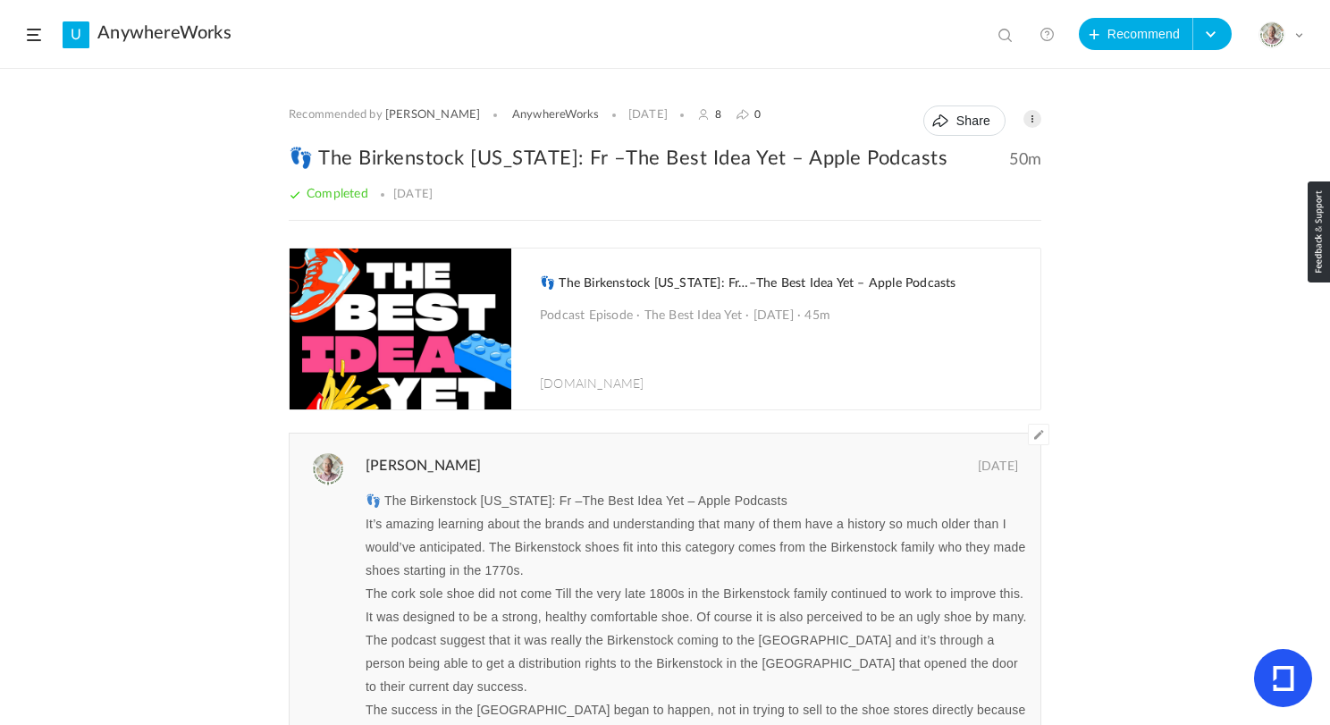
click at [785, 283] on h1 "👣 The Birkenstock Arizona: Fr…–The Best Idea Yet – Apple Podcasts" at bounding box center [781, 283] width 483 height 16
click at [1141, 37] on button "Recommend" at bounding box center [1136, 34] width 114 height 32
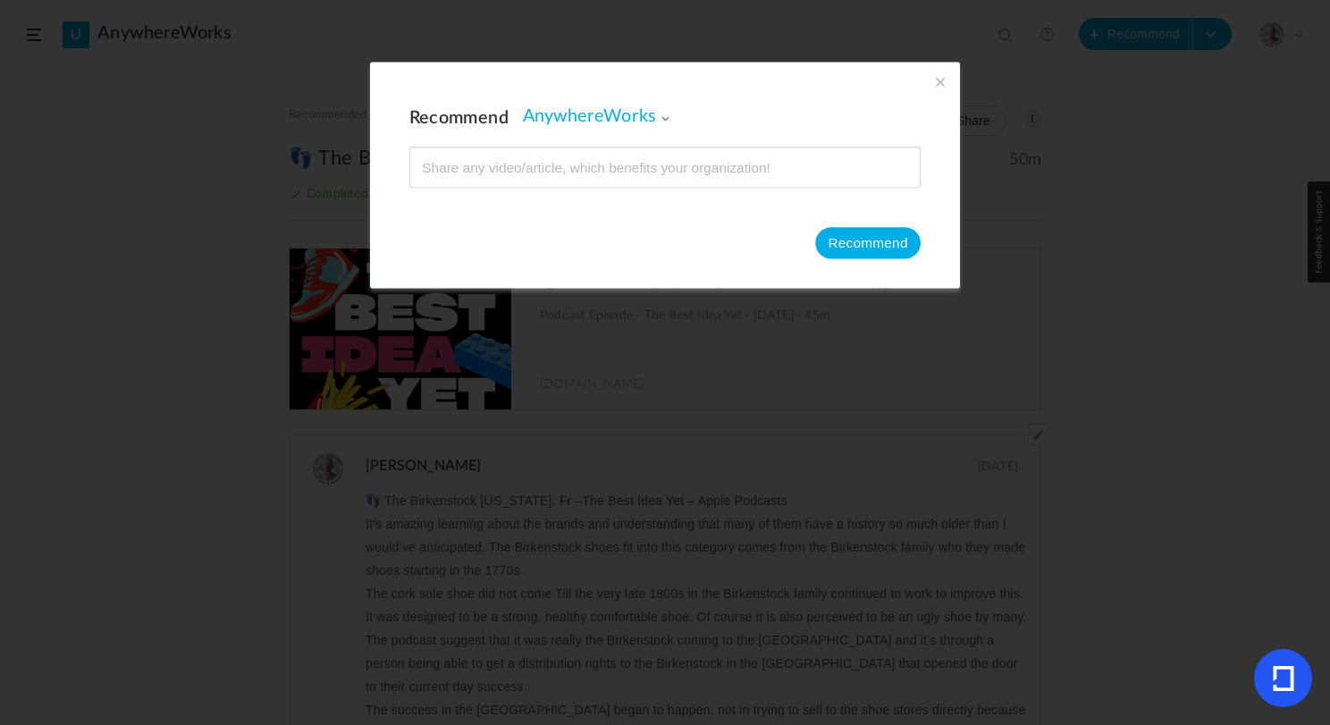
type input "https://podcasts.apple.com/hr/podcast/michelin-guide-the-tire-company-that-acci…"
type input "⭐ Michelin Guide: The Tire Com –The Best Idea Yet – Apple Podcasts"
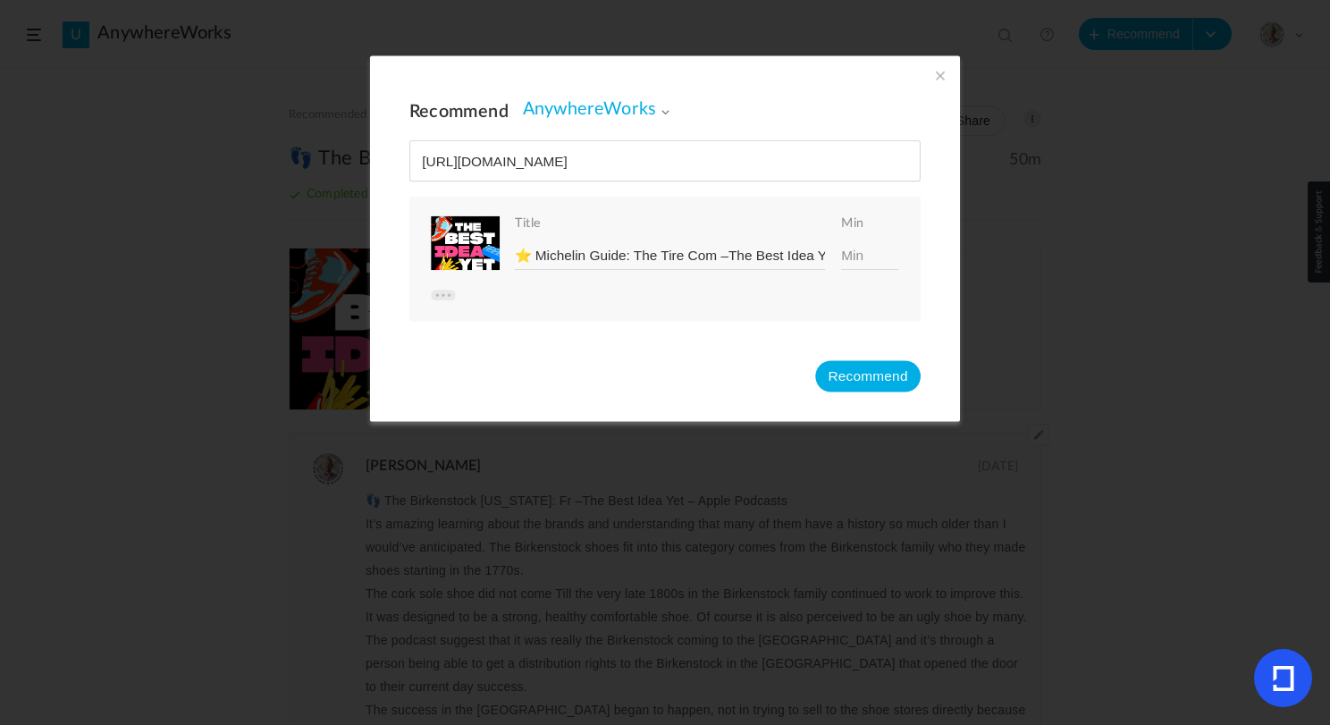
scroll to position [0, 236]
type input "https://podcasts.apple.com/hr/podcast/michelin-guide-the-tire-company-that-acci…"
click at [859, 257] on input at bounding box center [870, 255] width 58 height 28
type input "48"
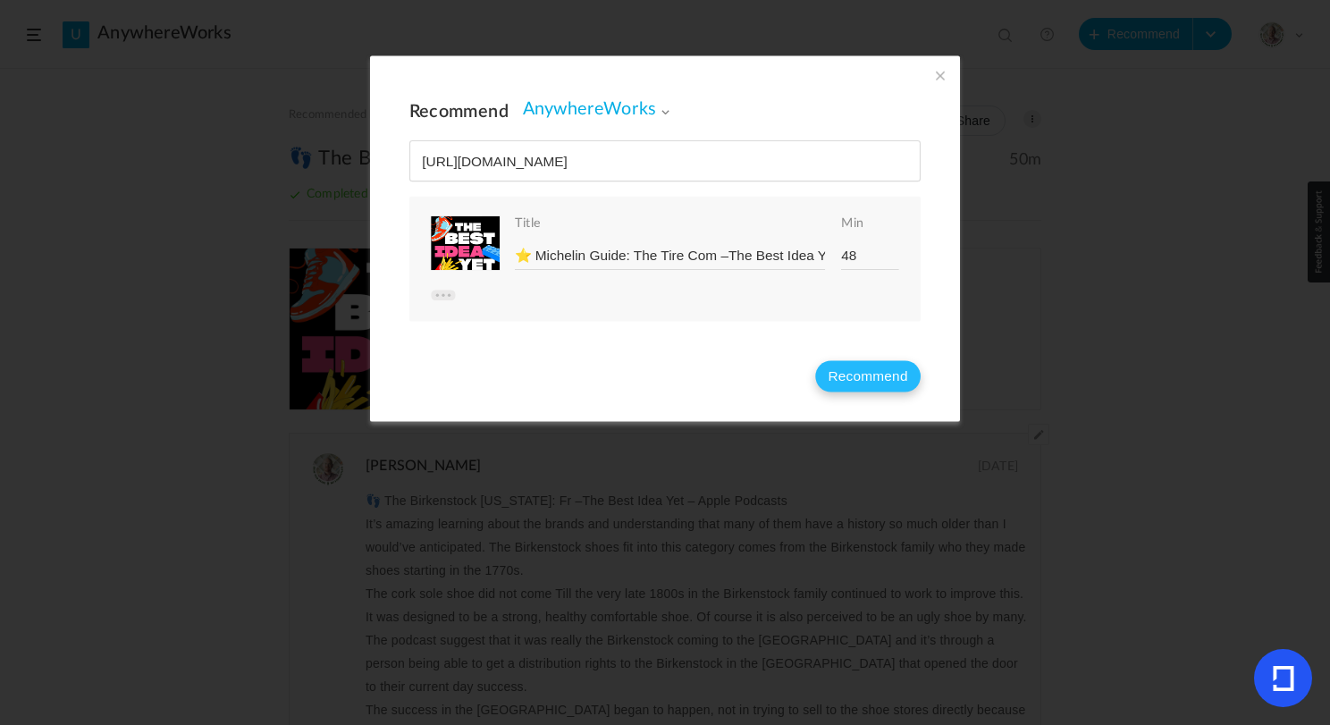
click at [857, 372] on button "Recommend" at bounding box center [868, 375] width 106 height 31
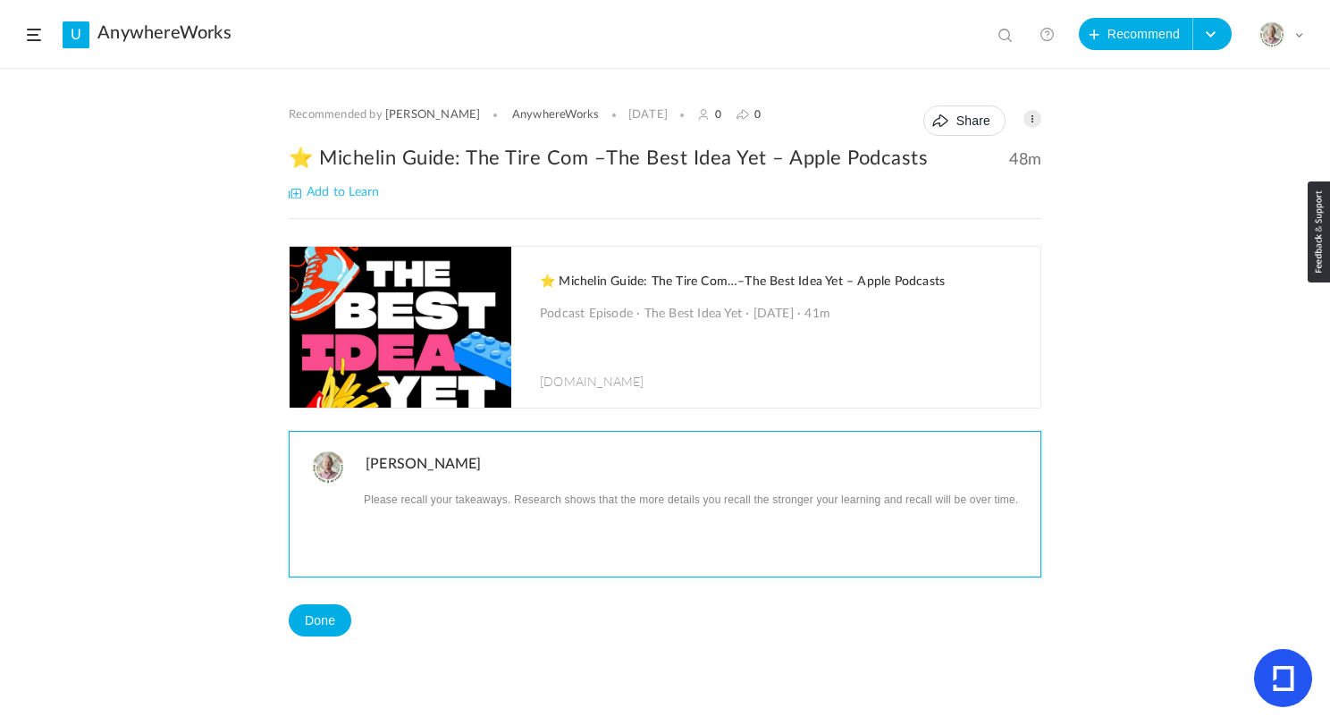
click at [441, 509] on p at bounding box center [697, 498] width 662 height 23
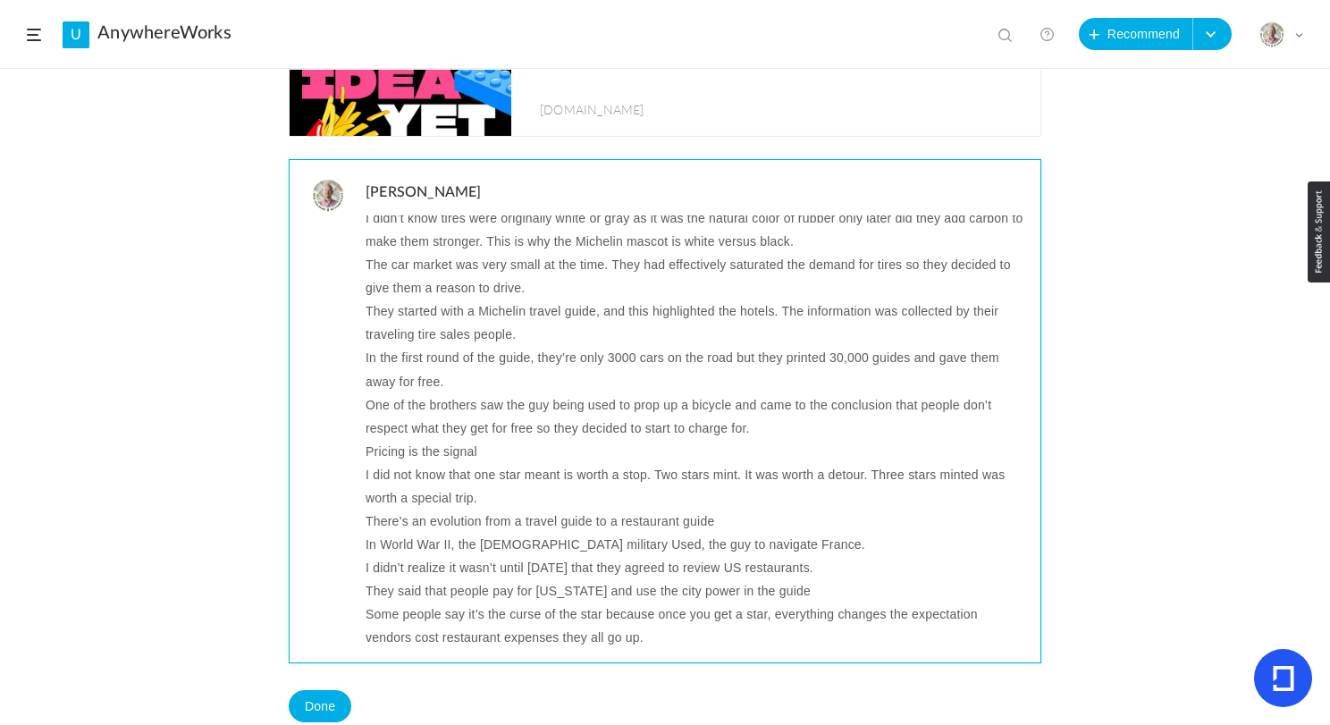
scroll to position [289, 0]
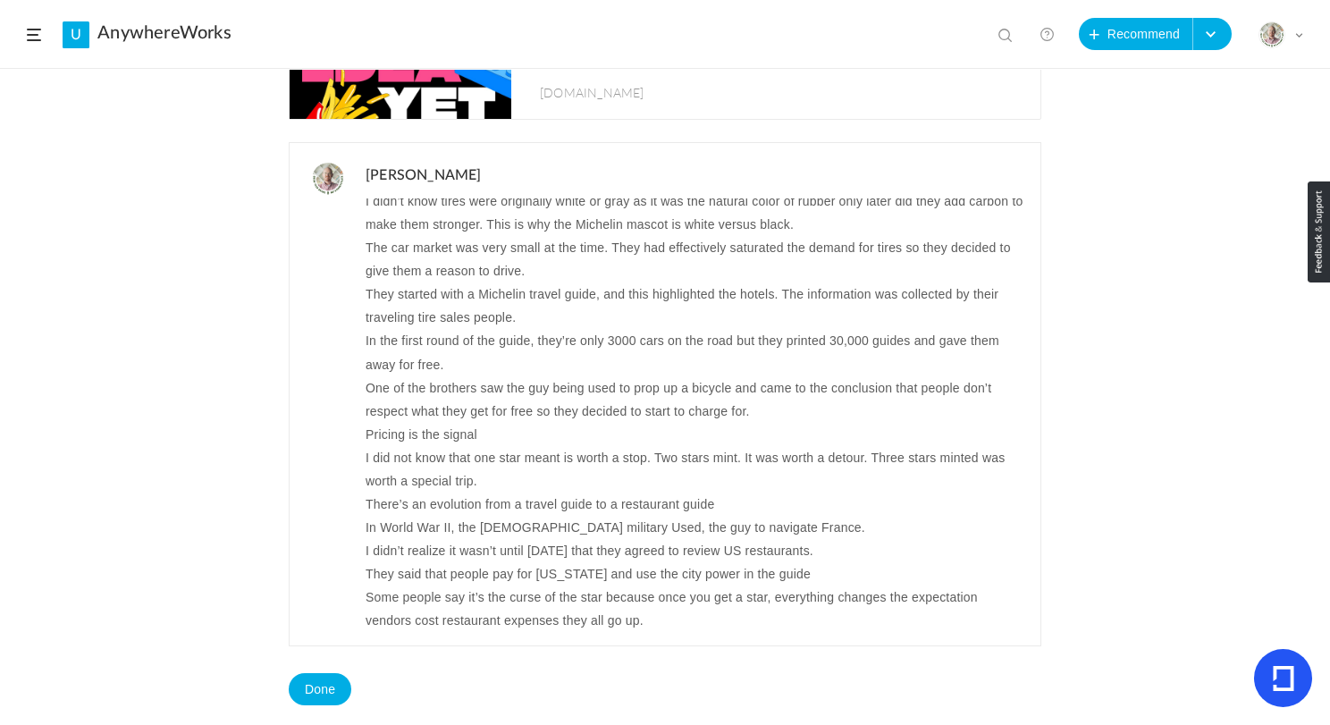
click at [156, 356] on div "Recommended by Kevin AnywhereWorks 14 Sep 0 0 Share Edit Delete 48m %" at bounding box center [665, 397] width 1330 height 655
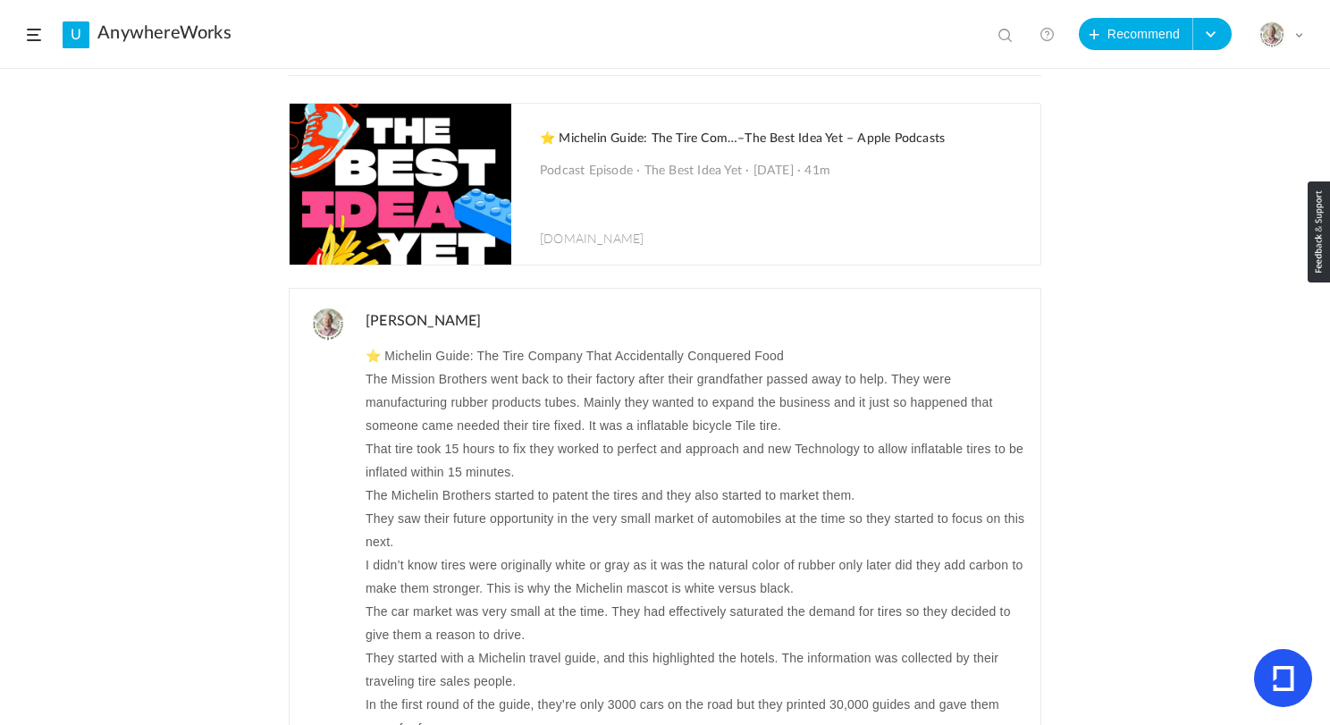
scroll to position [147, 0]
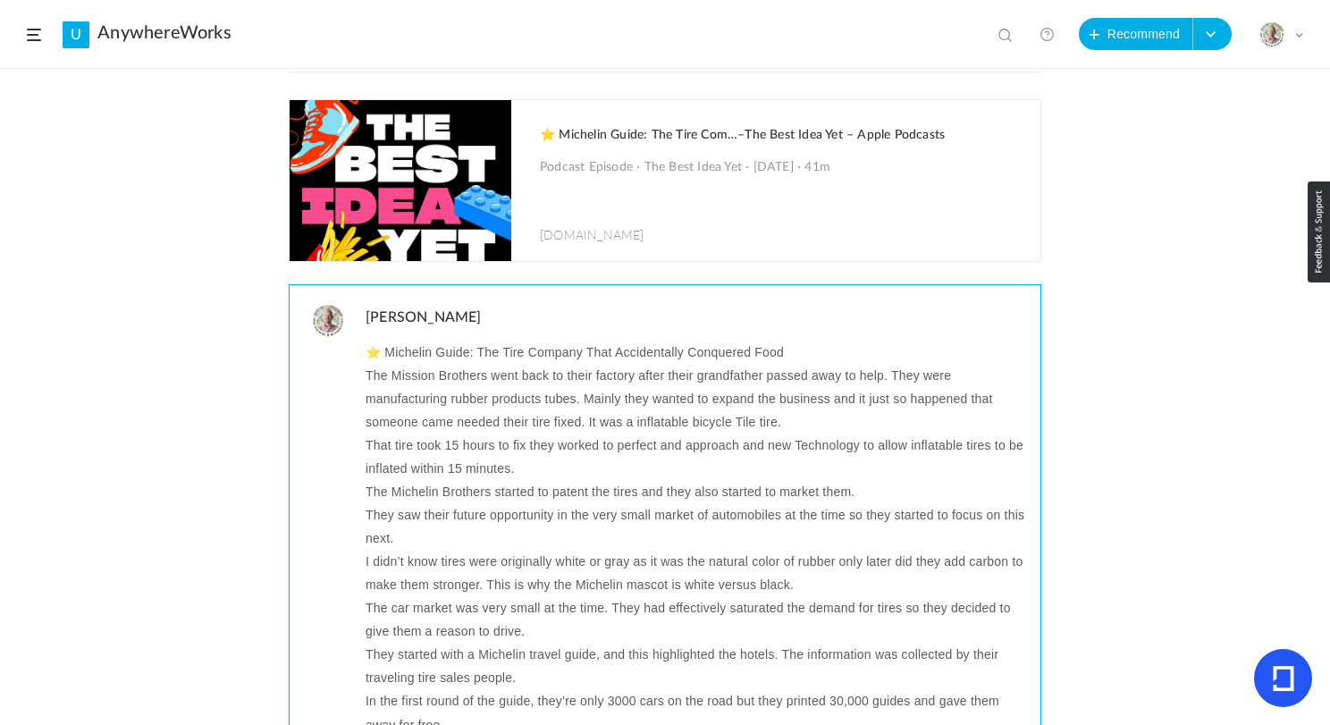
click at [499, 384] on p "The Mission Brothers went back to their factory after their grandfather passed …" at bounding box center [697, 399] width 662 height 70
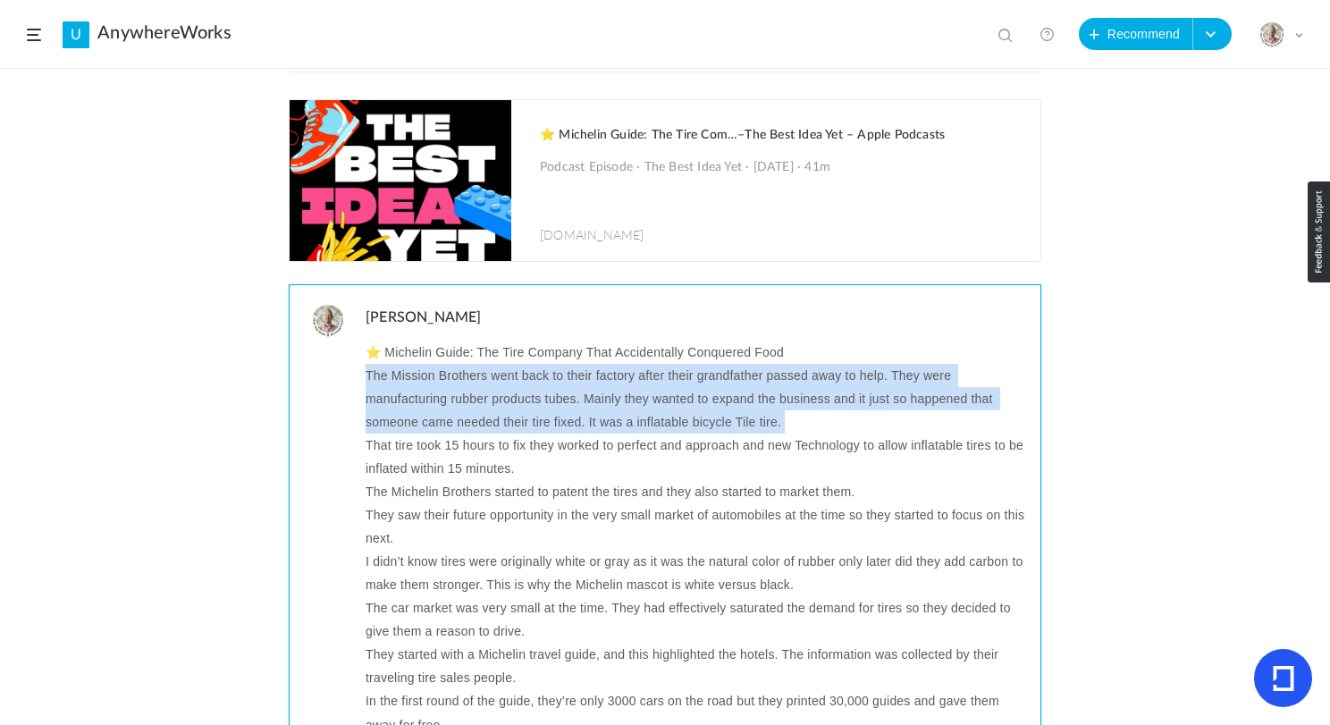
click at [499, 384] on p "The Mission Brothers went back to their factory after their grandfather passed …" at bounding box center [697, 399] width 662 height 70
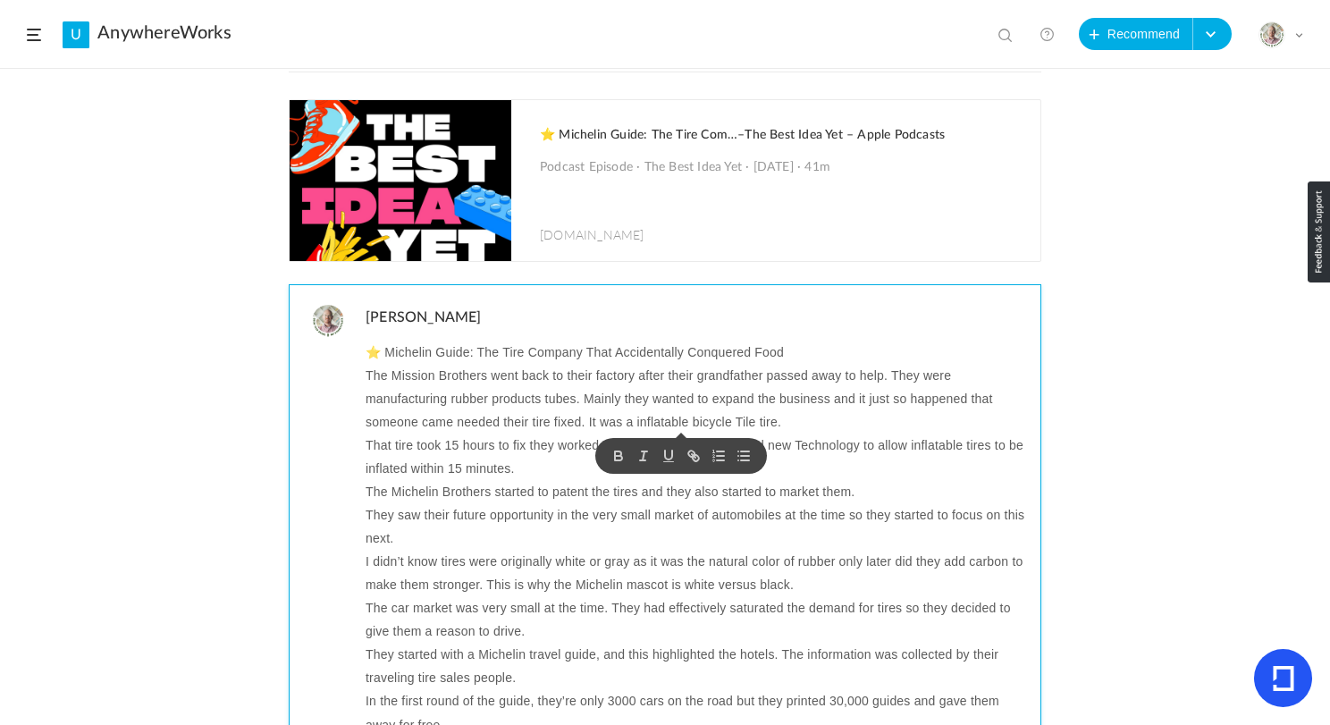
click at [394, 352] on p "⭐ Michelin Guide: The Tire Company That Accidentally Conquered Food" at bounding box center [697, 352] width 662 height 23
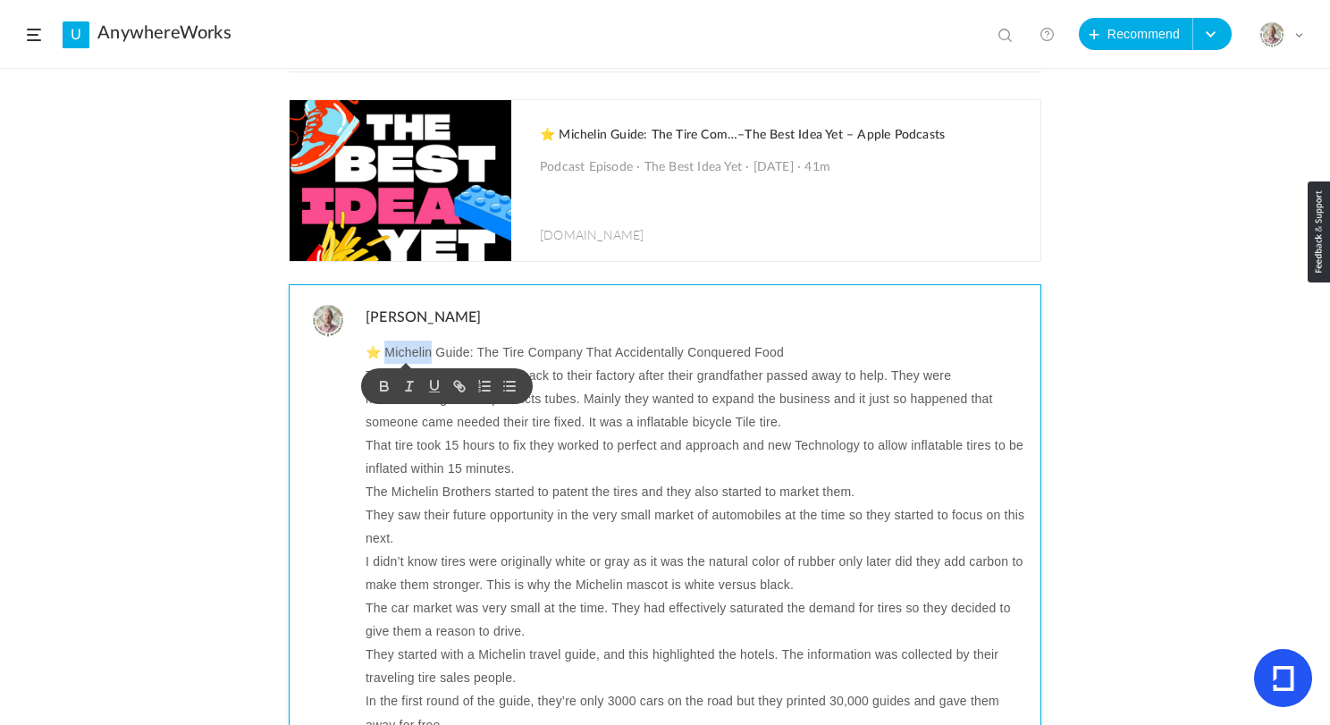
copy p "Michelin"
click at [447, 442] on p "That tire took 15 hours to fix they worked to perfect and approach and new Tech…" at bounding box center [697, 457] width 662 height 46
click at [410, 383] on p "The Mission Brothers went back to their factory after their grandfather passed …" at bounding box center [697, 399] width 662 height 70
click at [495, 380] on p "The Michelin Brothers went back to their factory after their grandfather passed…" at bounding box center [697, 399] width 662 height 70
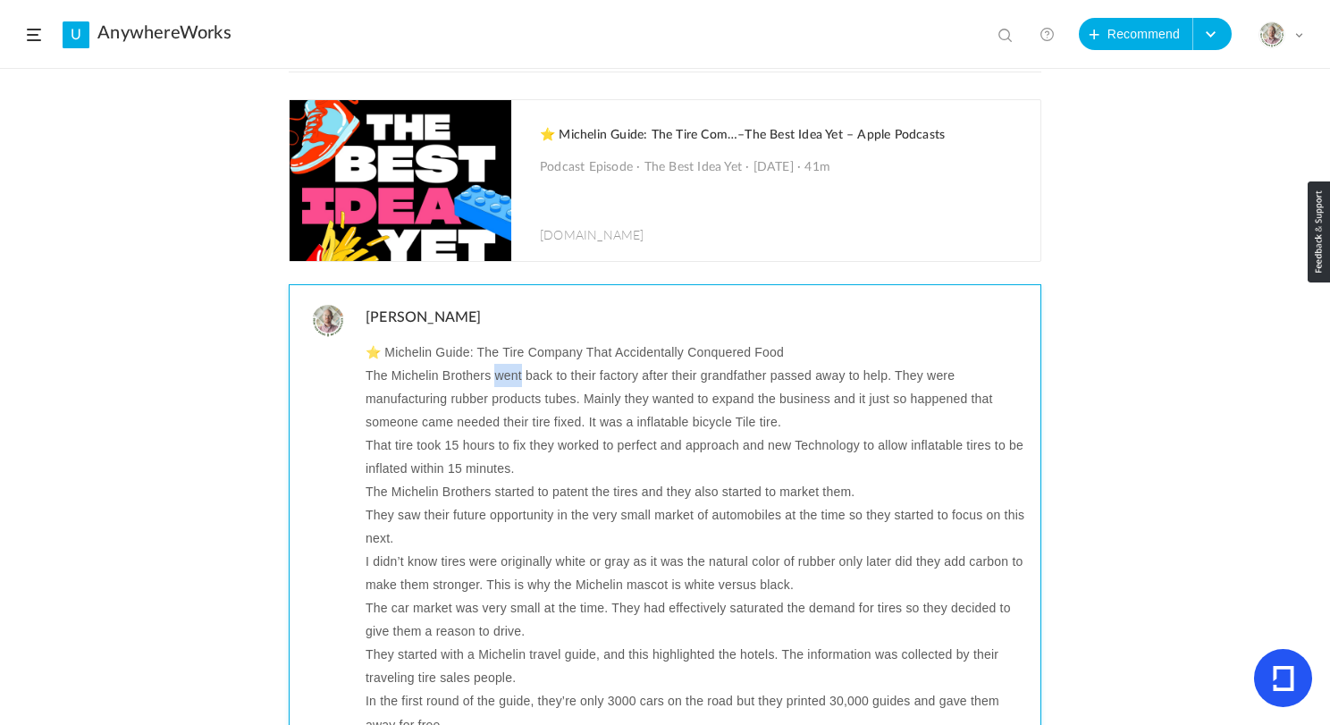
click at [495, 380] on p "The Michelin Brothers went back to their factory after their grandfather passed…" at bounding box center [697, 399] width 662 height 70
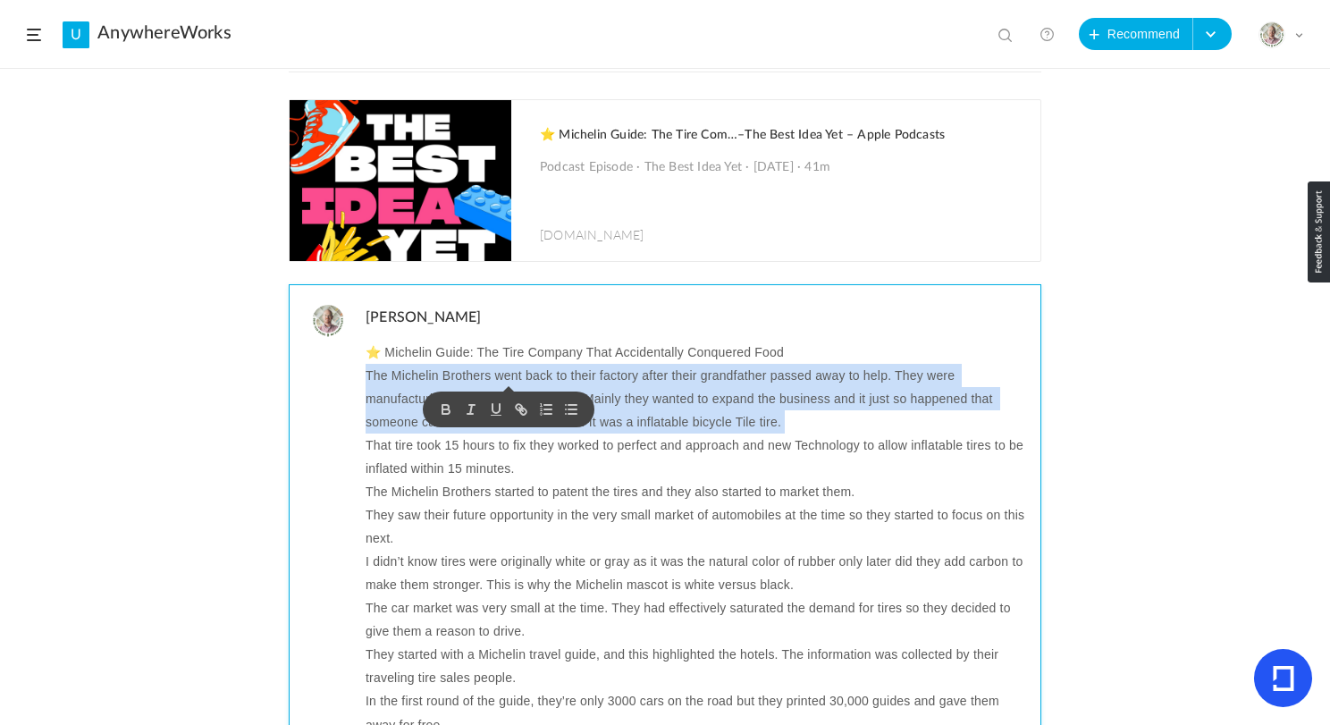
click at [495, 380] on p "The Michelin Brothers went back to their factory after their grandfather passed…" at bounding box center [697, 399] width 662 height 70
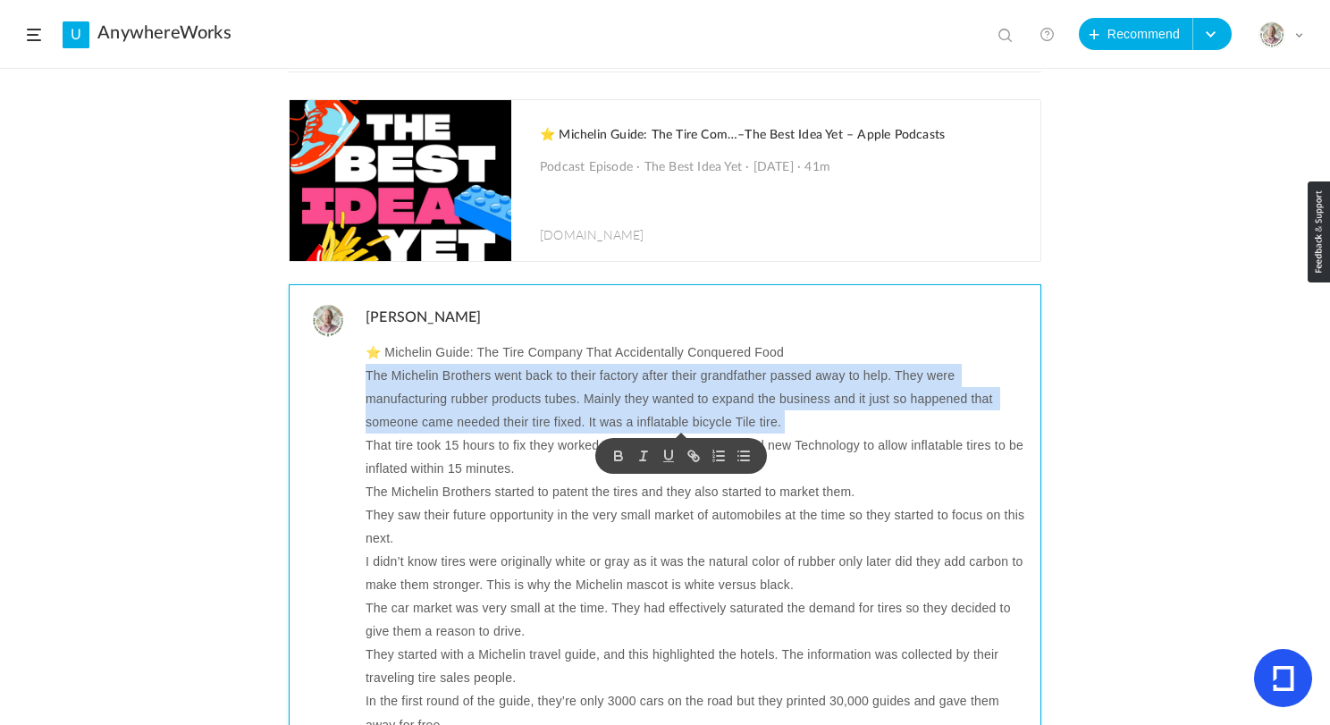
copy p "The Michelin Brothers went back to their factory after their grandfather passed…"
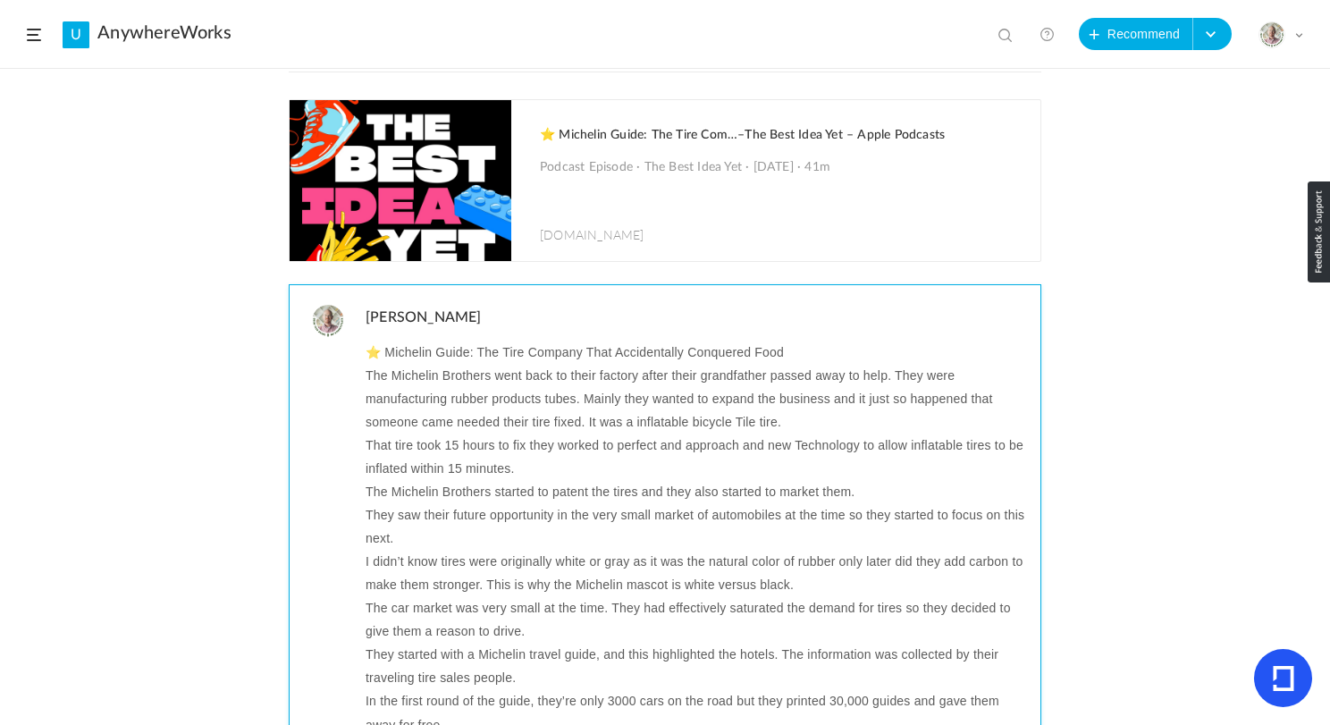
click at [554, 400] on p "The Michelin Brothers went back to their factory after their grandfather passed…" at bounding box center [697, 399] width 662 height 70
click at [583, 398] on p "The Michelin Brothers went back to their factory after their grandfather passed…" at bounding box center [697, 399] width 662 height 70
click at [596, 442] on p "That tire took 15 hours to fix they worked to perfect and approach and new Tech…" at bounding box center [697, 457] width 662 height 46
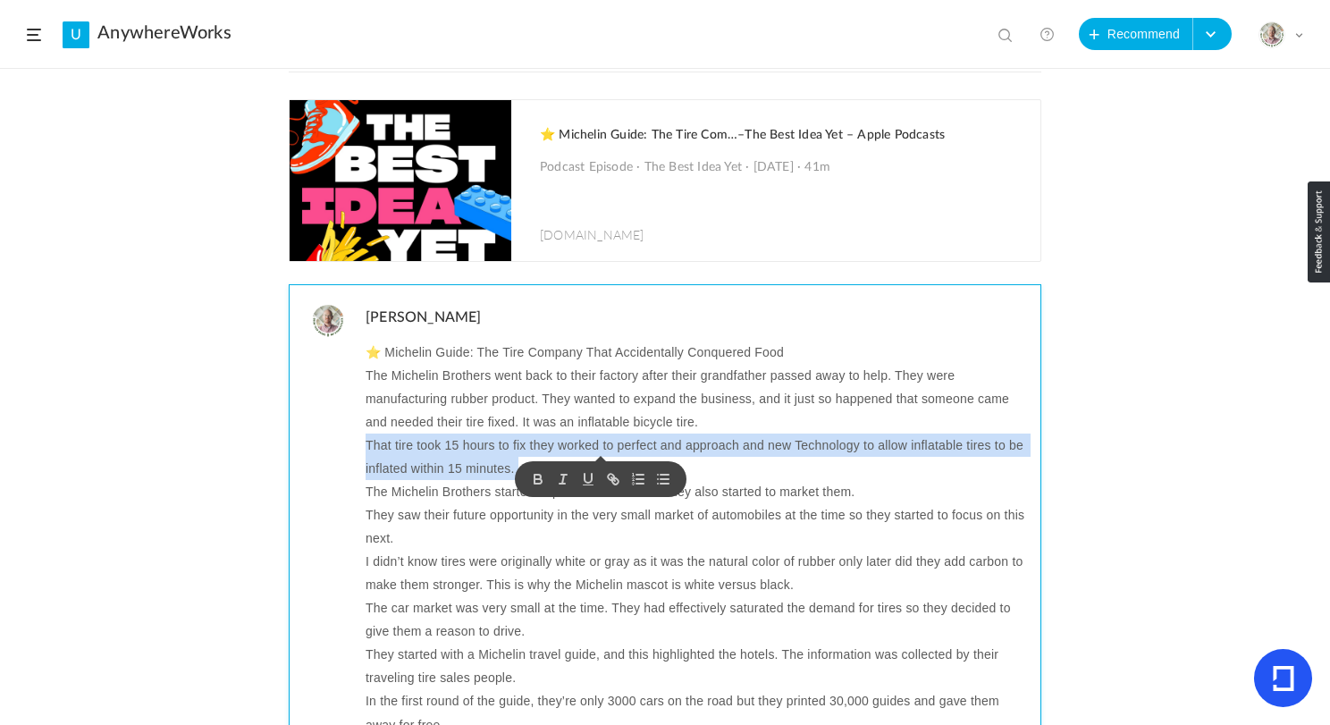
click at [596, 442] on p "That tire took 15 hours to fix they worked to perfect and approach and new Tech…" at bounding box center [697, 457] width 662 height 46
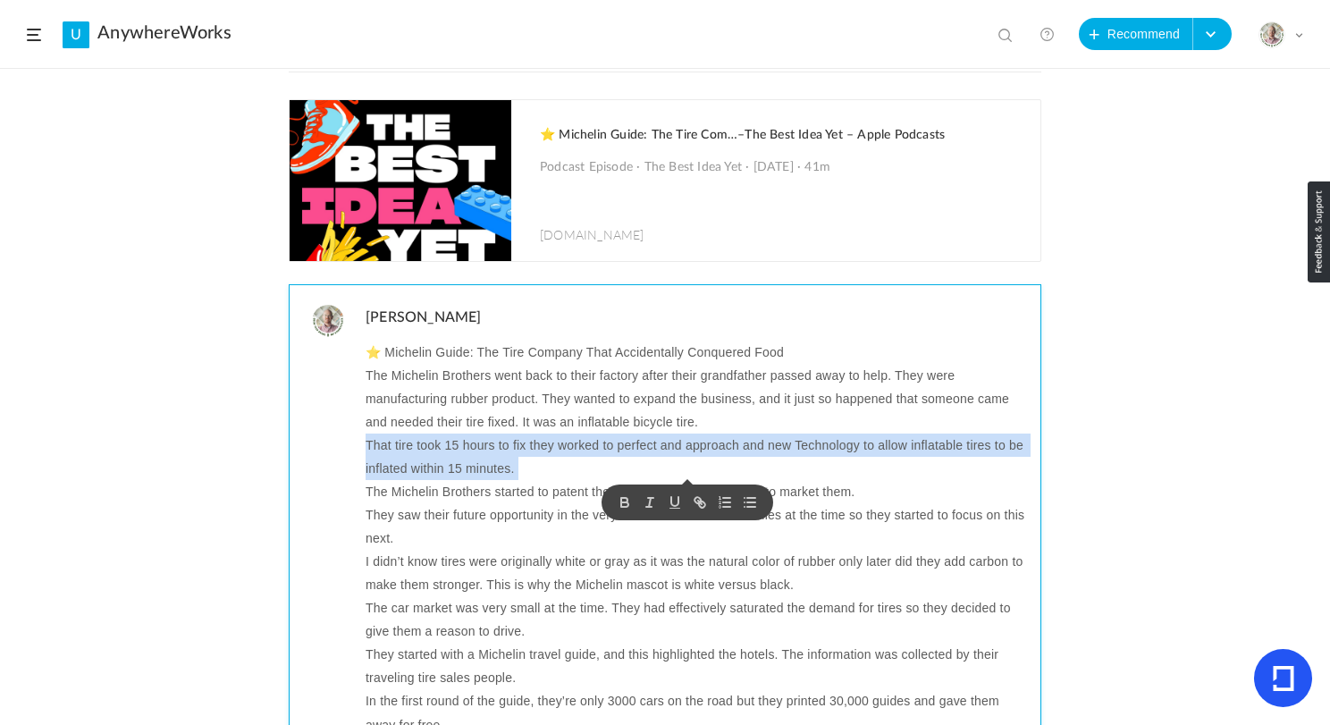
copy p "That tire took 15 hours to fix they worked to perfect and approach and new Tech…"
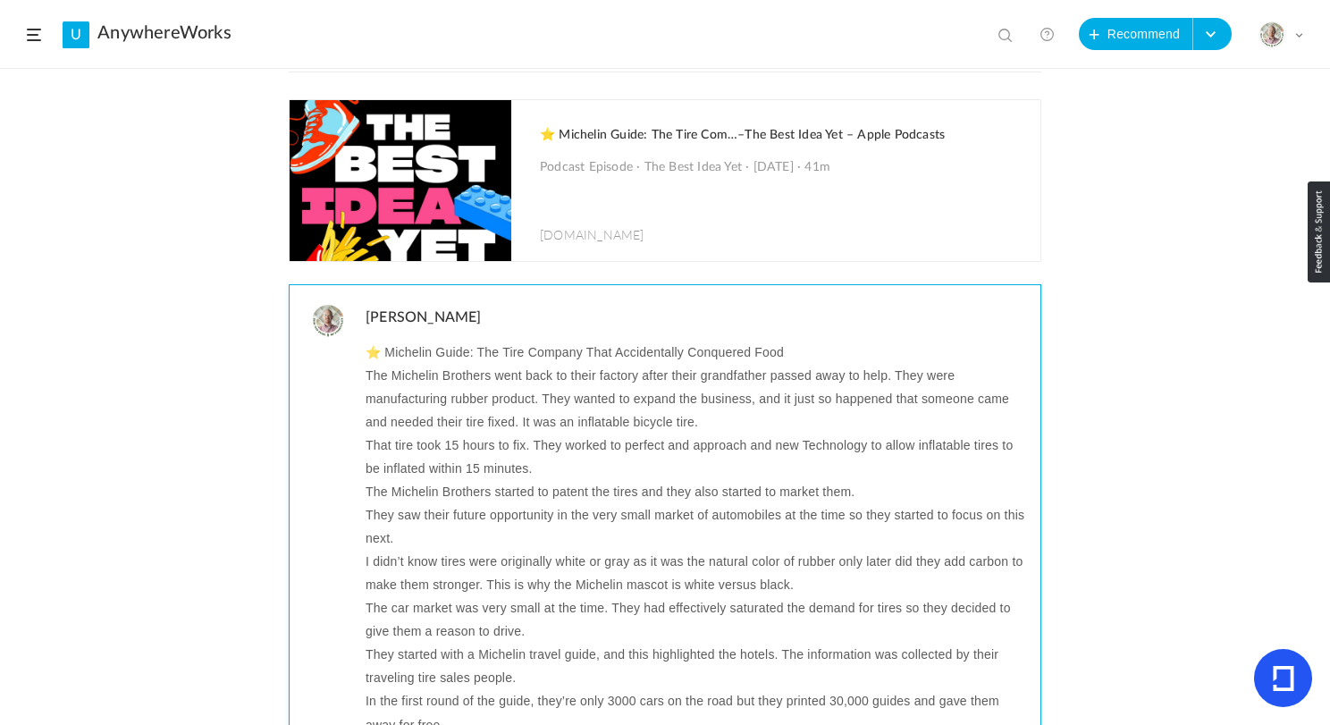
click at [481, 500] on p "The Michelin Brothers started to patent the tires and they also started to mark…" at bounding box center [697, 491] width 662 height 23
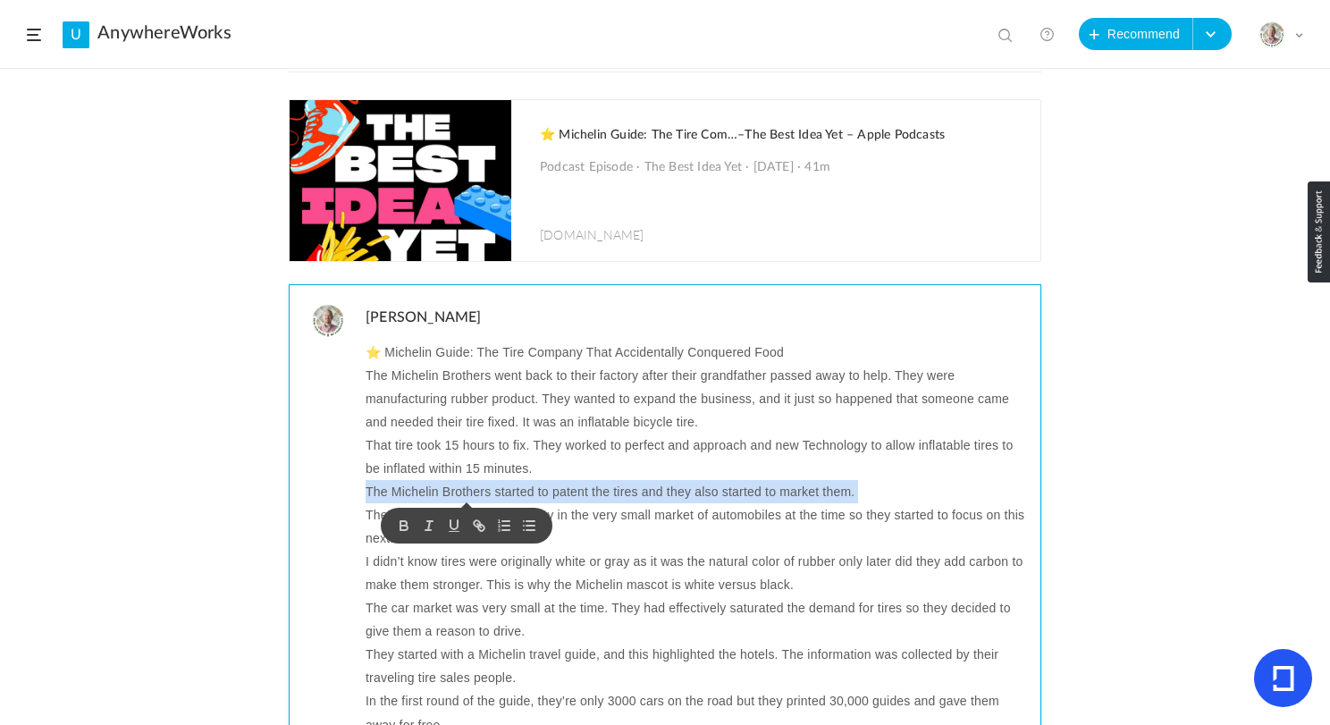
click at [481, 500] on p "The Michelin Brothers started to patent the tires and they also started to mark…" at bounding box center [697, 491] width 662 height 23
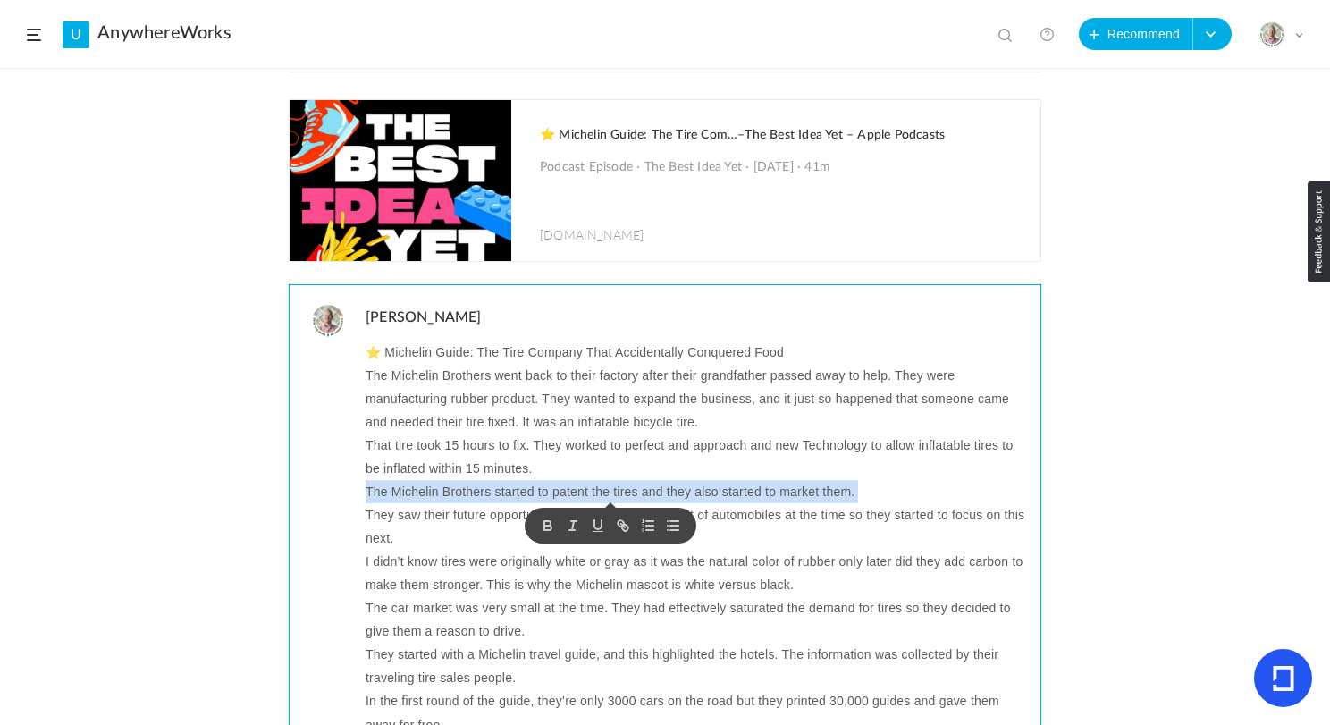
copy p "The Michelin Brothers started to patent the tires and they also started to mark…"
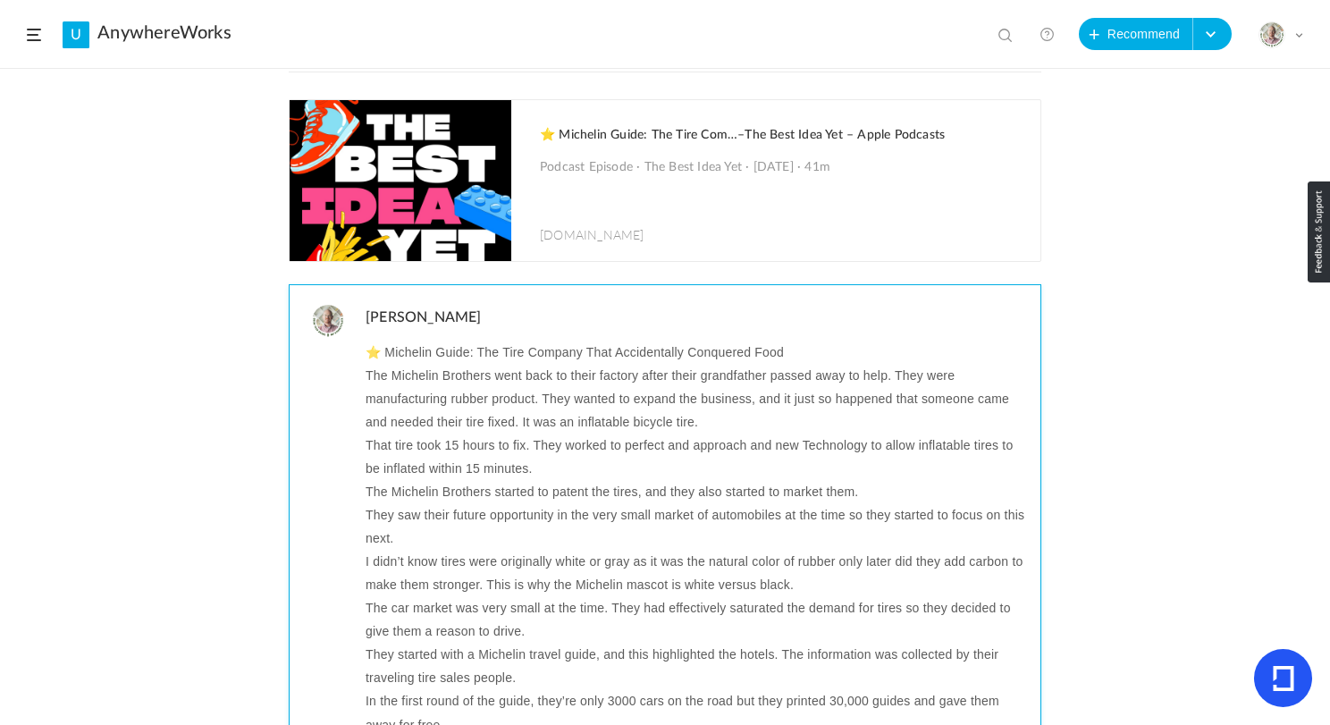
click at [561, 516] on p "They saw their future opportunity in the very small market of automobiles at th…" at bounding box center [697, 526] width 662 height 46
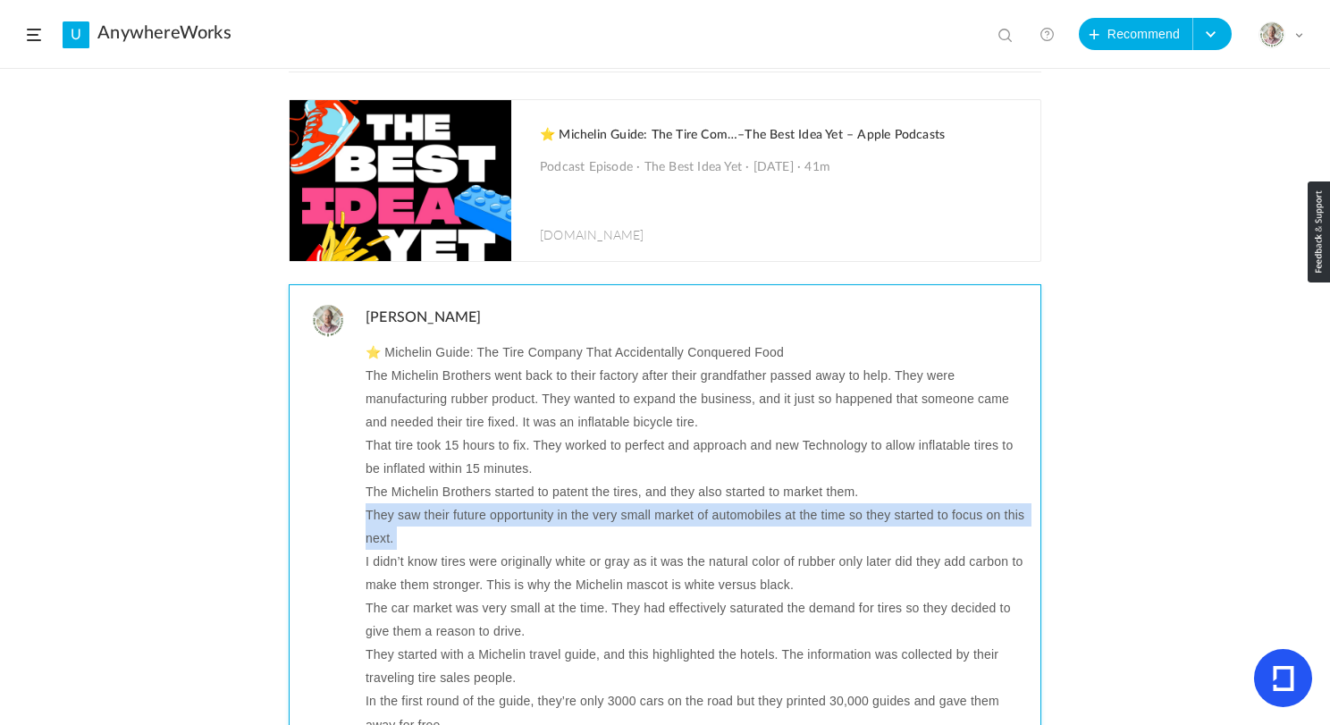
click at [561, 516] on p "They saw their future opportunity in the very small market of automobiles at th…" at bounding box center [697, 526] width 662 height 46
copy p "They saw their future opportunity in the very small market of automobiles at th…"
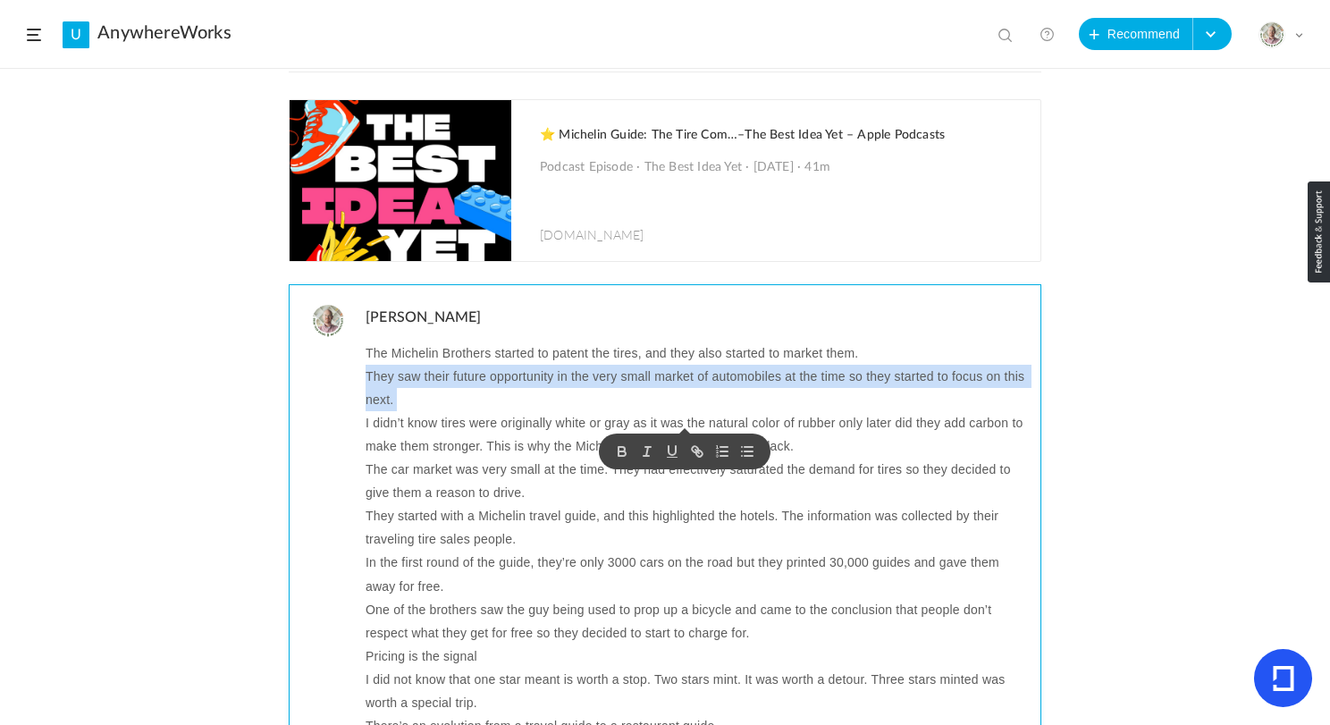
scroll to position [139, 0]
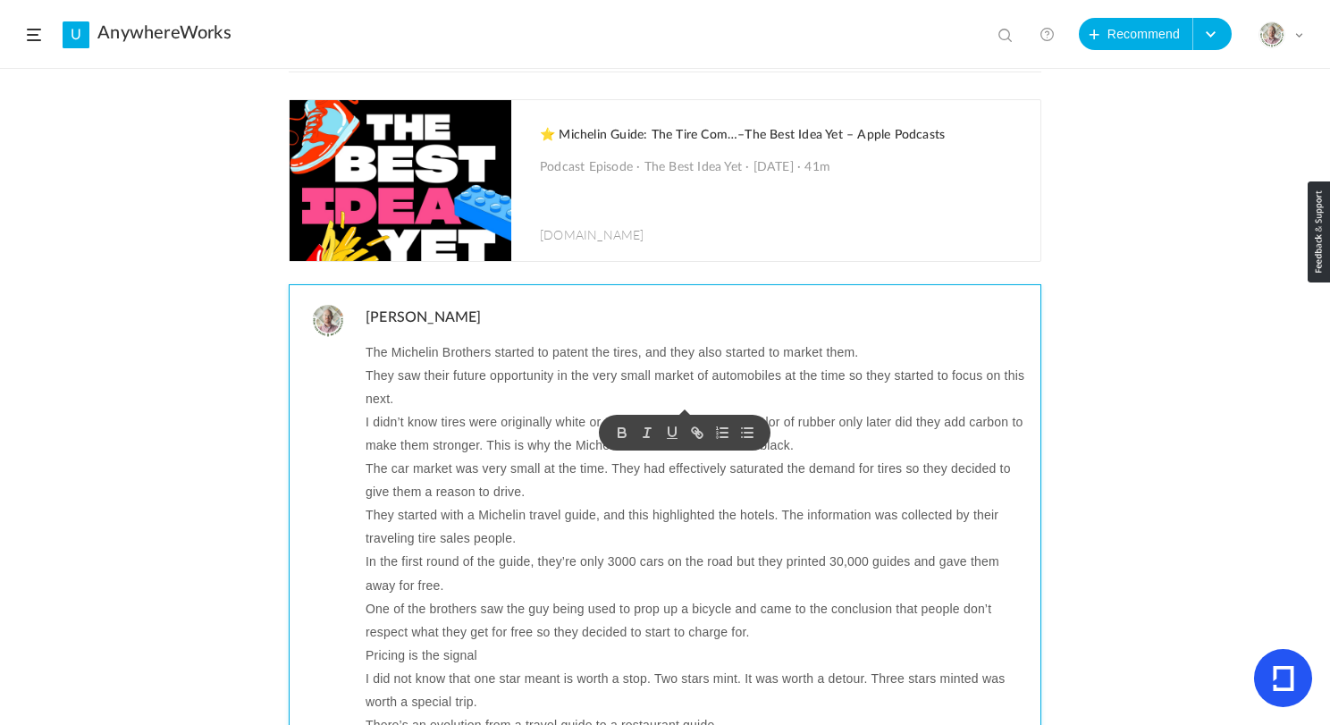
click at [486, 423] on p "I didn’t know tires were originally white or gray as it was the natural color o…" at bounding box center [697, 433] width 662 height 46
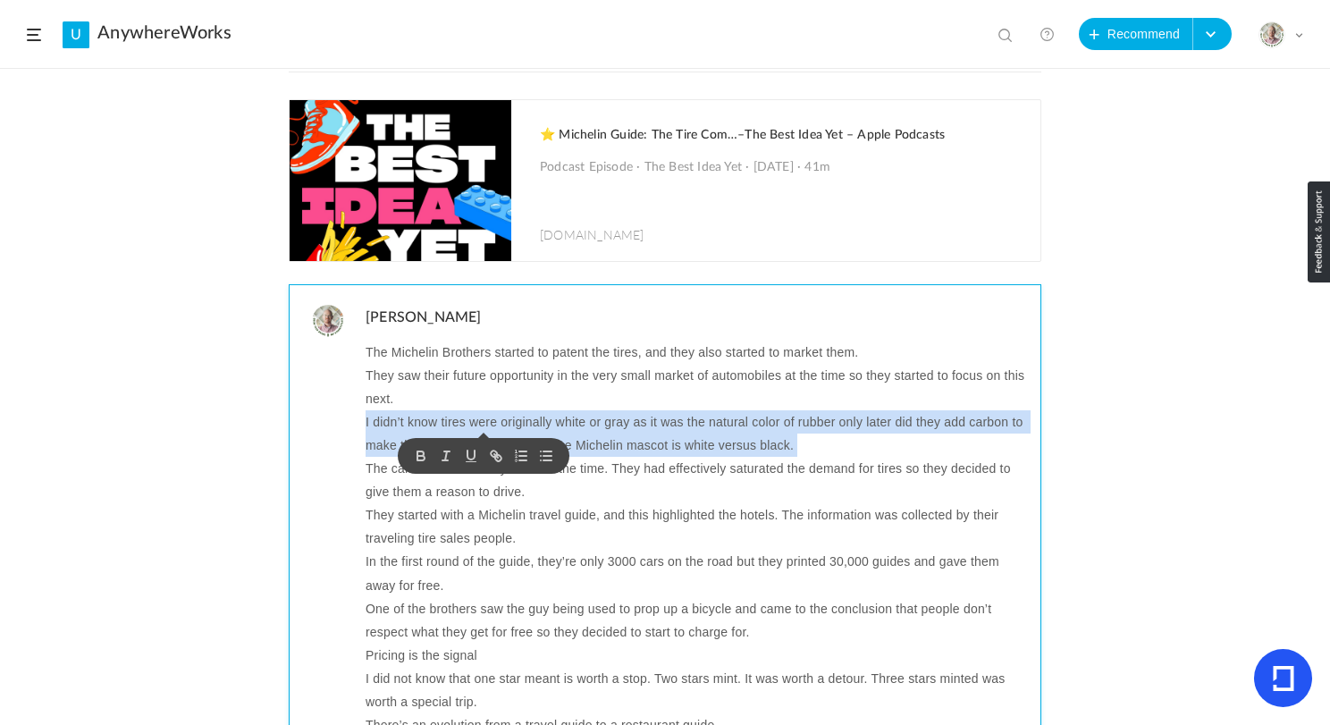
click at [486, 423] on p "I didn’t know tires were originally white or gray as it was the natural color o…" at bounding box center [697, 433] width 662 height 46
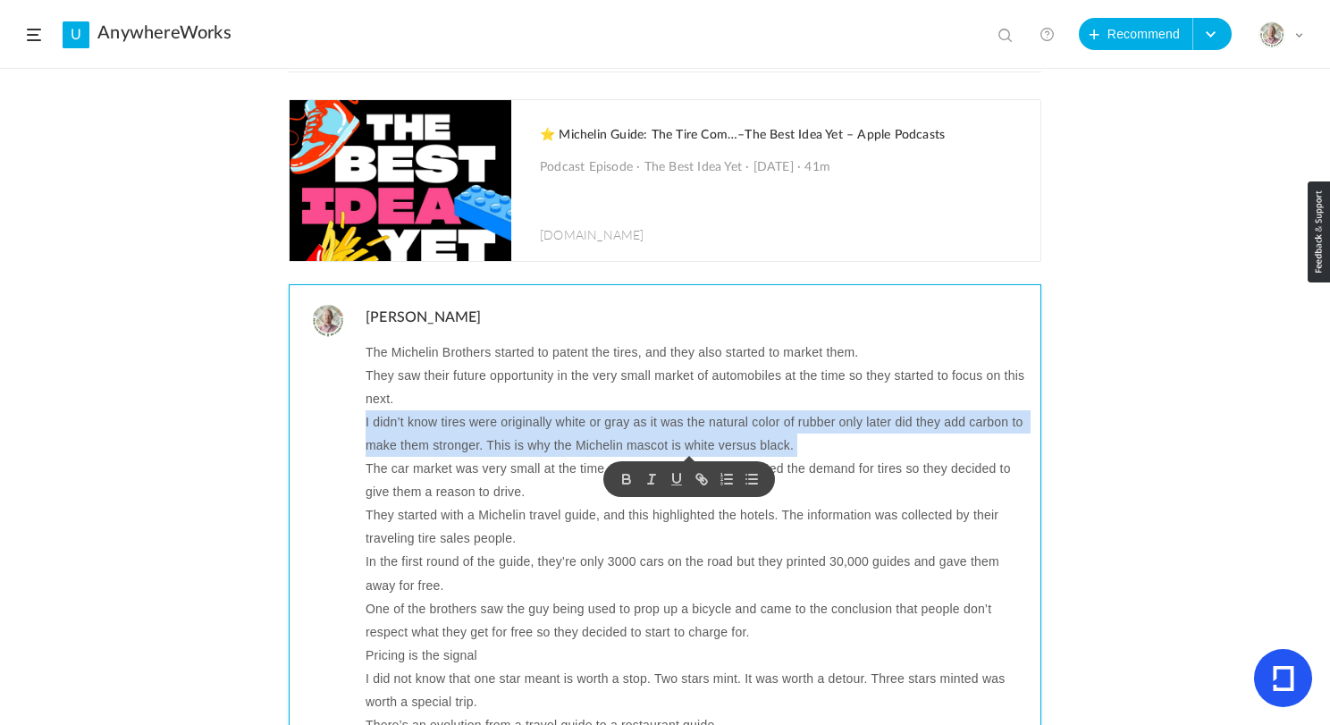
copy p "I didn’t know tires were originally white or gray as it was the natural color o…"
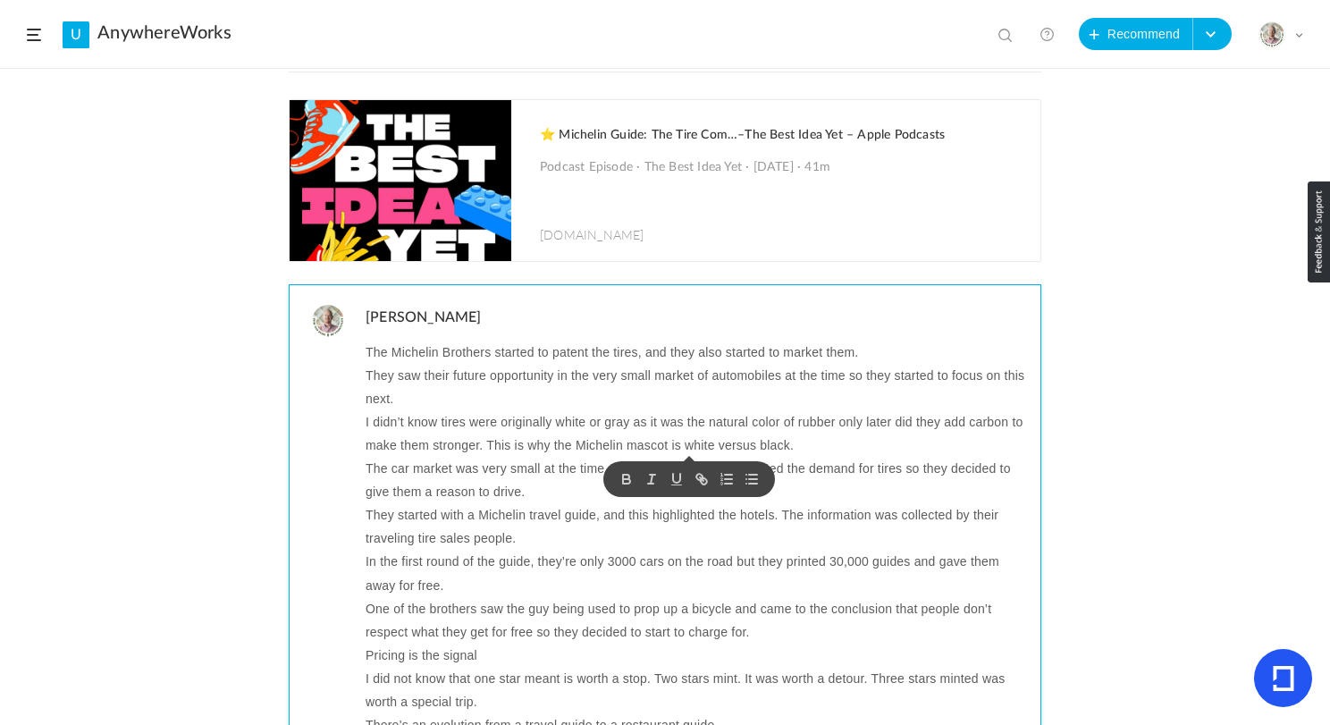
click at [465, 472] on p "The car market was very small at the time. They had effectively saturated the d…" at bounding box center [697, 480] width 662 height 46
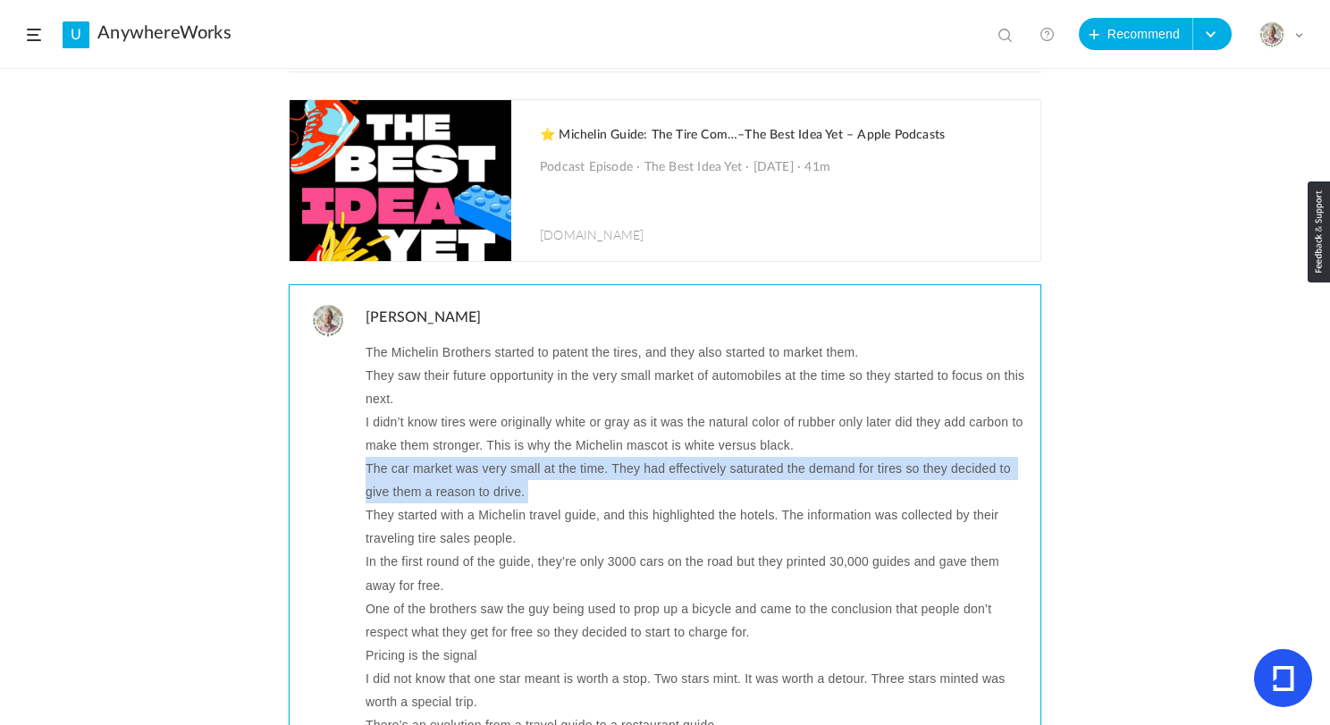
click at [465, 472] on p "The car market was very small at the time. They had effectively saturated the d…" at bounding box center [697, 480] width 662 height 46
copy p "The car market was very small at the time. They had effectively saturated the d…"
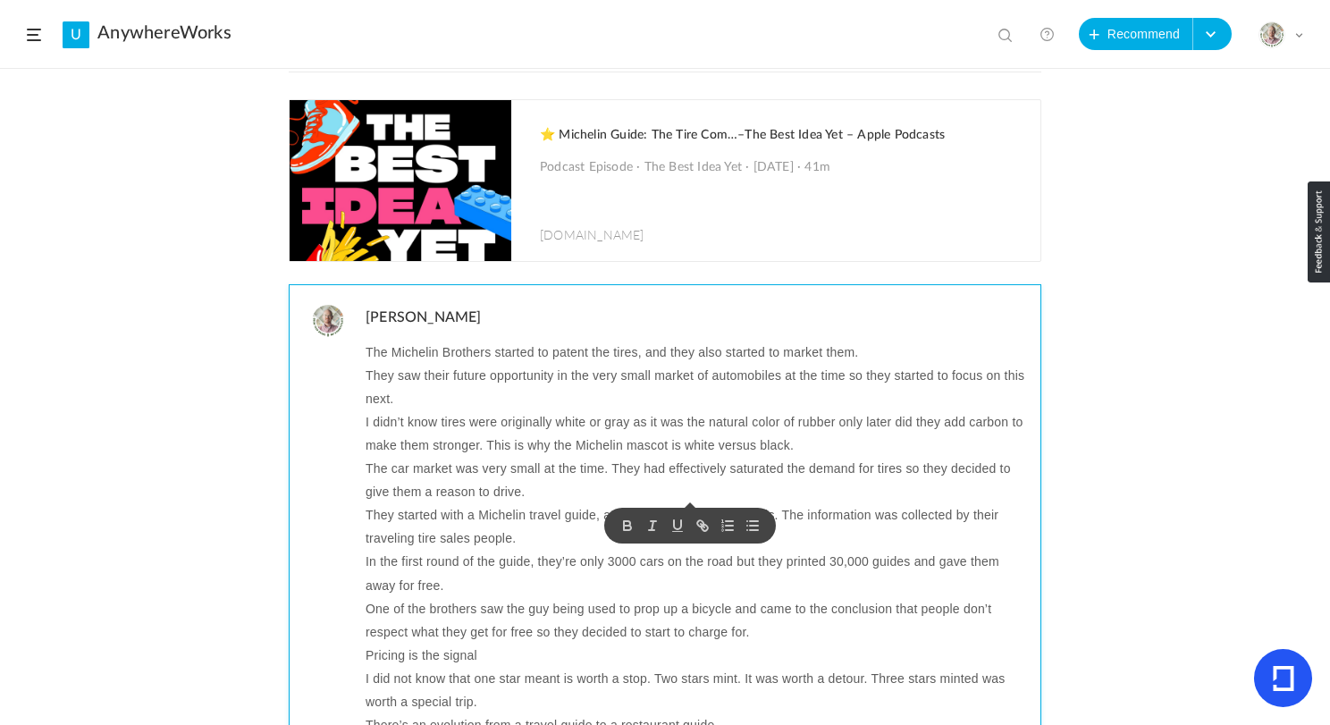
click at [500, 521] on p "They started with a Michelin travel guide, and this highlighted the hotels. The…" at bounding box center [697, 526] width 662 height 46
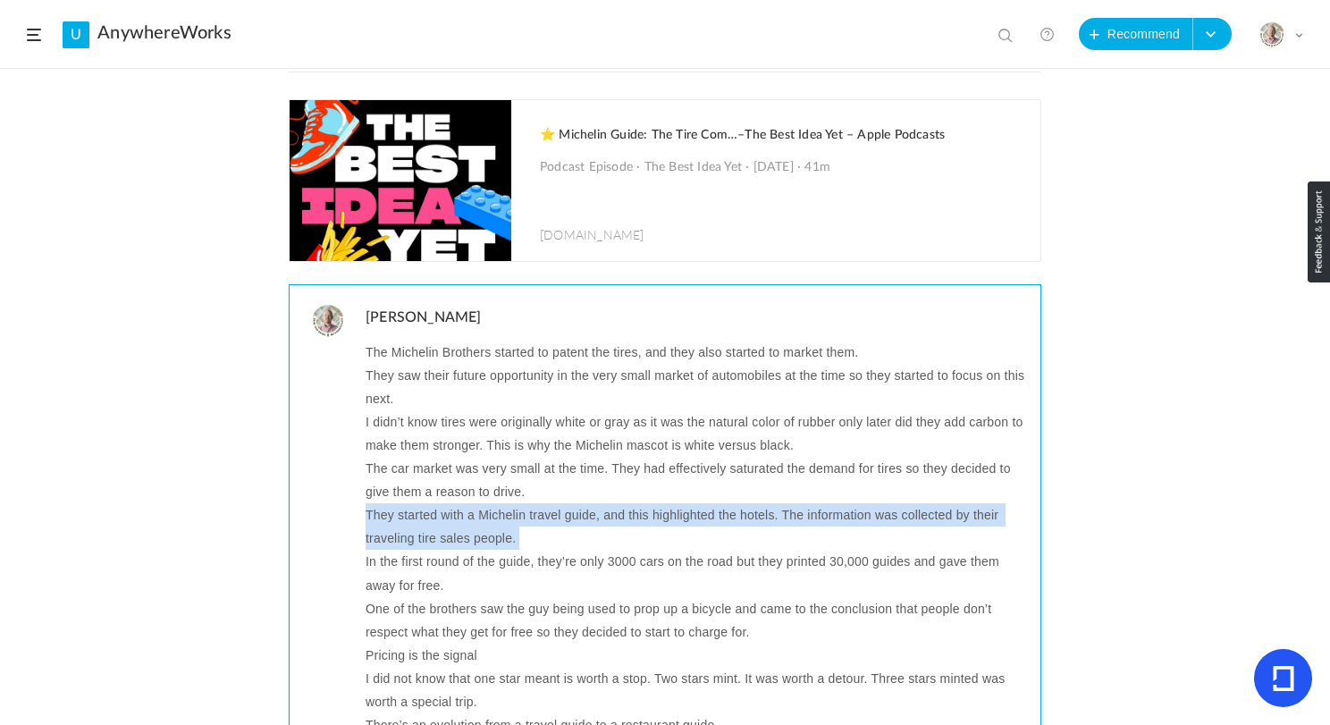
click at [500, 521] on p "They started with a Michelin travel guide, and this highlighted the hotels. The…" at bounding box center [697, 526] width 662 height 46
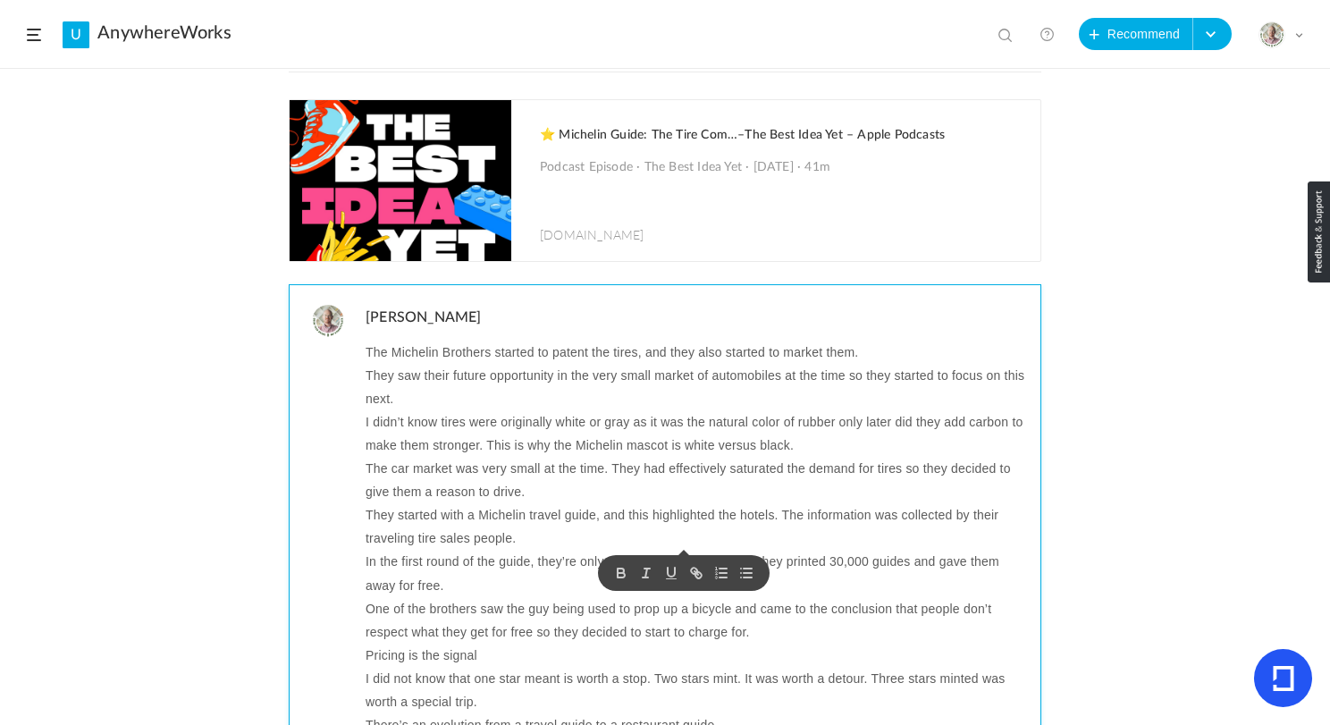
click at [526, 495] on p "The car market was very small at the time. They had effectively saturated the d…" at bounding box center [697, 480] width 662 height 46
click at [420, 516] on p "They started with a Michelin travel guide, and this highlighted the hotels. The…" at bounding box center [697, 526] width 662 height 46
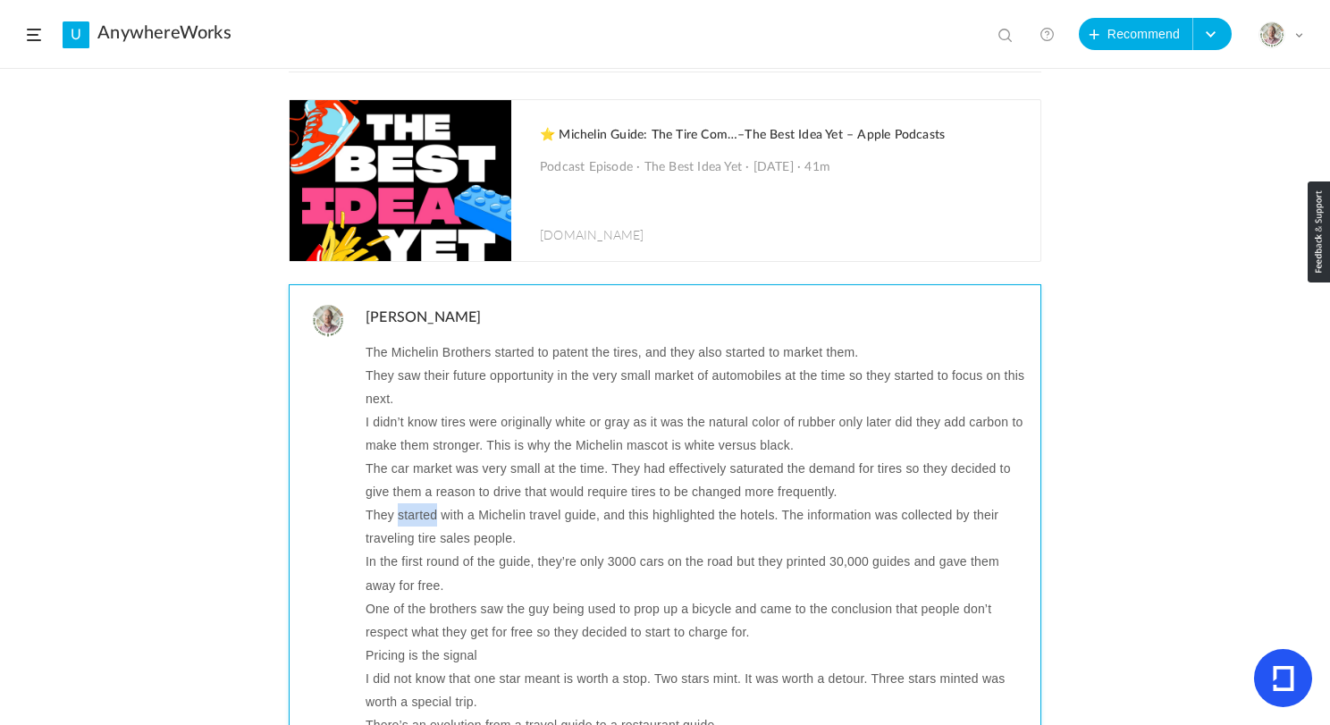
click at [420, 516] on p "They started with a Michelin travel guide, and this highlighted the hotels. The…" at bounding box center [697, 526] width 662 height 46
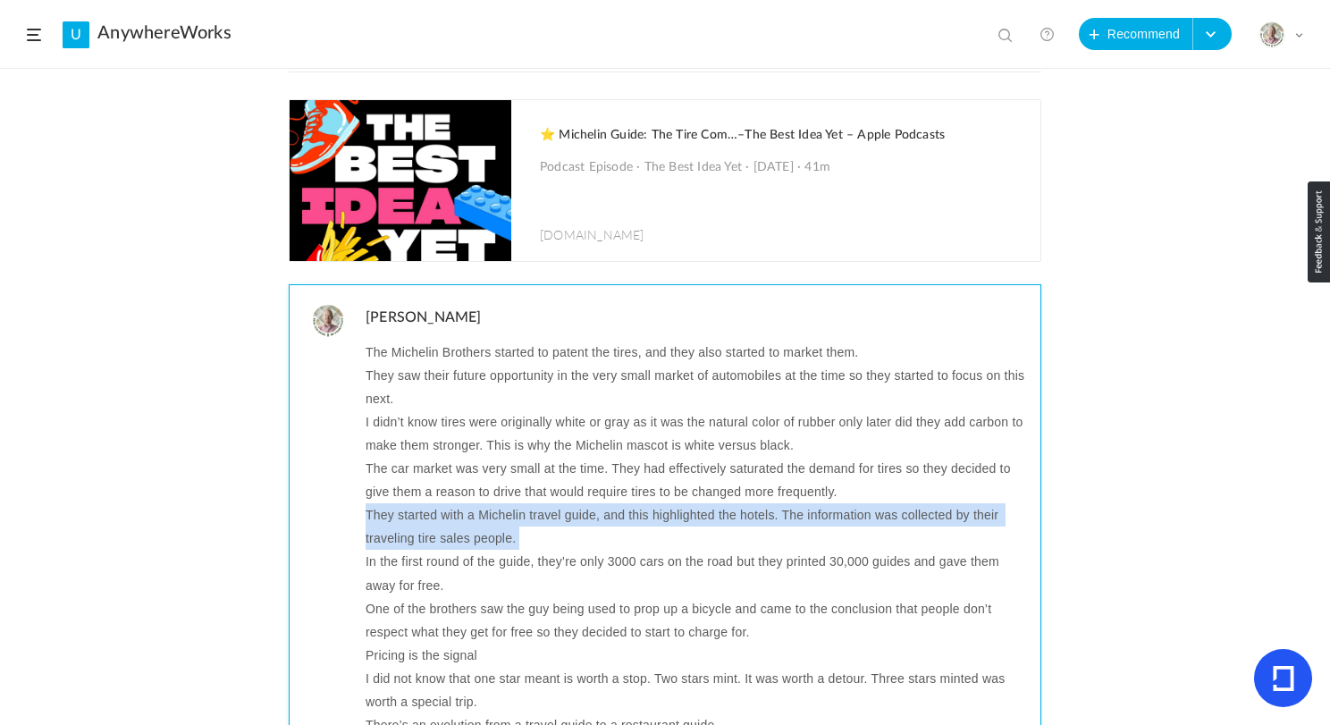
click at [420, 516] on p "They started with a Michelin travel guide, and this highlighted the hotels. The…" at bounding box center [697, 526] width 662 height 46
copy p "They started with a Michelin travel guide, and this highlighted the hotels. The…"
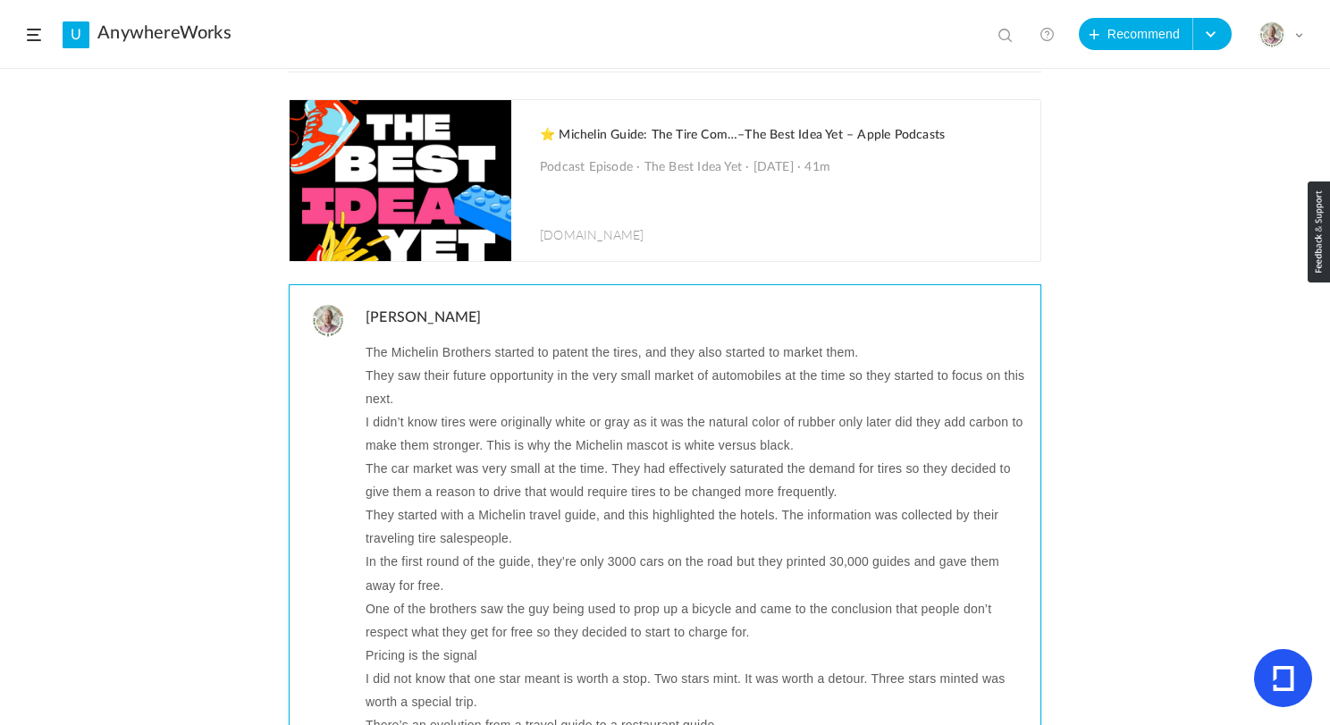
click at [492, 573] on p "In the first round of the guide, they’re only 3000 cars on the road but they pr…" at bounding box center [697, 573] width 662 height 46
click at [492, 573] on span at bounding box center [497, 575] width 11 height 5
click at [492, 561] on p "In the first round of the guide, they’re only 3000 cars on the road but they pr…" at bounding box center [697, 573] width 662 height 46
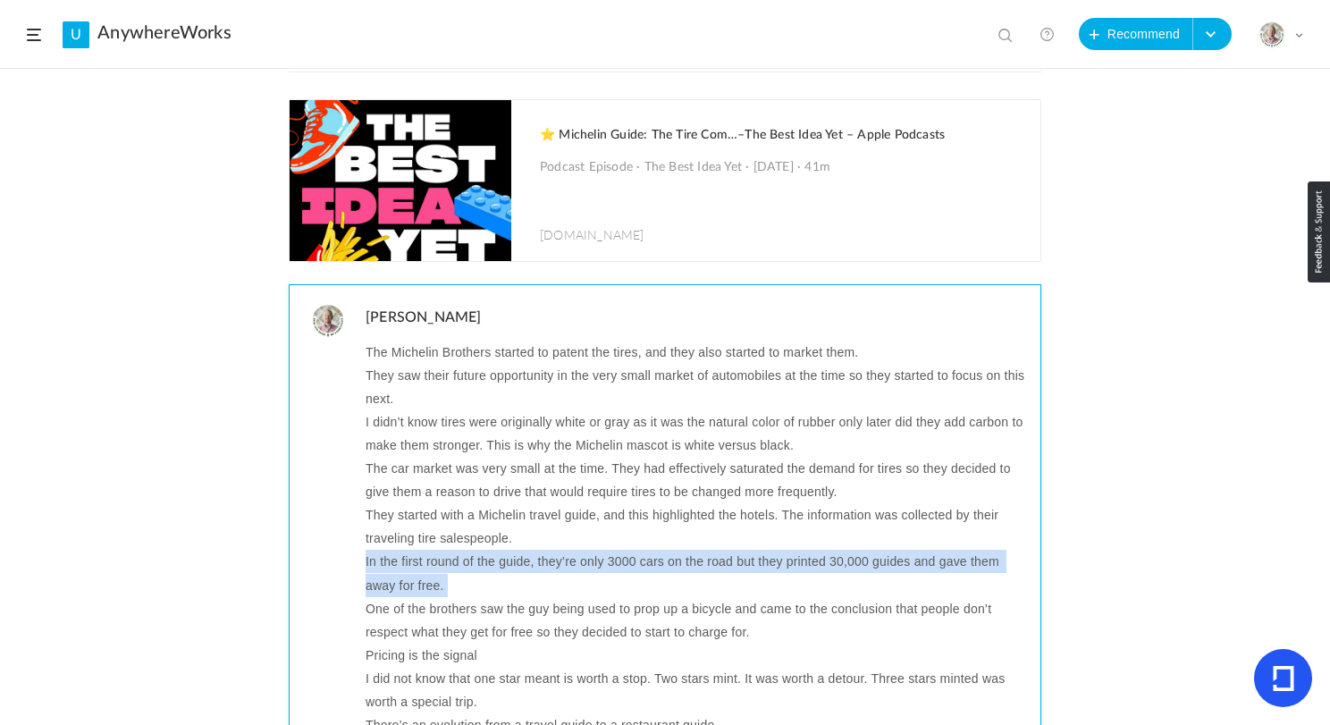
click at [492, 561] on p "In the first round of the guide, they’re only 3000 cars on the road but they pr…" at bounding box center [697, 573] width 662 height 46
click at [753, 554] on p "In the first round of the guide, they’re only 3000 cars on the road but they pr…" at bounding box center [697, 573] width 662 height 46
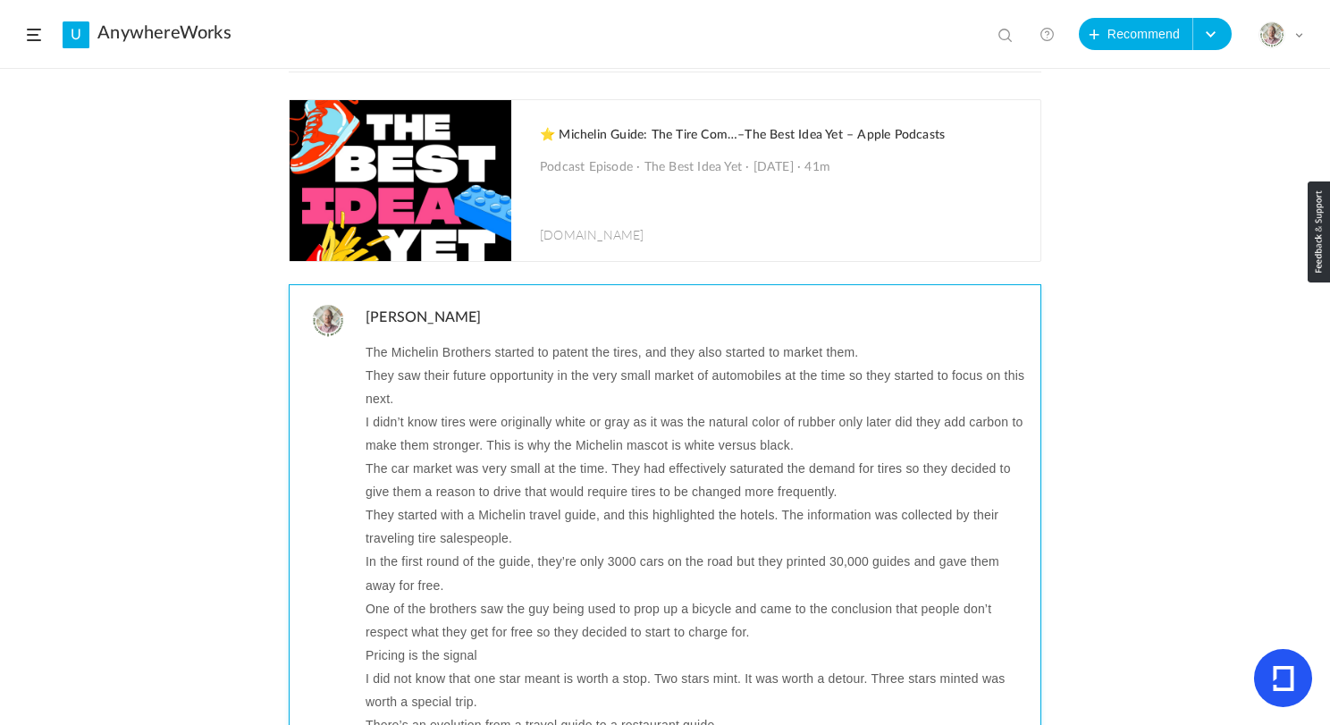
click at [499, 576] on p "In the first round of the guide, they’re only 3000 cars on the road but they pr…" at bounding box center [697, 573] width 662 height 46
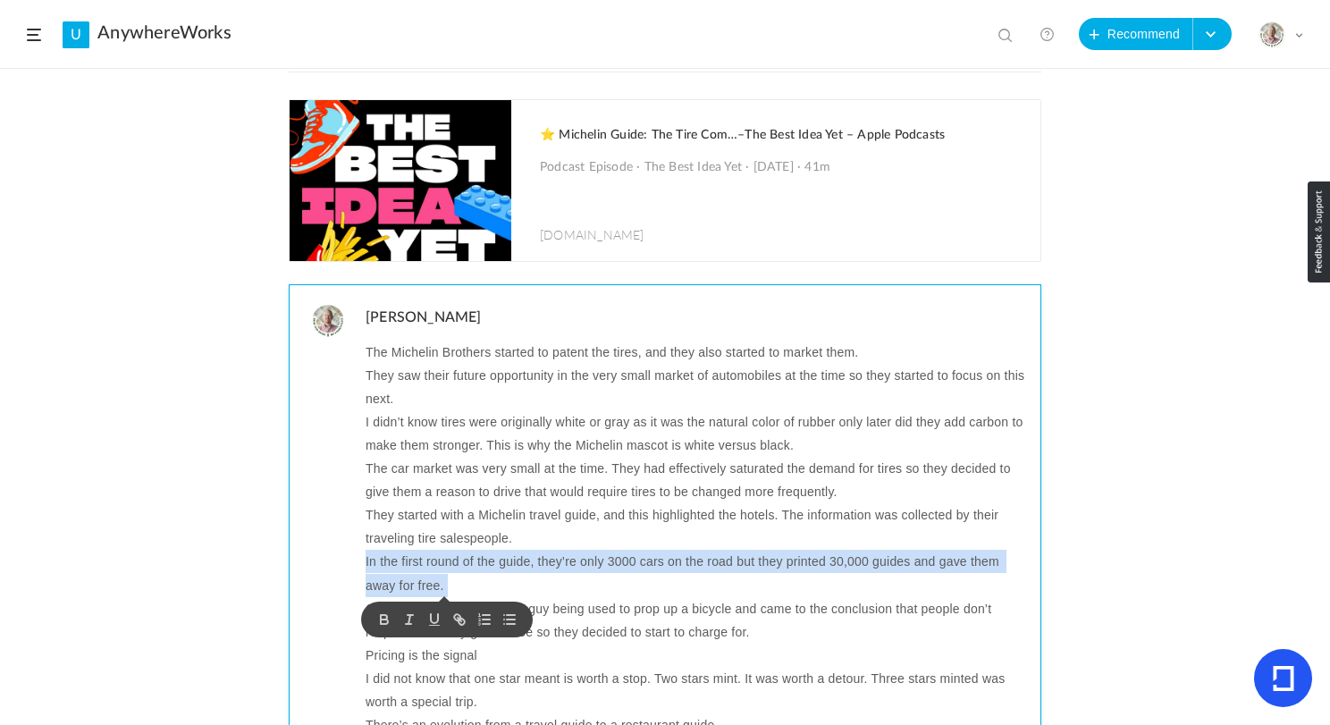
click at [499, 576] on p "In the first round of the guide, they’re only 3000 cars on the road but they pr…" at bounding box center [697, 573] width 662 height 46
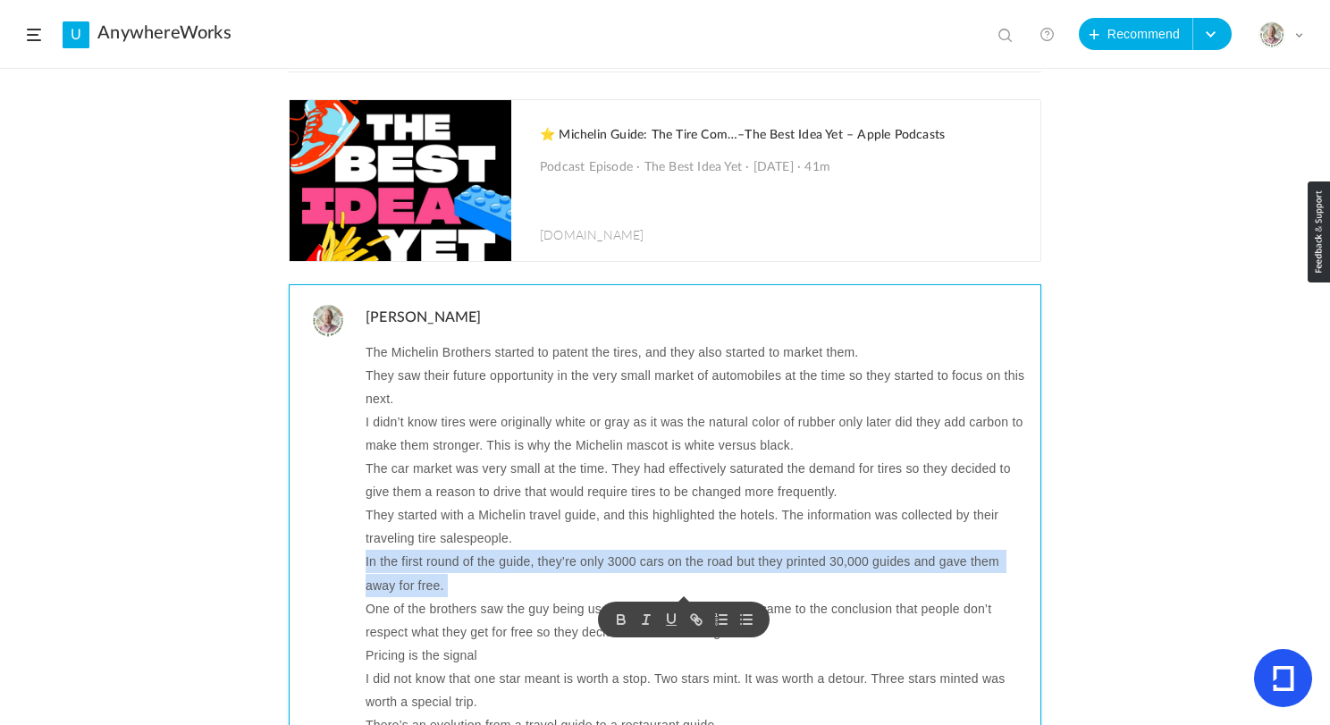
copy p "In the first round of the guide, they’re only 3000 cars on the road but they pr…"
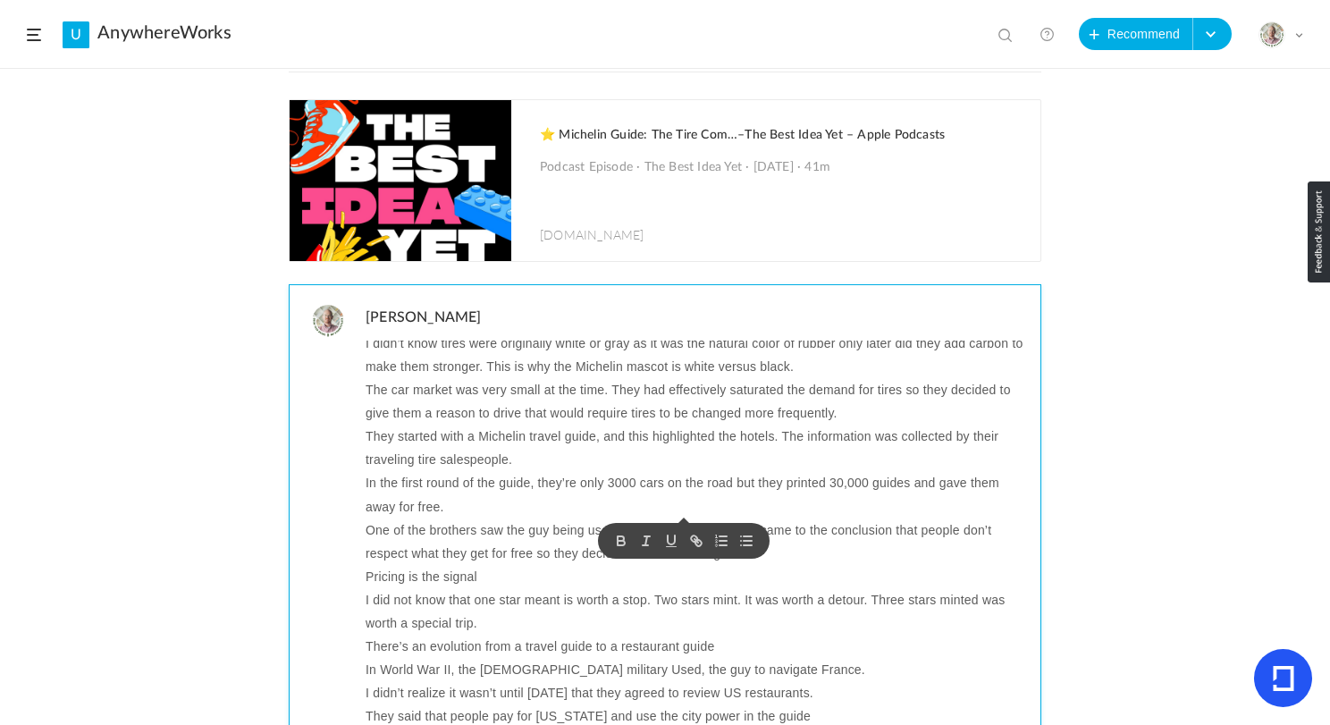
click at [494, 530] on p "One of the brothers saw the guy being used to prop up a bicycle and came to the…" at bounding box center [697, 542] width 662 height 46
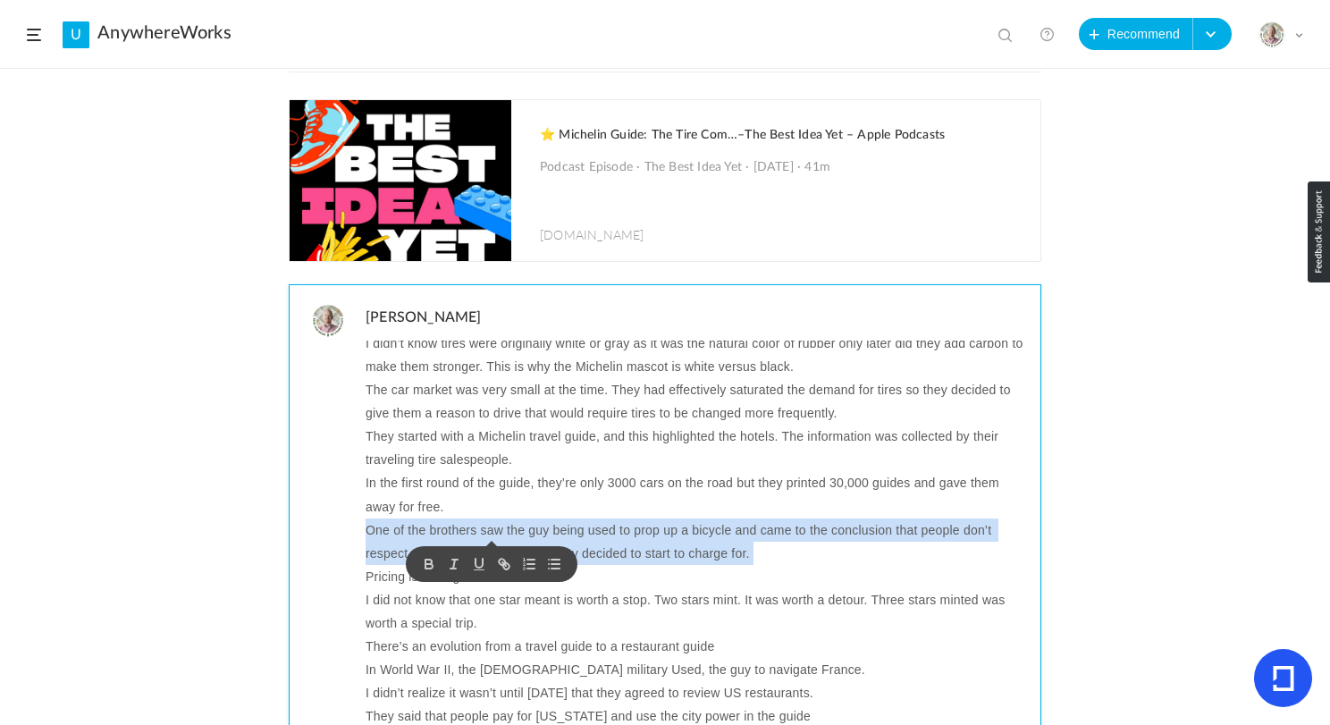
click at [494, 530] on p "One of the brothers saw the guy being used to prop up a bicycle and came to the…" at bounding box center [697, 542] width 662 height 46
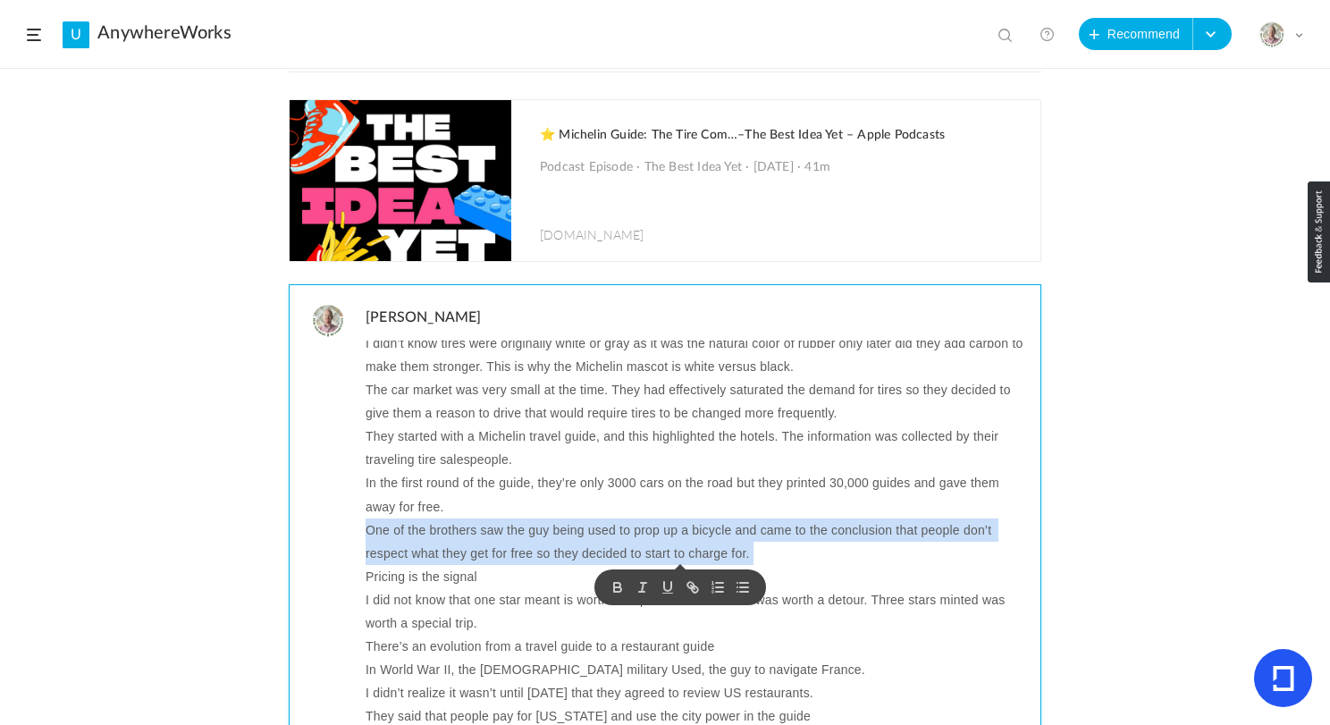
copy p "One of the brothers saw the guy being used to prop up a bicycle and came to the…"
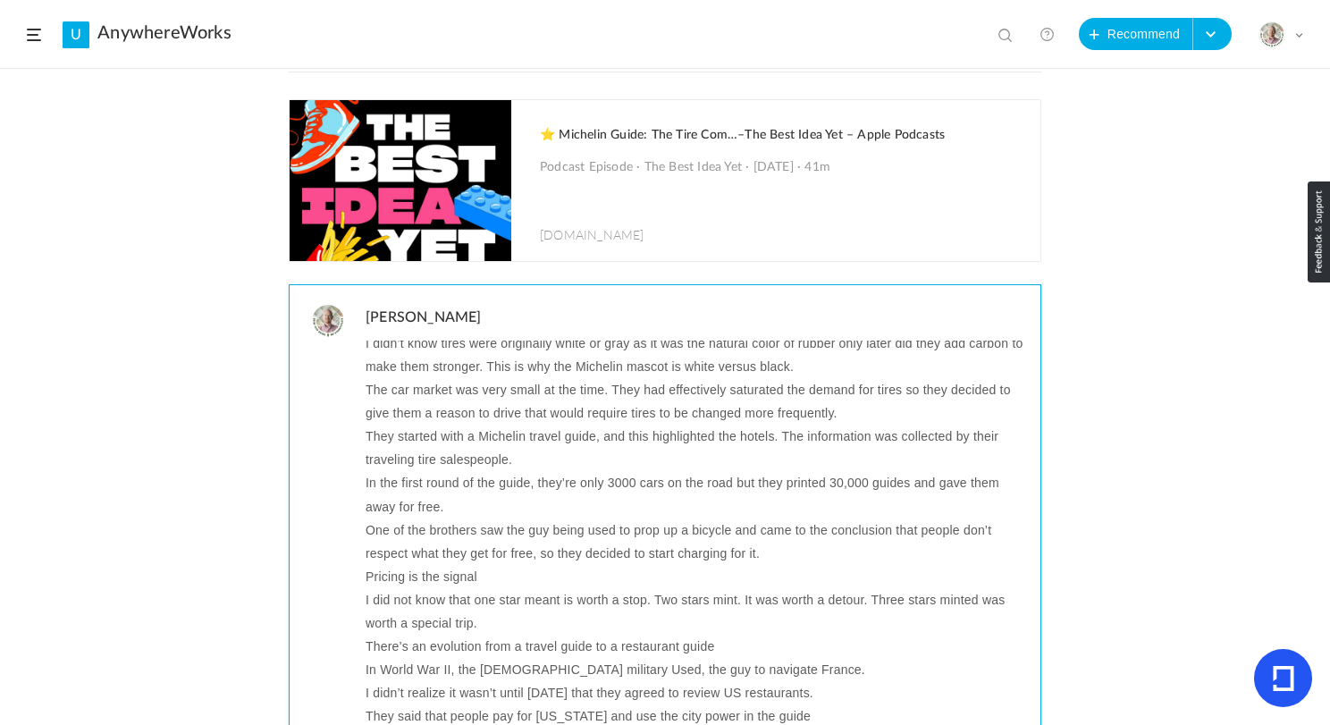
click at [466, 583] on p "Pricing is the signal" at bounding box center [697, 576] width 662 height 23
click at [563, 600] on p "I did not know that one star meant is worth a stop. Two stars mint. It was wort…" at bounding box center [697, 611] width 662 height 46
click at [425, 578] on p "Pricing is the signal" at bounding box center [697, 576] width 662 height 23
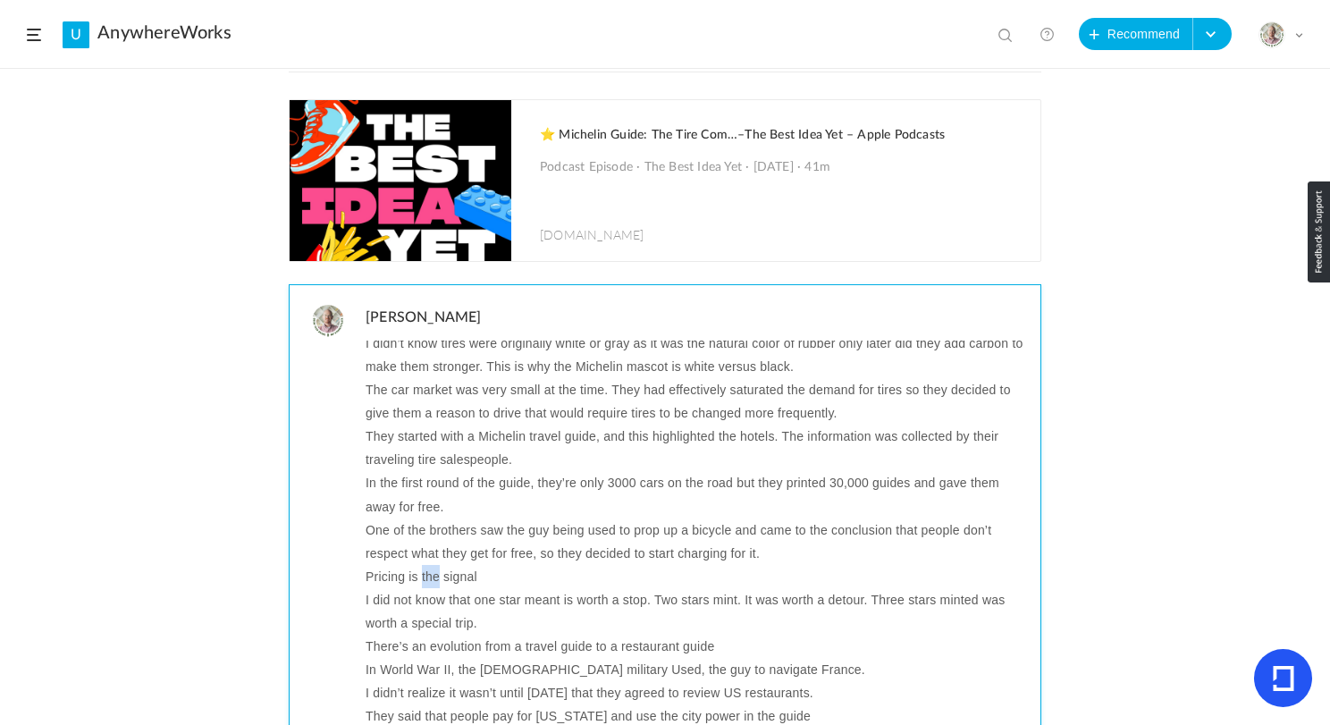
click at [425, 578] on p "Pricing is the signal" at bounding box center [697, 576] width 662 height 23
click at [418, 608] on p "I did not know that one star meant is worth a stop. Two stars mint. It was wort…" at bounding box center [697, 611] width 662 height 46
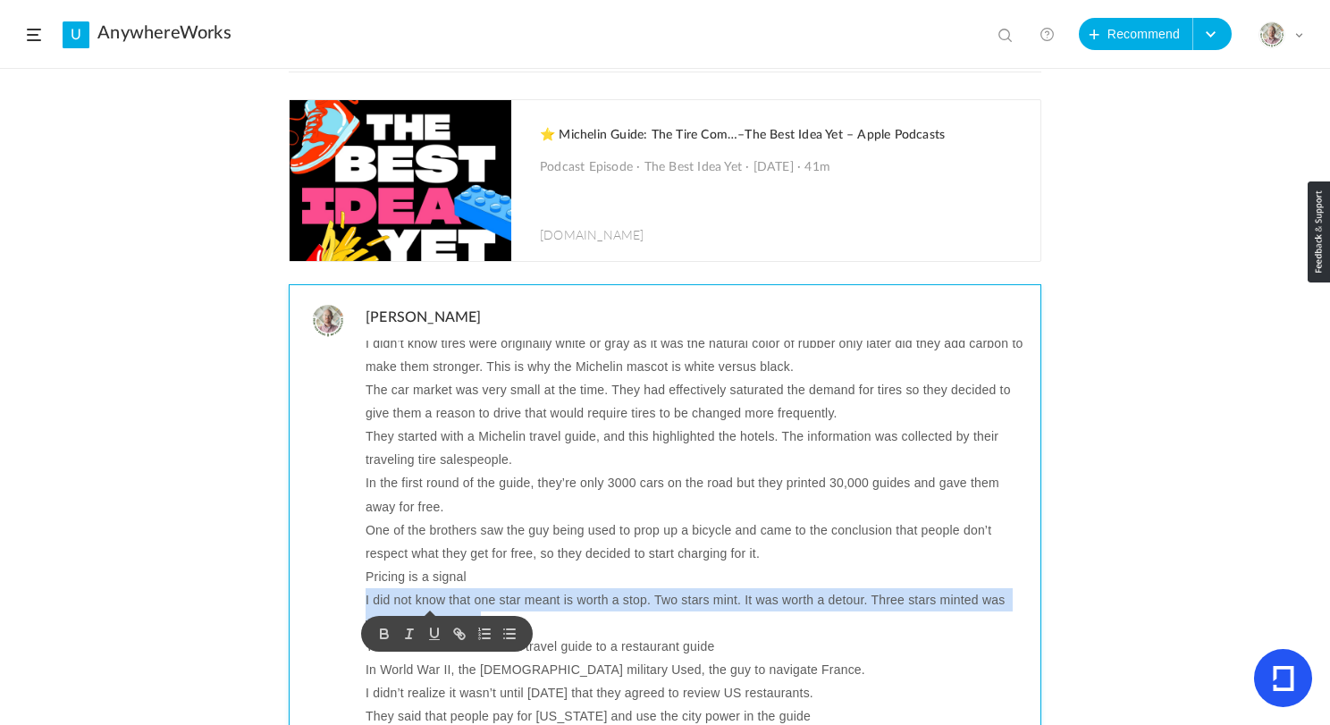
click at [418, 608] on p "I did not know that one star meant is worth a stop. Two stars mint. It was wort…" at bounding box center [697, 611] width 662 height 46
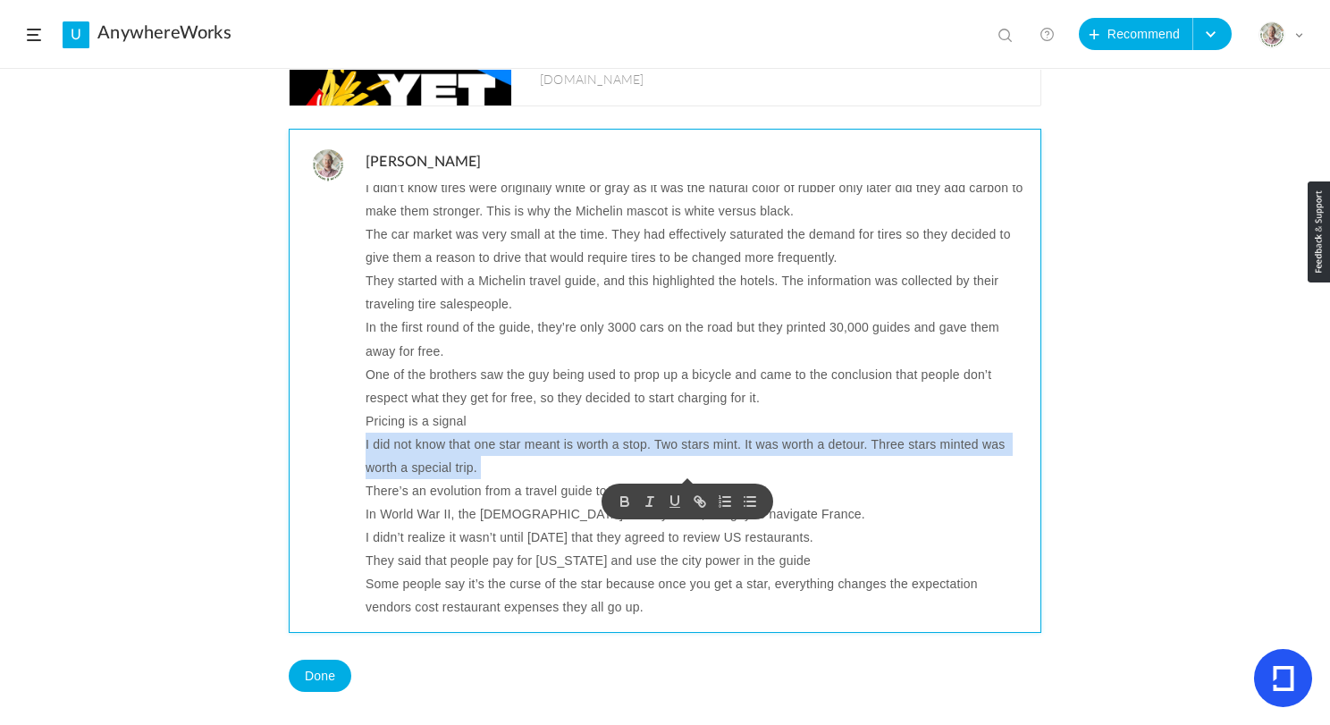
scroll to position [314, 0]
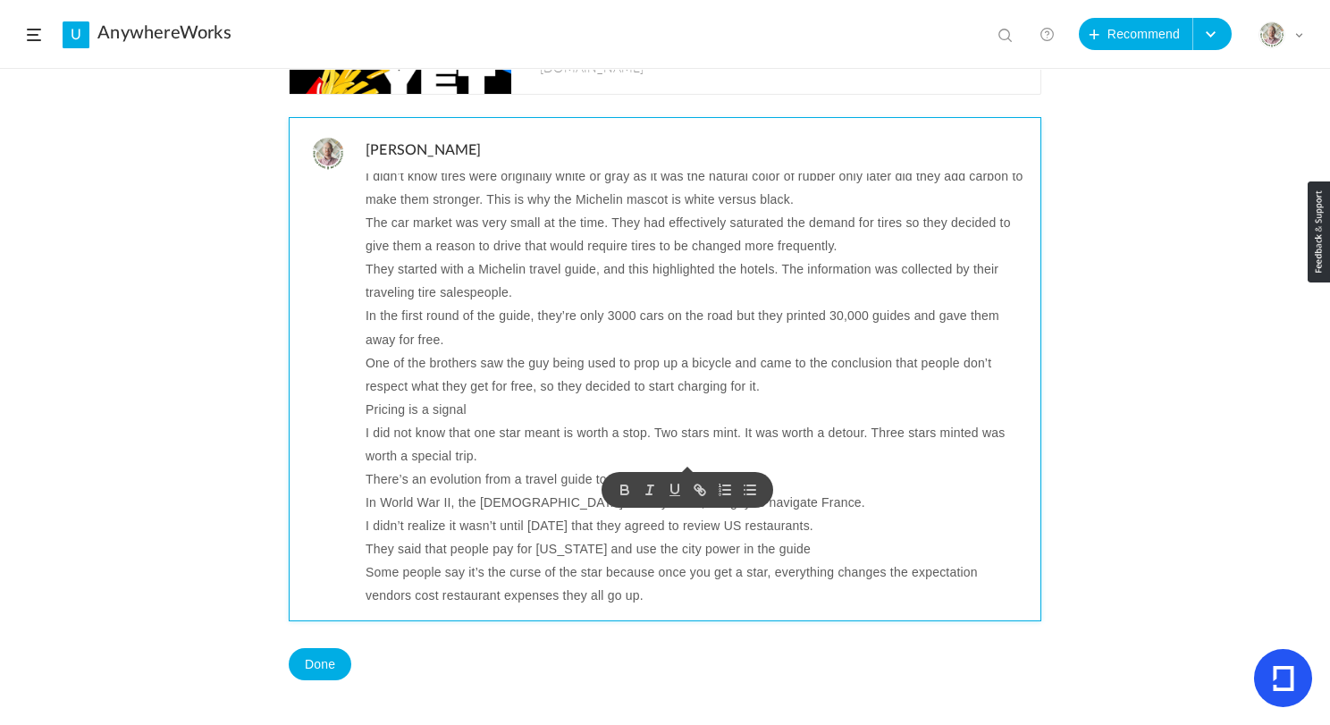
click at [438, 477] on p "There’s an evolution from a travel guide to a restaurant guide" at bounding box center [697, 479] width 662 height 23
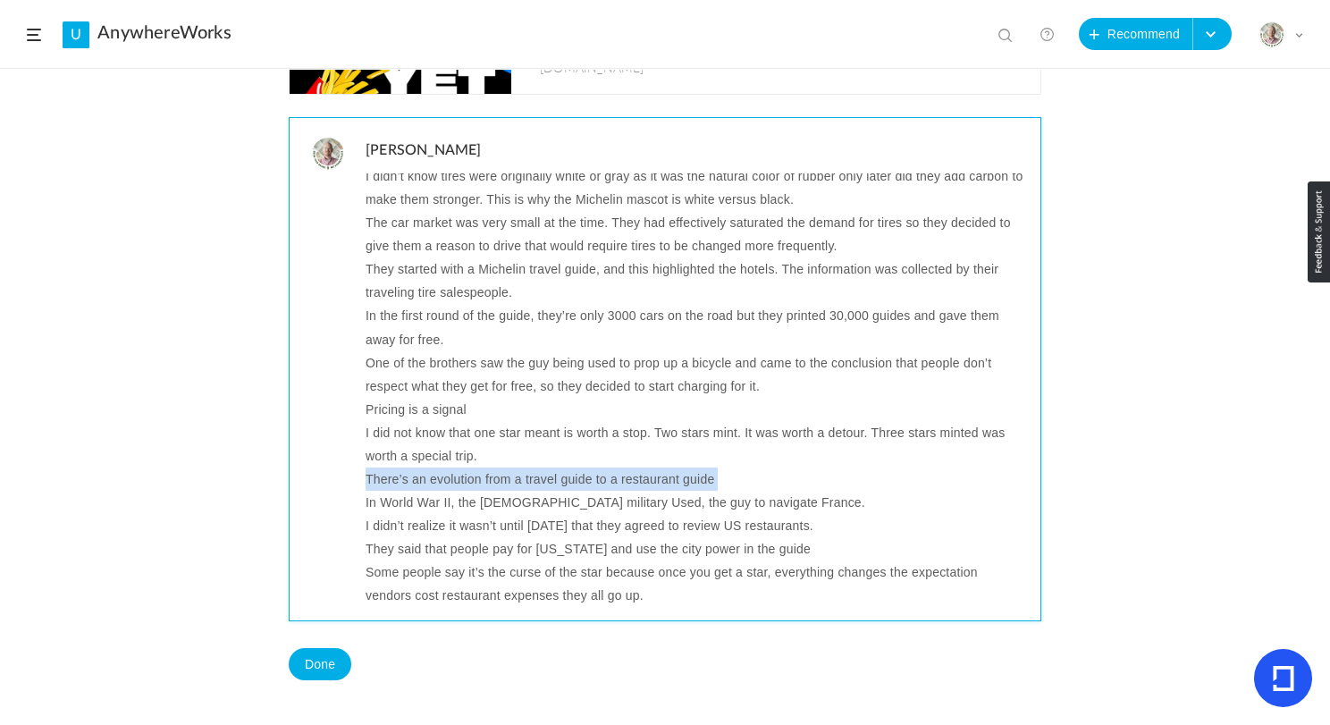
click at [438, 477] on p "There’s an evolution from a travel guide to a restaurant guide" at bounding box center [697, 479] width 662 height 23
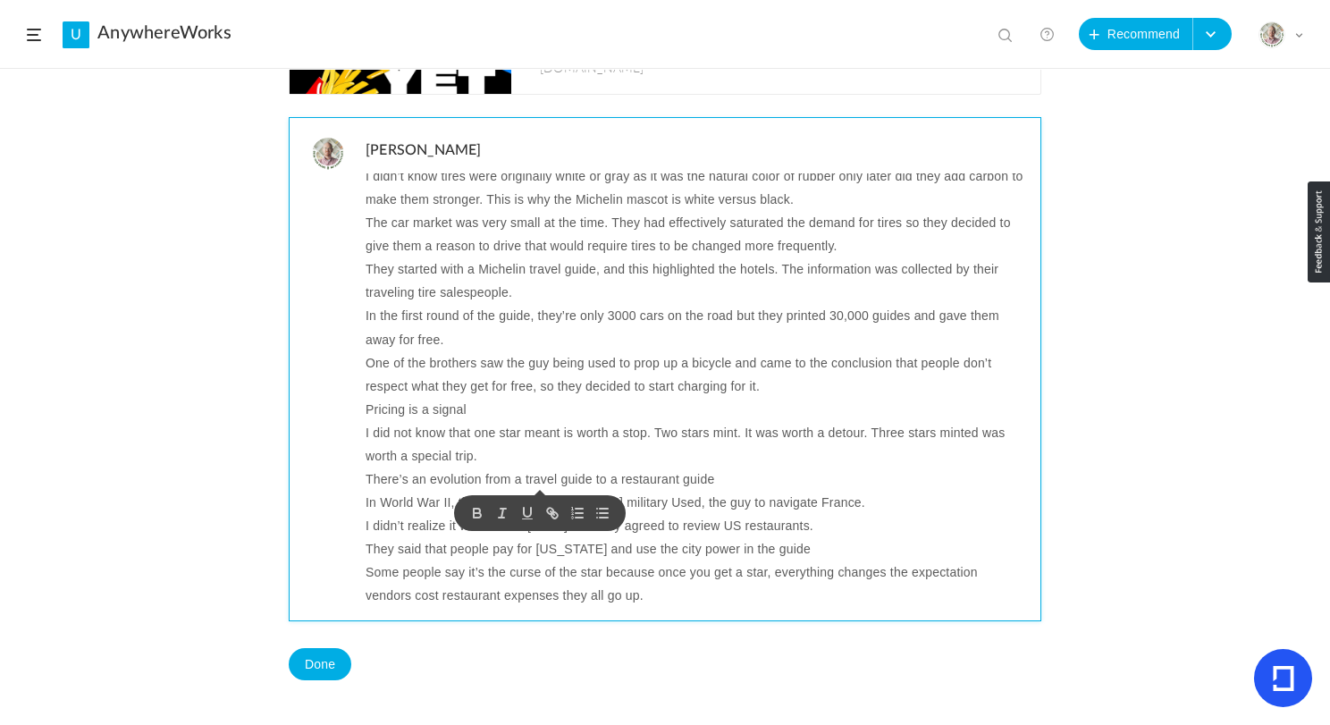
click at [406, 505] on p "In World War II, the US military Used, the guy to navigate France." at bounding box center [697, 502] width 662 height 23
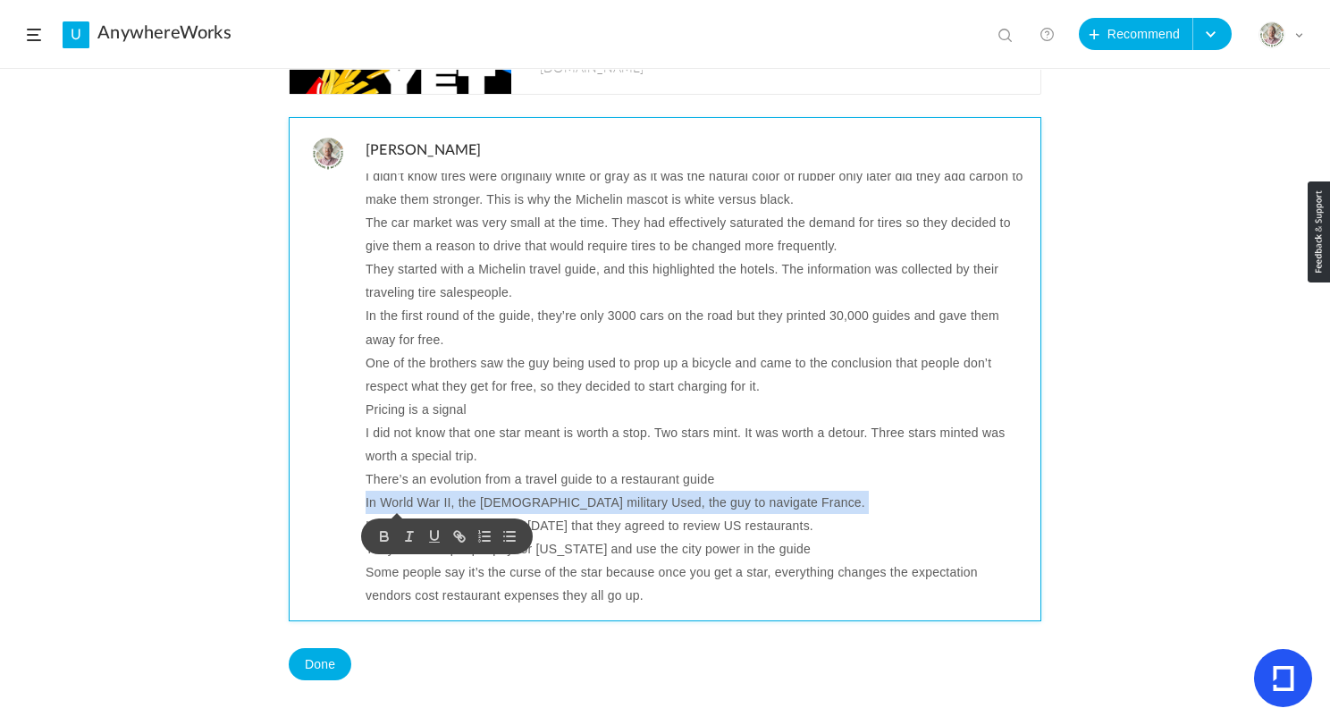
click at [406, 505] on p "In World War II, the US military Used, the guy to navigate France." at bounding box center [697, 502] width 662 height 23
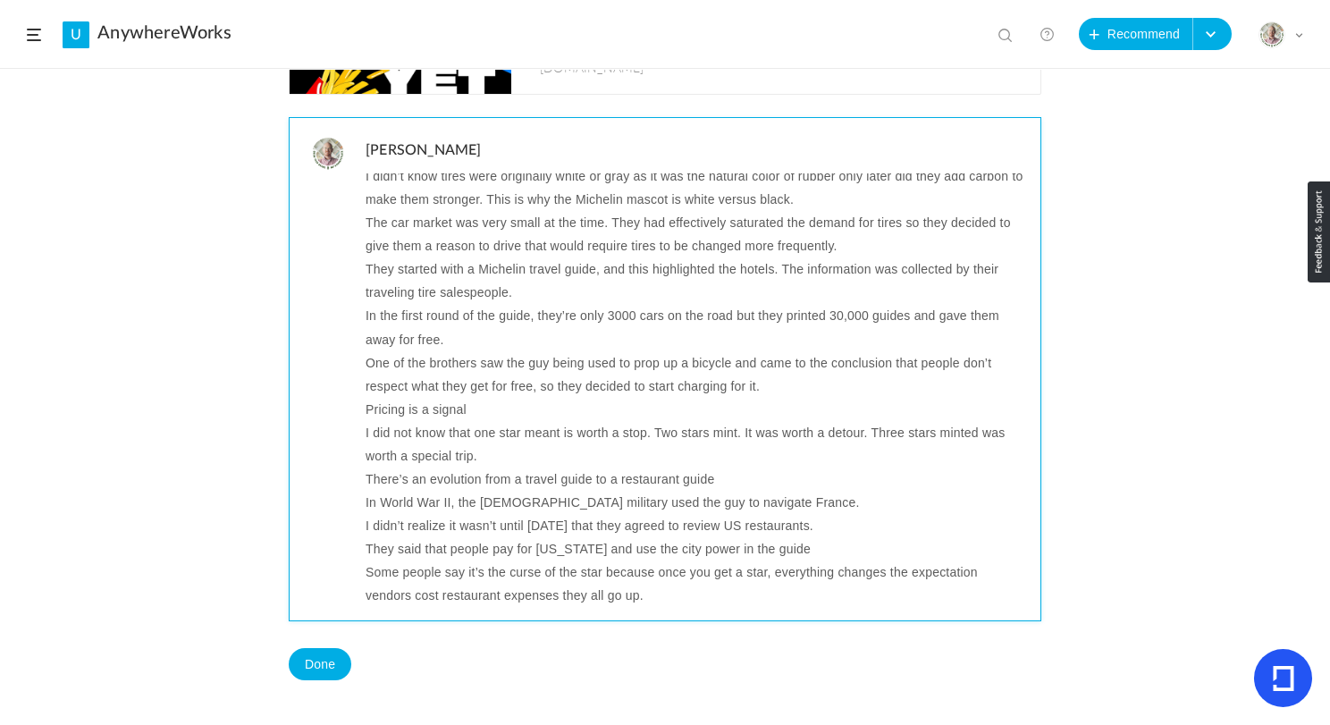
click at [608, 505] on p "In World War II, the US military used the guy to navigate France." at bounding box center [697, 502] width 662 height 23
click at [765, 506] on p "In World War II, the US military used the guide to navigate France." at bounding box center [697, 502] width 662 height 23
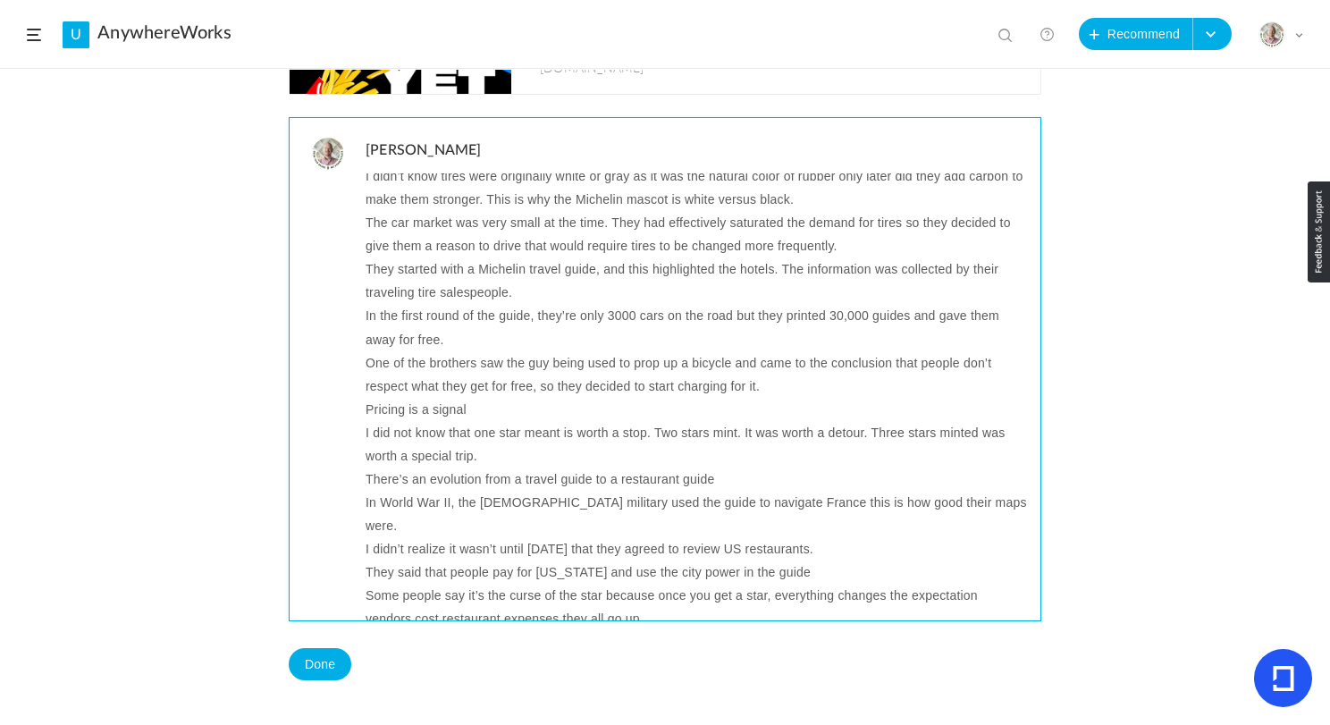
click at [545, 537] on p "I didn’t realize it wasn’t until 2005 that they agreed to review US restaurants." at bounding box center [697, 548] width 662 height 23
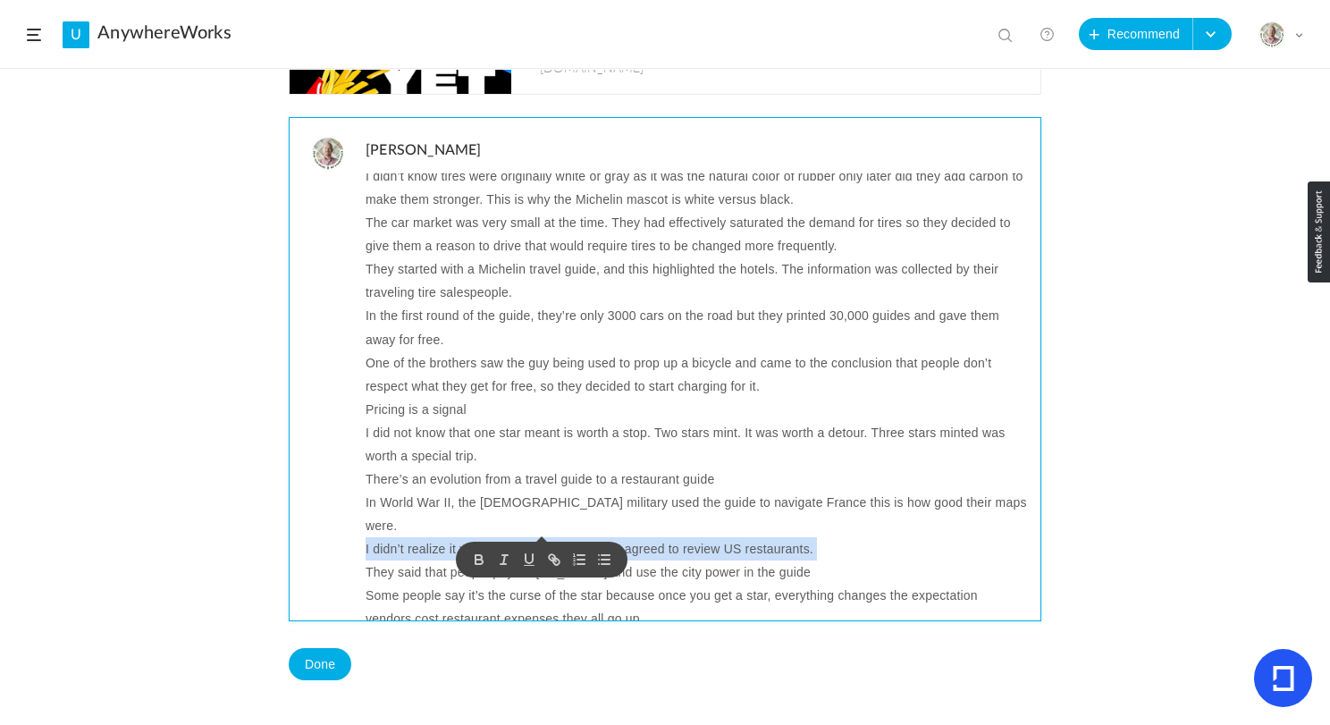
click at [545, 537] on p "I didn’t realize it wasn’t until 2005 that they agreed to review US restaurants." at bounding box center [697, 548] width 662 height 23
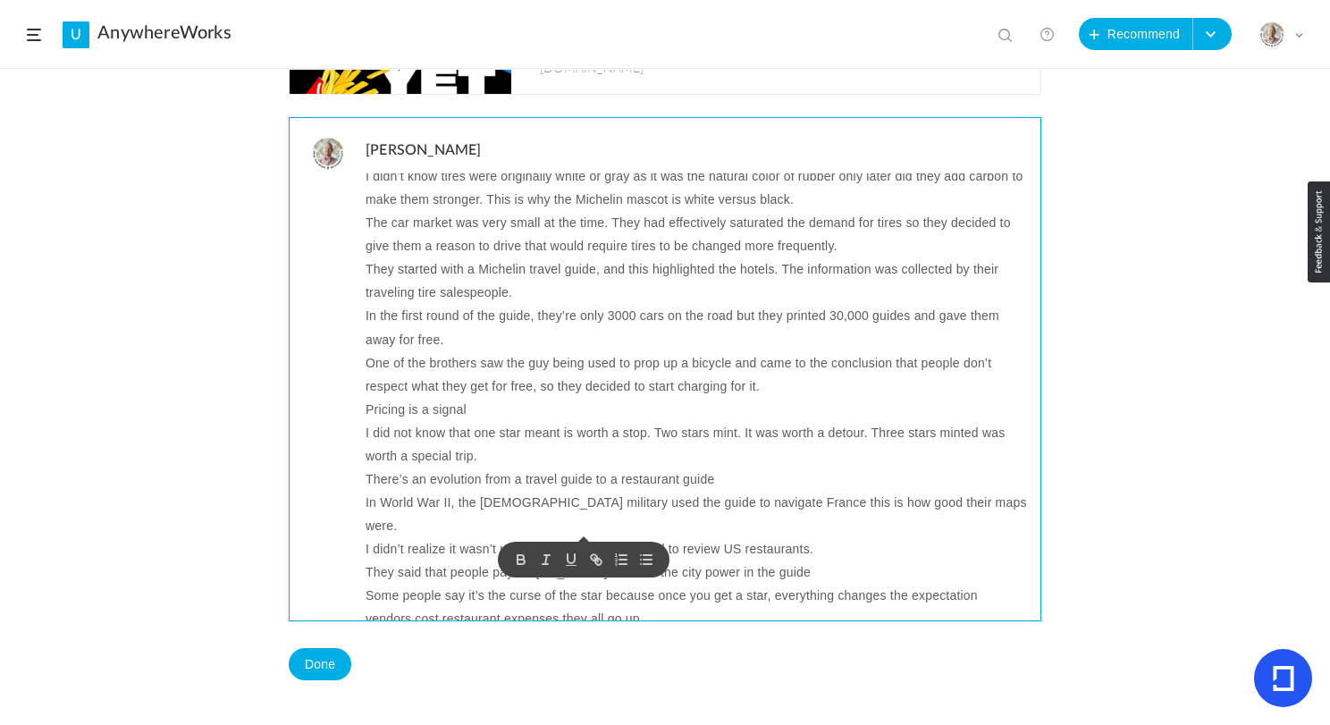
click at [448, 561] on p "They said that people pay for Michigan and use the city power in the guide" at bounding box center [697, 572] width 662 height 23
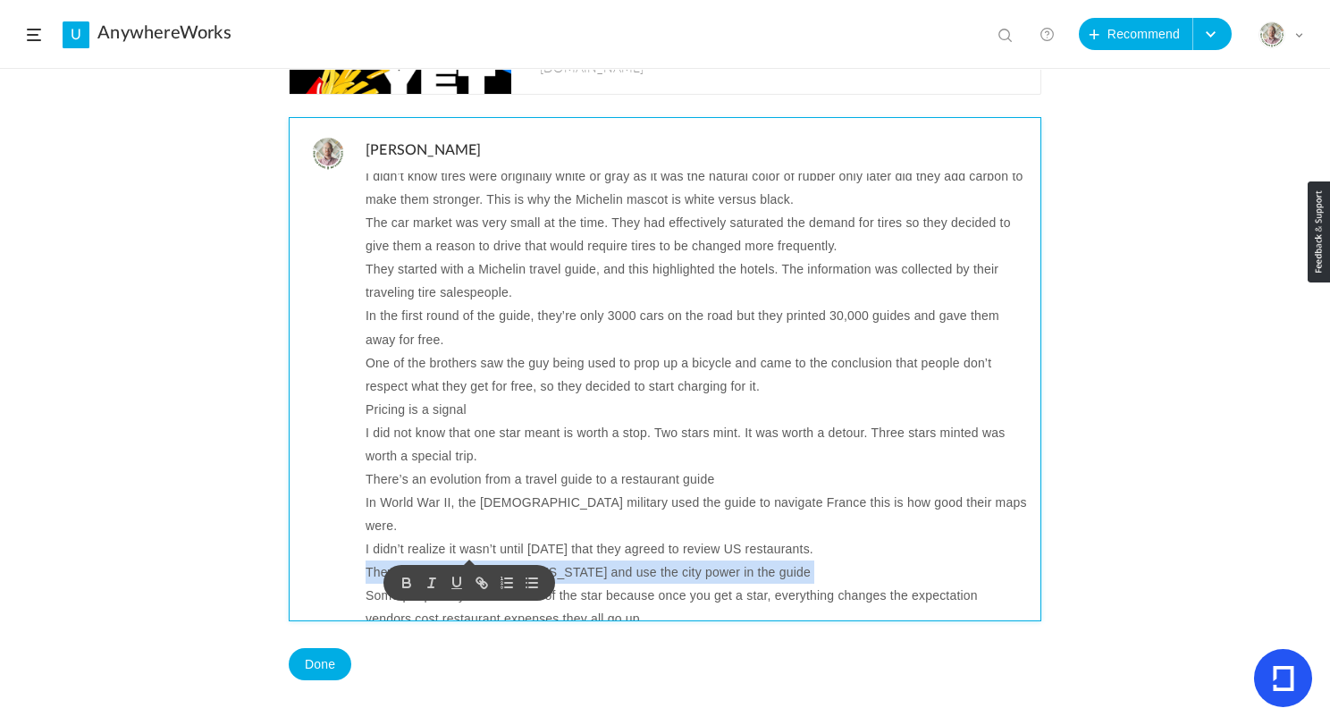
click at [448, 561] on p "They said that people pay for Michigan and use the city power in the guide" at bounding box center [697, 572] width 662 height 23
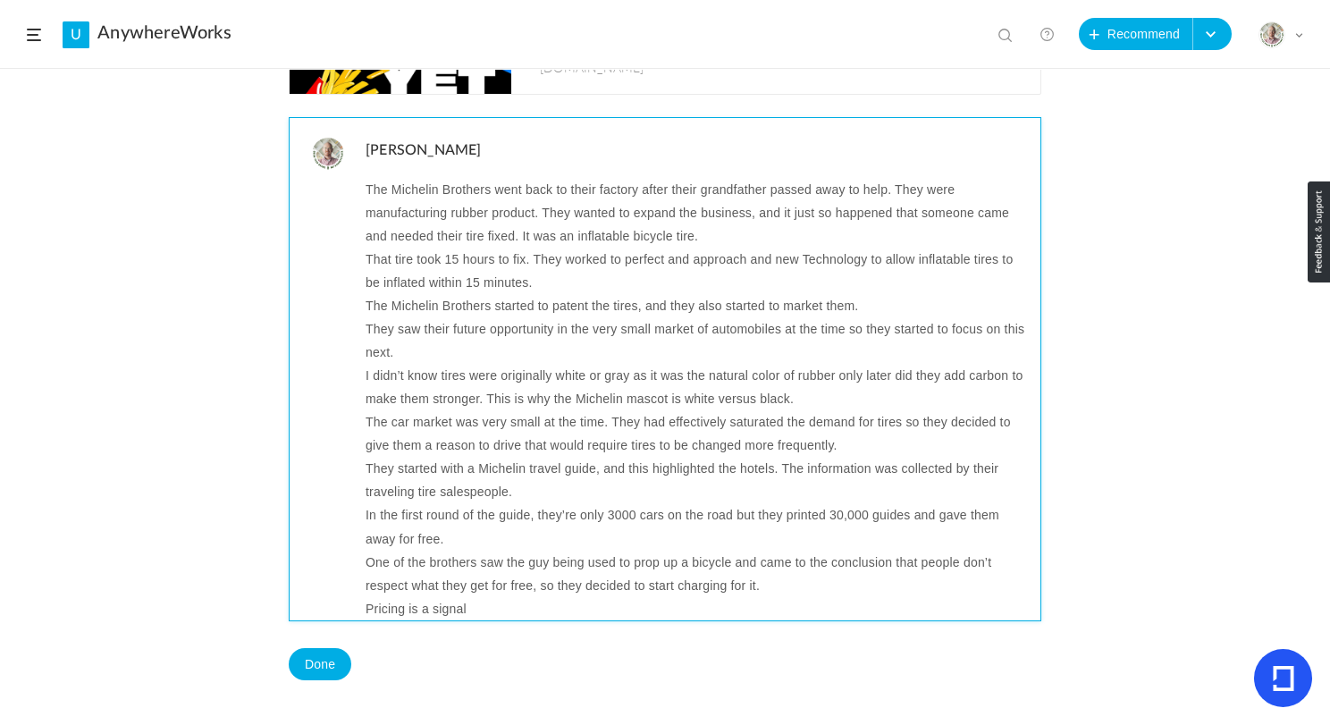
scroll to position [0, 0]
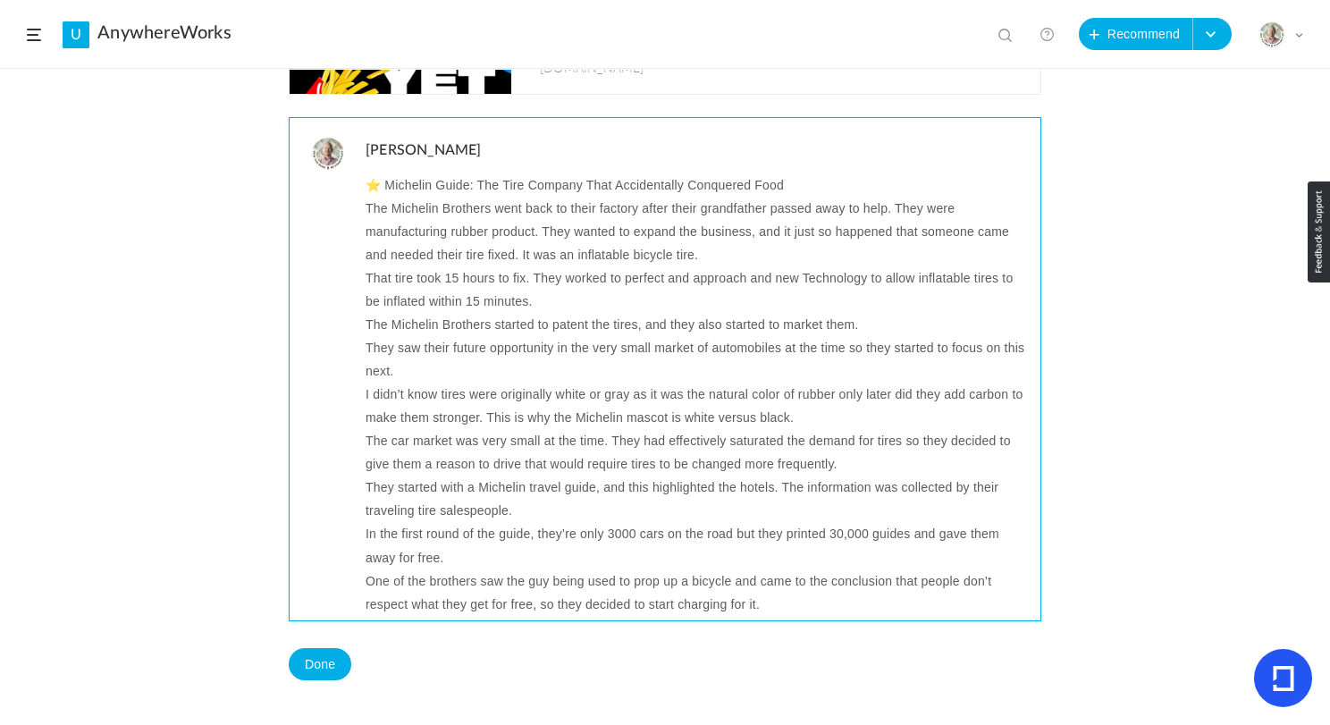
click at [409, 183] on p "⭐ Michelin Guide: The Tire Company That Accidentally Conquered Food" at bounding box center [697, 184] width 662 height 23
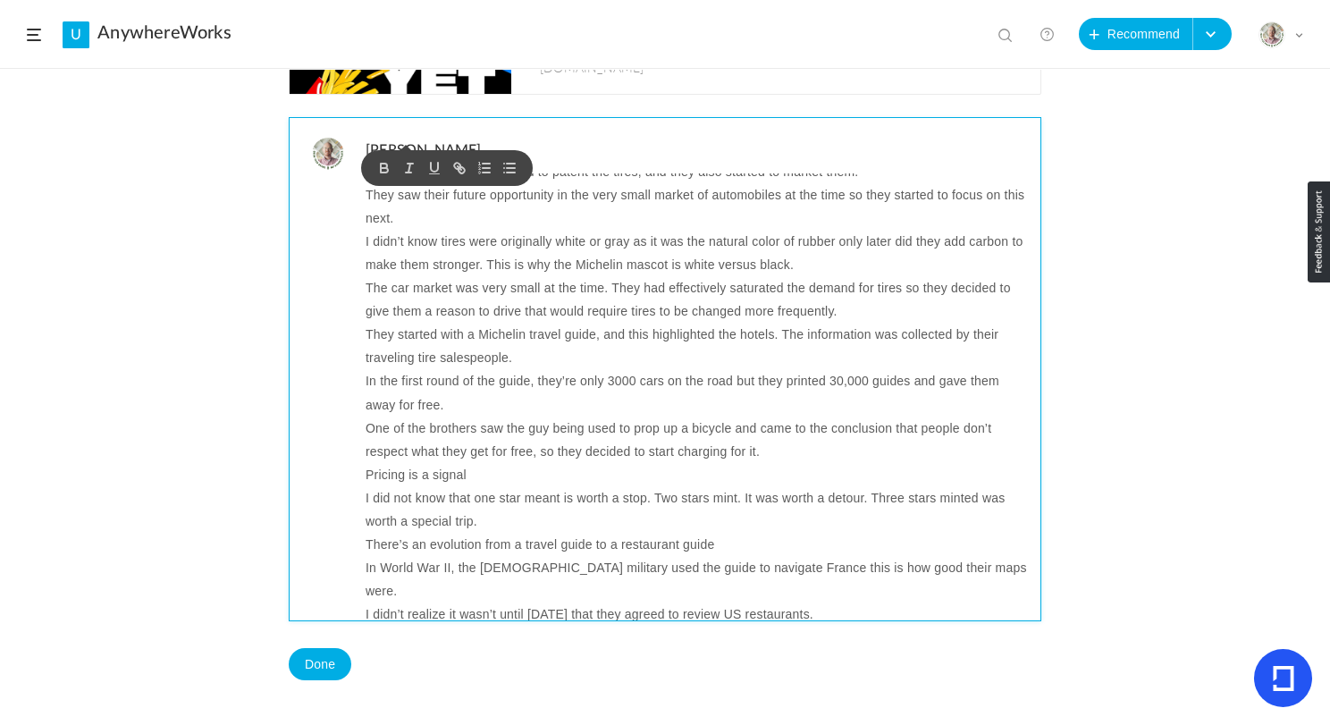
scroll to position [218, 0]
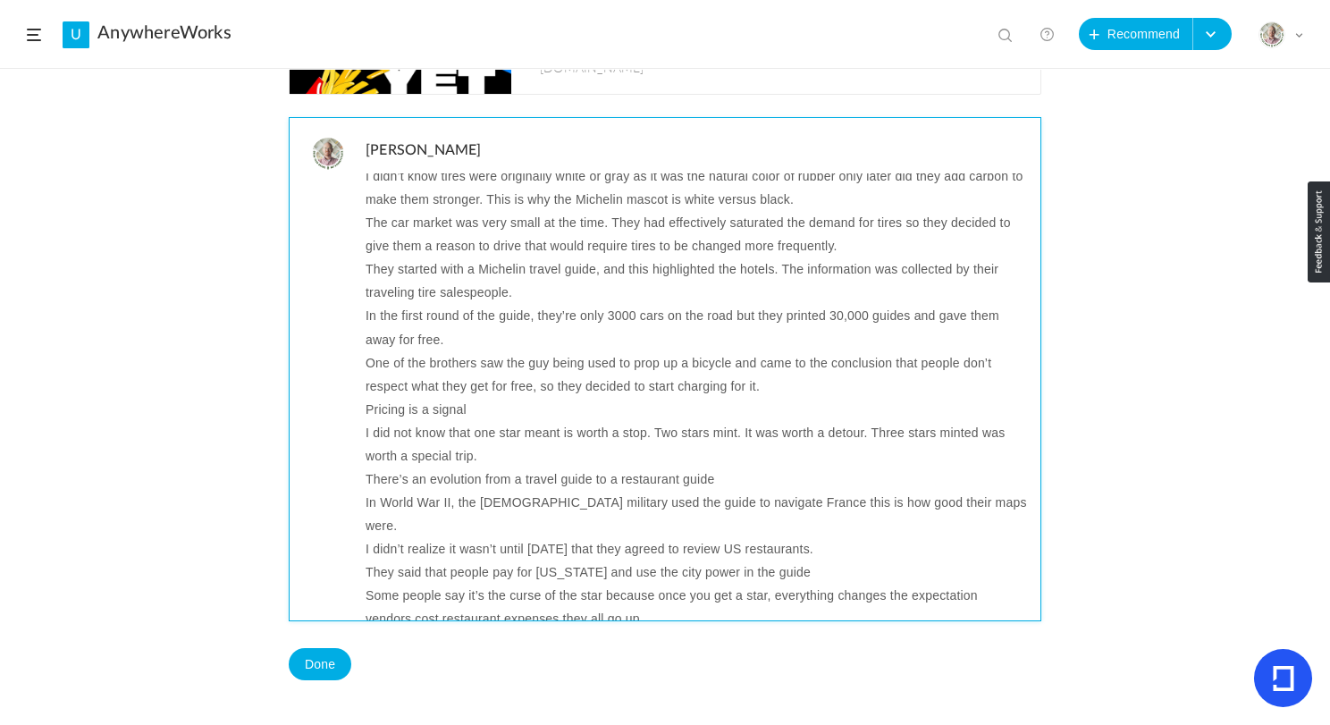
click at [551, 561] on p "They said that people pay for Michigan and use the city power in the guide" at bounding box center [697, 572] width 662 height 23
click at [523, 561] on p "They said that people pay for Michelin and use the city power in the guide" at bounding box center [697, 572] width 662 height 23
click at [571, 561] on p "They said that people pay Michelin and use the city power in the guide" at bounding box center [697, 572] width 662 height 23
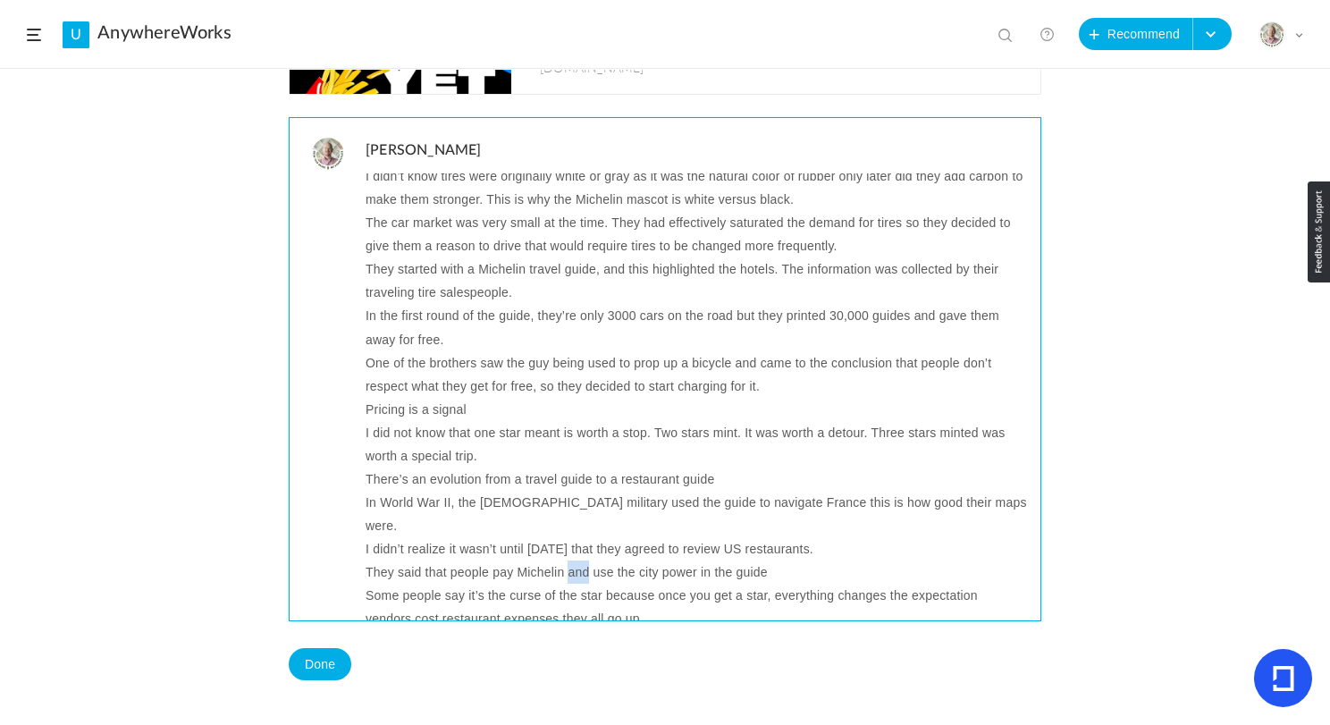
click at [571, 561] on p "They said that people pay Michelin and use the city power in the guide" at bounding box center [697, 572] width 662 height 23
click at [925, 561] on p "They said that people pay Michelin for them to review their city. use the city …" at bounding box center [697, 572] width 662 height 23
click at [710, 584] on p "Some people say it’s the curse of the star because once you get a star, everyth…" at bounding box center [697, 607] width 662 height 46
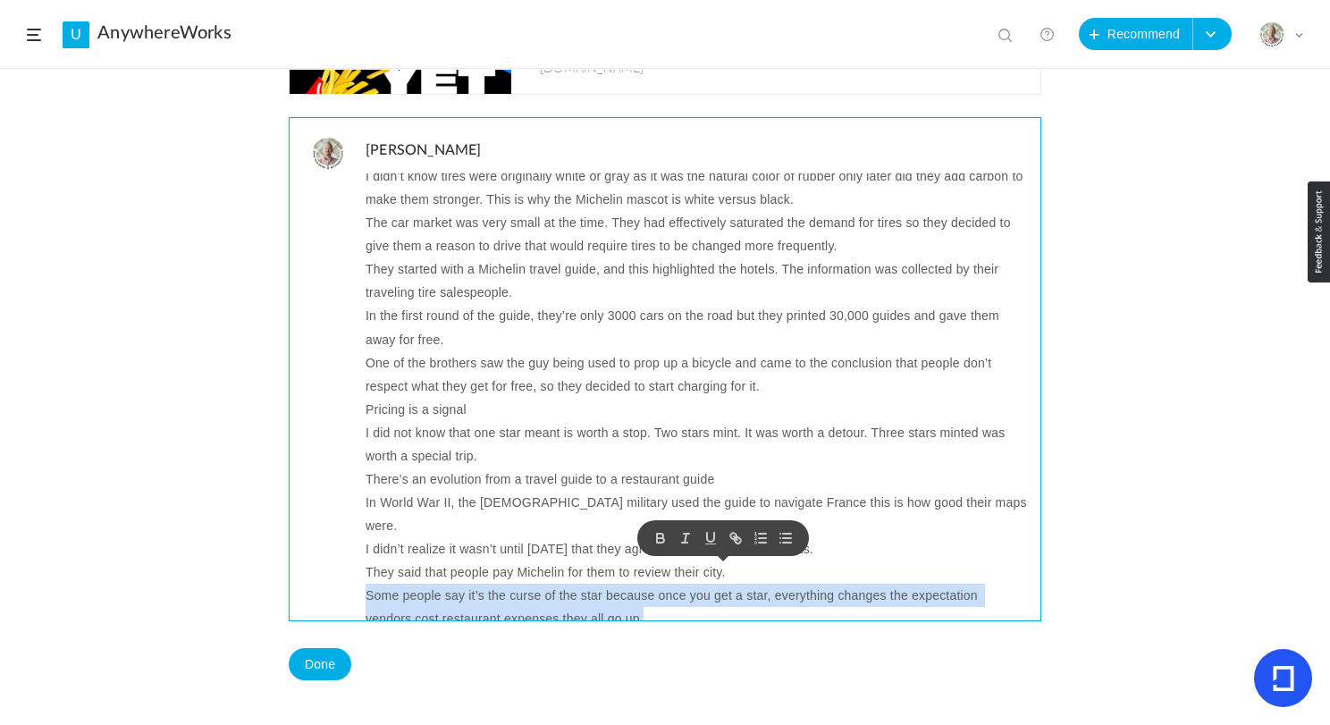
click at [710, 584] on p "Some people say it’s the curse of the star because once you get a star, everyth…" at bounding box center [697, 607] width 662 height 46
click at [730, 597] on p "Some people say it’s the curse of the star because once you get a star, everyth…" at bounding box center [697, 607] width 662 height 46
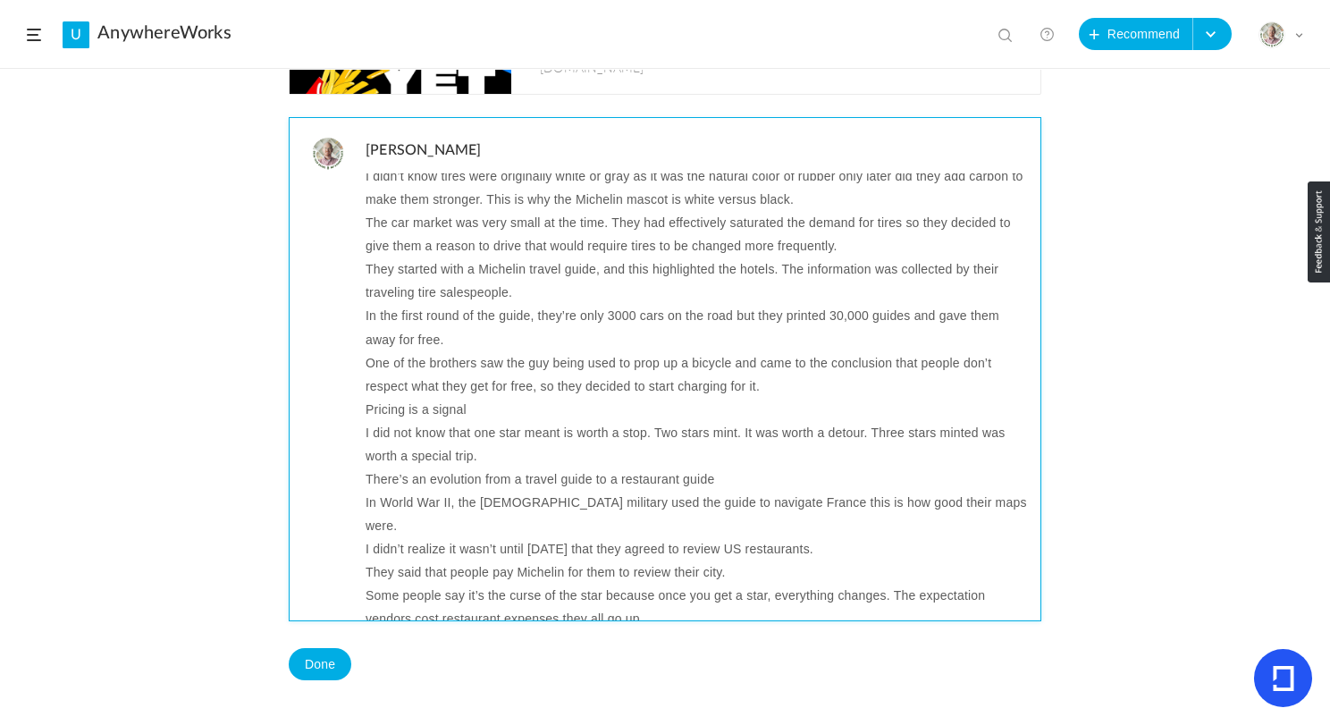
click at [985, 584] on p "Some people say it’s the curse of the star because once you get a star, everyth…" at bounding box center [697, 607] width 662 height 46
click at [436, 599] on p "Some people say it’s the curse of the star because once you get a star, everyth…" at bounding box center [697, 607] width 662 height 46
click at [694, 595] on p "Some people say it’s the curse of the star because once you get a star, everyth…" at bounding box center [697, 607] width 662 height 46
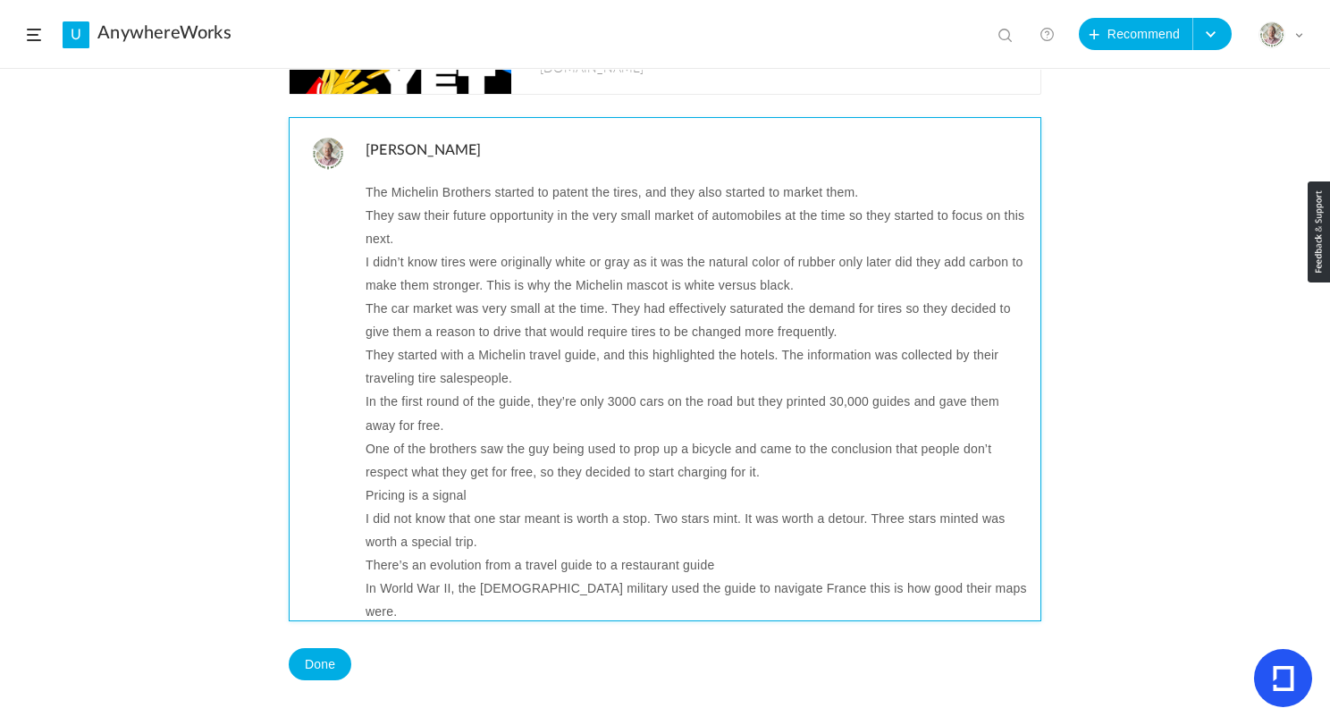
scroll to position [241, 0]
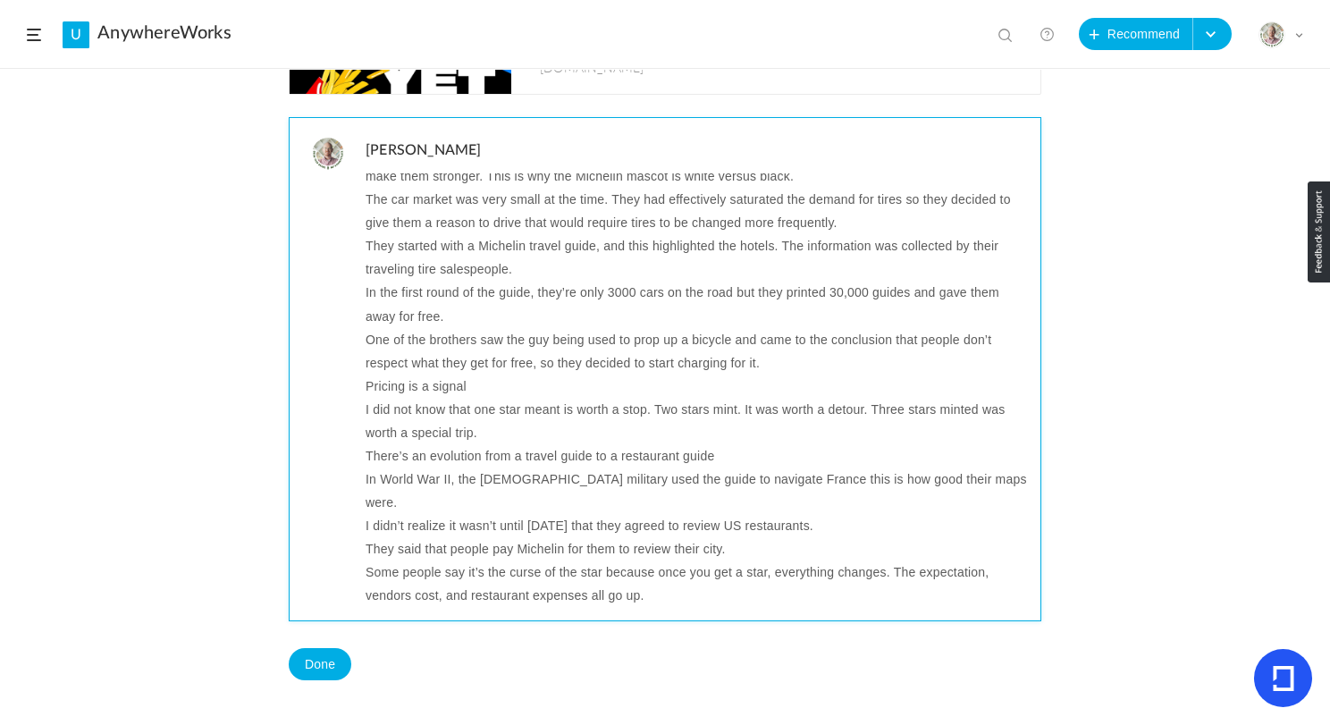
click at [544, 537] on p "They said that people pay Michelin for them to review their city." at bounding box center [697, 548] width 662 height 23
click at [381, 607] on p at bounding box center [697, 618] width 662 height 23
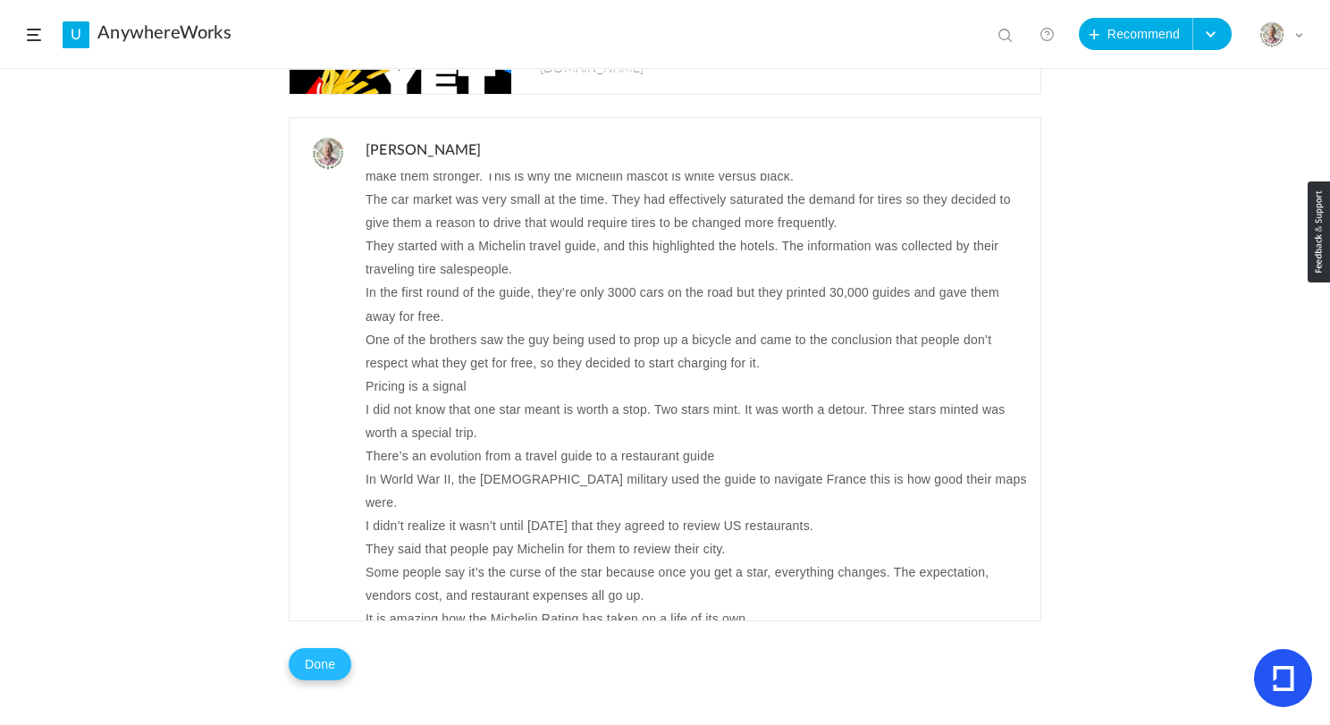
click at [304, 669] on button "Done" at bounding box center [320, 664] width 63 height 32
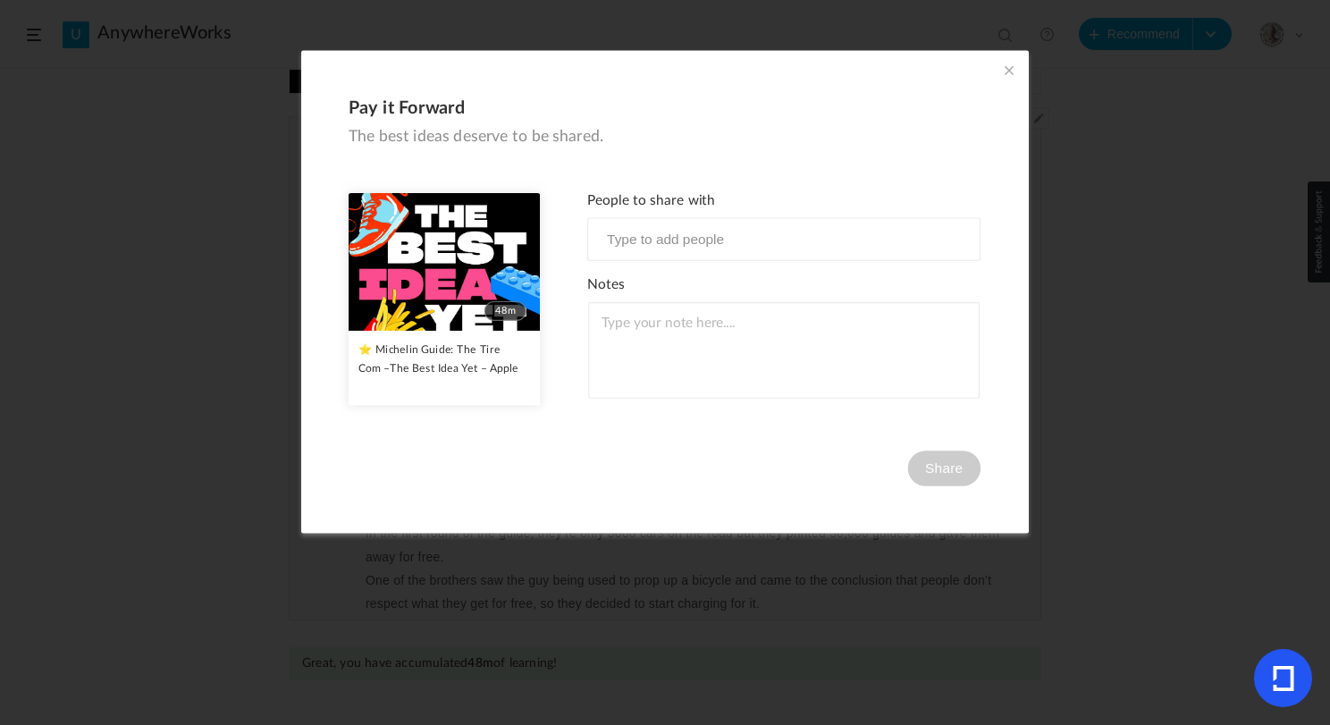
scroll to position [285, 0]
click at [1005, 72] on span at bounding box center [1010, 71] width 20 height 20
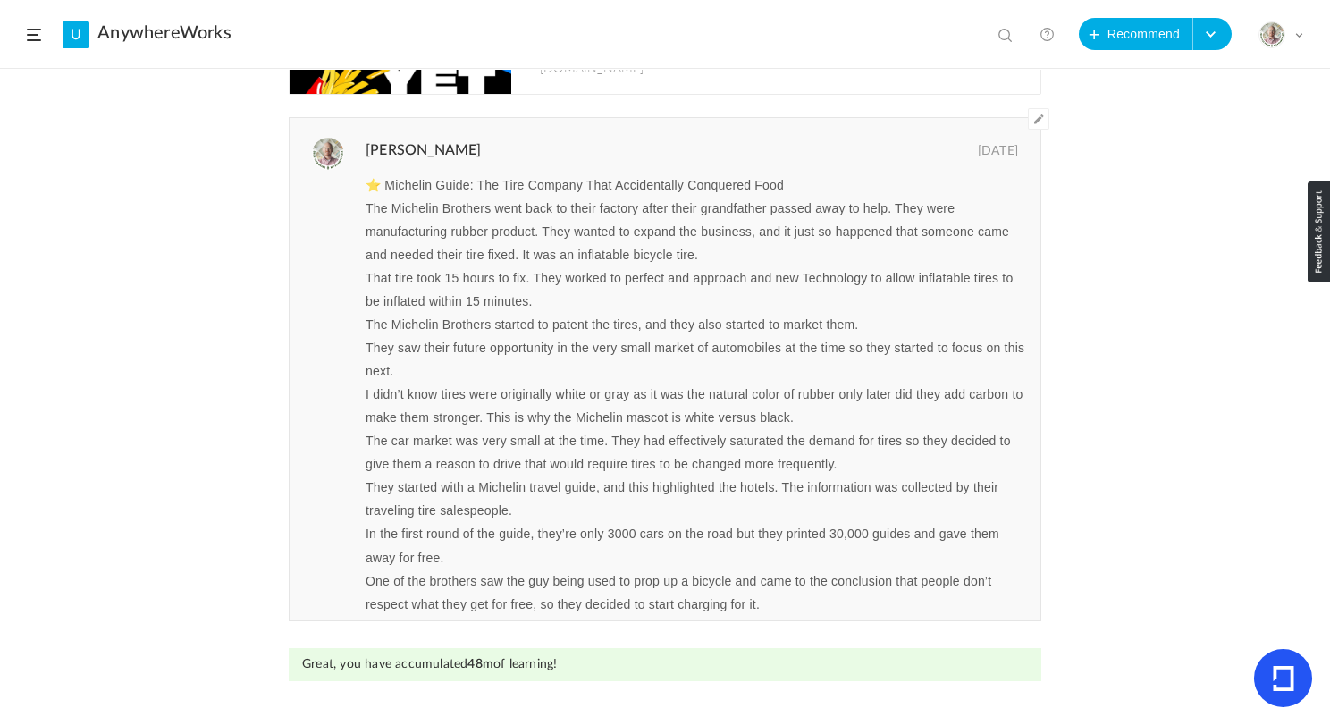
click at [517, 426] on p "I didn’t know tires were originally white or gray as it was the natural color o…" at bounding box center [697, 406] width 662 height 46
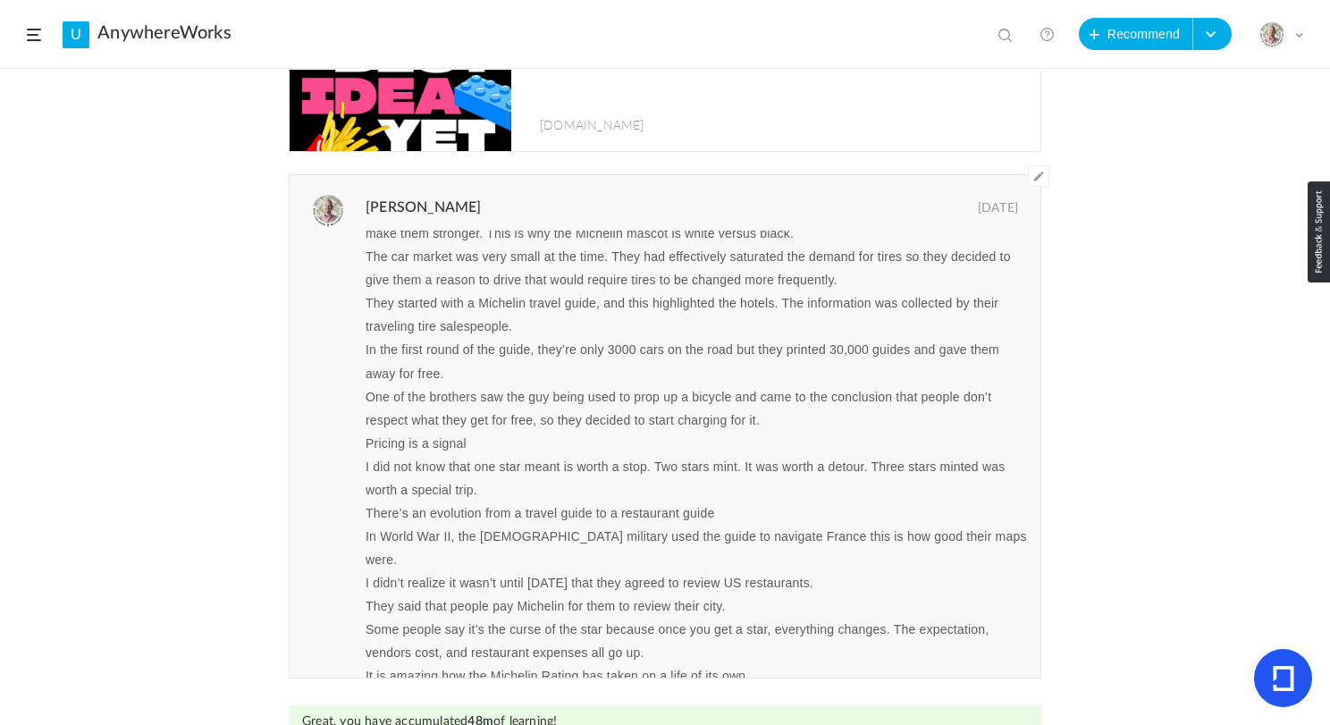
scroll to position [286, 0]
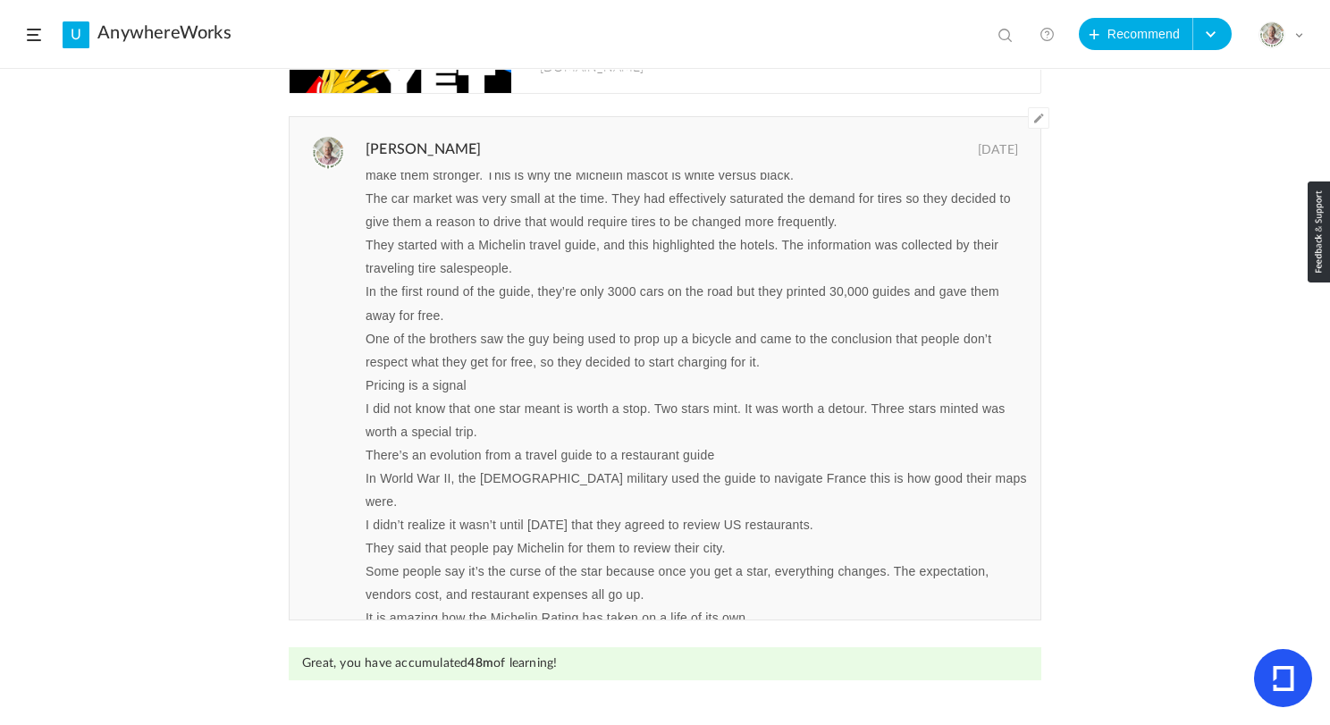
click at [562, 369] on p "One of the brothers saw the guy being used to prop up a bicycle and came to the…" at bounding box center [697, 350] width 662 height 46
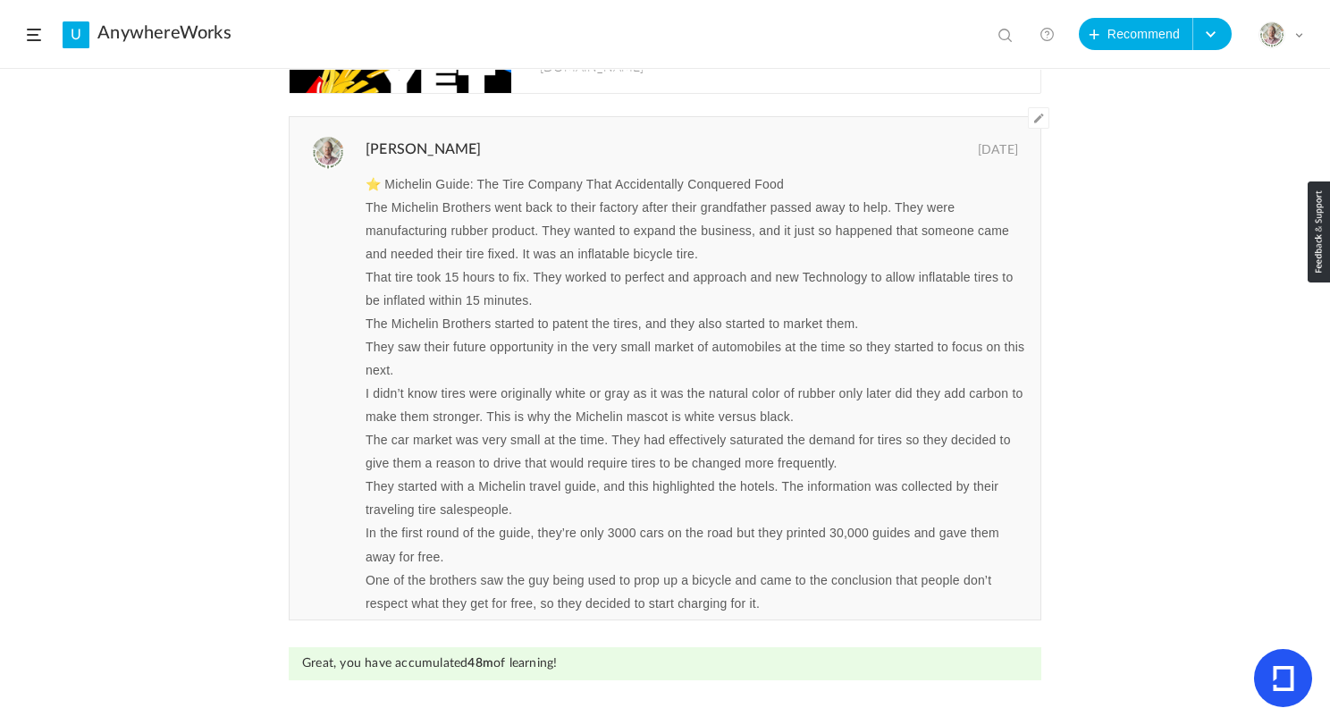
scroll to position [241, 0]
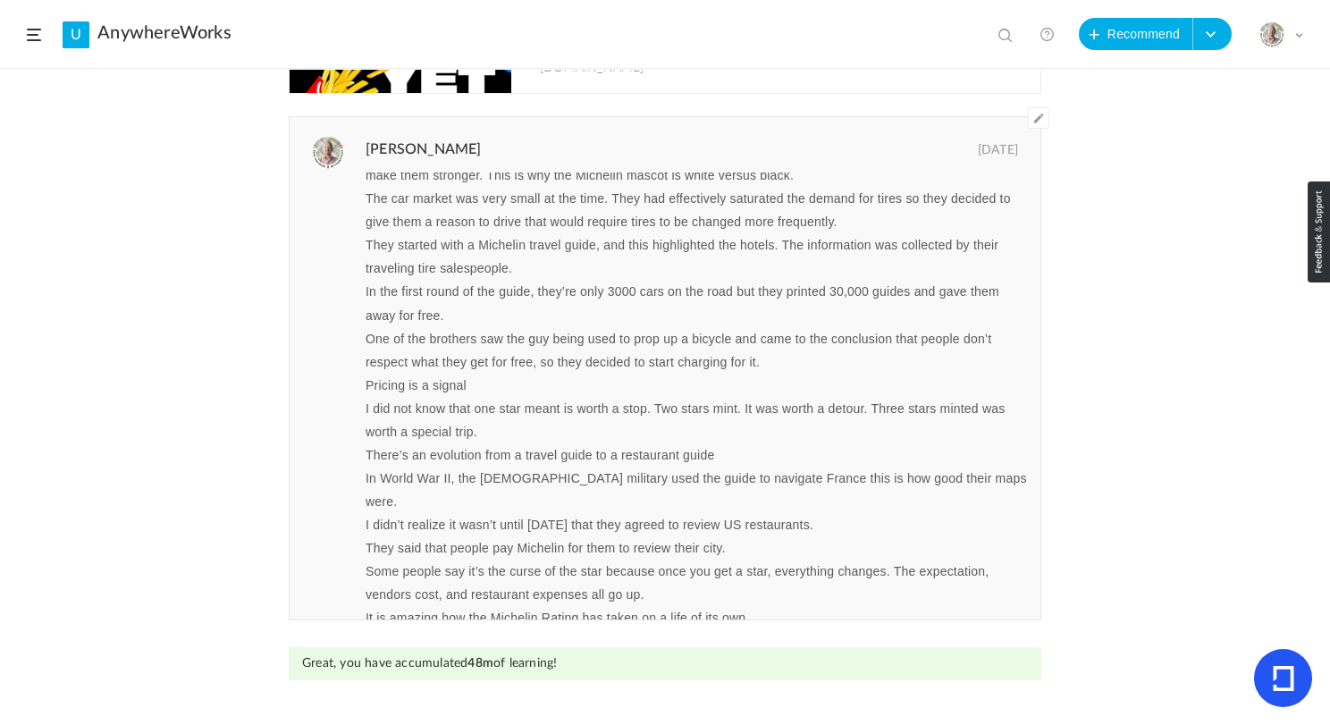
click at [76, 388] on div "Recommended by Kevin AnywhereWorks 14 Sep 0 0 Share Edit Delete 48m" at bounding box center [665, 397] width 1330 height 655
click at [76, 40] on link "U" at bounding box center [76, 34] width 27 height 27
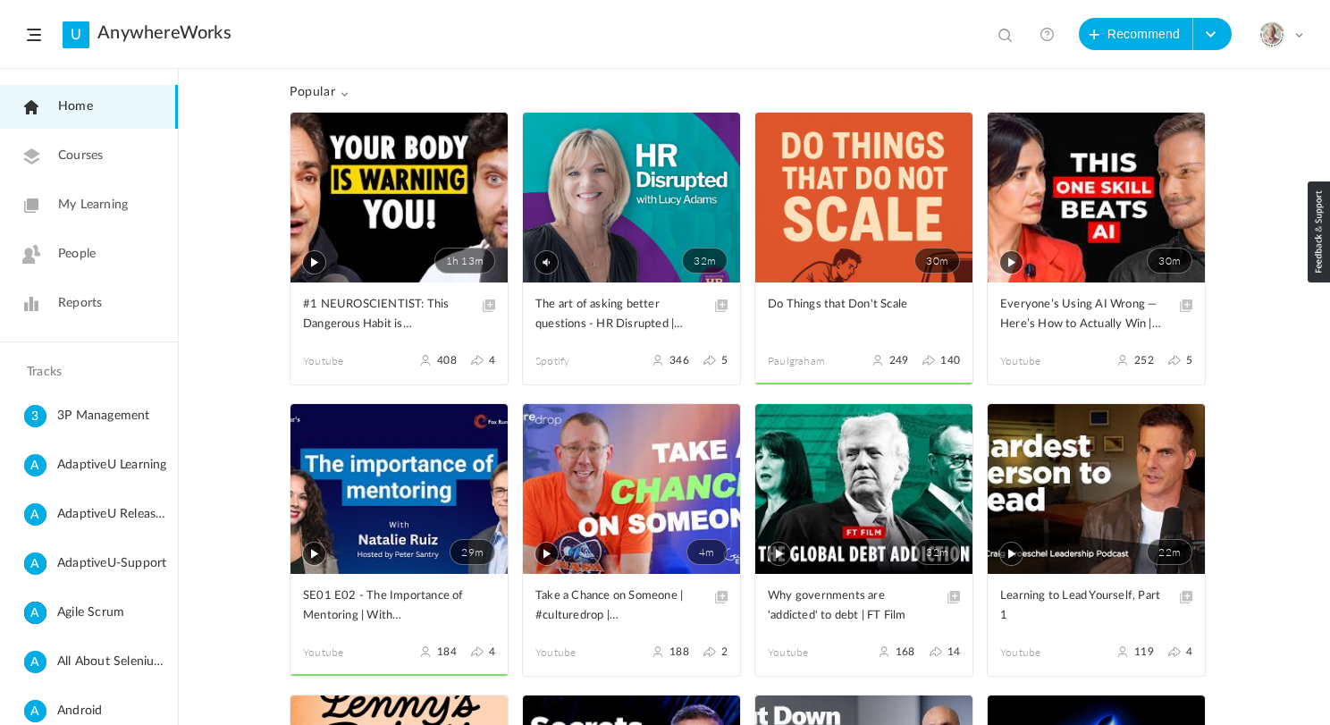
click at [106, 202] on span "My Learning" at bounding box center [93, 205] width 70 height 19
